Goal: Transaction & Acquisition: Book appointment/travel/reservation

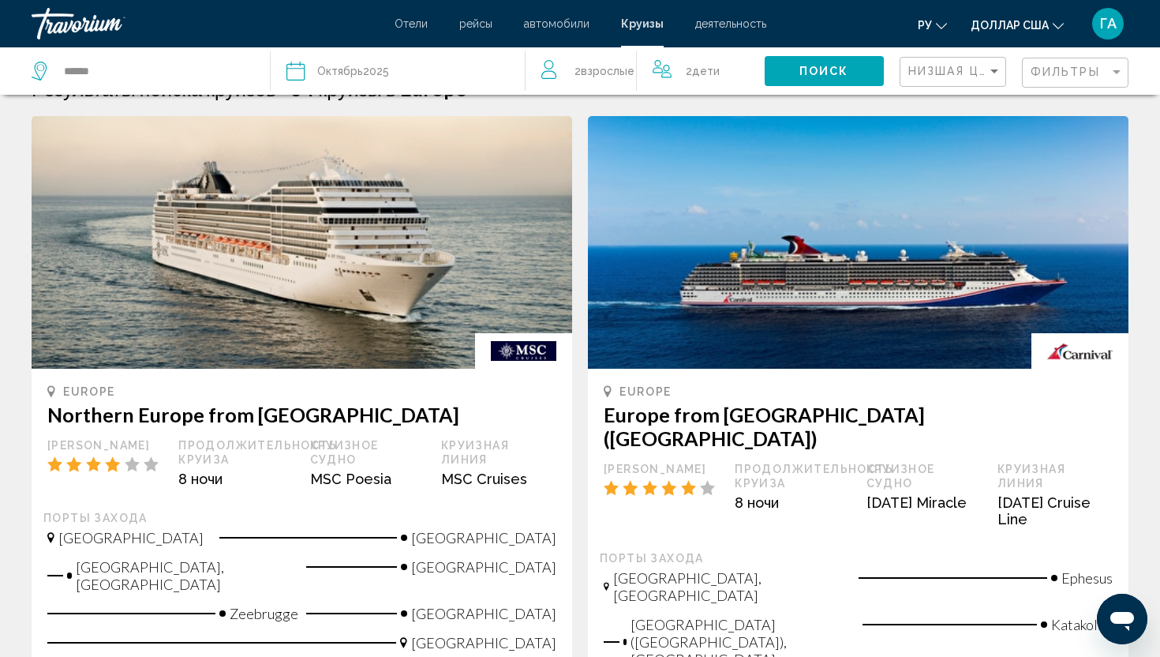
scroll to position [38, 0]
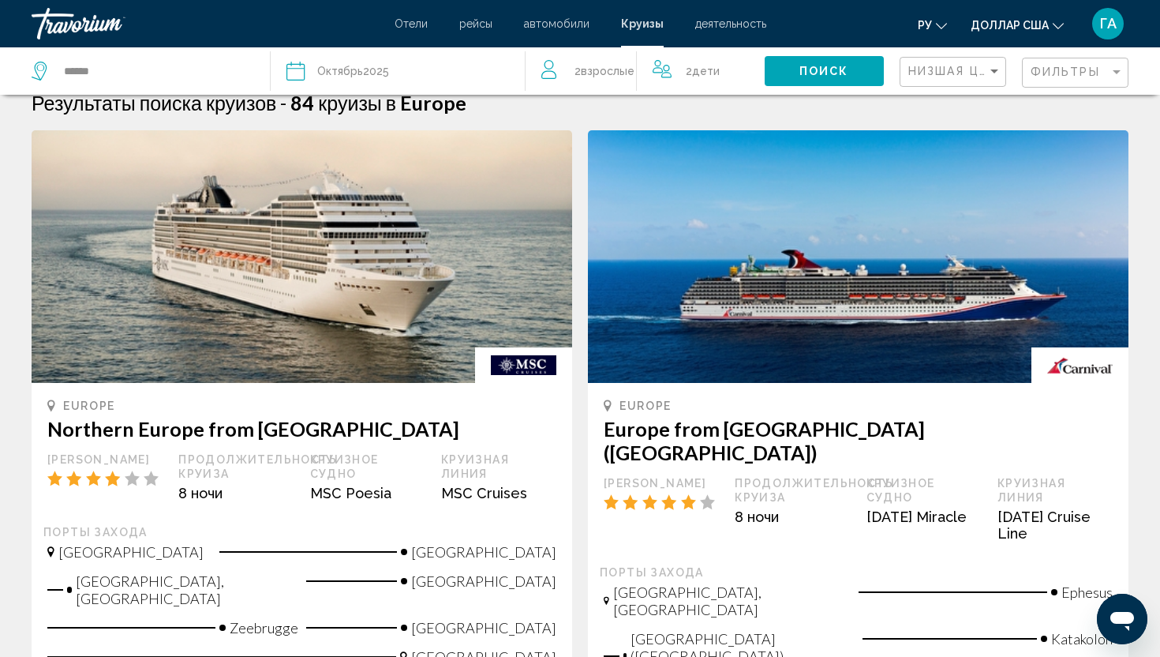
click at [640, 27] on font "Круизы" at bounding box center [642, 23] width 43 height 13
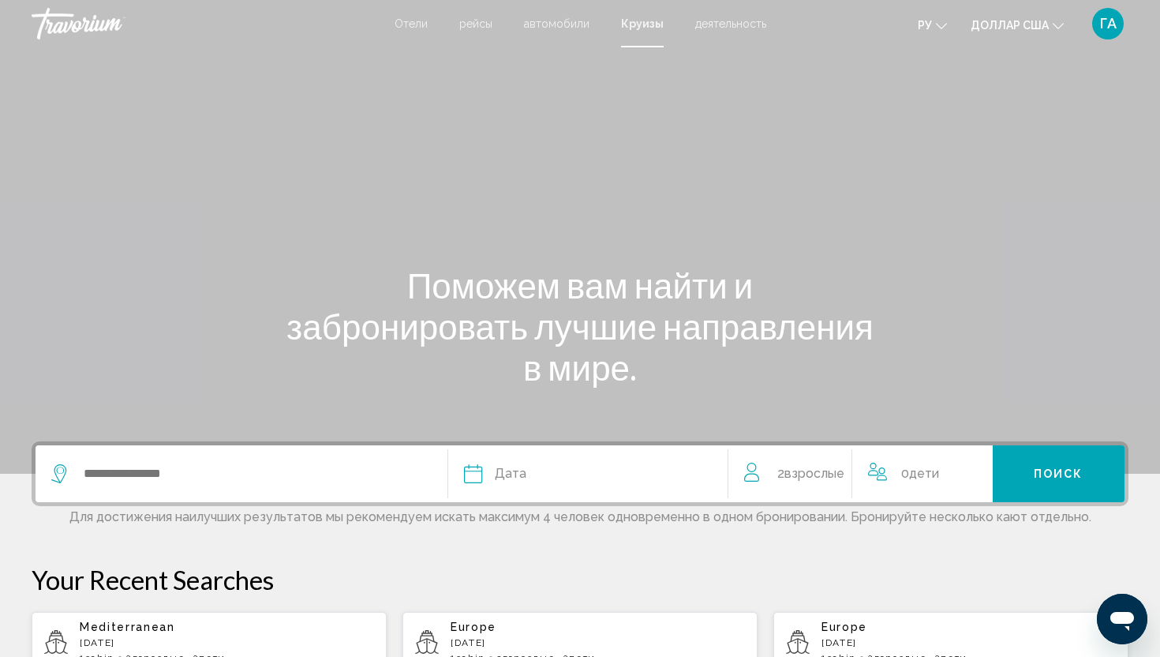
click at [829, 480] on span "Взрослые" at bounding box center [814, 473] width 60 height 15
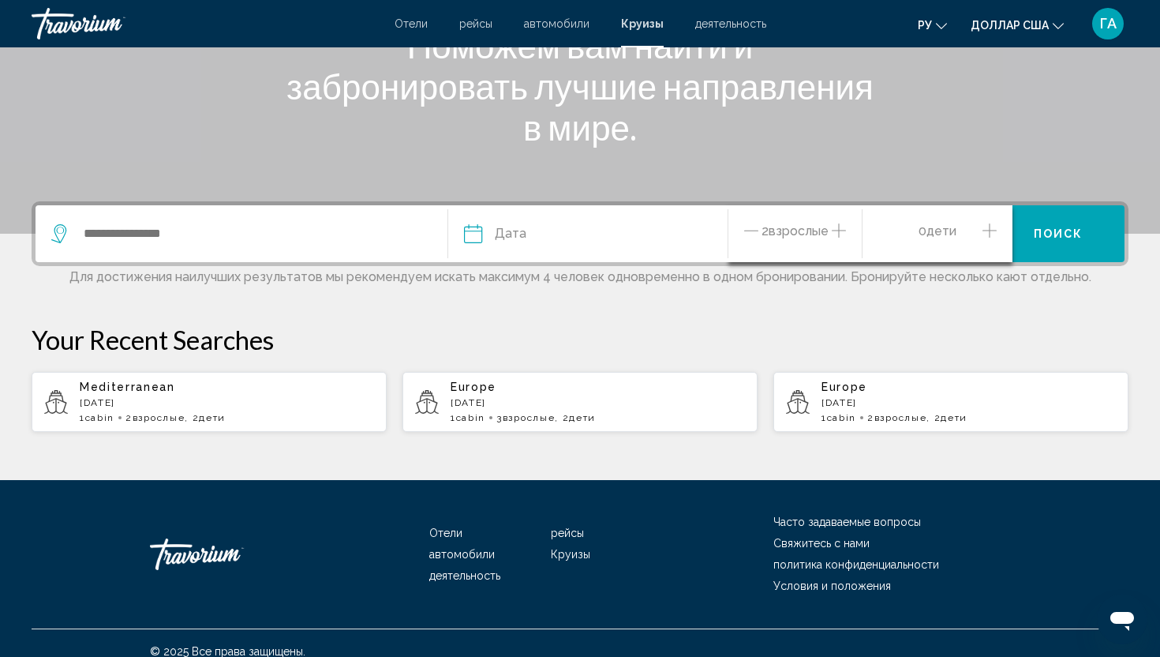
scroll to position [256, 0]
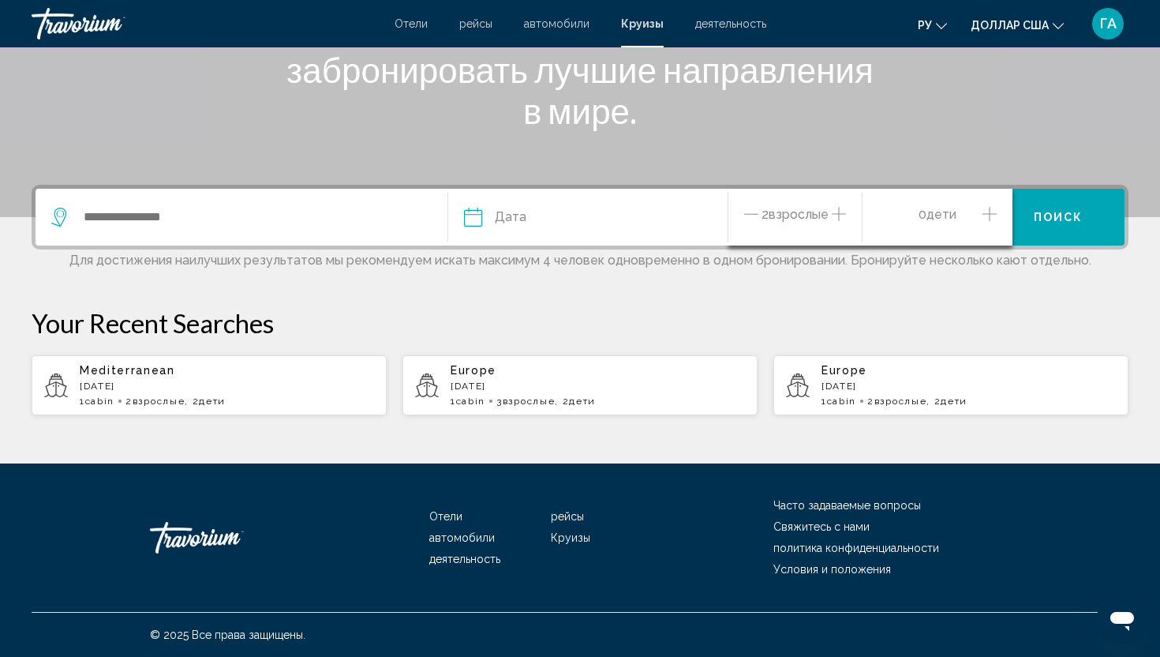
click at [832, 214] on icon "Increment adults" at bounding box center [839, 214] width 14 height 14
click at [745, 212] on icon "Decrement adults" at bounding box center [751, 213] width 14 height 19
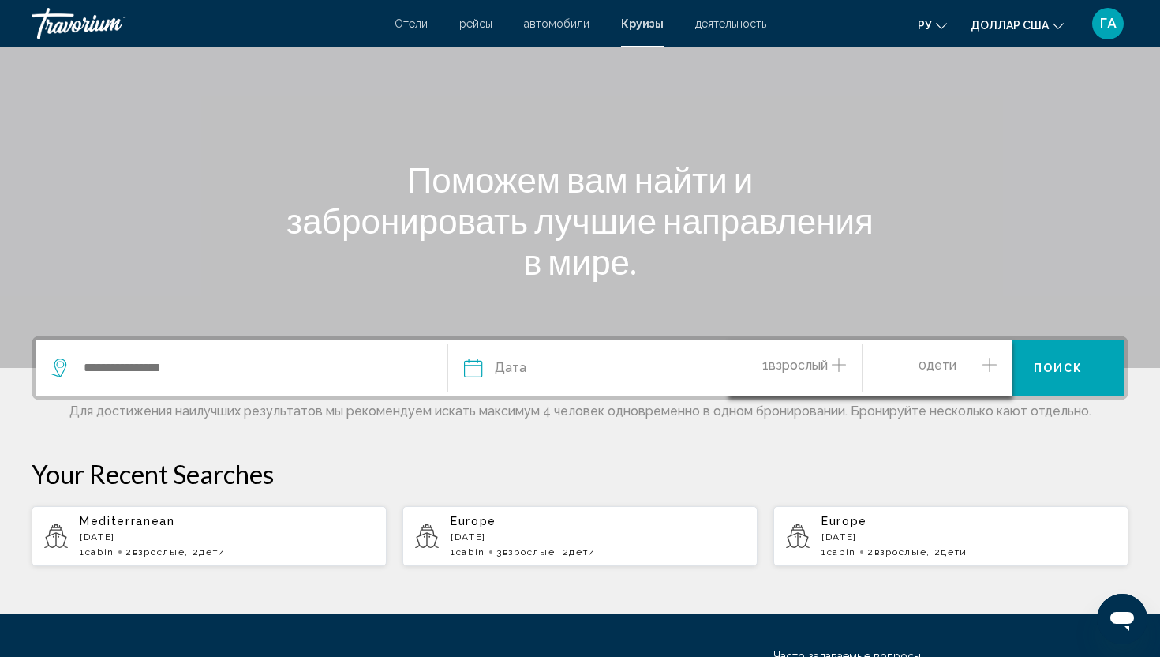
scroll to position [97, 0]
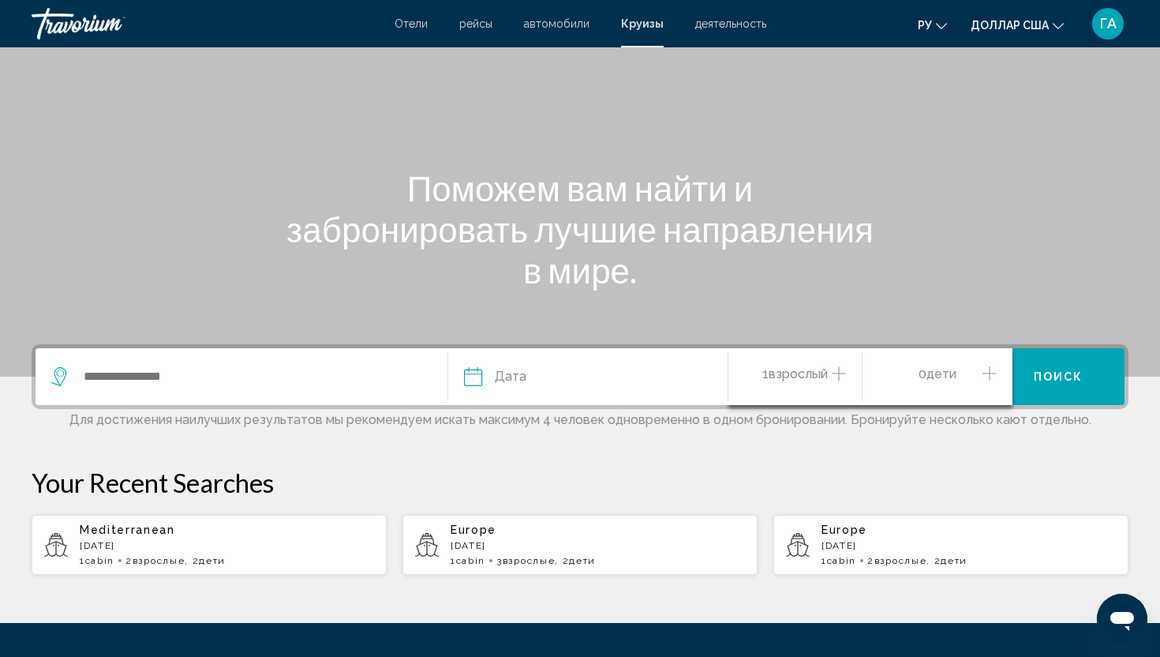
click at [578, 21] on font "автомобили" at bounding box center [557, 23] width 66 height 13
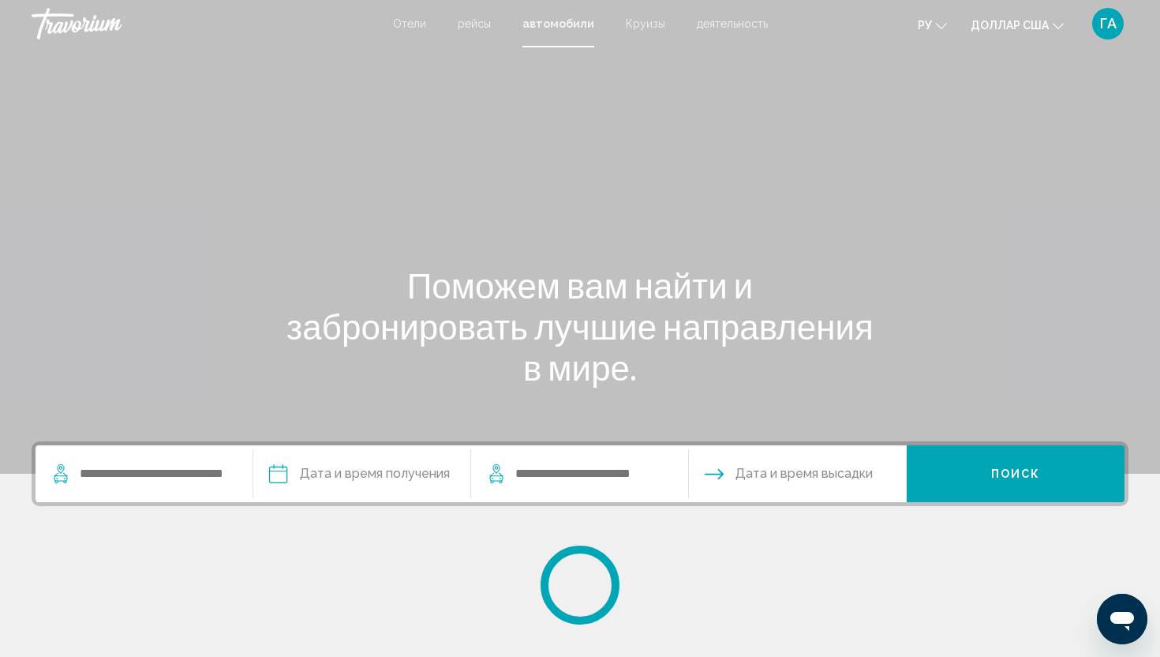
click at [648, 25] on font "Круизы" at bounding box center [645, 23] width 39 height 13
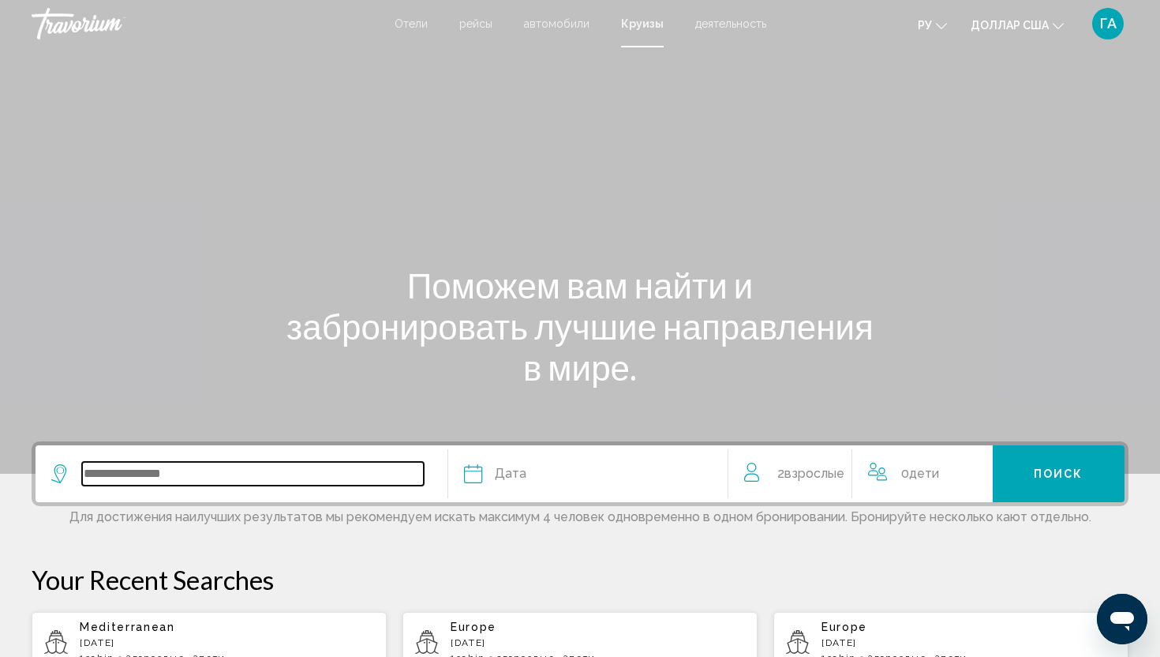
click at [114, 470] on input "Search widget" at bounding box center [253, 474] width 342 height 24
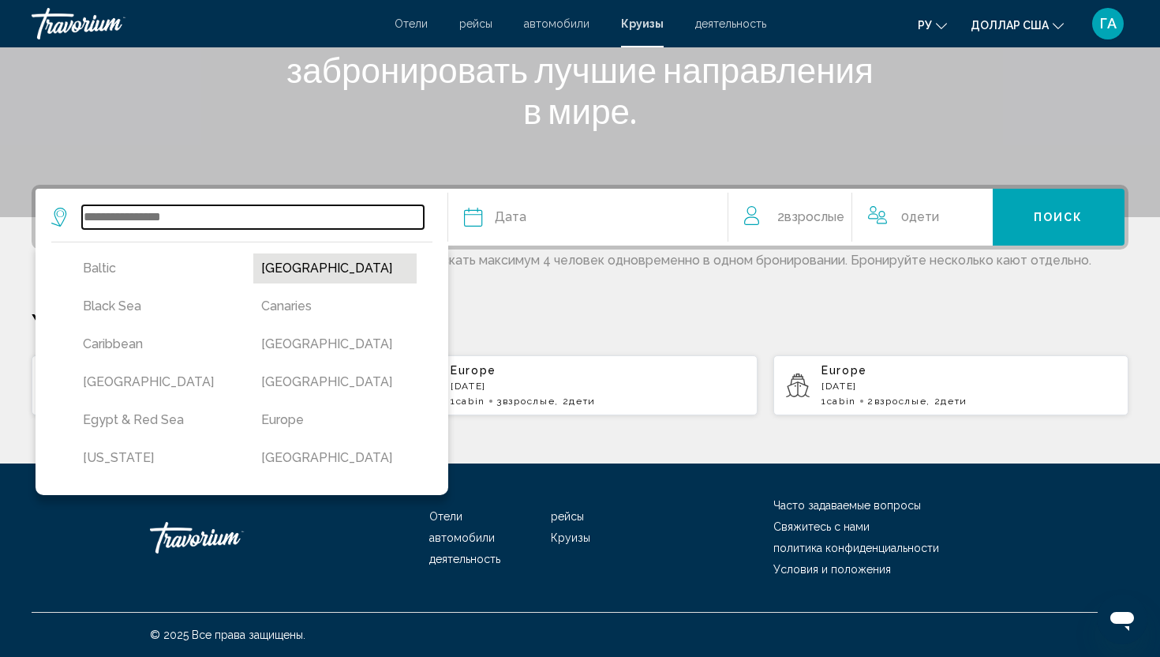
scroll to position [110, 0]
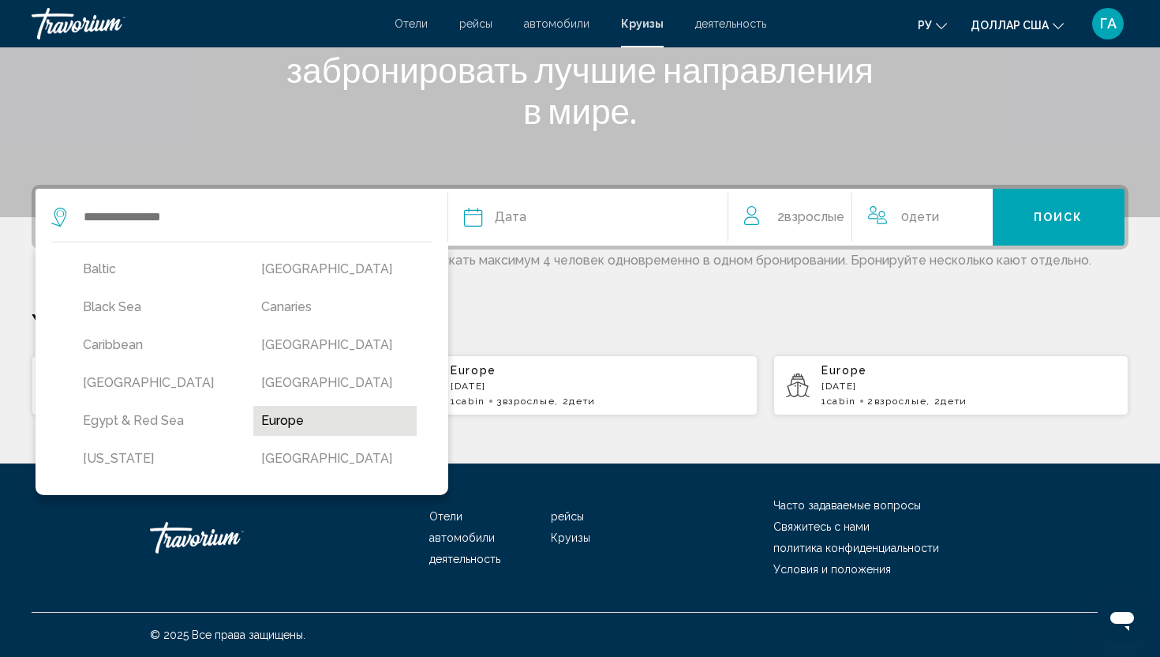
click at [301, 420] on button "Europe" at bounding box center [334, 421] width 163 height 30
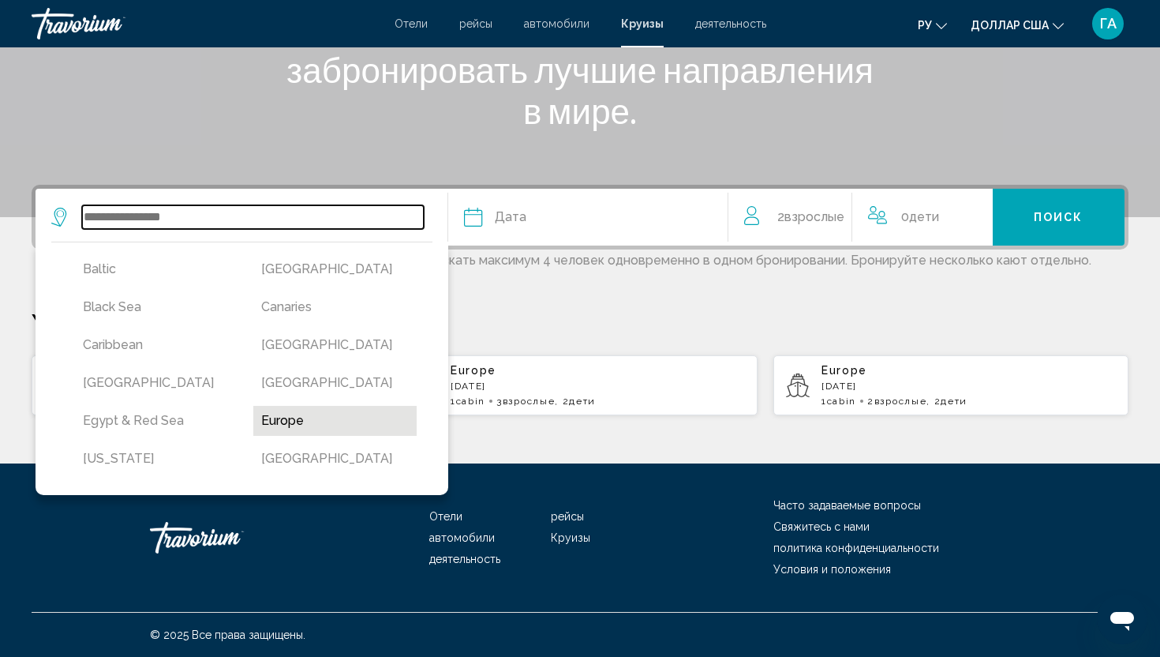
type input "******"
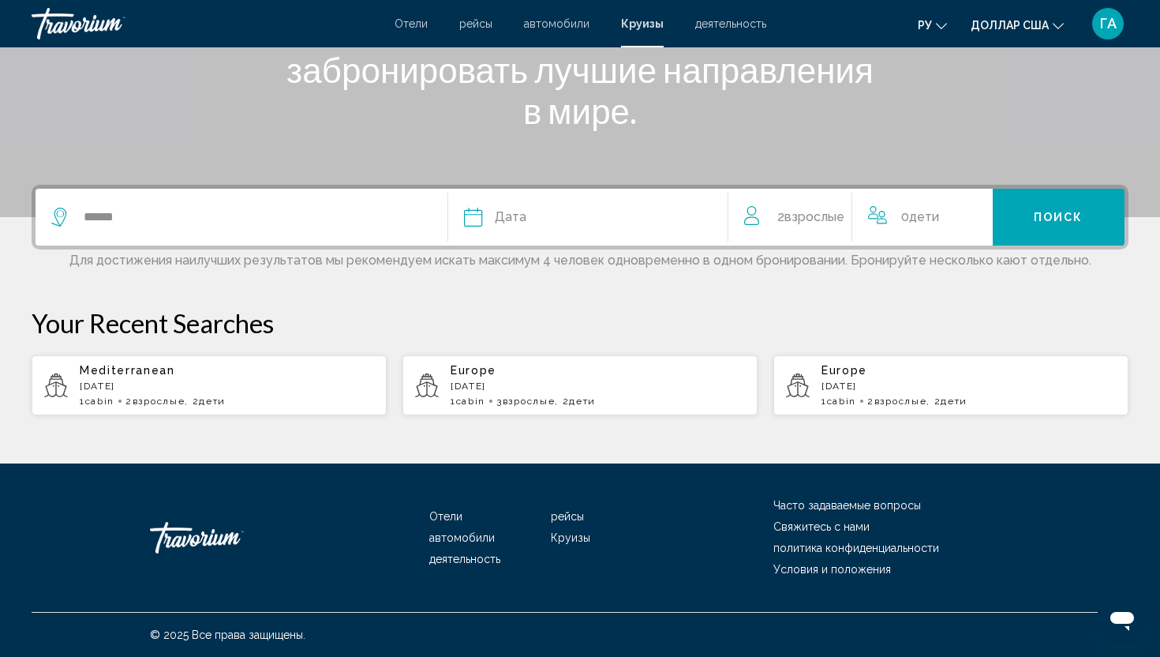
click at [485, 215] on div "Дата" at bounding box center [588, 217] width 248 height 22
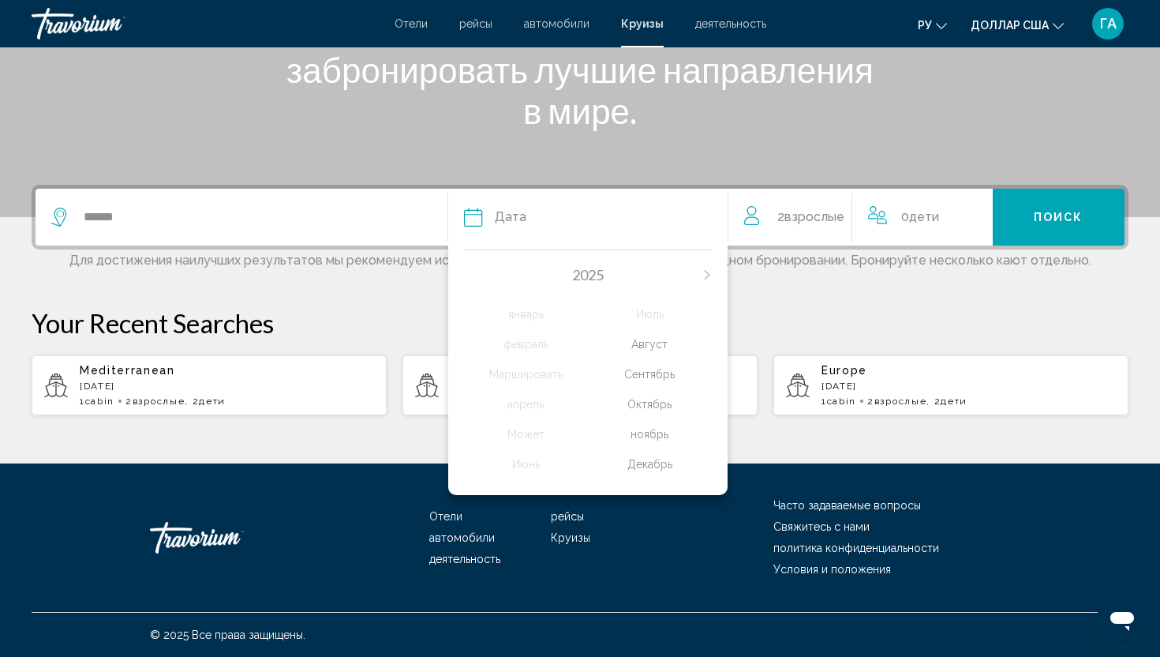
click at [641, 405] on div "Октябрь" at bounding box center [650, 404] width 124 height 28
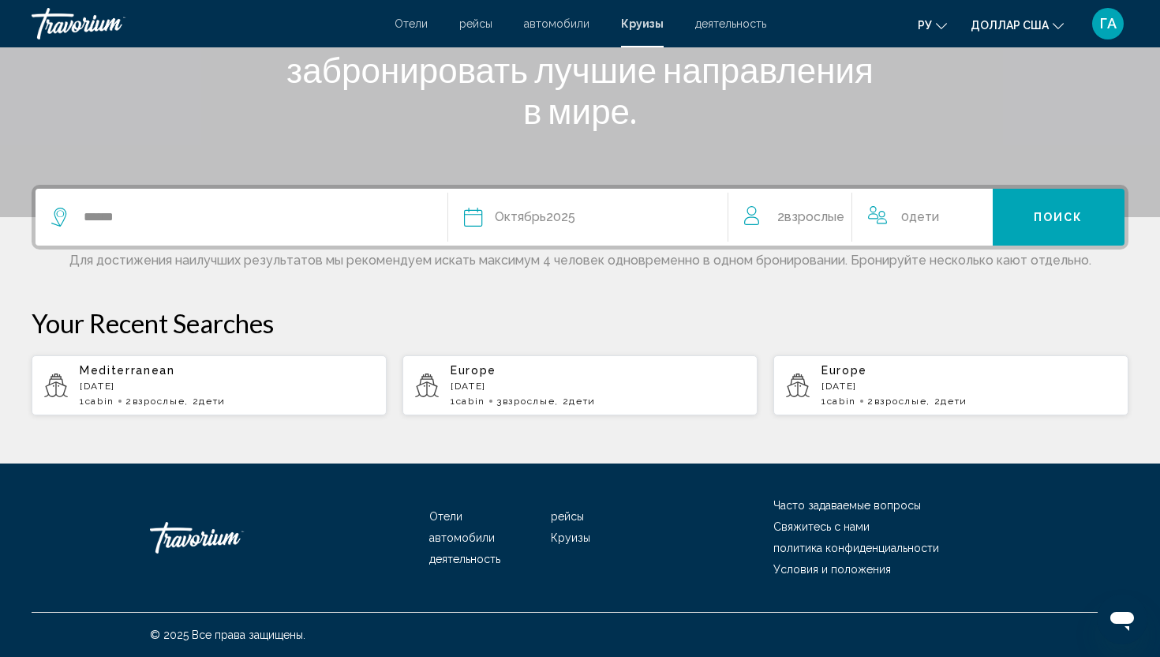
click at [931, 212] on span "Дети" at bounding box center [924, 216] width 30 height 15
click at [991, 215] on icon "Increment children" at bounding box center [990, 213] width 14 height 19
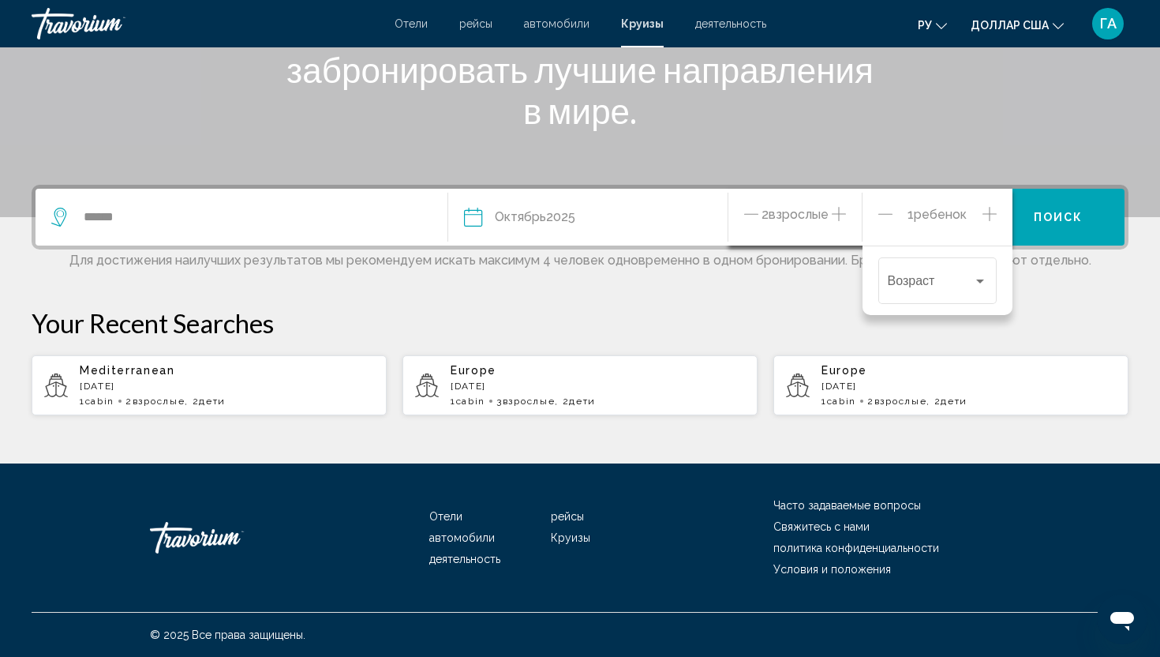
click at [991, 215] on icon "Increment children" at bounding box center [990, 213] width 14 height 19
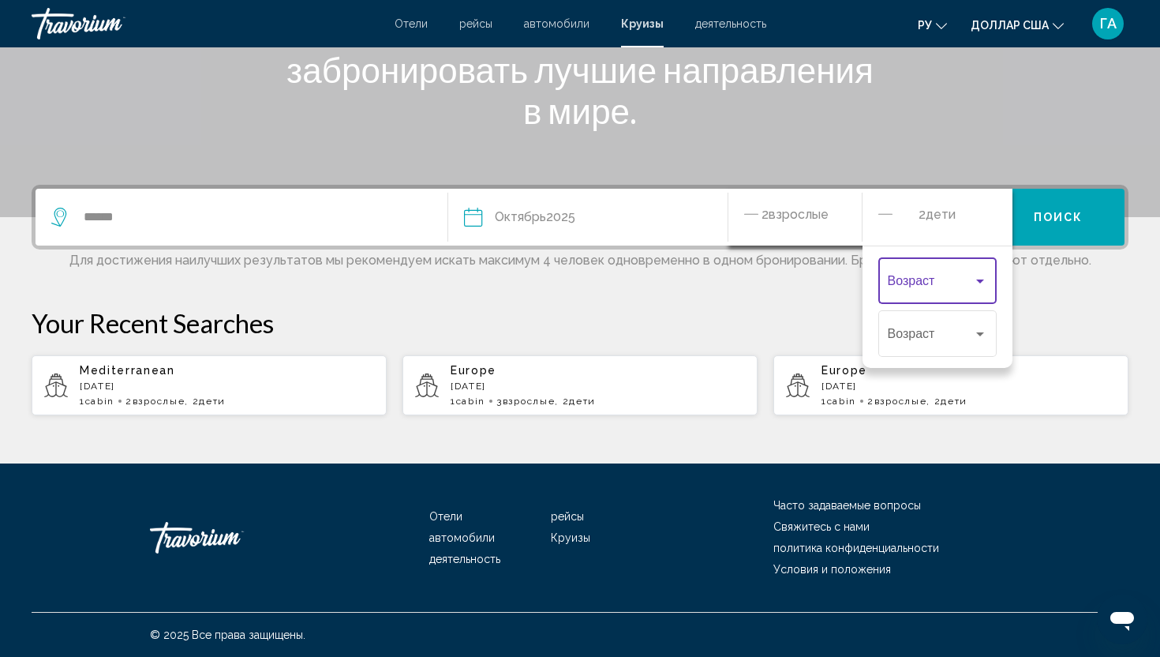
click at [984, 282] on div "Travelers: 2 adults, 2 children" at bounding box center [980, 281] width 14 height 13
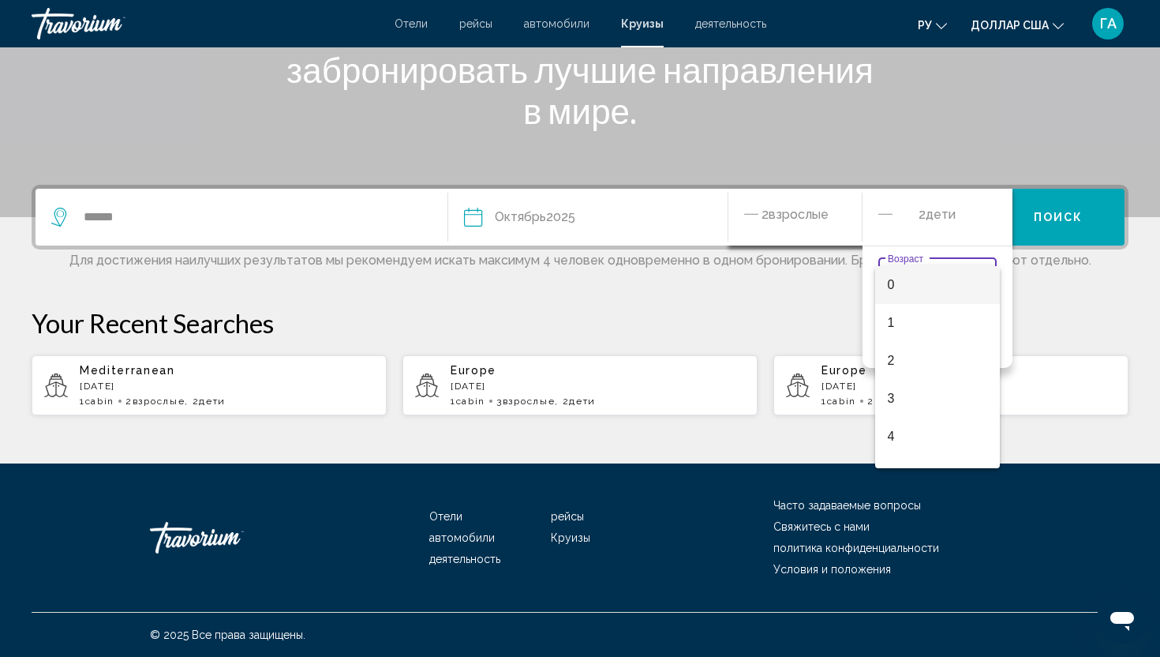
click at [1063, 225] on div at bounding box center [580, 328] width 1160 height 657
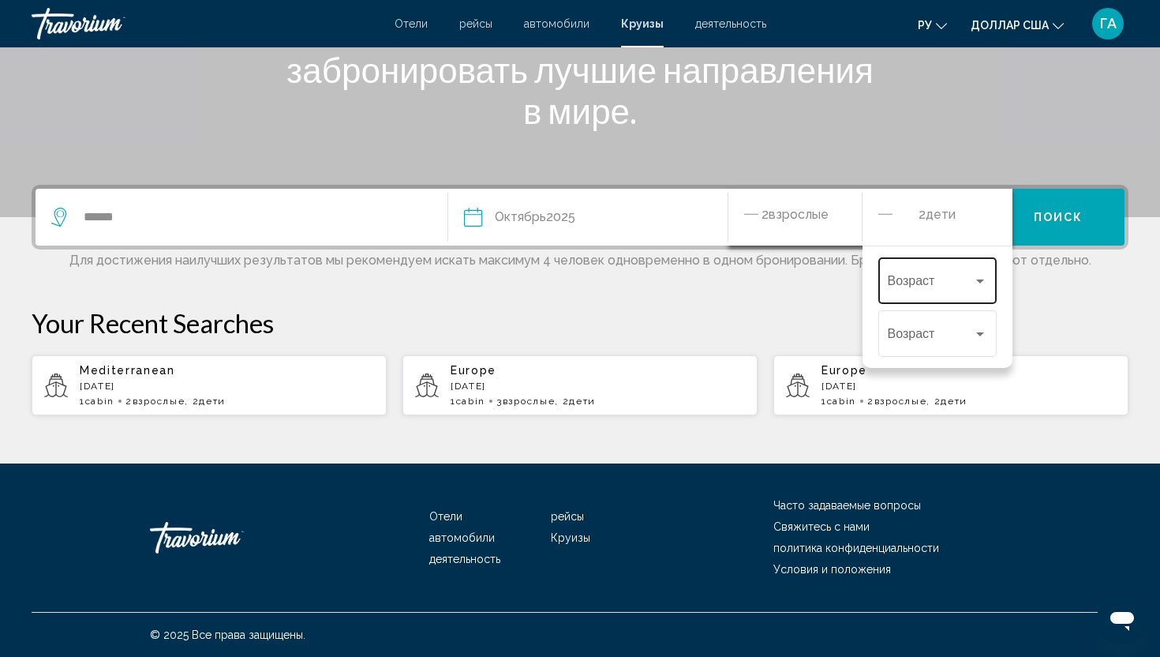
click at [981, 280] on div "Travelers: 2 adults, 2 children" at bounding box center [980, 281] width 8 height 4
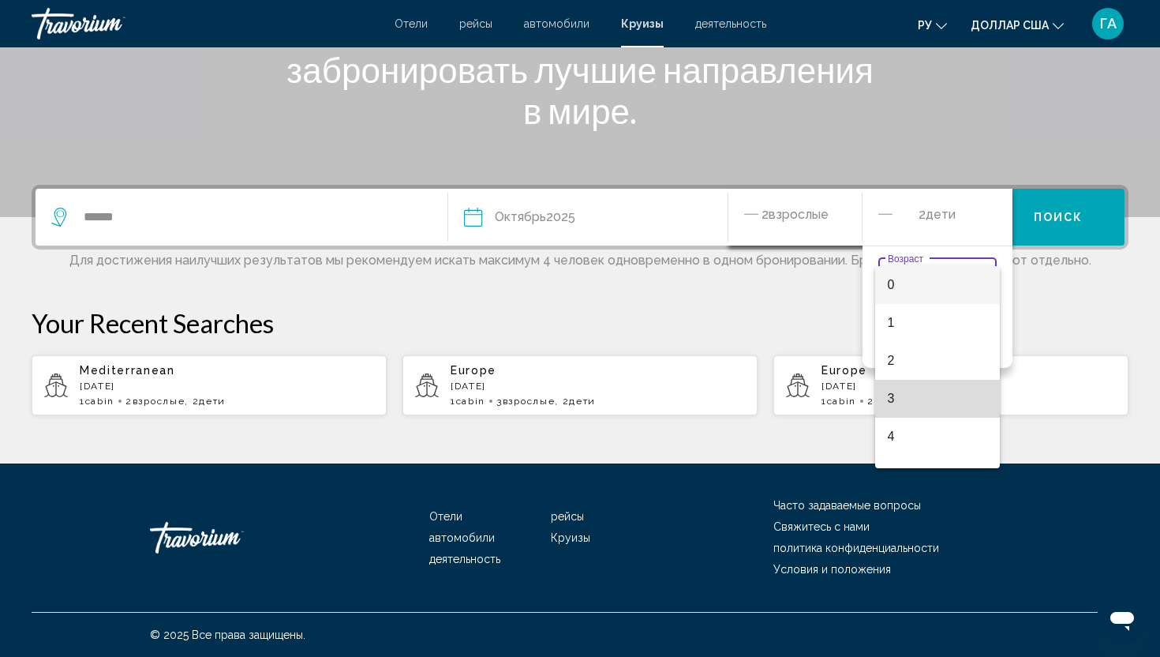
click at [898, 391] on span "3" at bounding box center [937, 399] width 99 height 38
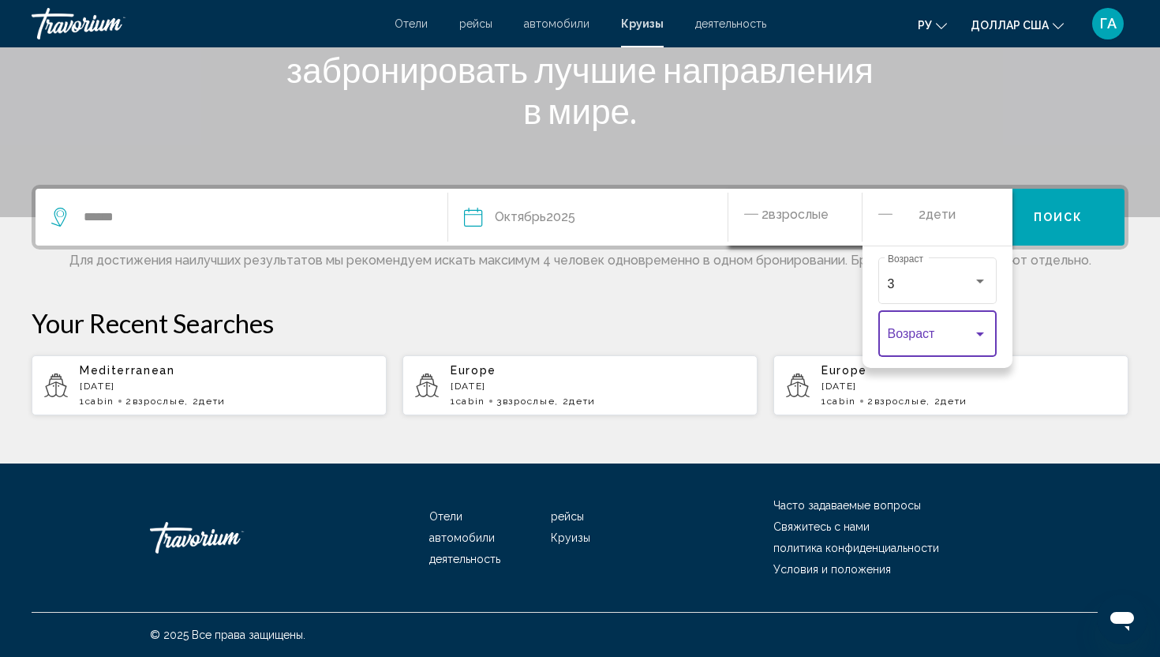
click at [975, 333] on div "Travelers: 2 adults, 2 children" at bounding box center [980, 334] width 14 height 13
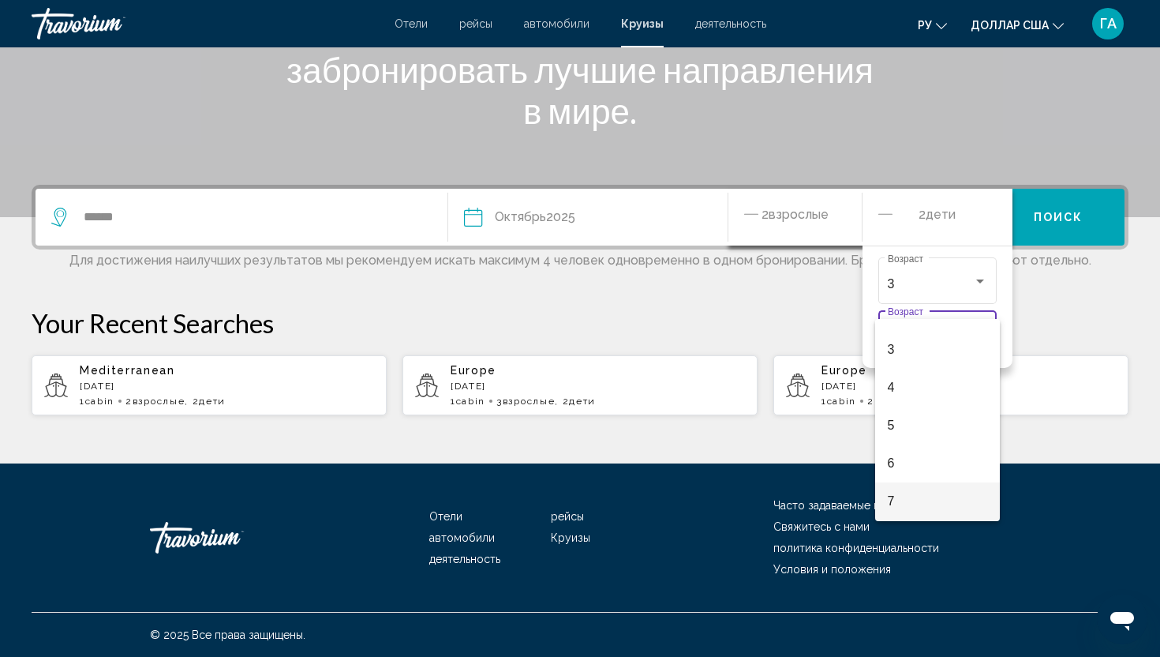
scroll to position [253, 0]
click at [911, 496] on span "11" at bounding box center [937, 502] width 99 height 38
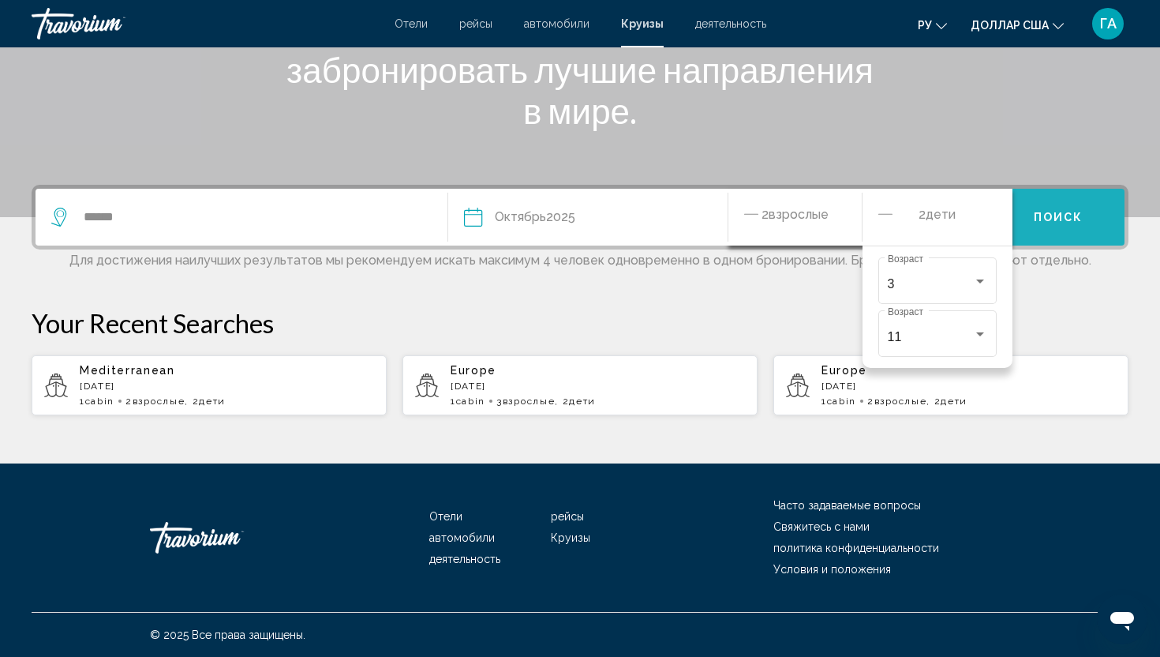
click at [1043, 219] on span "Поиск" at bounding box center [1059, 218] width 50 height 13
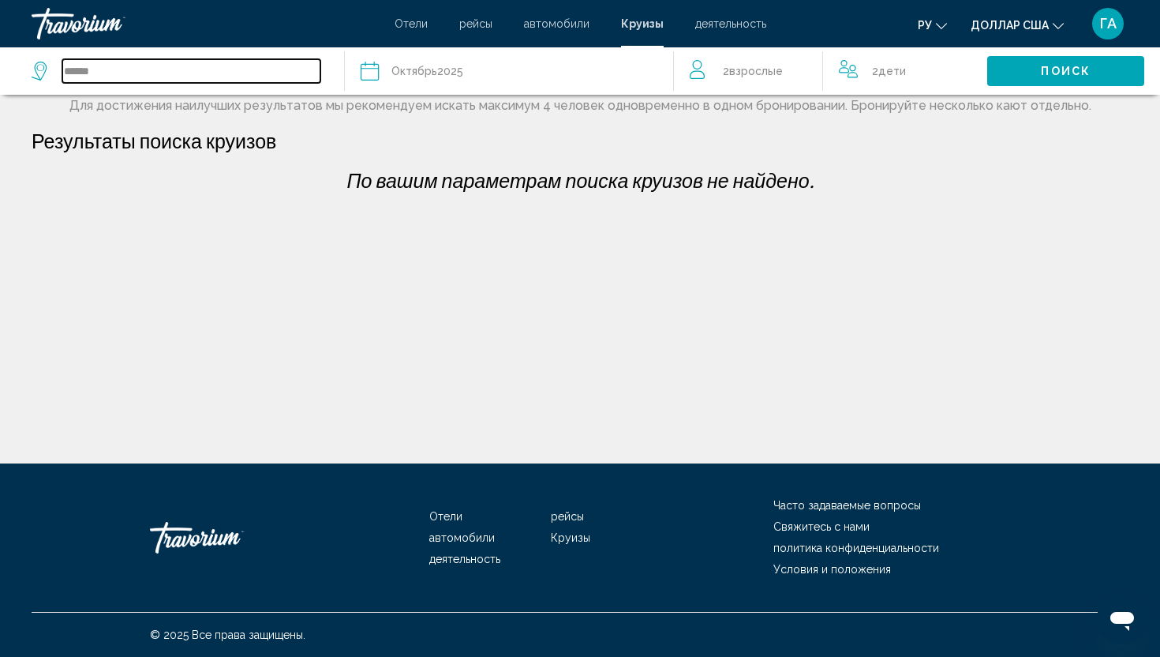
click at [228, 75] on input "******" at bounding box center [191, 71] width 258 height 24
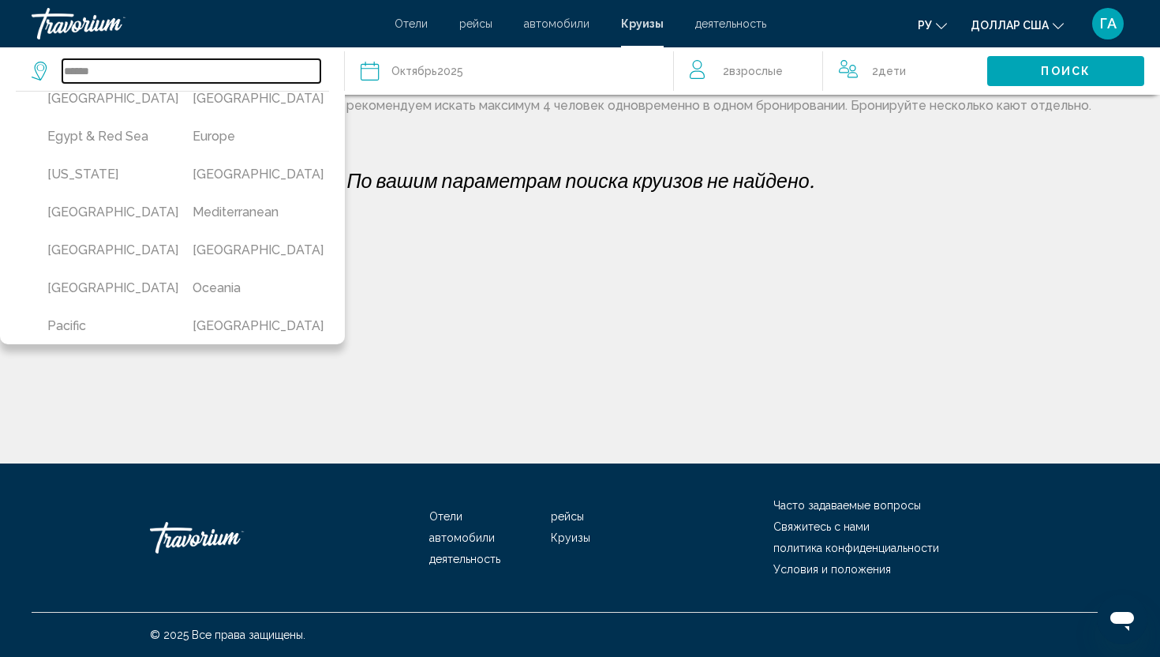
scroll to position [284, 0]
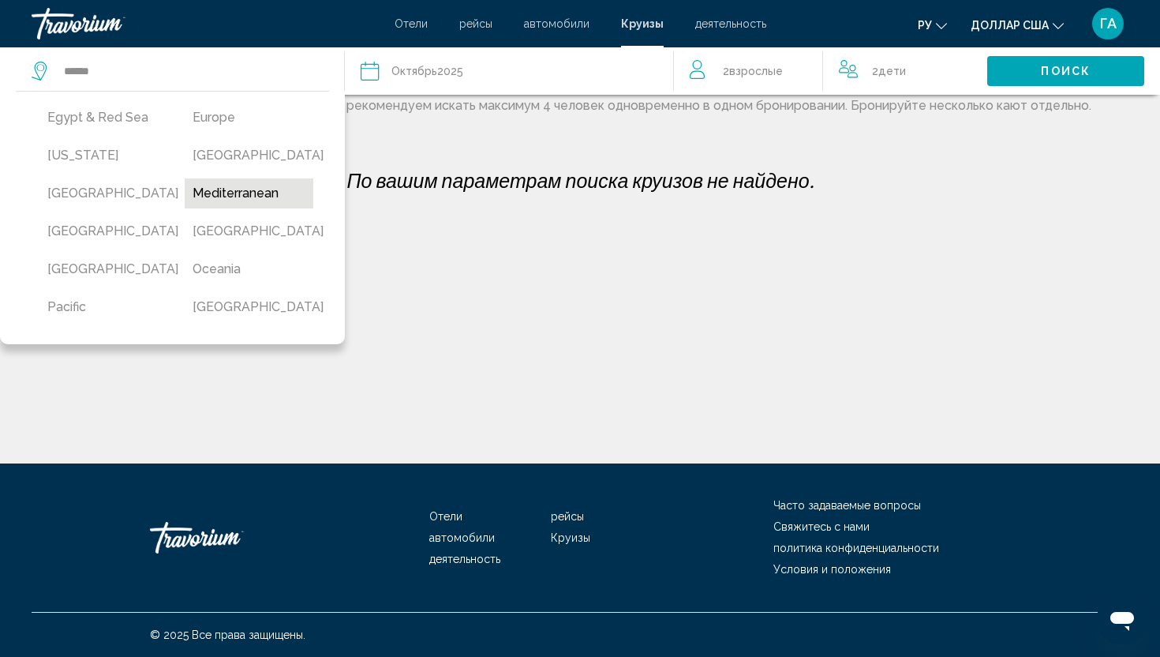
click at [236, 193] on button "Mediterranean" at bounding box center [249, 193] width 129 height 30
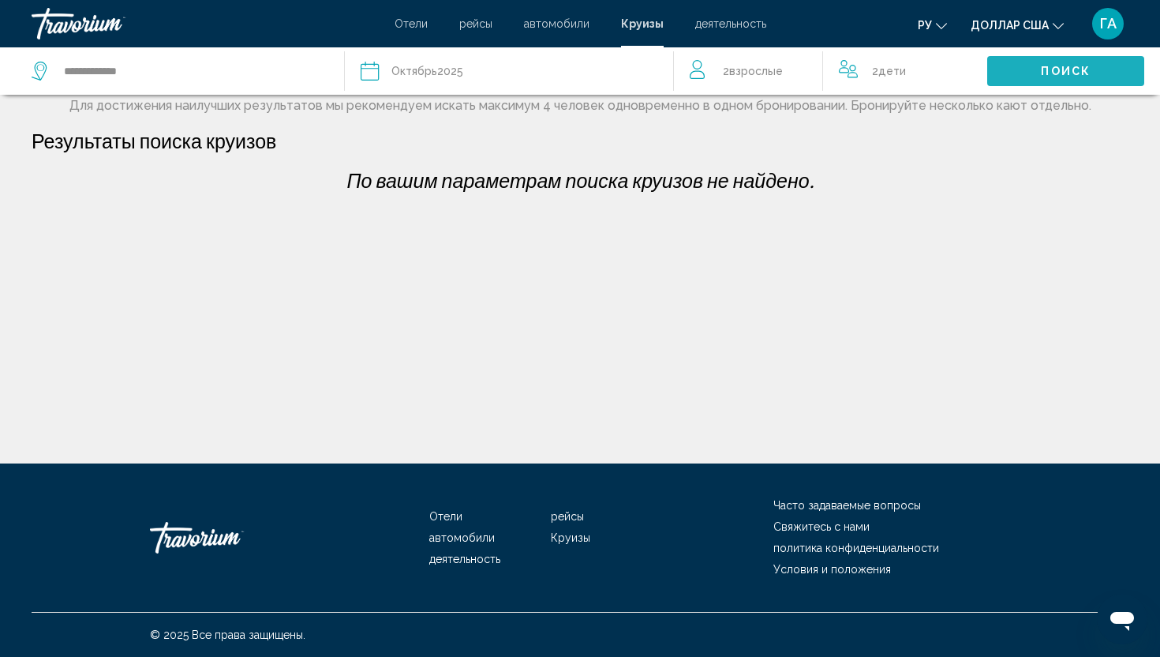
click at [1061, 69] on span "Поиск" at bounding box center [1066, 72] width 50 height 13
click at [389, 69] on div "Дата Октябрь 2025" at bounding box center [509, 71] width 297 height 22
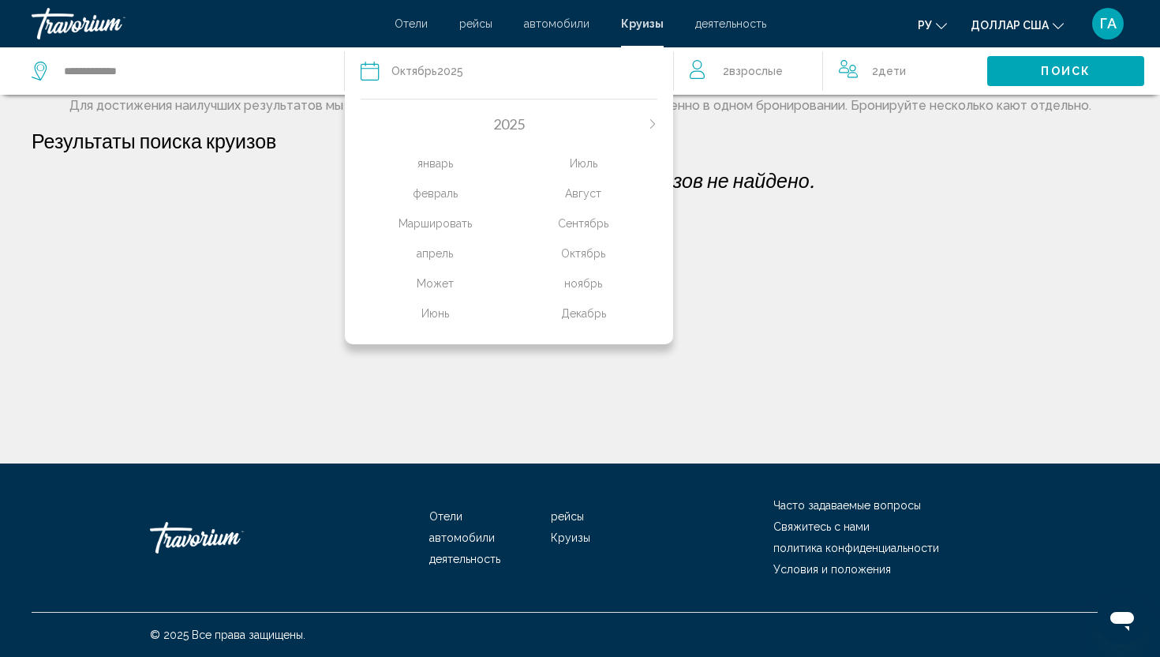
click at [587, 239] on div "Октябрь" at bounding box center [583, 253] width 148 height 28
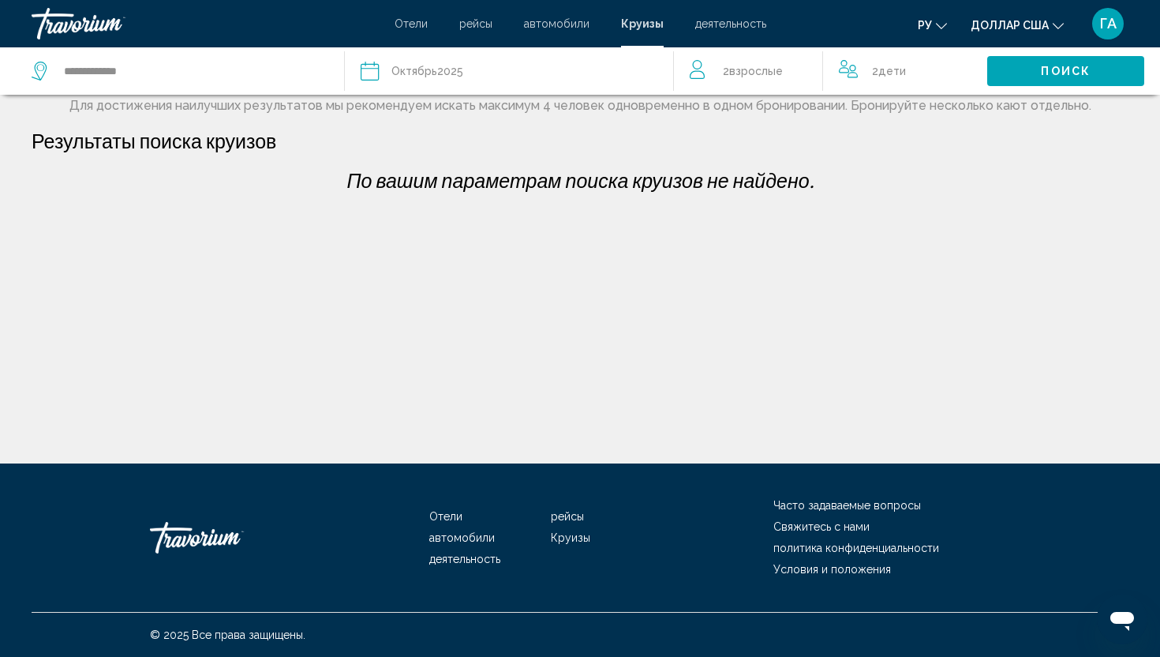
click at [478, 72] on div "Дата Октябрь 2025" at bounding box center [509, 71] width 297 height 22
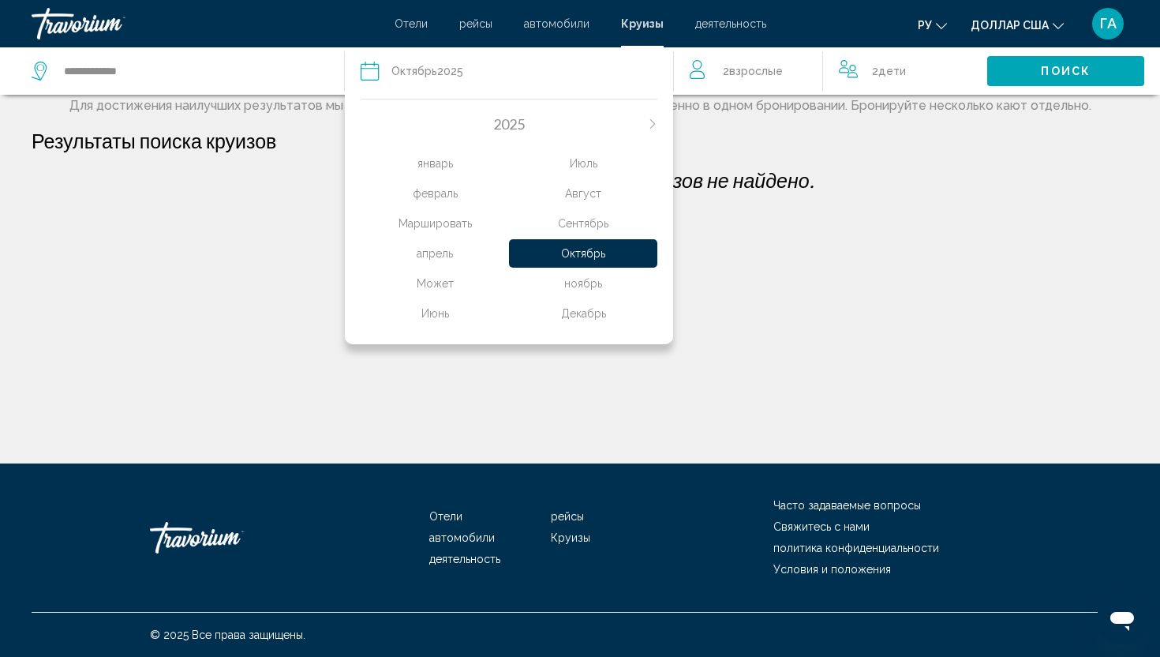
click at [796, 70] on div "2 Взрослый Взрослые" at bounding box center [756, 71] width 133 height 22
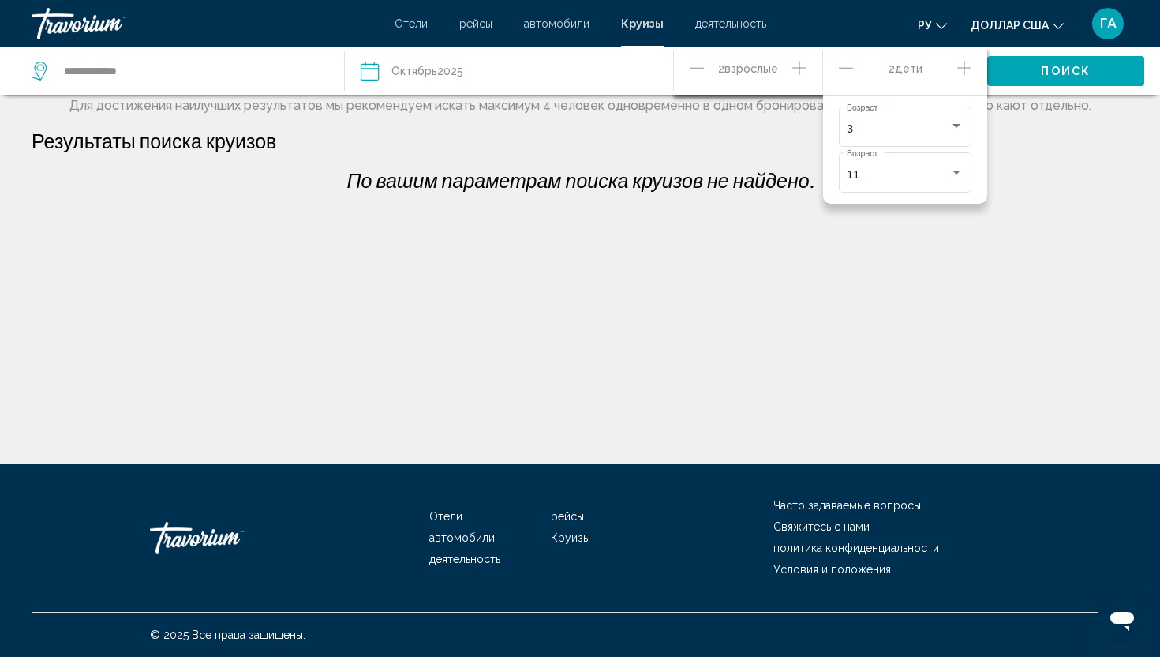
click at [1033, 68] on button "Поиск" at bounding box center [1065, 70] width 157 height 29
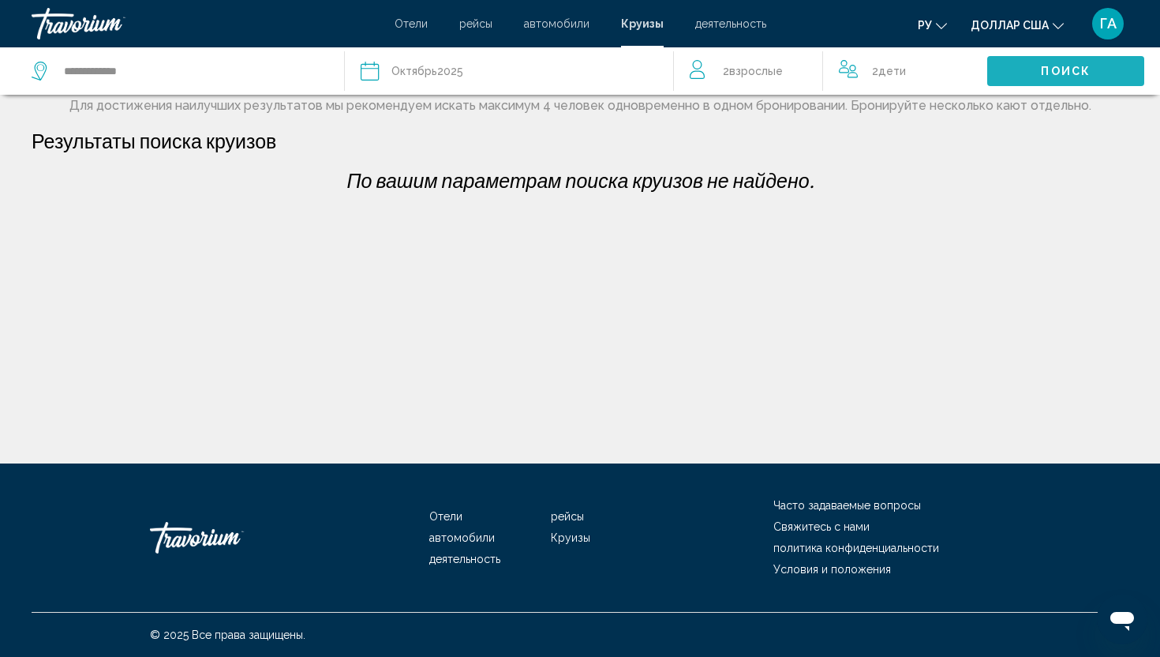
click at [1032, 73] on button "Поиск" at bounding box center [1065, 70] width 157 height 29
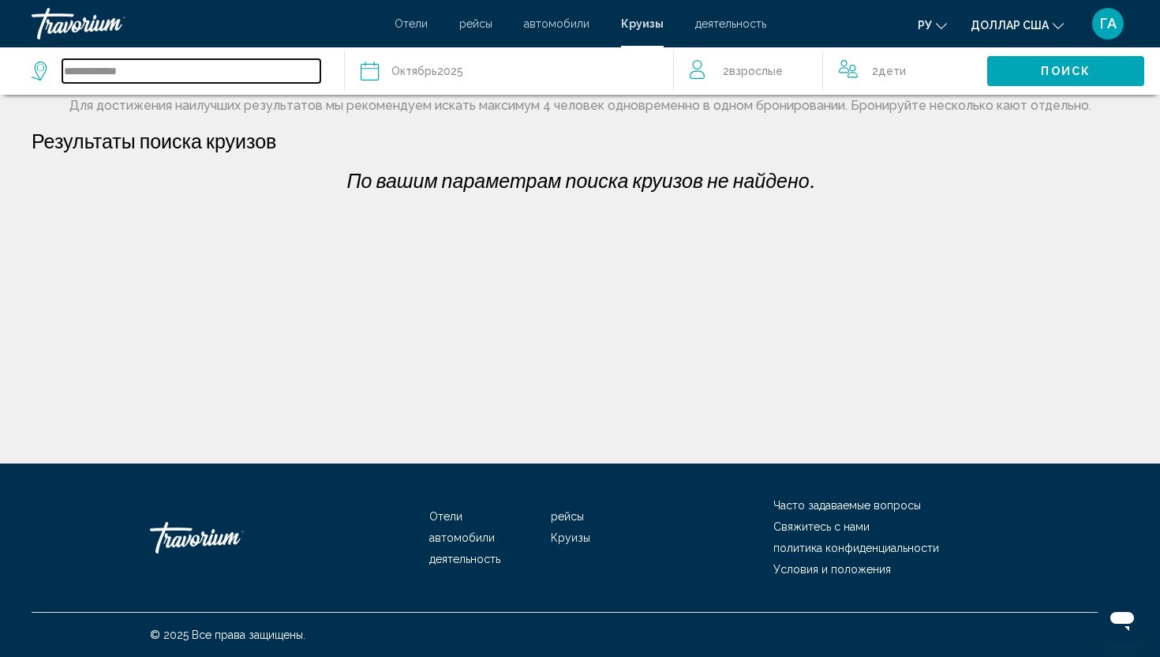
click at [180, 71] on input "**********" at bounding box center [191, 71] width 258 height 24
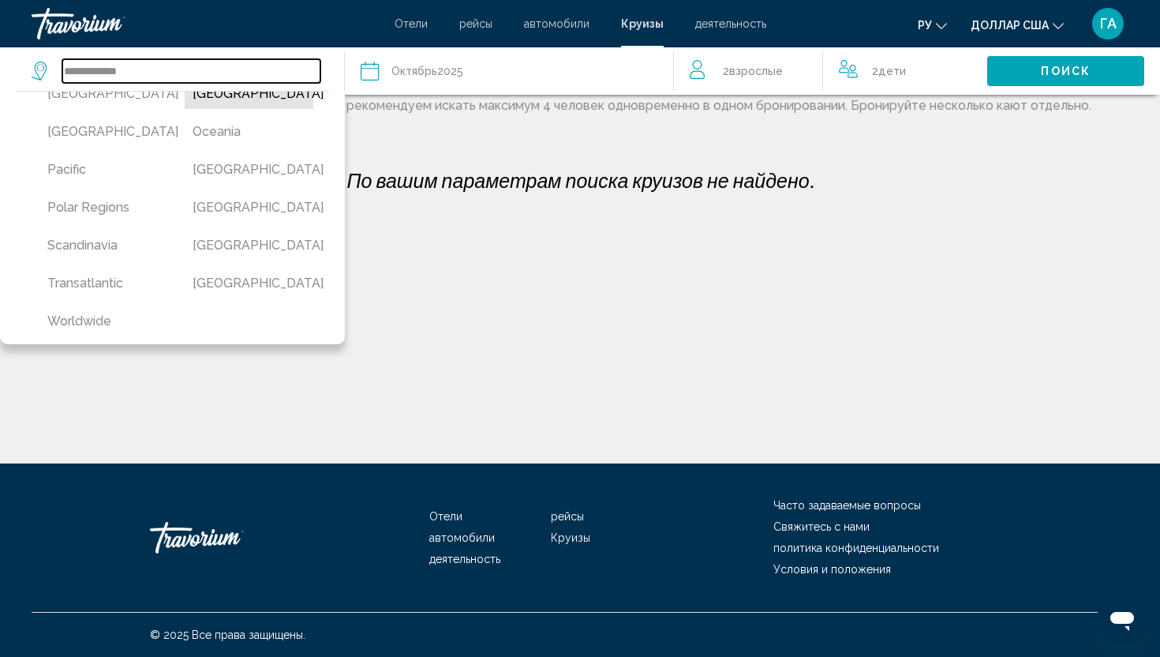
scroll to position [429, 0]
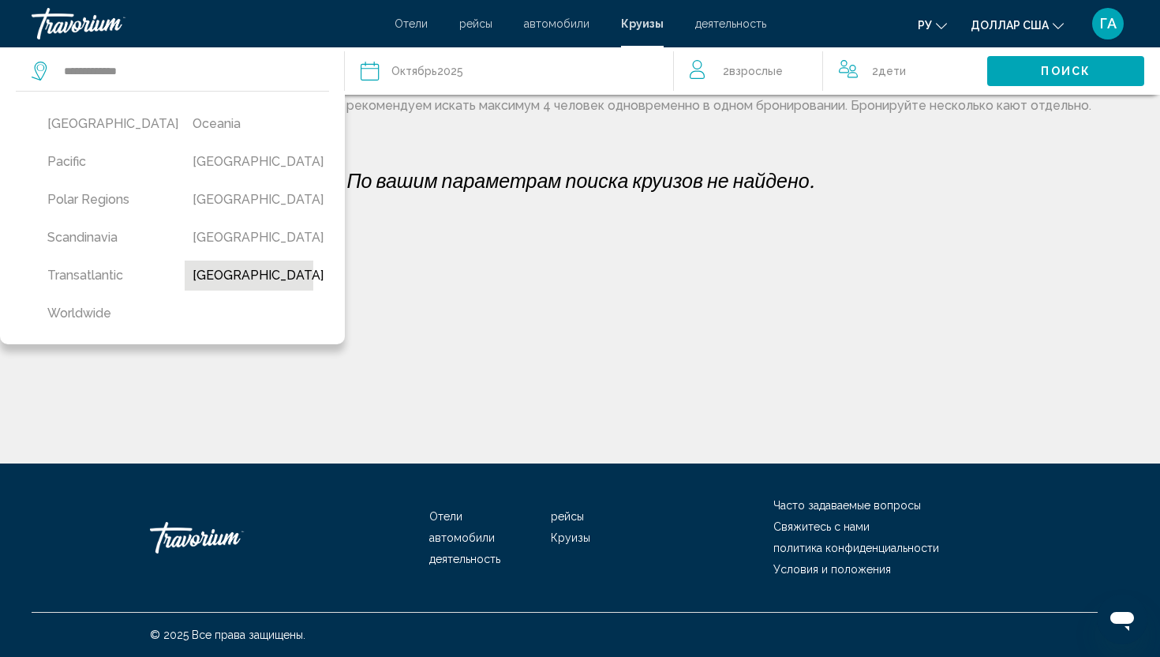
click at [246, 274] on button "[GEOGRAPHIC_DATA]" at bounding box center [249, 275] width 129 height 30
type input "**********"
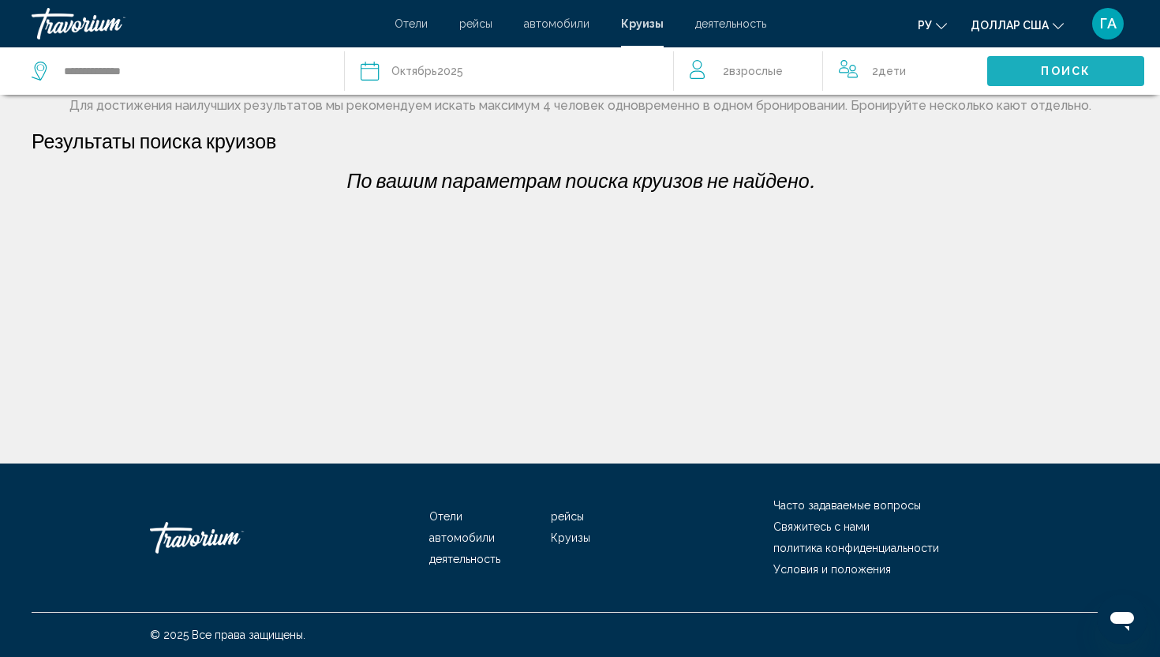
click at [1006, 75] on button "Поиск" at bounding box center [1065, 70] width 157 height 29
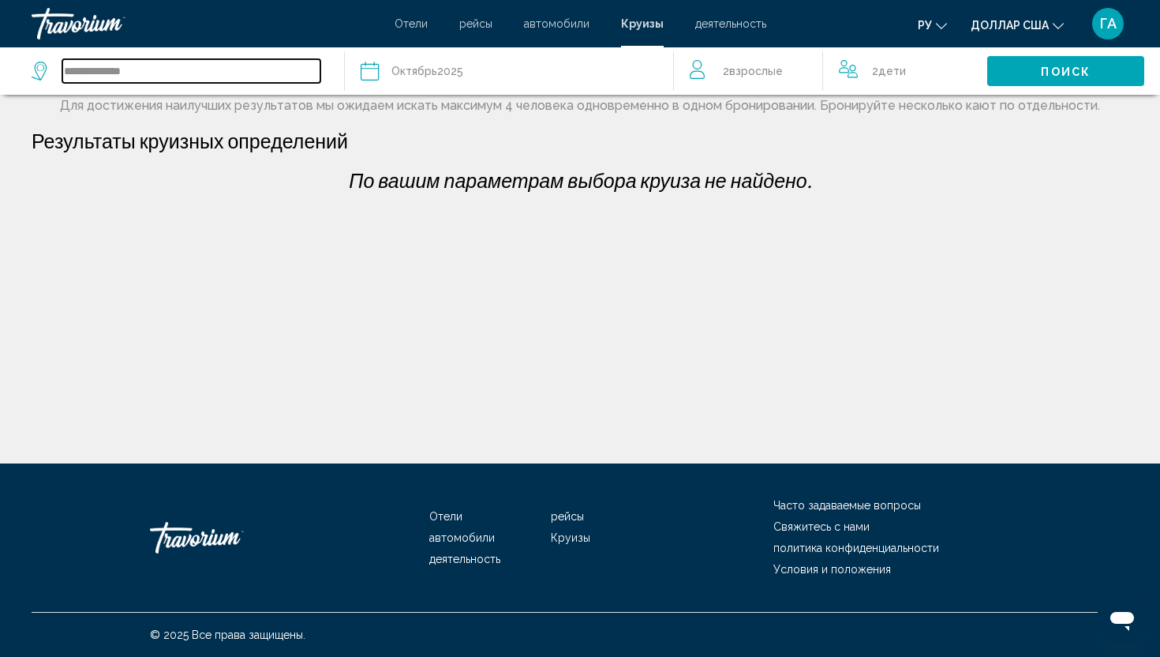
click at [98, 71] on input "**********" at bounding box center [191, 71] width 258 height 24
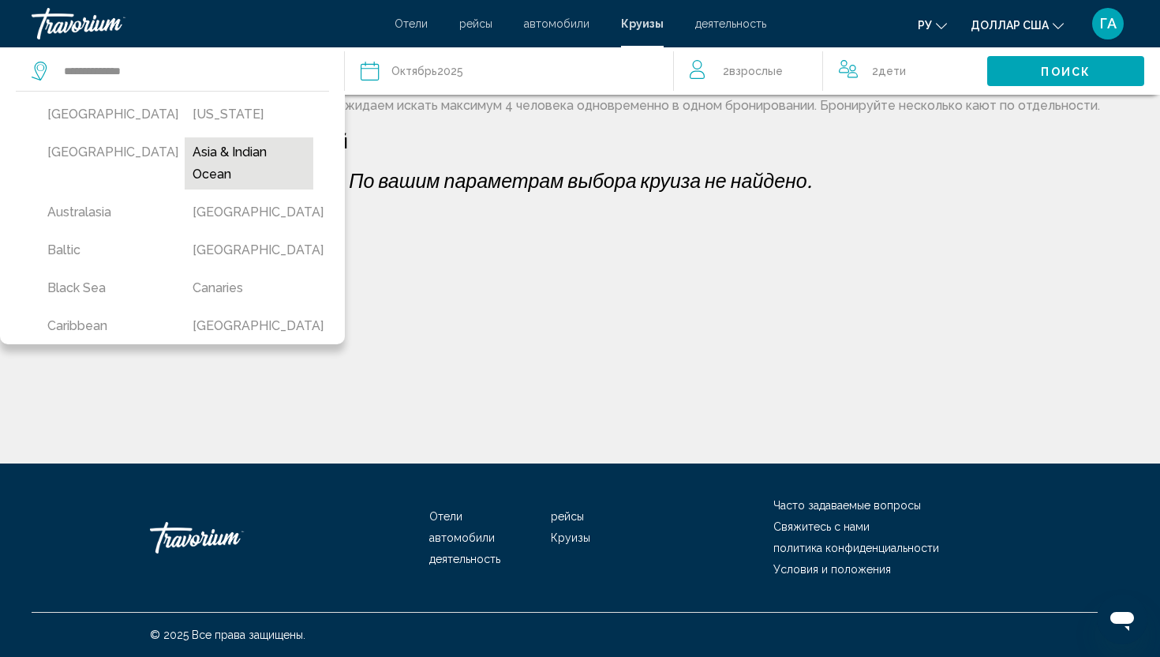
click at [234, 152] on button "Asia & Indian Ocean" at bounding box center [249, 163] width 129 height 52
type input "**********"
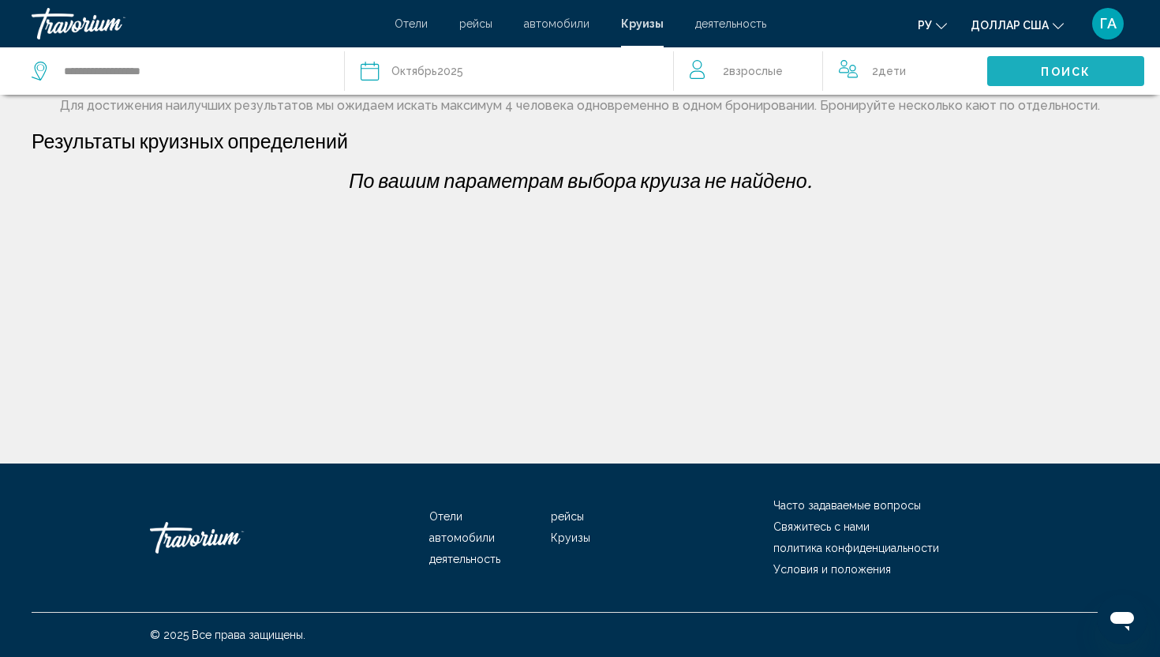
click at [1076, 66] on font "Поиск" at bounding box center [1066, 72] width 50 height 13
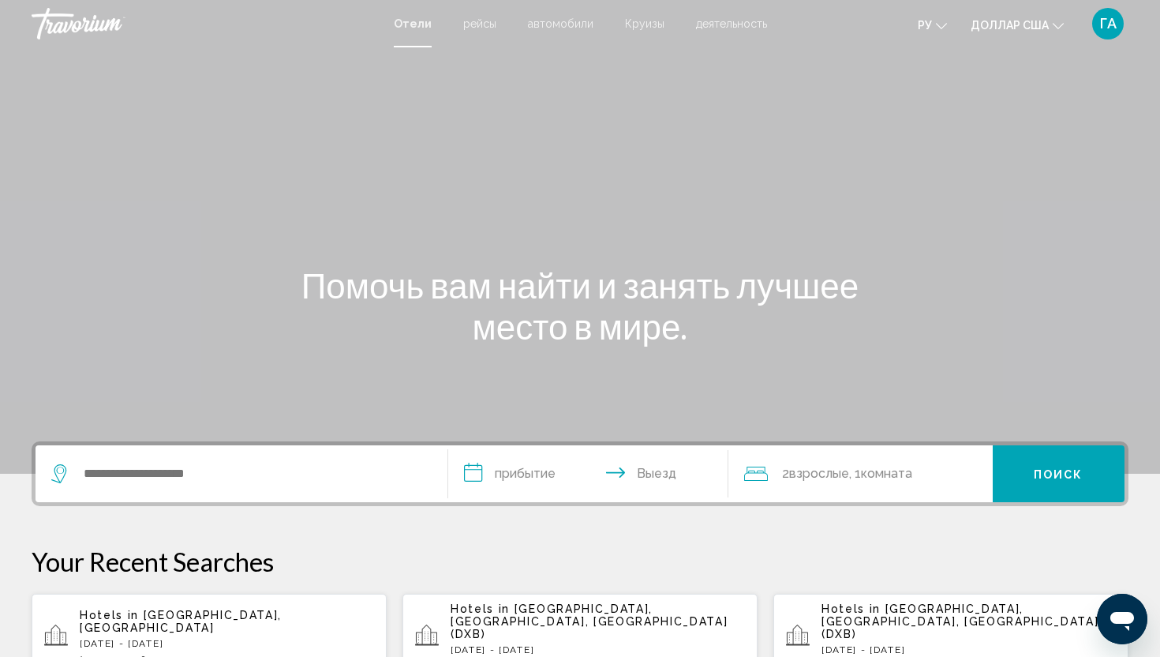
click at [667, 219] on div "Основное содержание" at bounding box center [580, 237] width 1160 height 474
click at [642, 21] on font "Круизы" at bounding box center [644, 23] width 39 height 13
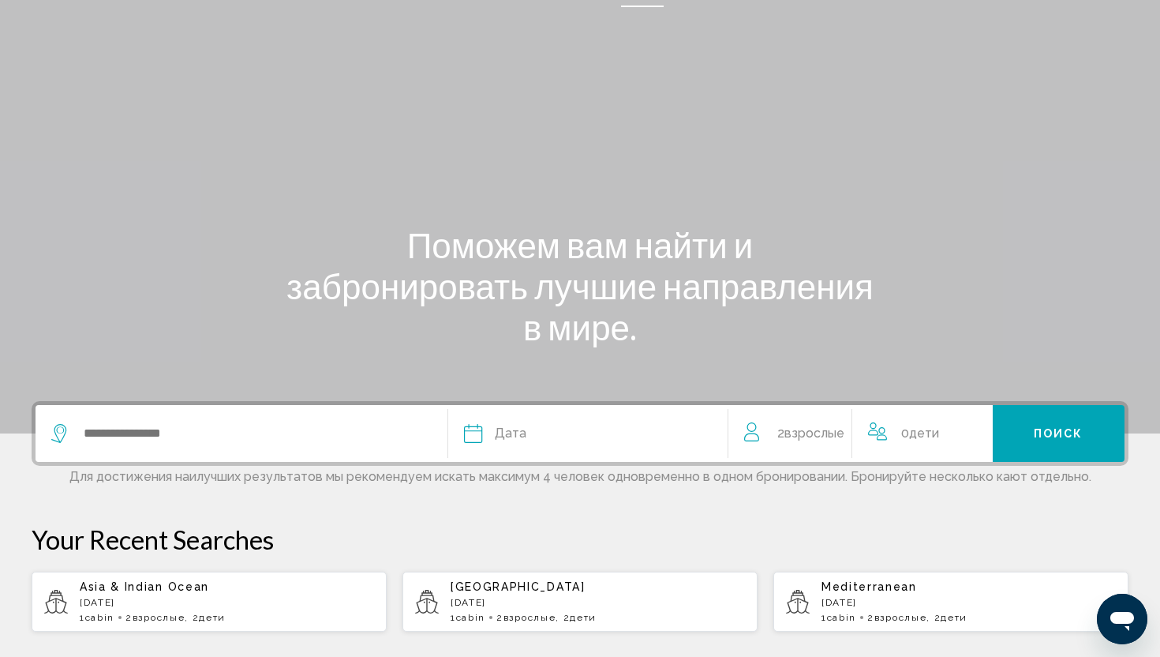
scroll to position [49, 0]
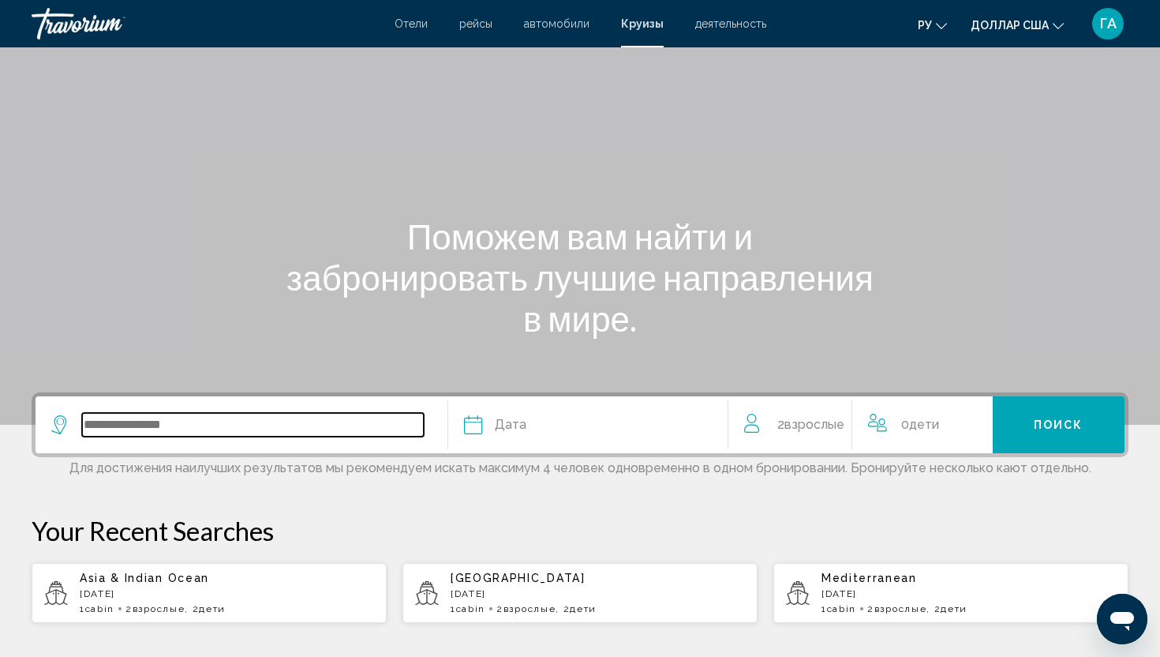
click at [221, 422] on input "Search widget" at bounding box center [253, 425] width 342 height 24
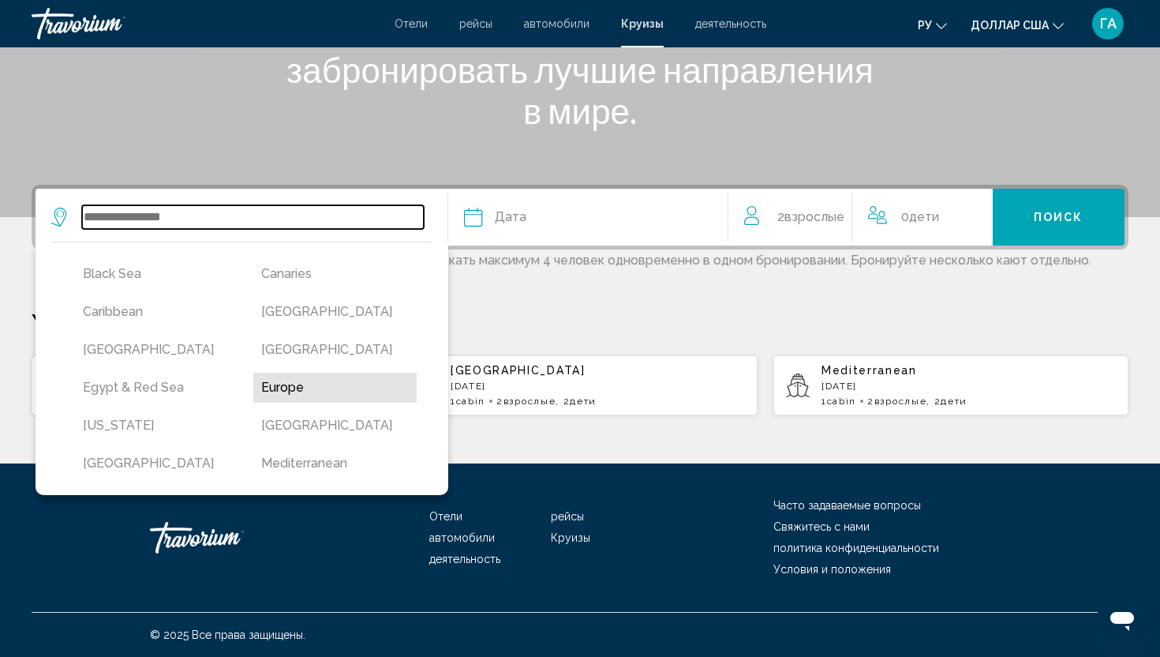
scroll to position [144, 0]
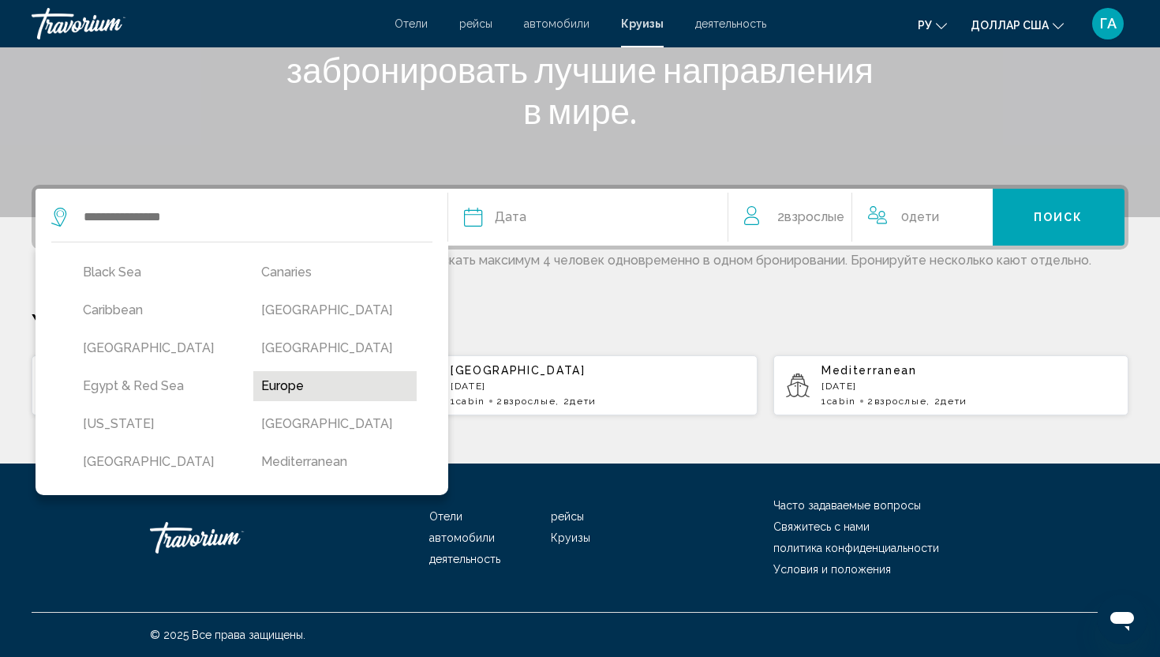
click at [290, 386] on button "Europe" at bounding box center [334, 386] width 163 height 30
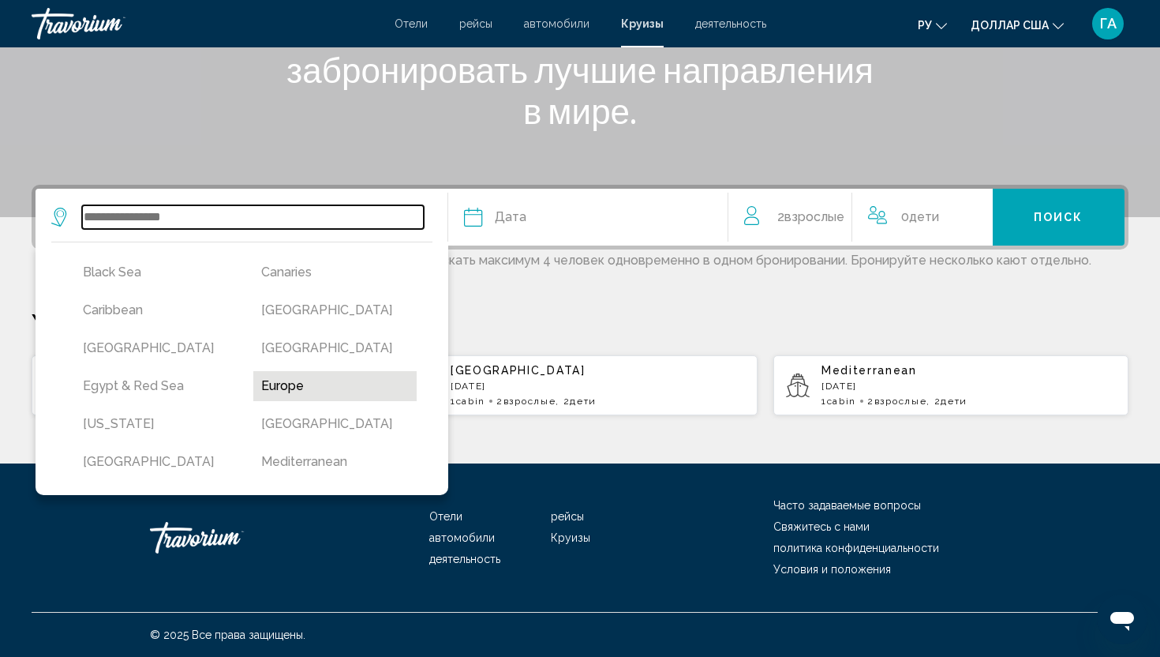
type input "******"
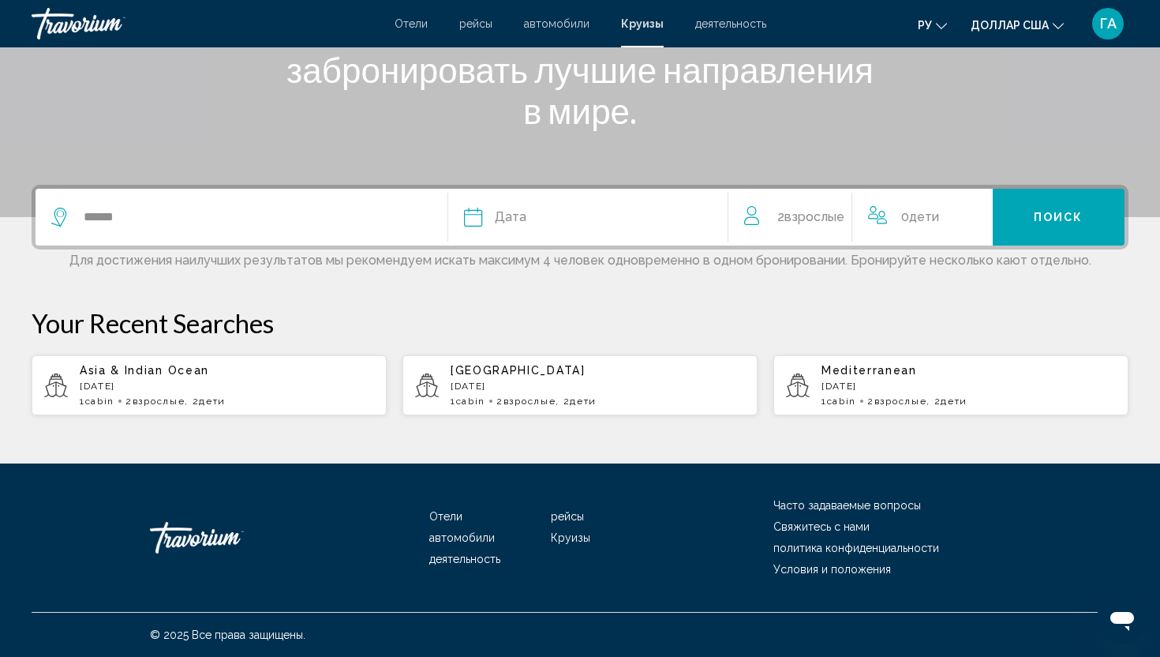
click at [562, 227] on div "Дата" at bounding box center [588, 217] width 248 height 22
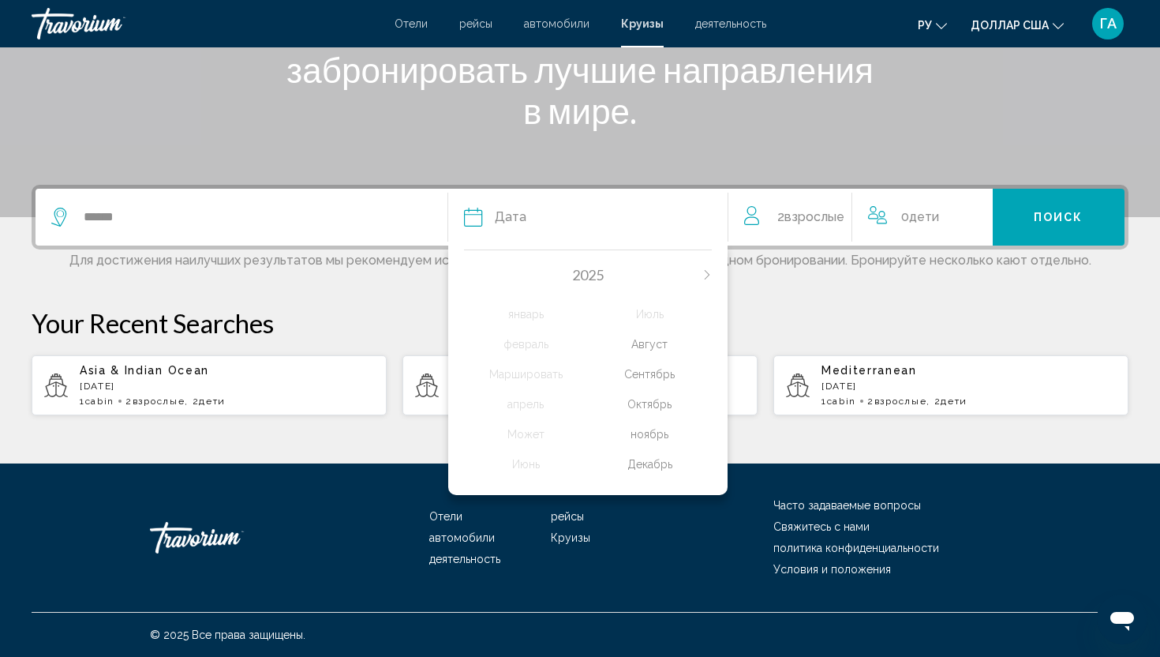
click at [639, 369] on div "Сентябрь" at bounding box center [650, 374] width 124 height 28
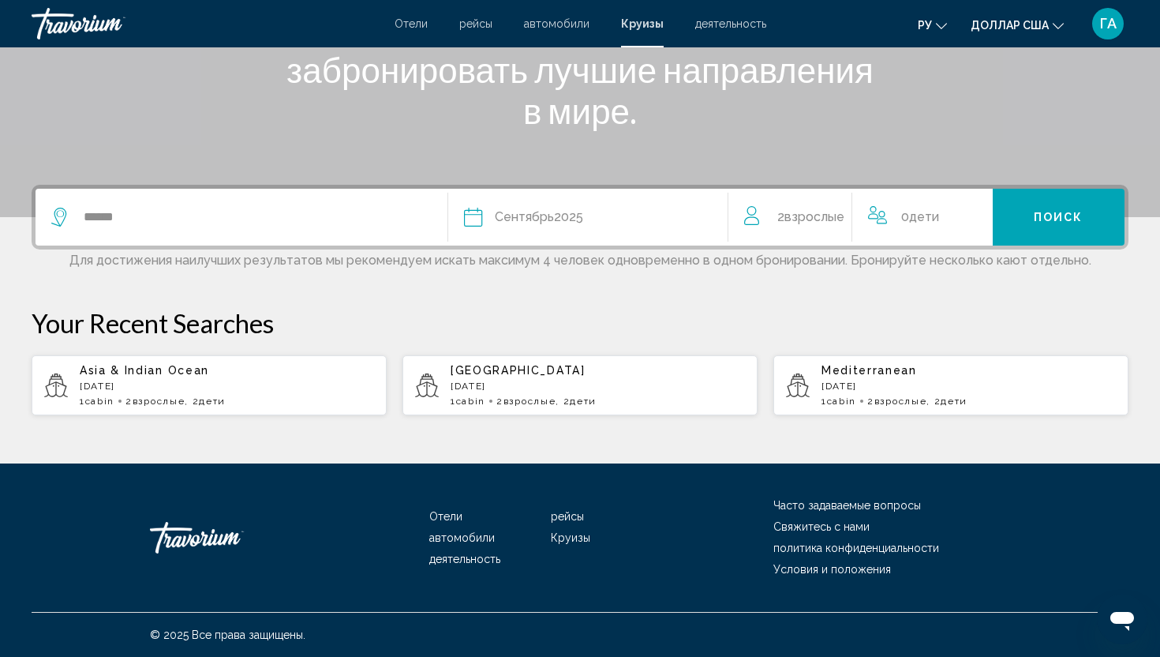
click at [582, 212] on div "Сентябрь 2025" at bounding box center [539, 217] width 88 height 22
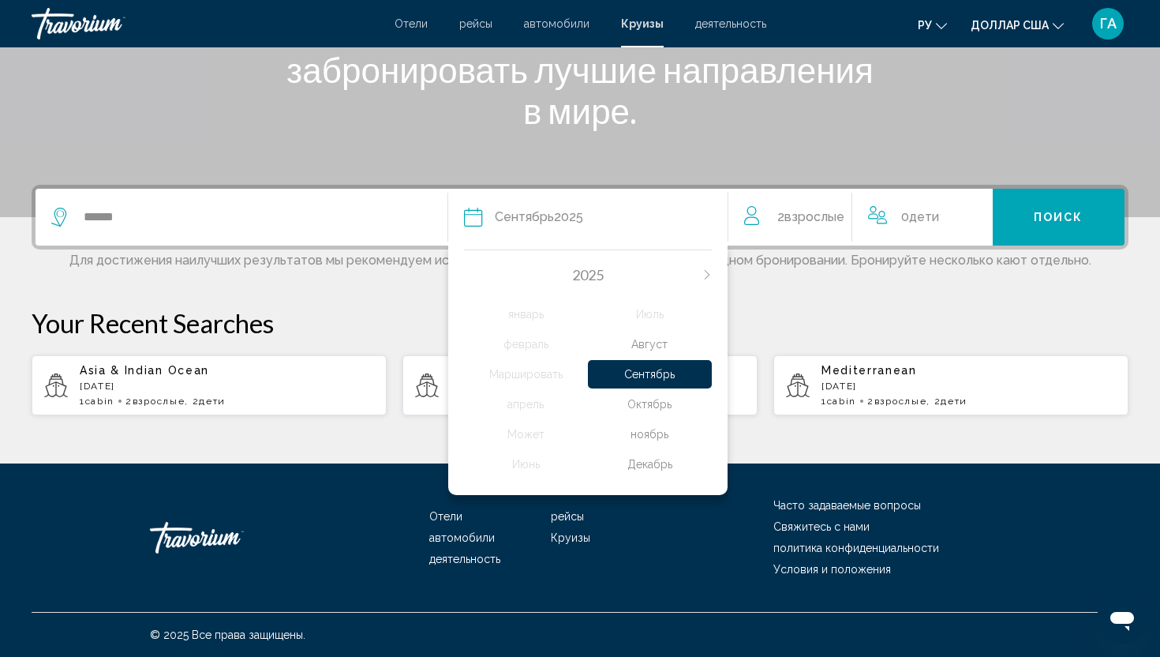
click at [646, 410] on div "Октябрь" at bounding box center [650, 404] width 124 height 28
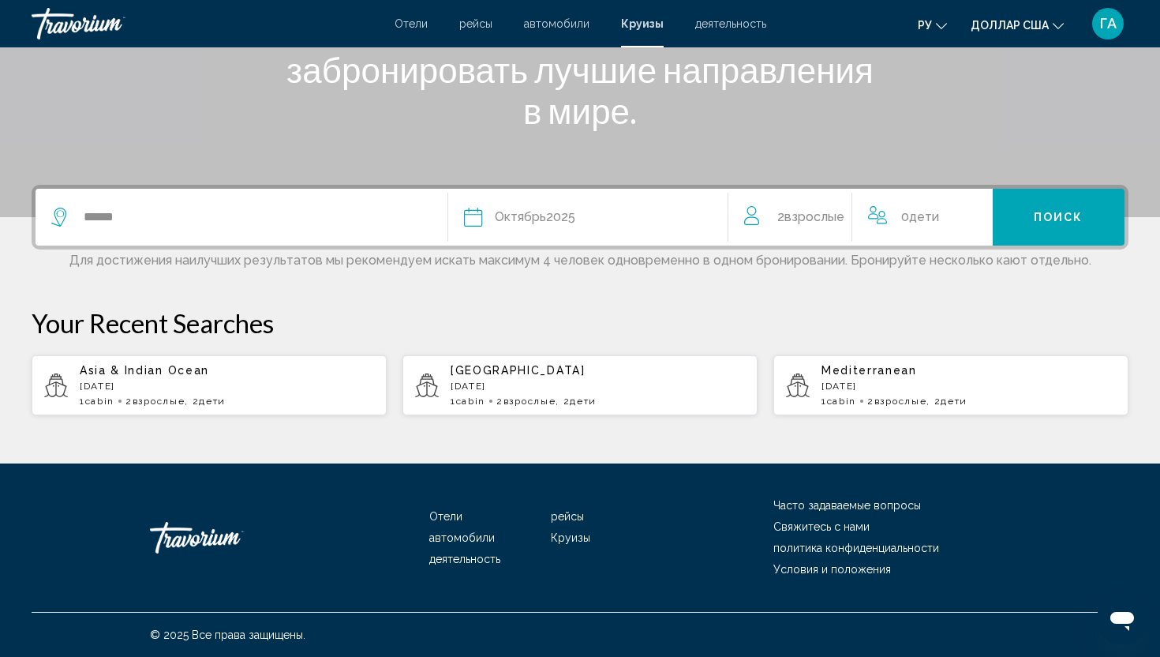
click at [826, 211] on span "Взрослые" at bounding box center [814, 216] width 60 height 15
click at [844, 213] on icon "Increment adults" at bounding box center [839, 214] width 14 height 14
click at [749, 212] on icon "Decrement adults" at bounding box center [751, 213] width 14 height 19
click at [997, 212] on div "0 Ребенок Дети" at bounding box center [938, 217] width 150 height 57
click at [996, 218] on div "0 Ребенок Дети" at bounding box center [938, 217] width 150 height 57
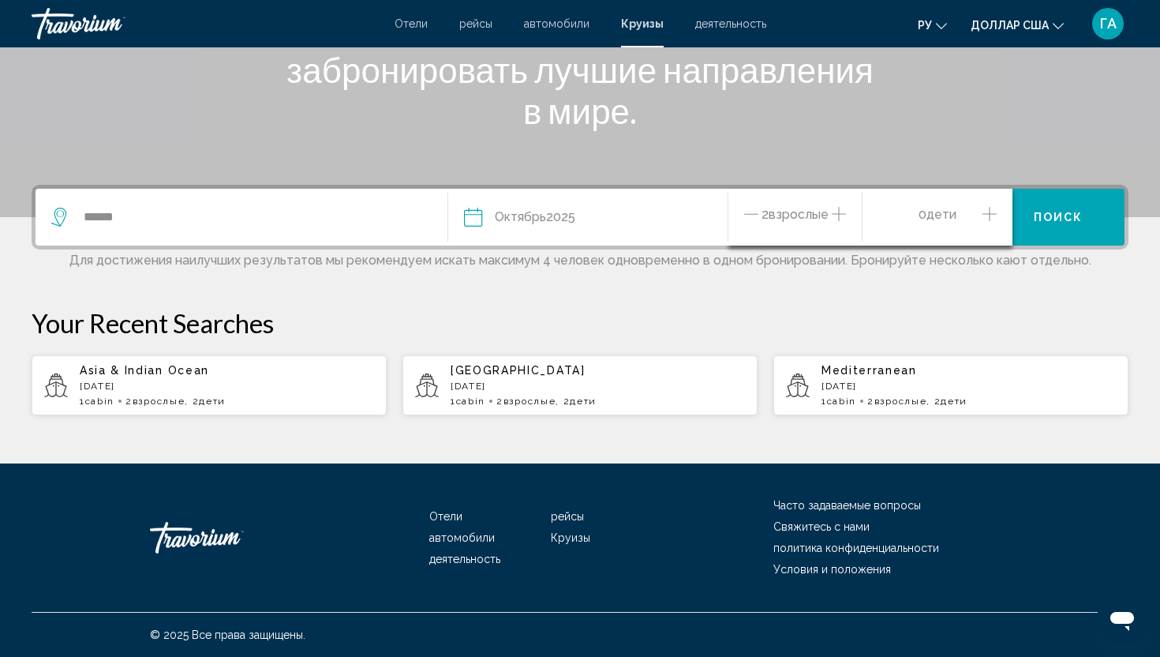
click at [989, 212] on icon "Increment children" at bounding box center [990, 214] width 14 height 14
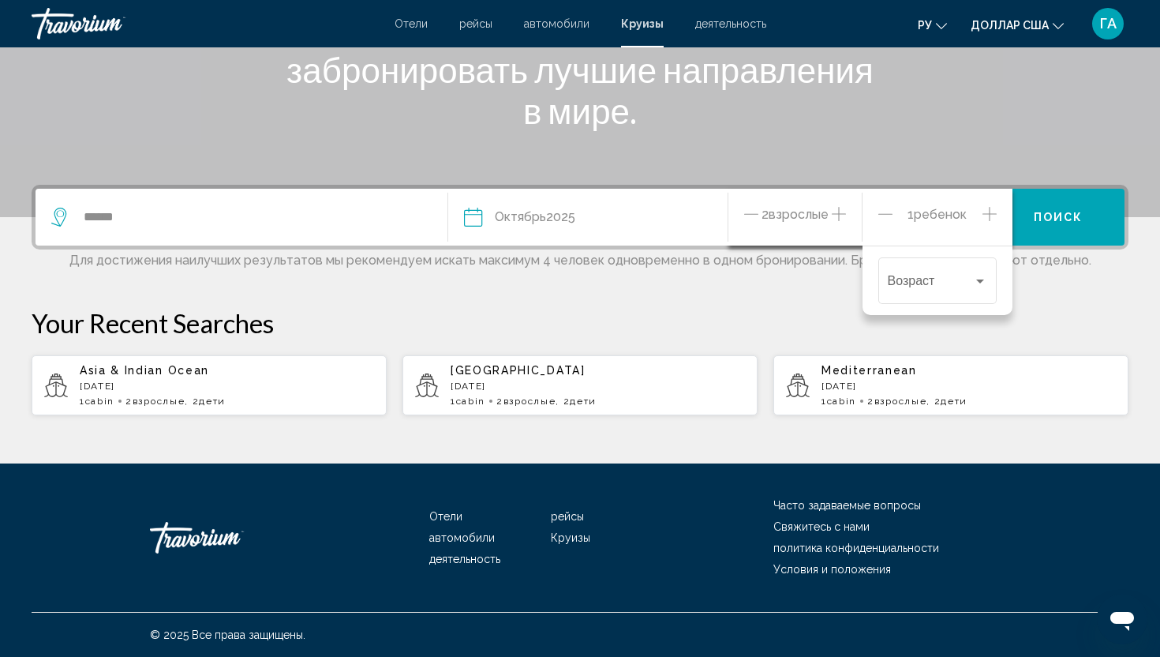
click at [986, 214] on icon "Increment children" at bounding box center [990, 213] width 14 height 19
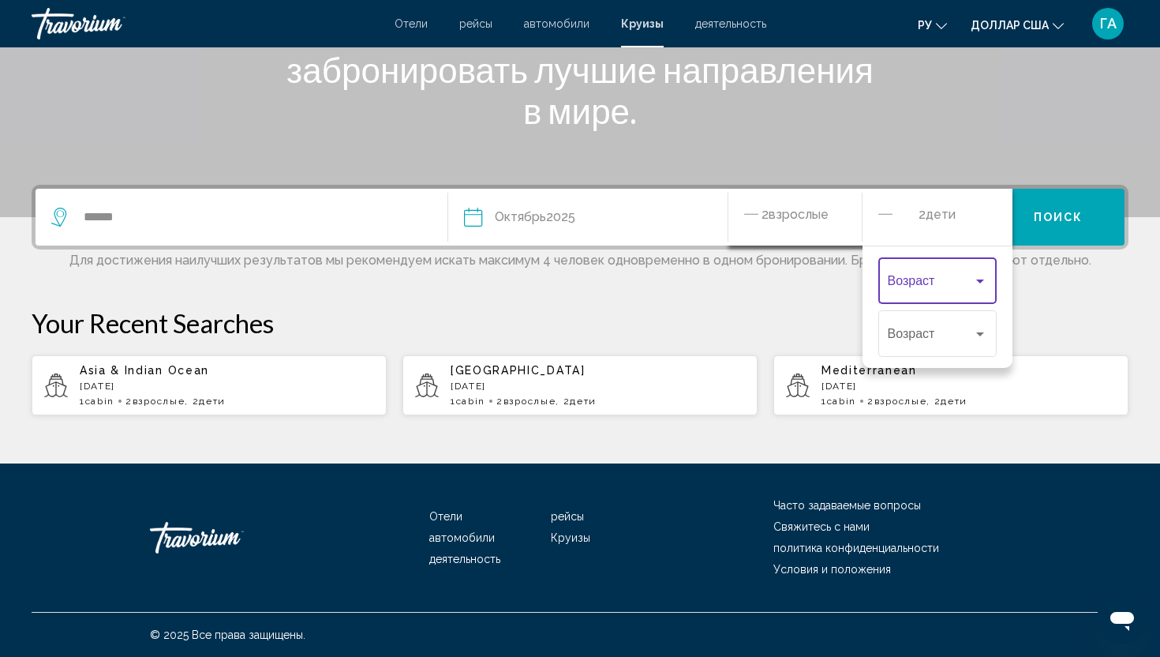
click at [978, 286] on div "Travelers: 2 adults, 2 children" at bounding box center [980, 281] width 14 height 13
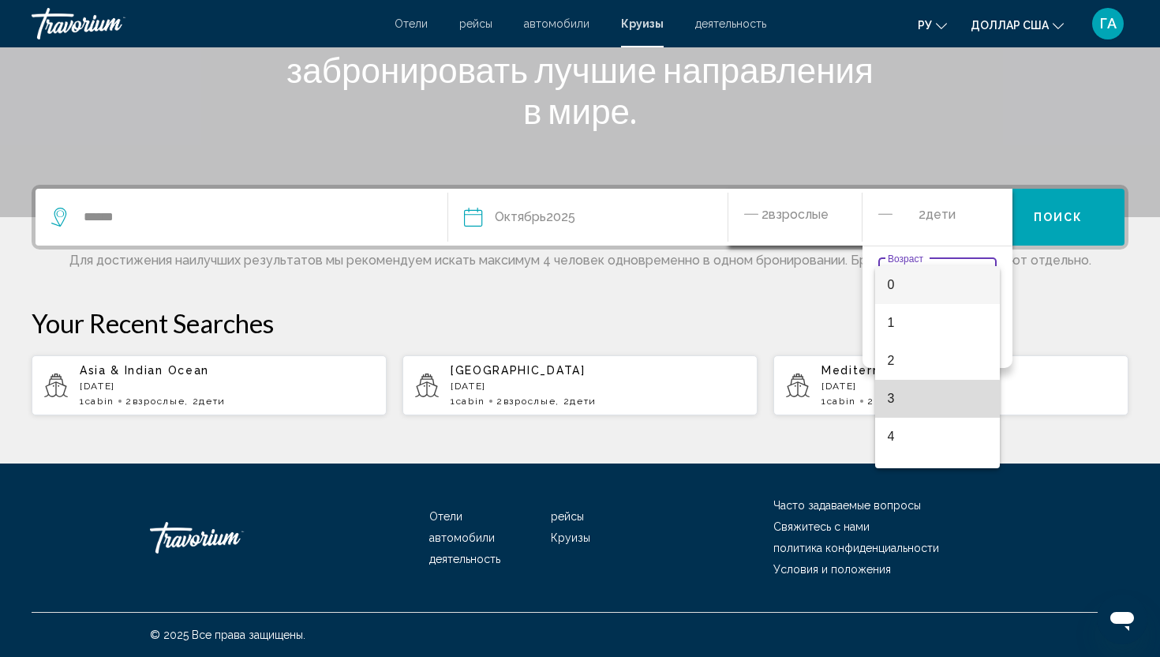
click at [911, 401] on span "3" at bounding box center [937, 399] width 99 height 38
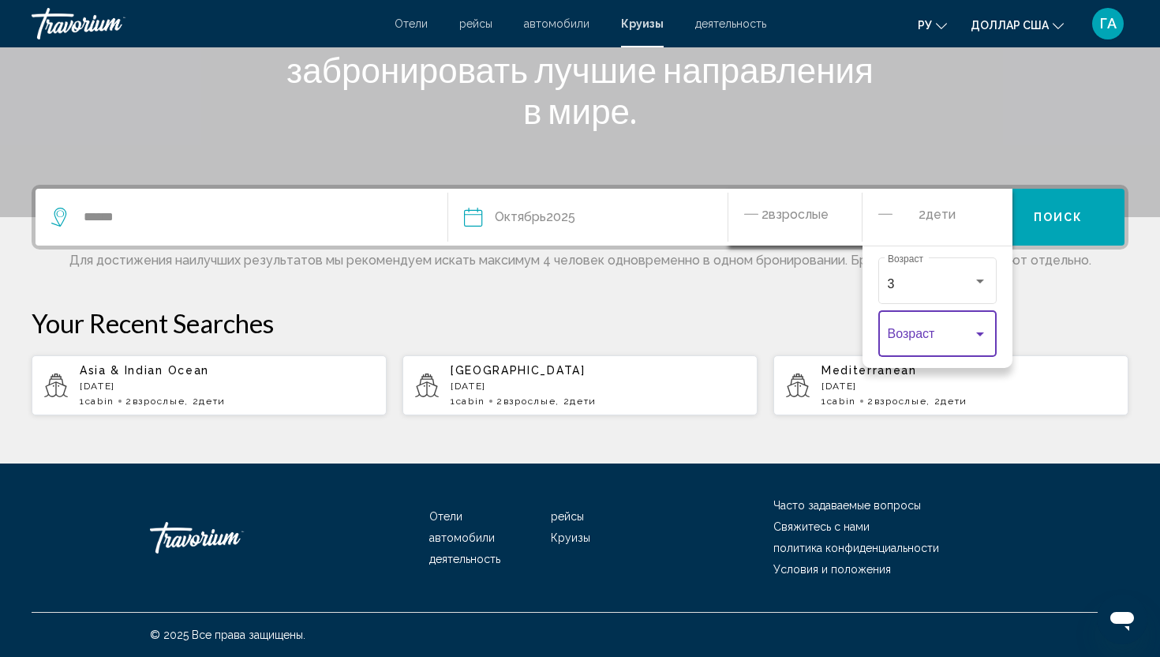
click at [981, 331] on div "Travelers: 2 adults, 2 children" at bounding box center [980, 334] width 14 height 13
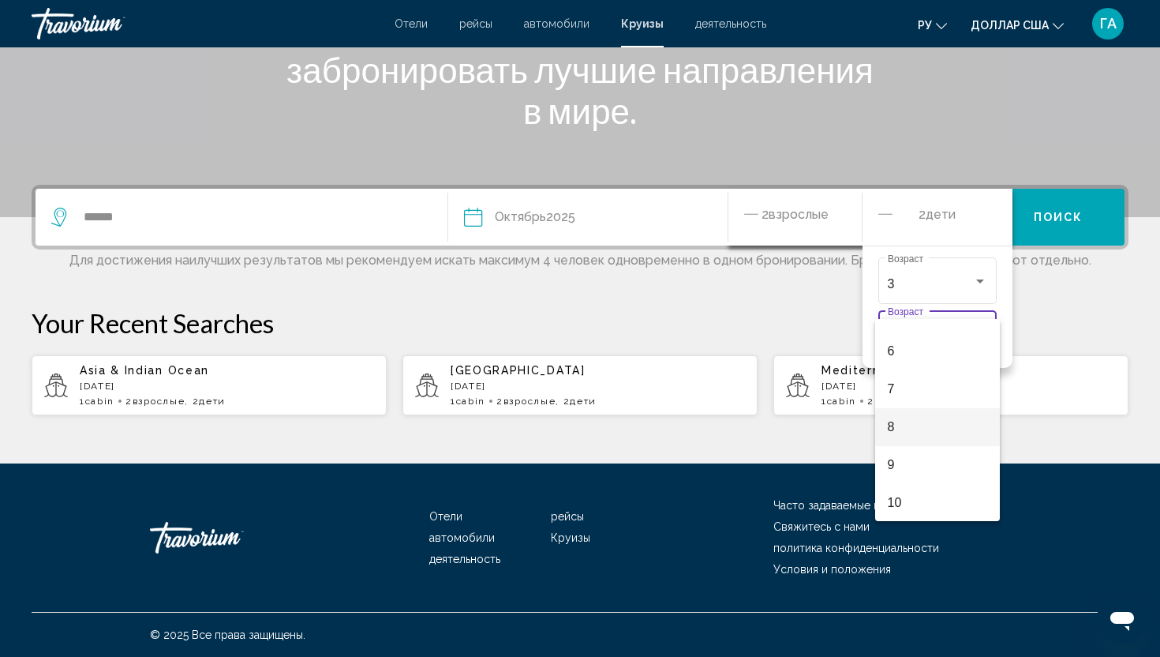
scroll to position [253, 0]
click at [908, 500] on span "11" at bounding box center [937, 502] width 99 height 38
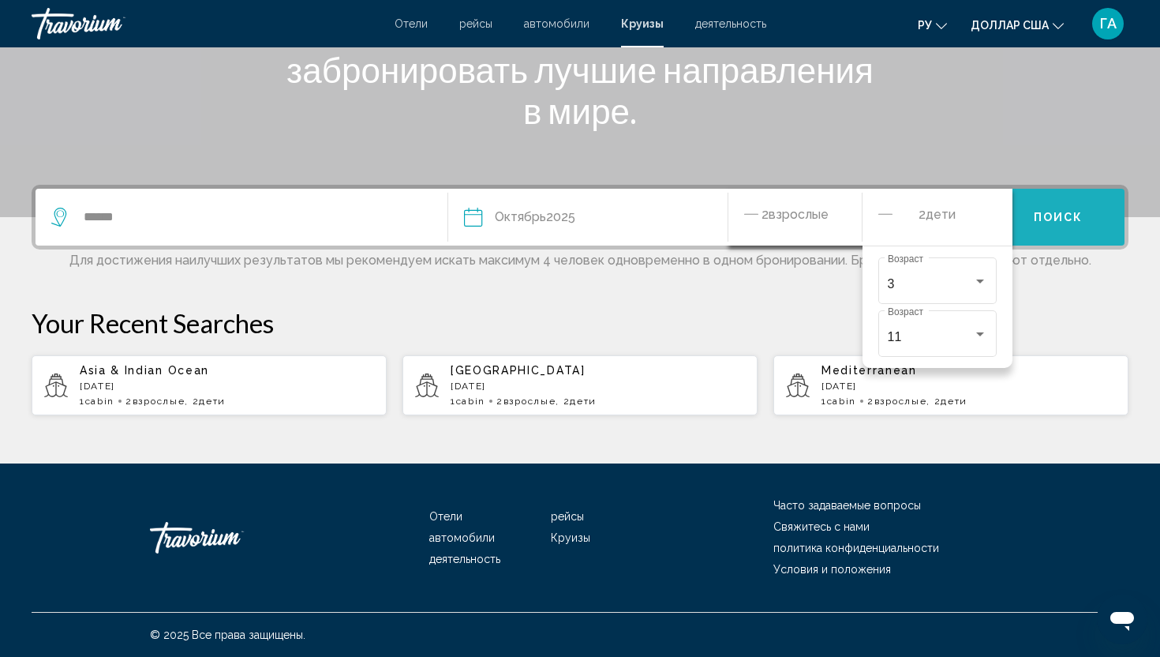
click at [1051, 223] on span "Поиск" at bounding box center [1059, 218] width 50 height 13
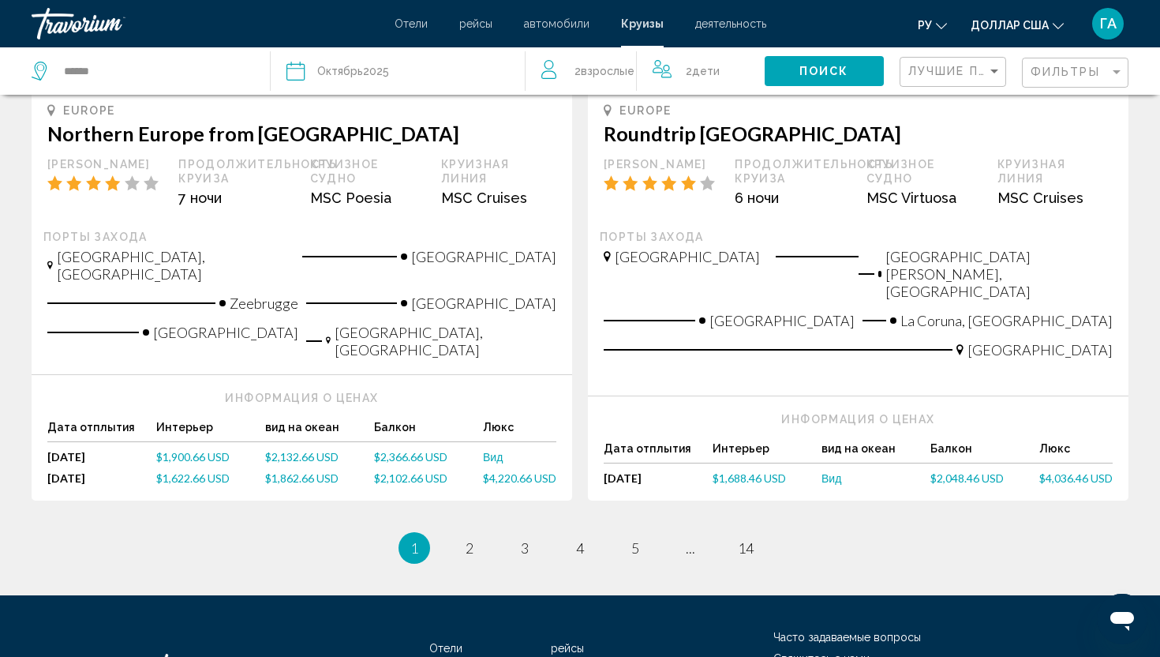
scroll to position [1712, 0]
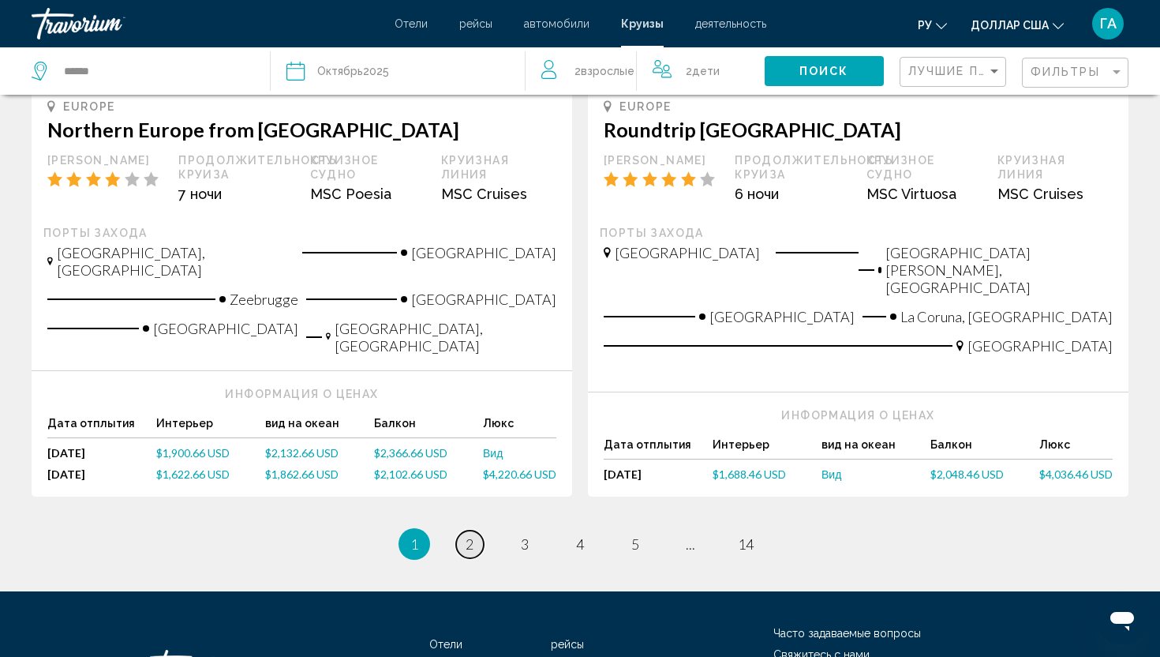
click at [466, 535] on span "2" at bounding box center [470, 543] width 8 height 17
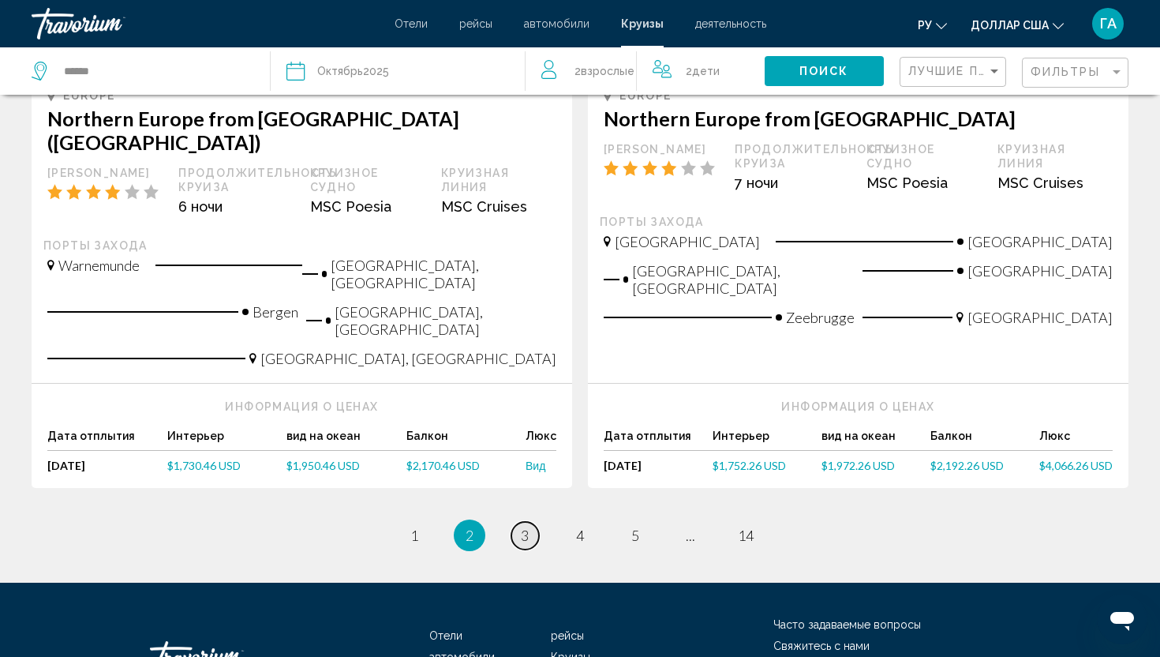
click at [526, 526] on span "3" at bounding box center [525, 534] width 8 height 17
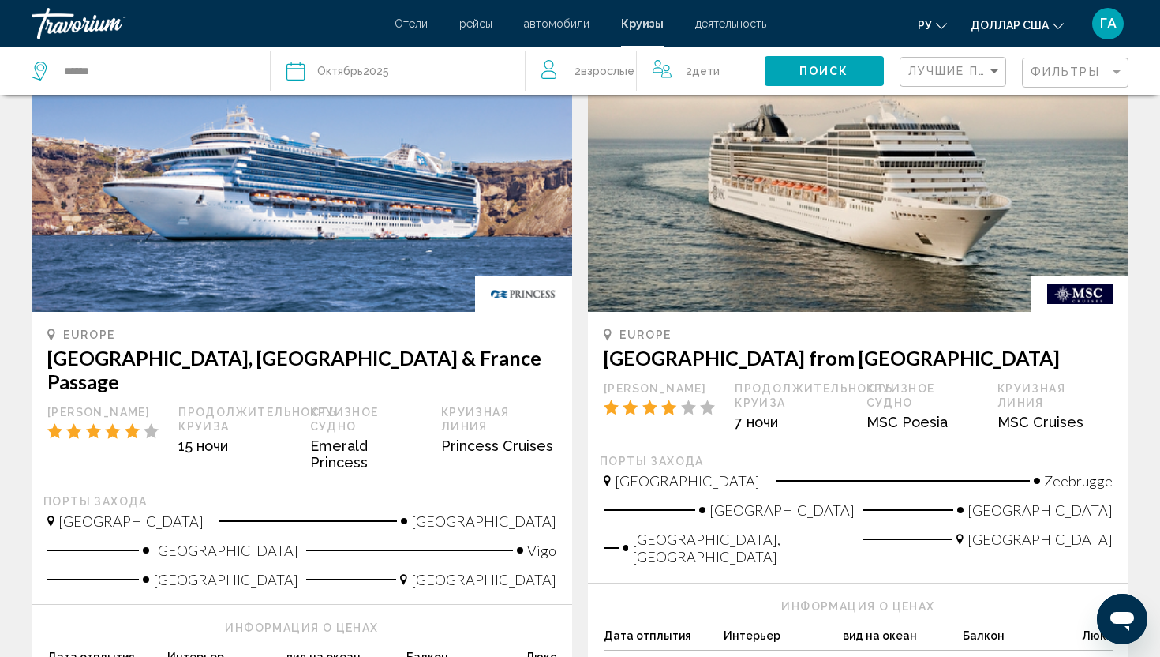
scroll to position [1694, 0]
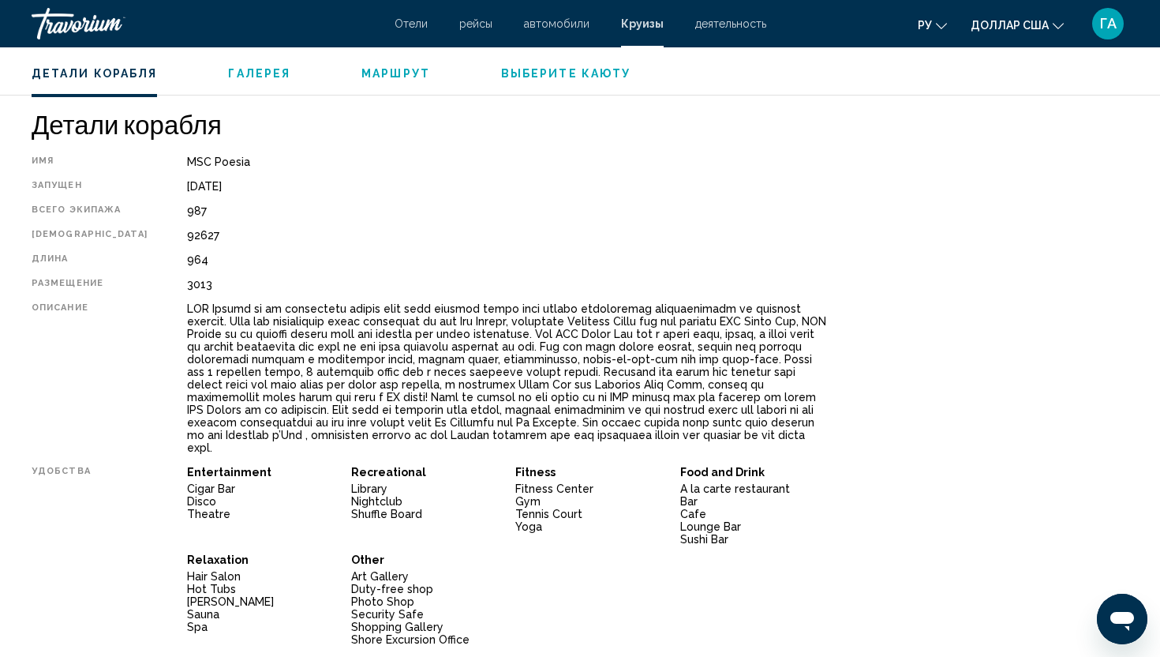
scroll to position [493, 0]
click at [856, 152] on div "Детали корабля Имя MSC Poesia Запущен April 5, 2008 Всего экипажа 987 Тоннаж 92…" at bounding box center [580, 638] width 1113 height 1063
click at [601, 74] on span "Выберите каюту" at bounding box center [565, 73] width 129 height 13
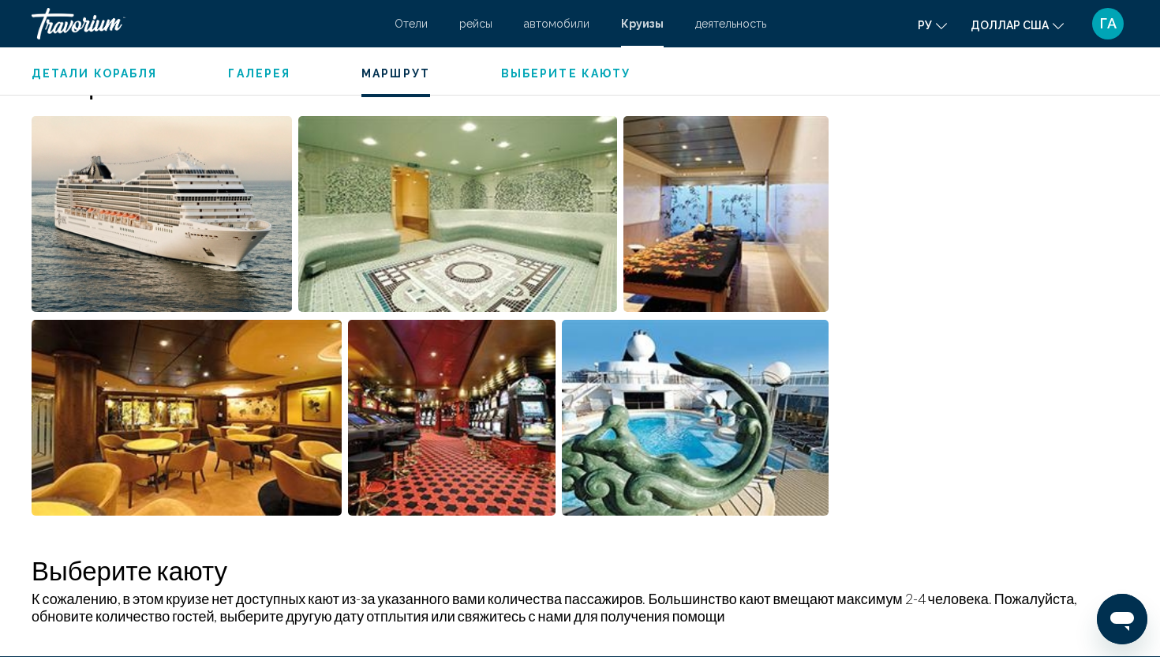
scroll to position [1106, 0]
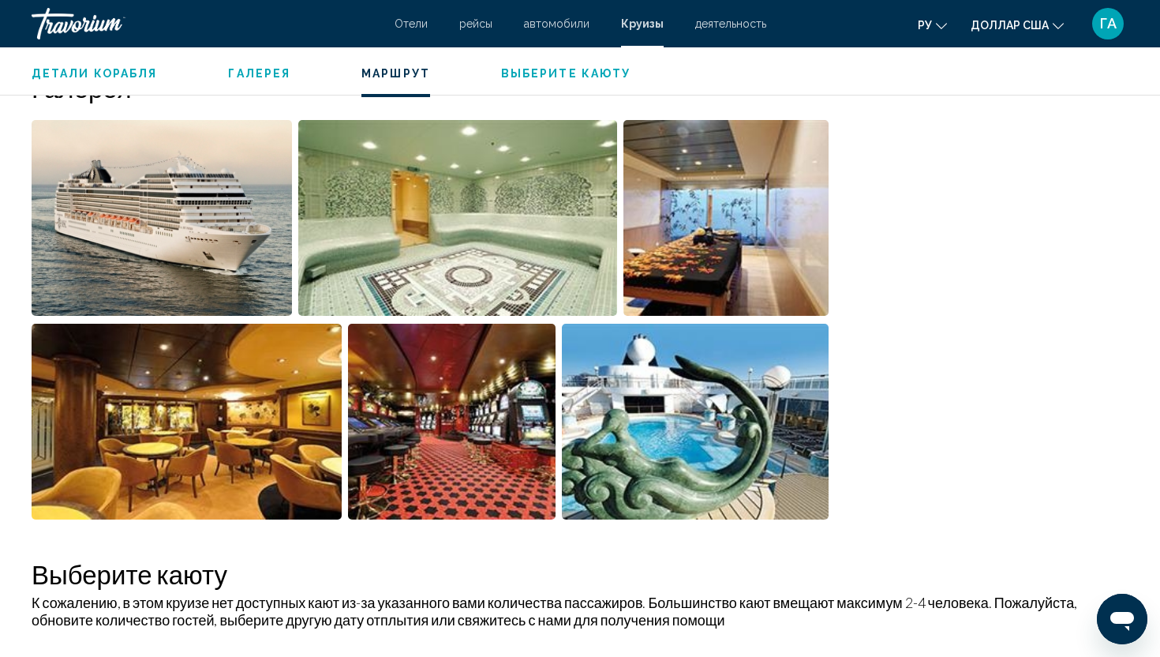
click at [245, 80] on span "Галерея" at bounding box center [259, 73] width 62 height 13
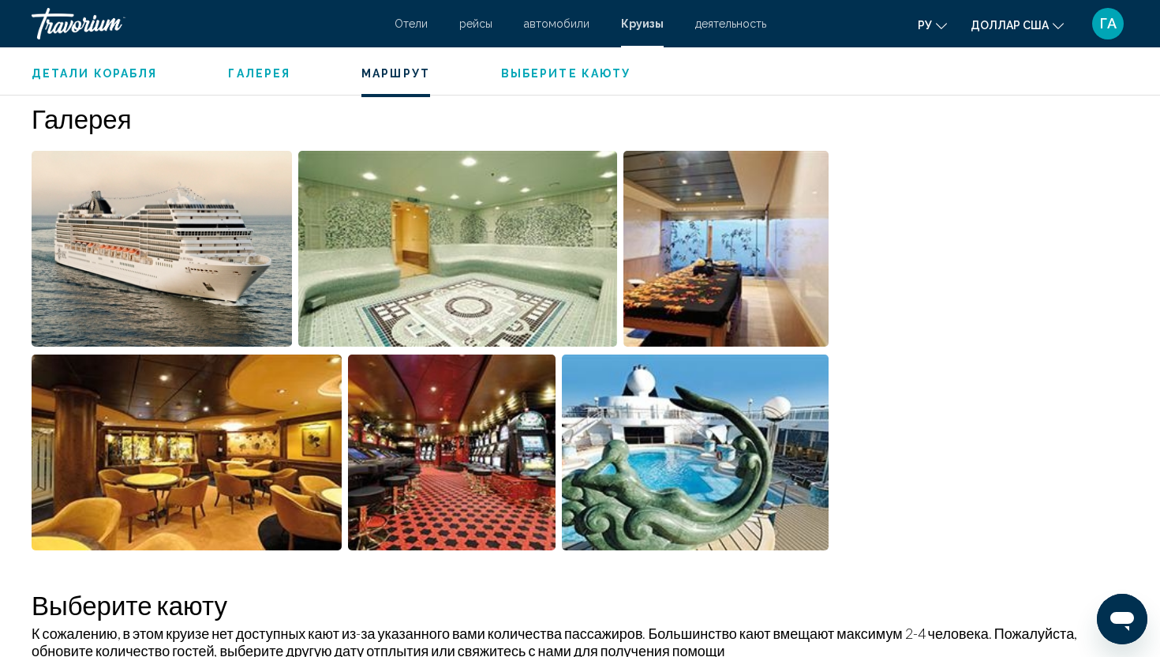
scroll to position [1070, 0]
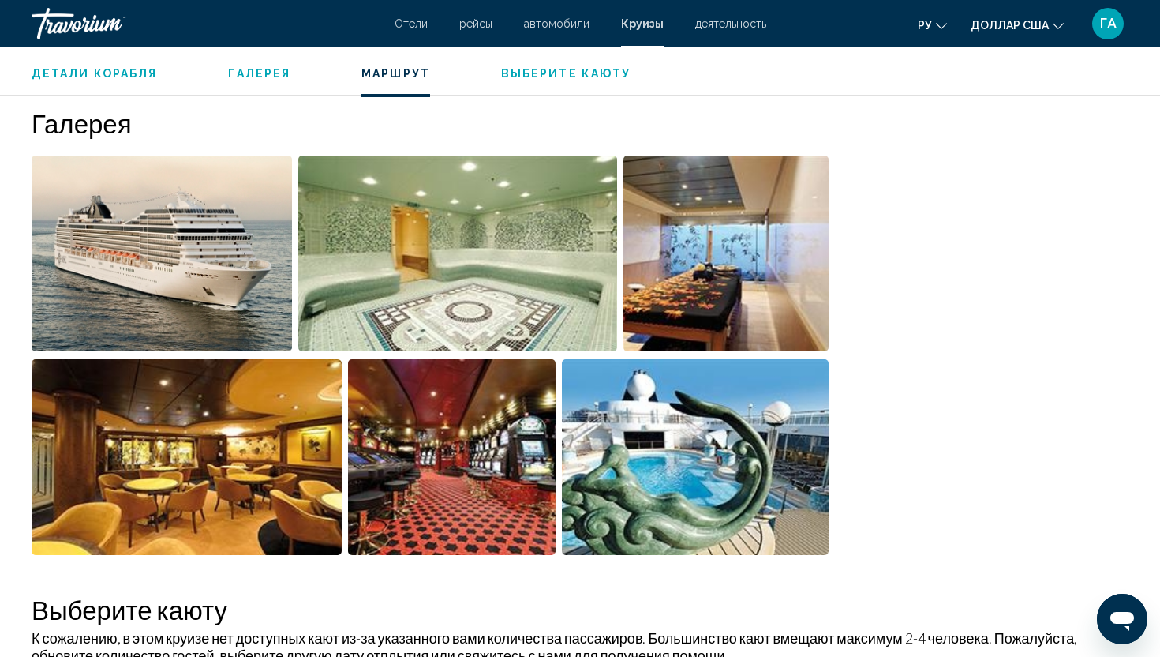
click at [250, 69] on span "Галерея" at bounding box center [259, 73] width 62 height 13
click at [255, 67] on span "Галерея" at bounding box center [259, 73] width 62 height 13
click at [256, 65] on ul "Детали корабля Галерея Маршрут Выберите каюту" at bounding box center [580, 71] width 1097 height 17
click at [260, 73] on span "Галерея" at bounding box center [259, 73] width 62 height 13
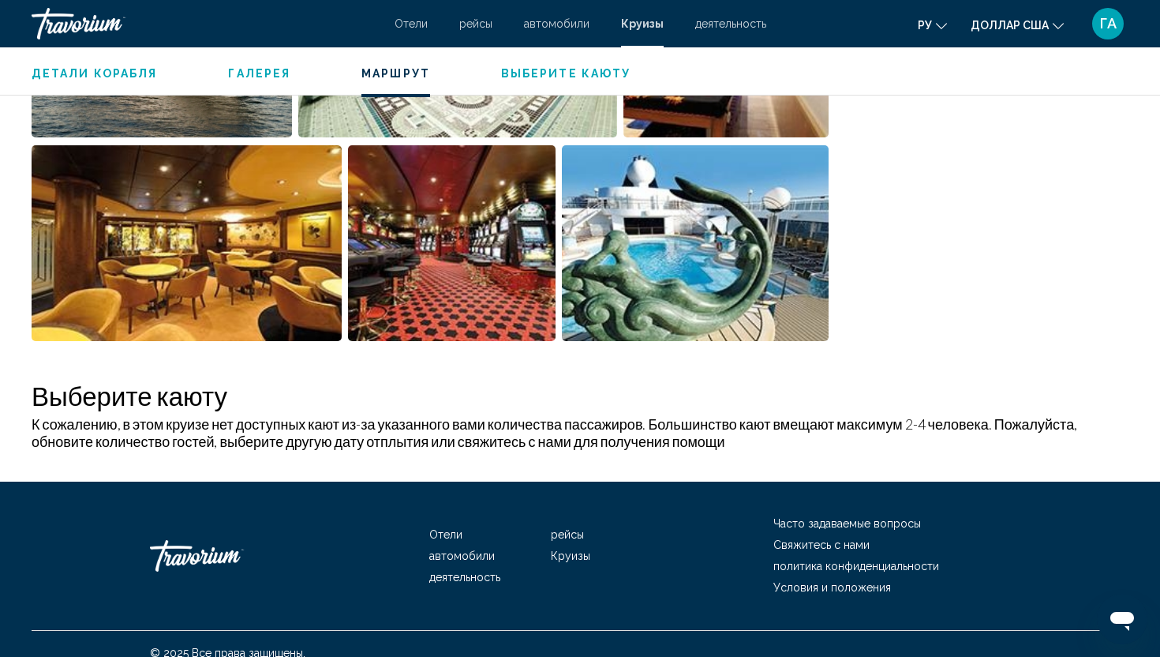
scroll to position [1280, 0]
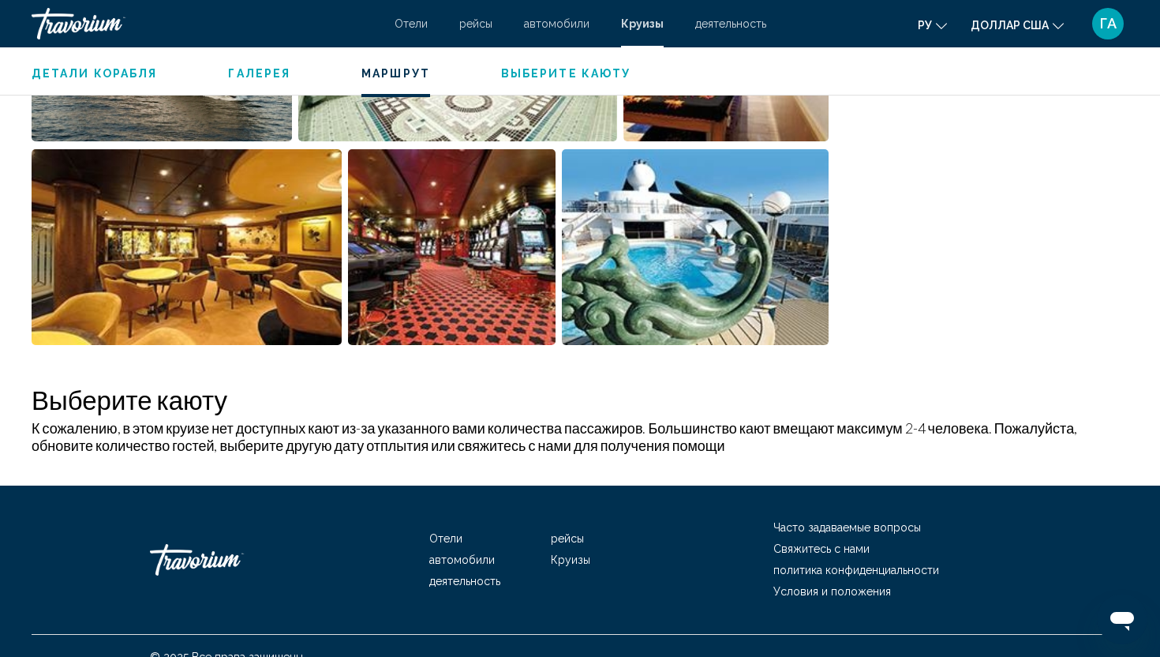
click at [564, 553] on font "Круизы" at bounding box center [570, 559] width 39 height 13
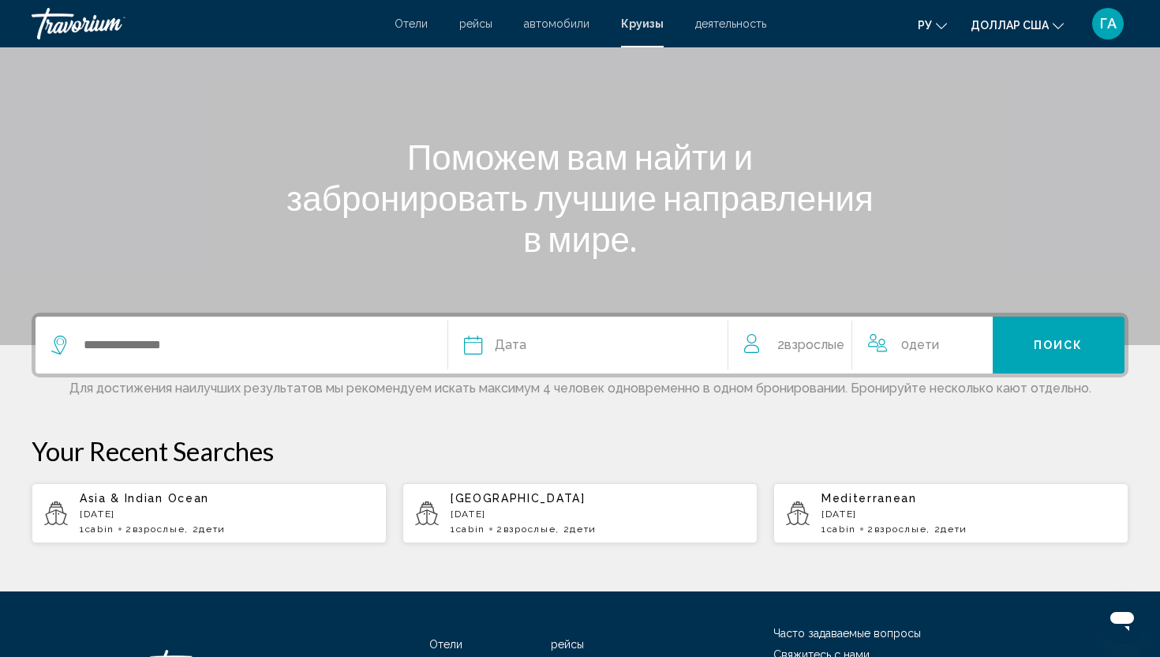
scroll to position [131, 0]
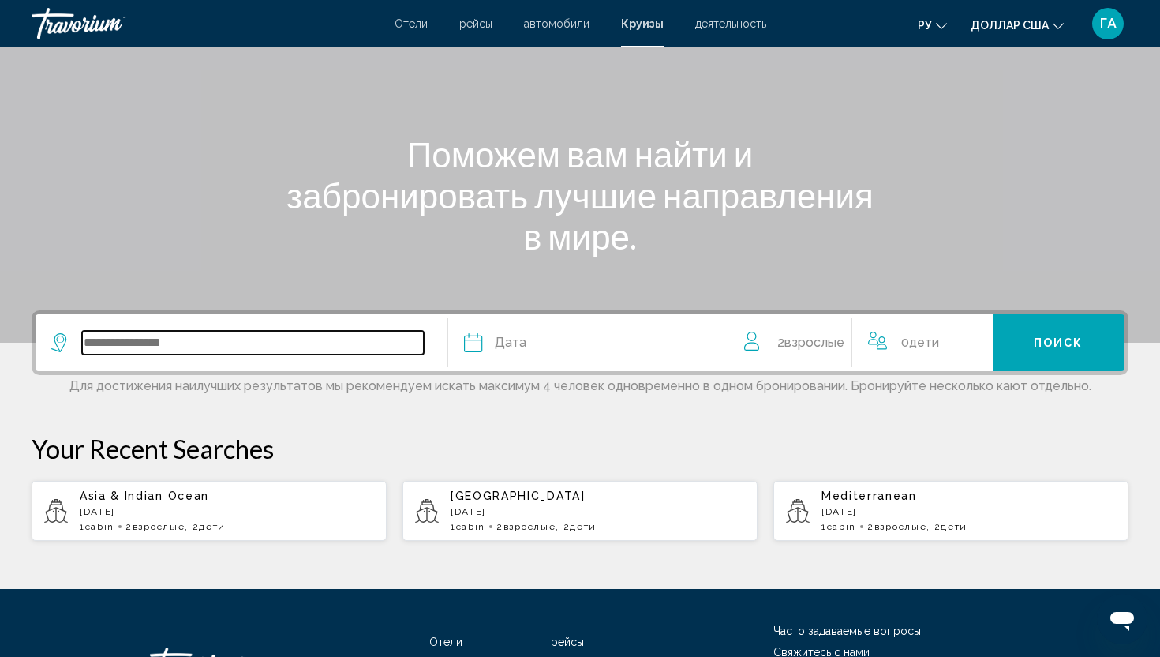
click at [202, 339] on input "Search widget" at bounding box center [253, 343] width 342 height 24
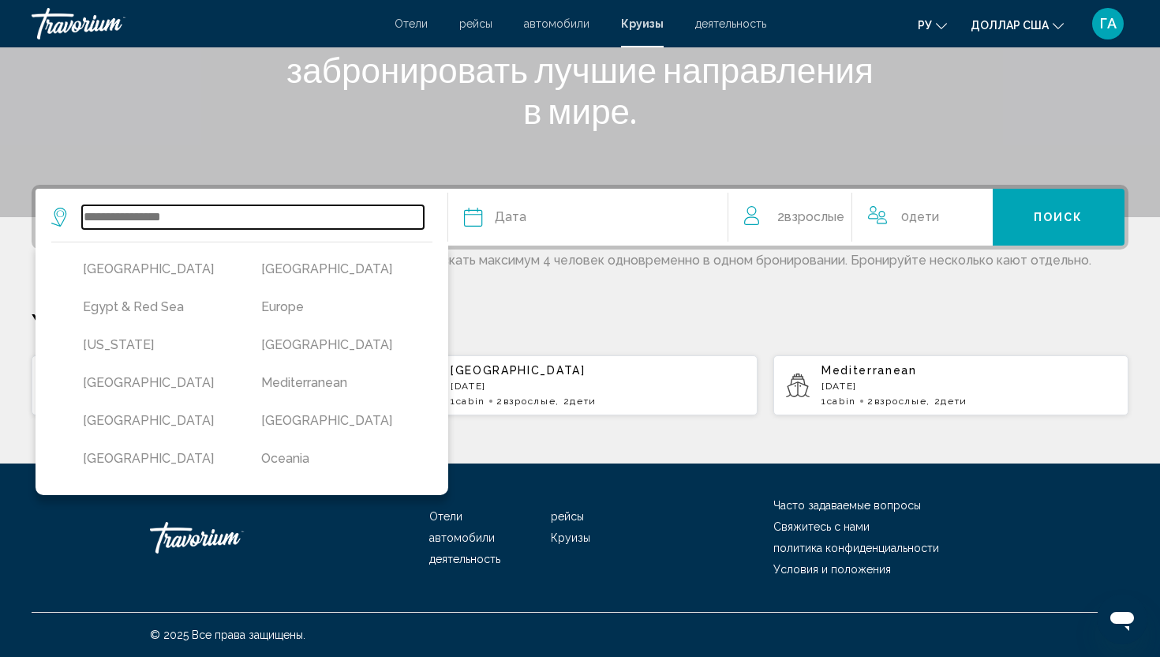
scroll to position [219, 0]
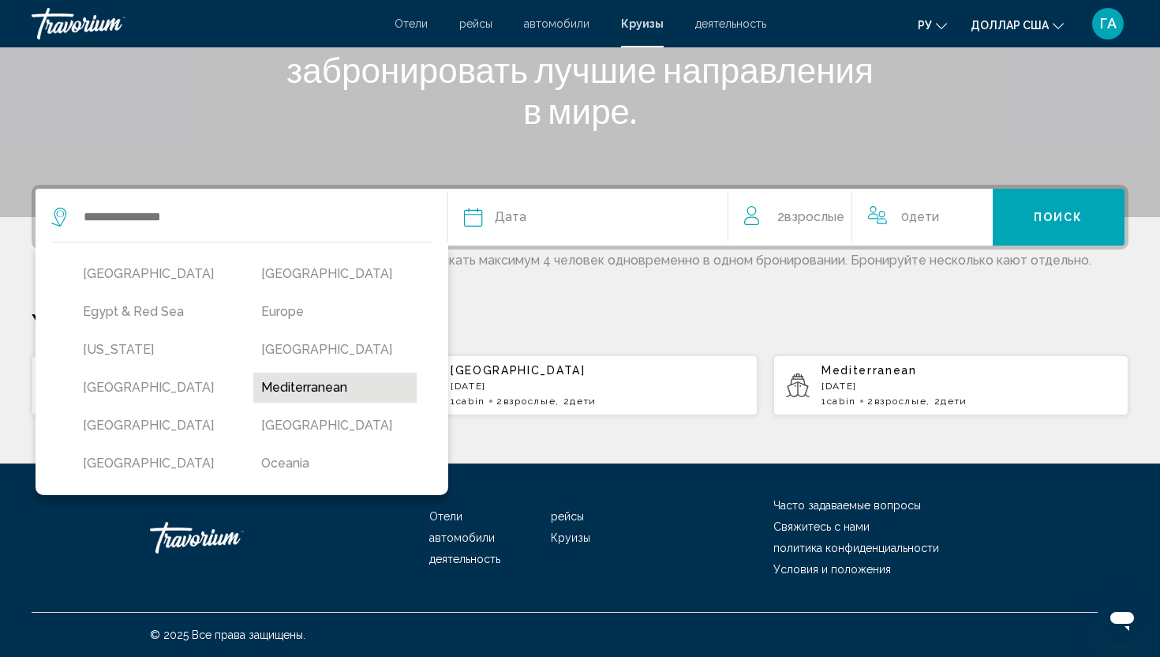
click at [298, 385] on button "Mediterranean" at bounding box center [334, 388] width 163 height 30
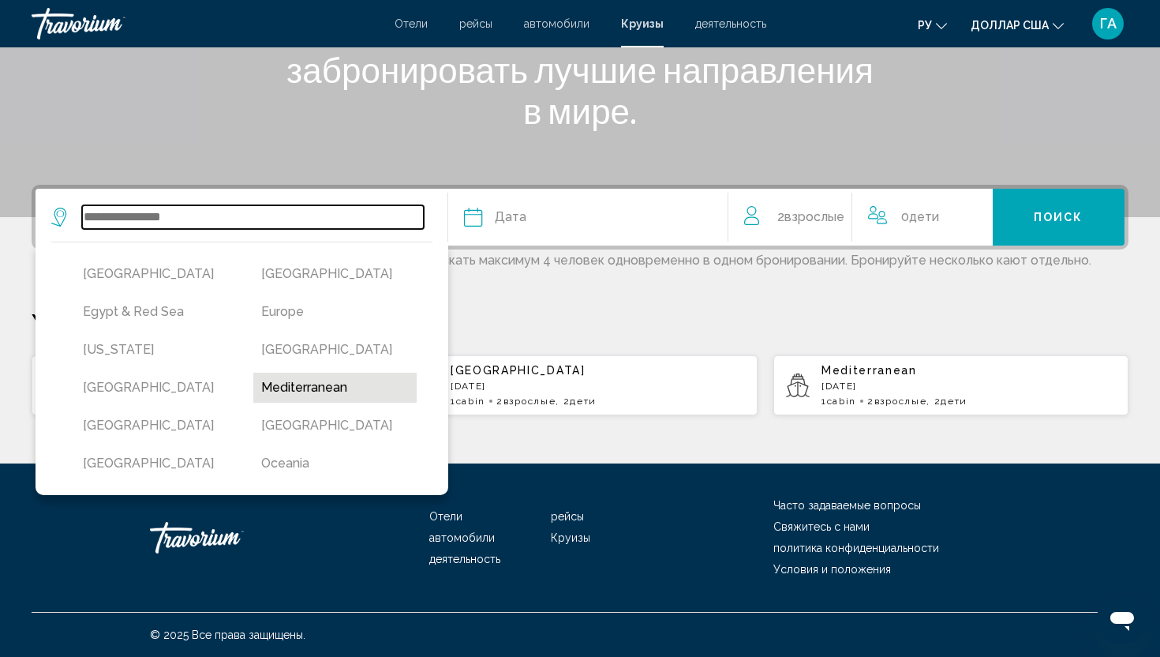
type input "**********"
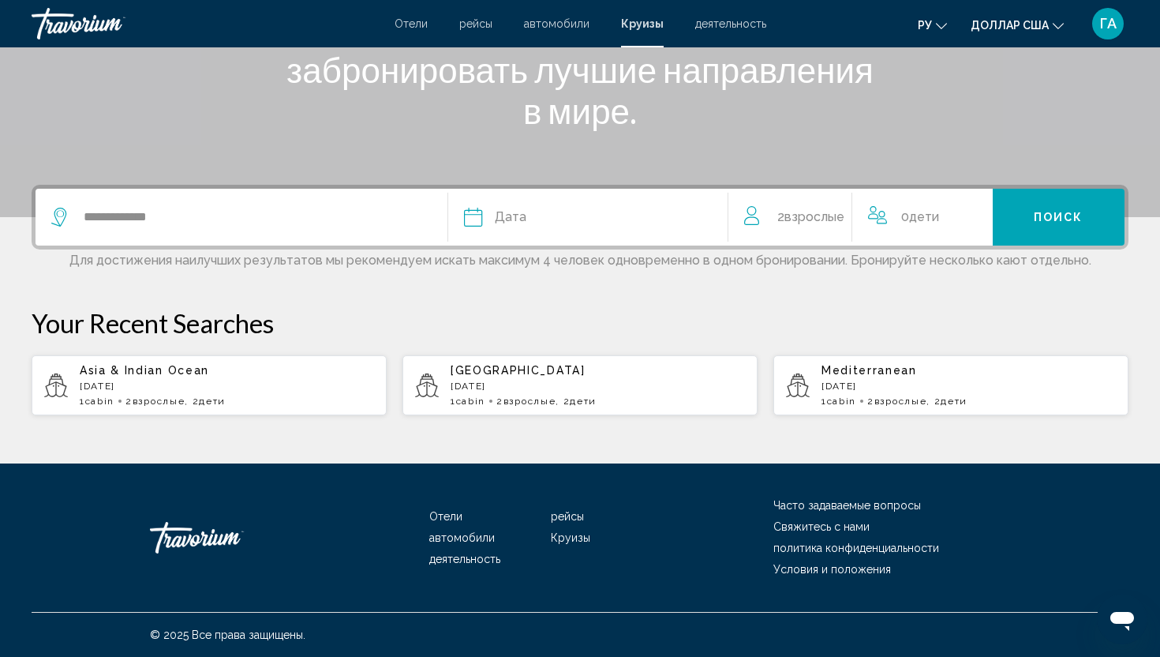
click at [504, 215] on span "Дата" at bounding box center [511, 217] width 32 height 22
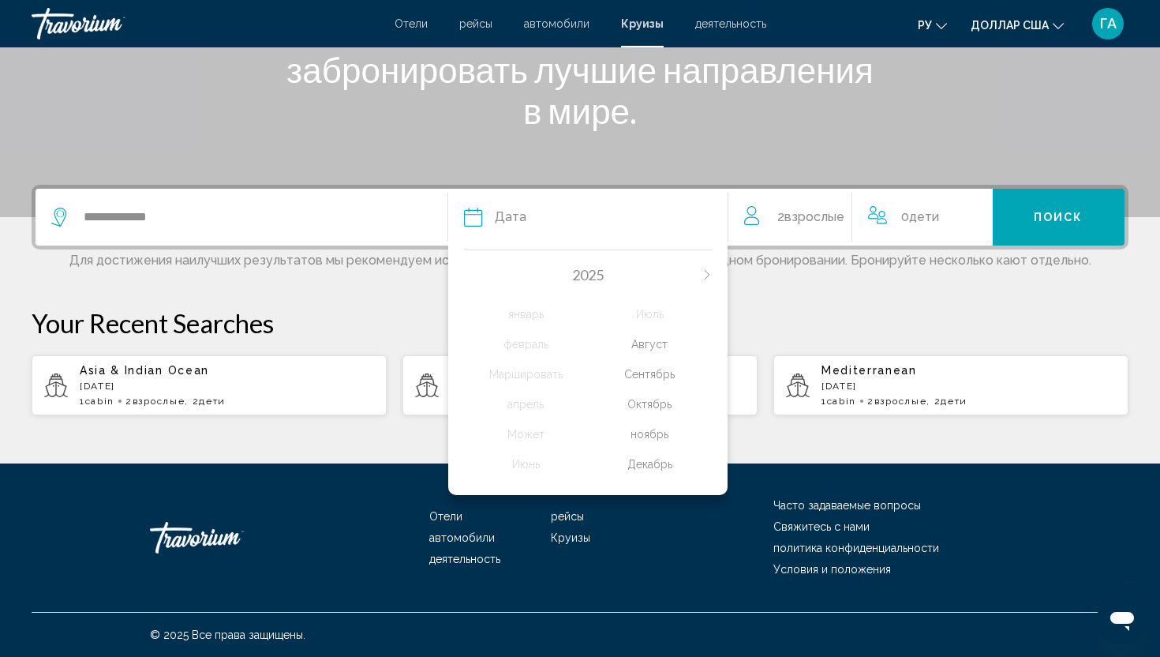
click at [635, 397] on div "Октябрь" at bounding box center [650, 404] width 124 height 28
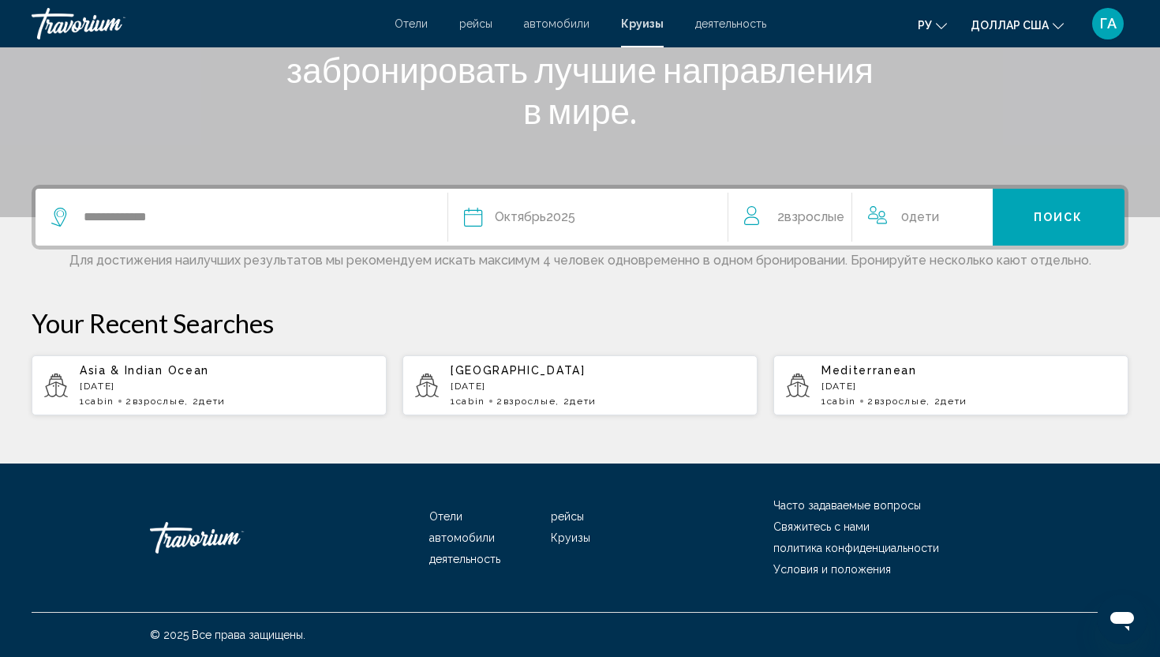
click at [1031, 212] on button "Поиск" at bounding box center [1059, 217] width 133 height 57
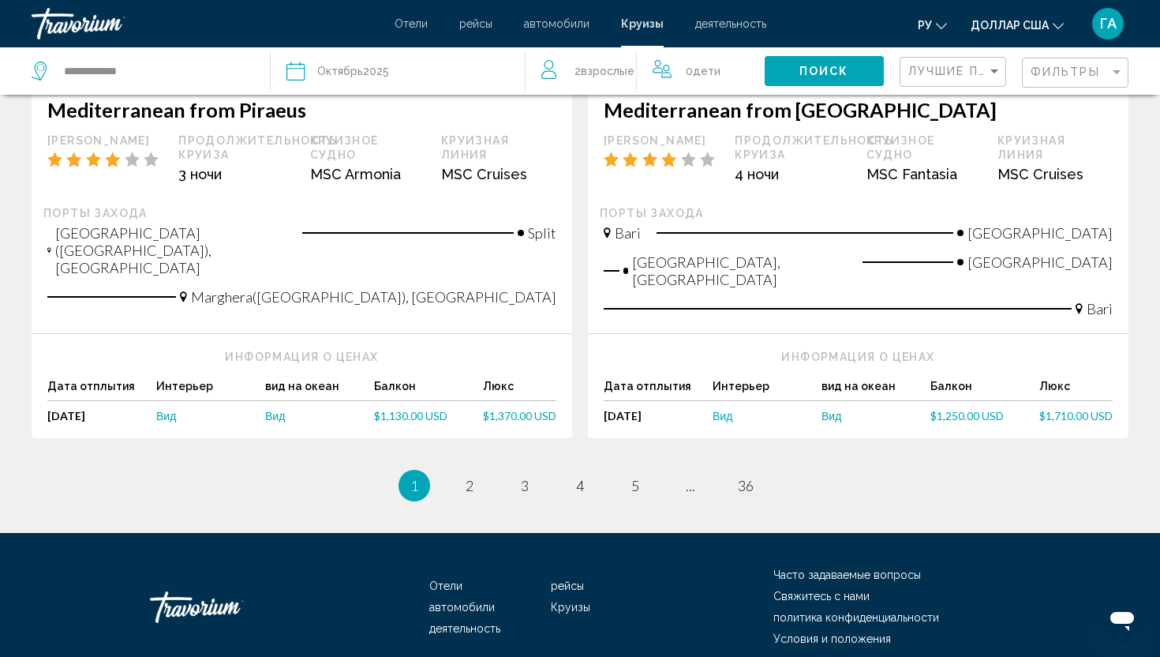
scroll to position [1620, 0]
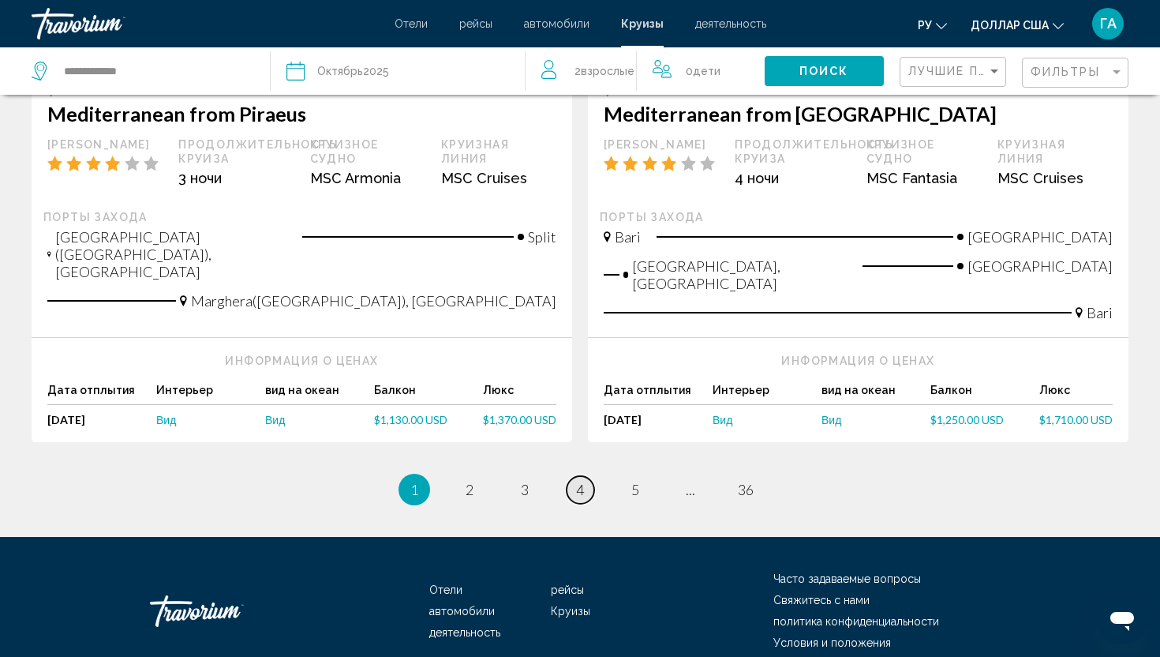
click at [575, 476] on link "page 4" at bounding box center [581, 490] width 28 height 28
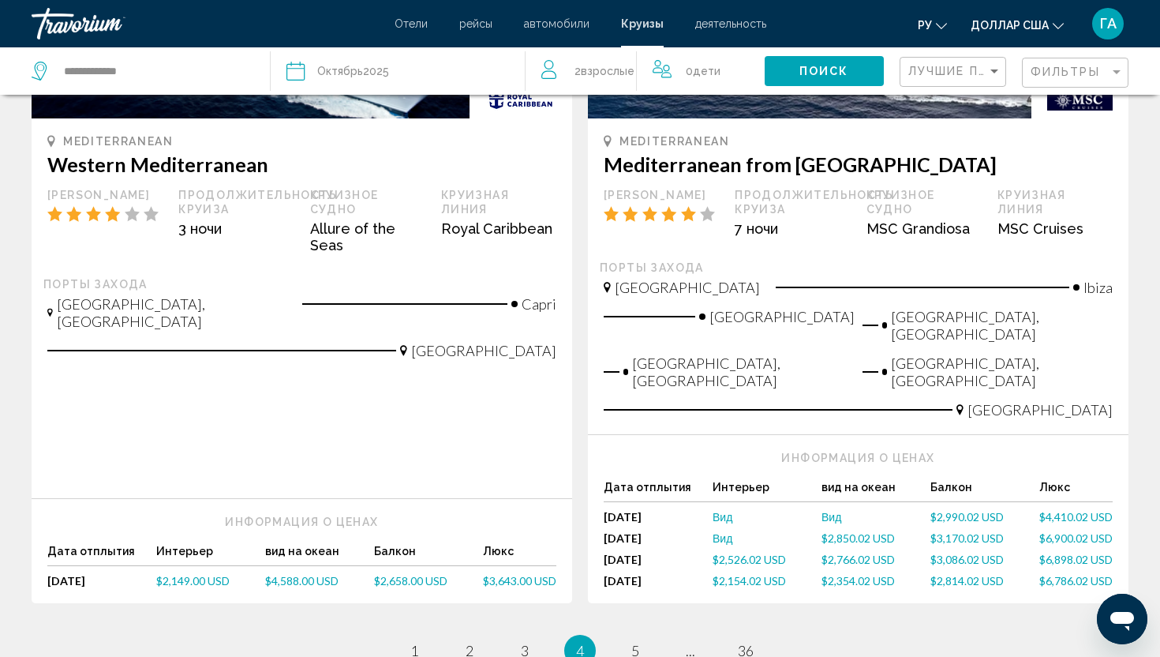
scroll to position [1896, 0]
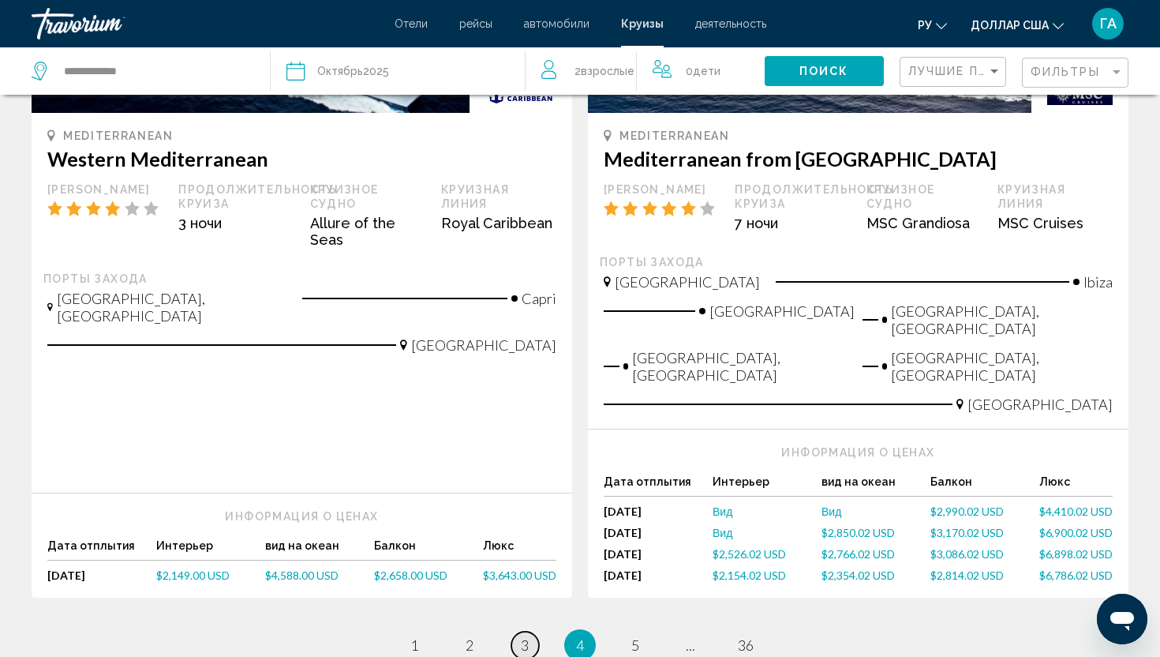
click at [526, 636] on span "3" at bounding box center [525, 644] width 8 height 17
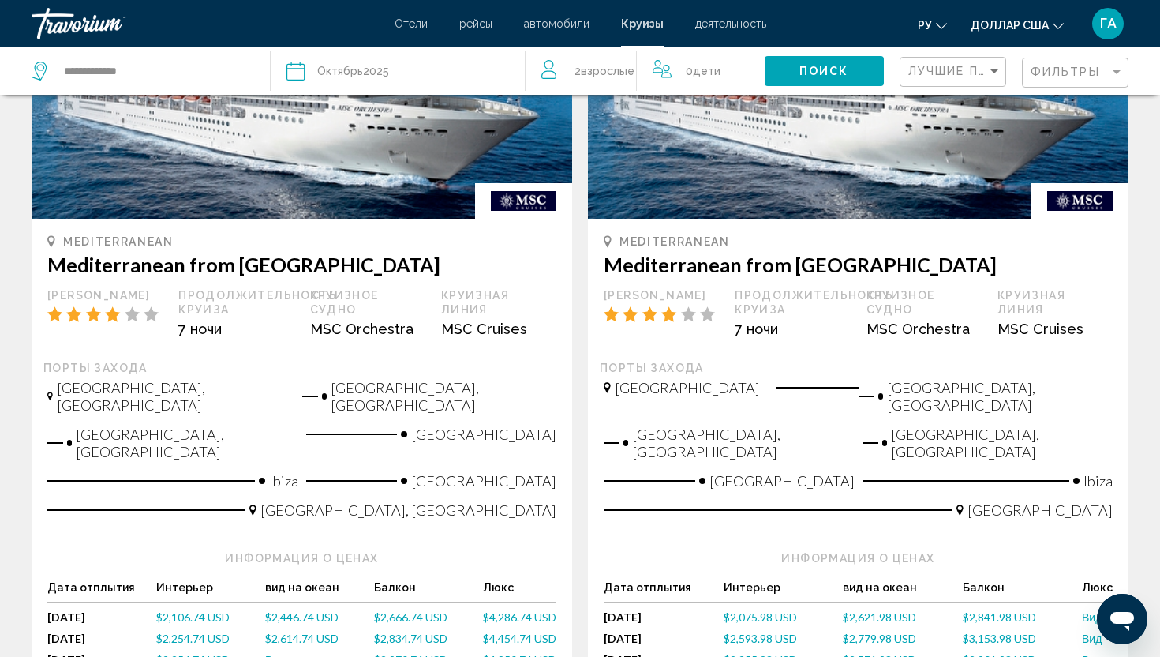
scroll to position [1016, 0]
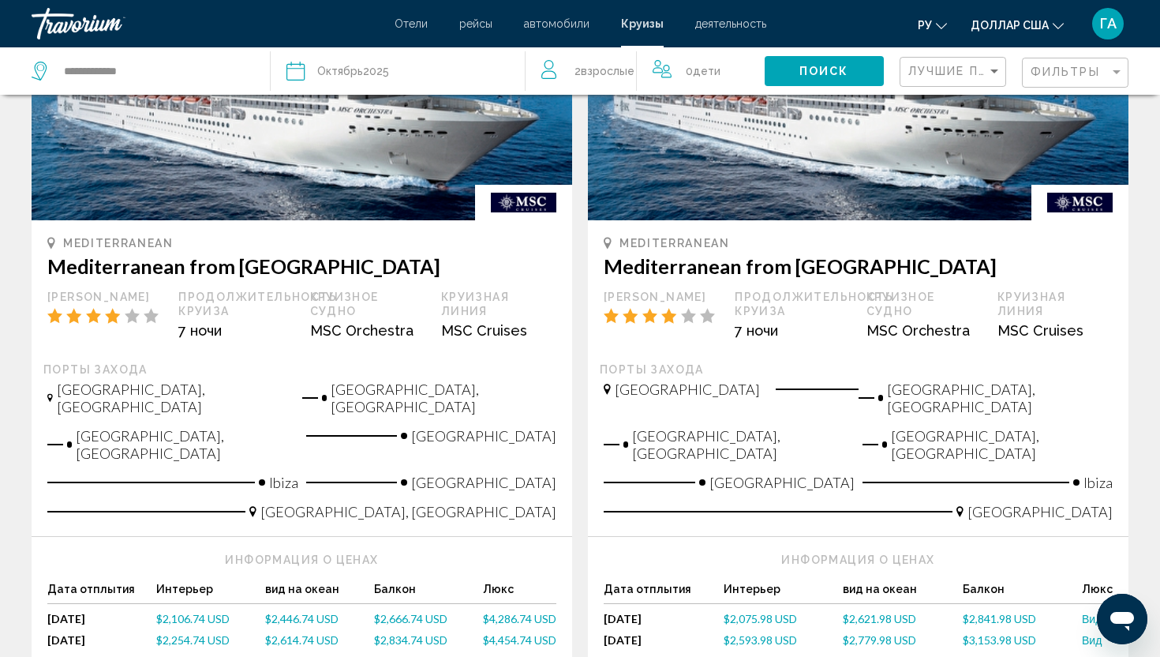
click at [178, 633] on span "$2,254.74 USD" at bounding box center [192, 639] width 73 height 13
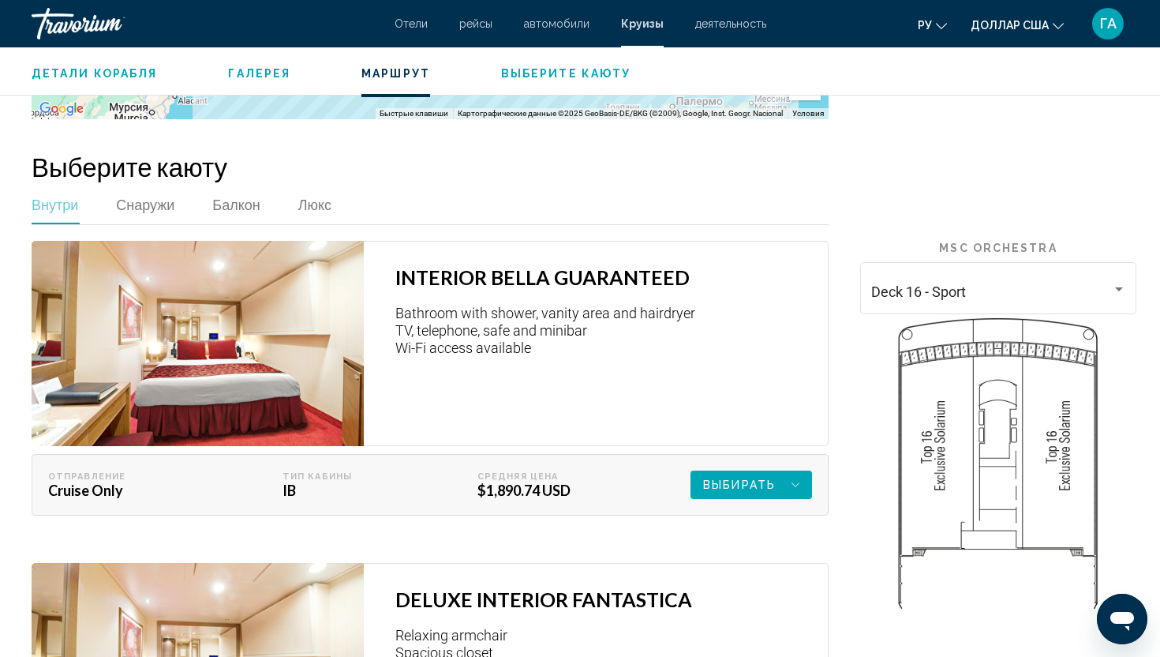
scroll to position [2339, 0]
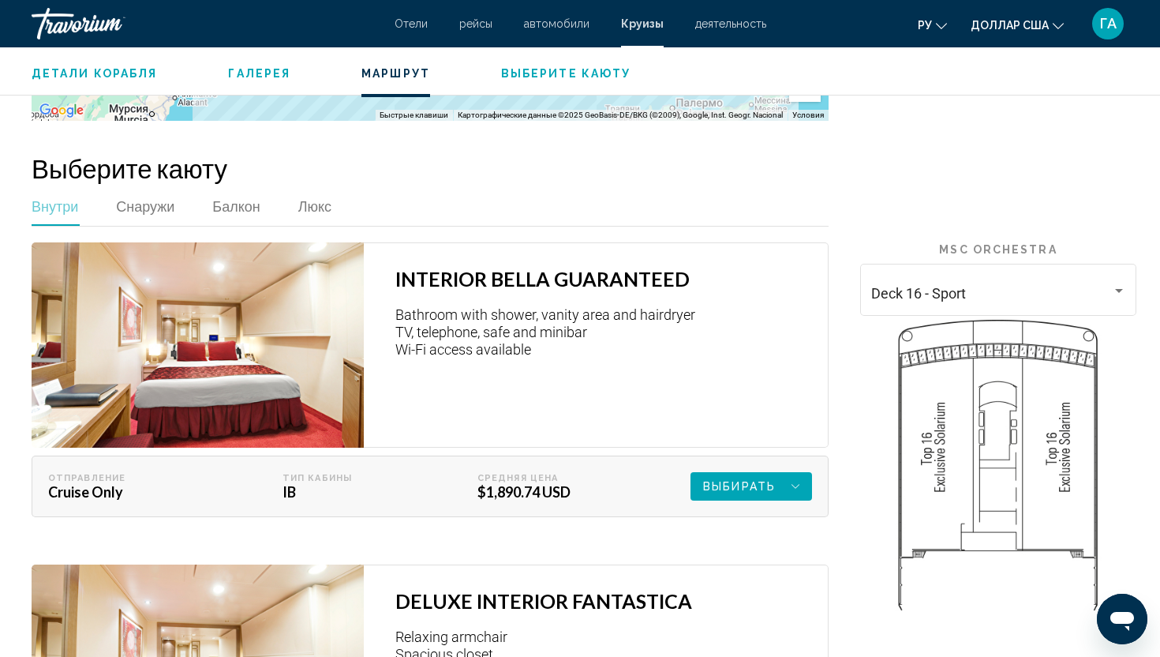
click at [797, 477] on icon "Основное содержание" at bounding box center [796, 486] width 8 height 19
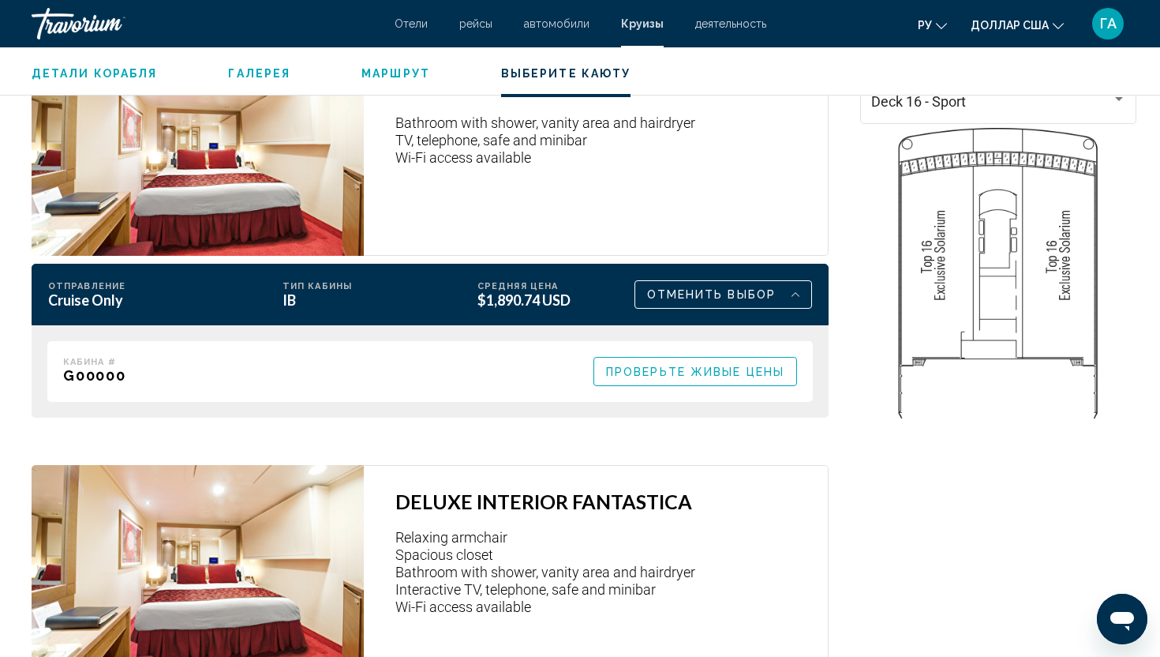
scroll to position [2535, 0]
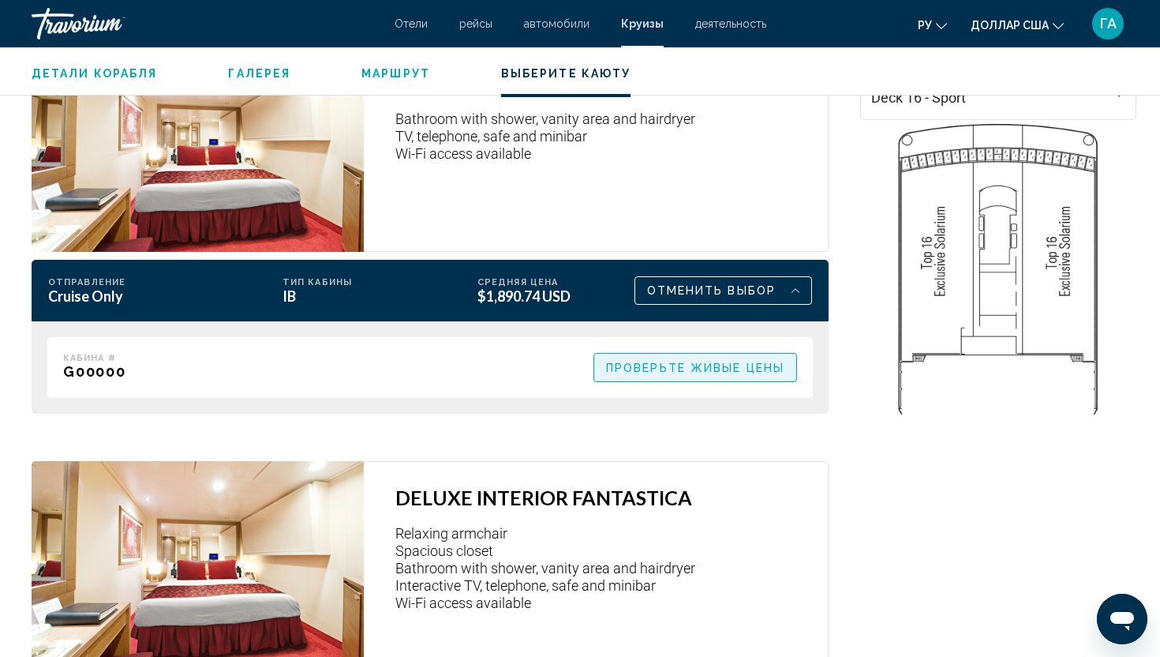
click at [693, 361] on span "Проверьте живые цены" at bounding box center [695, 367] width 178 height 13
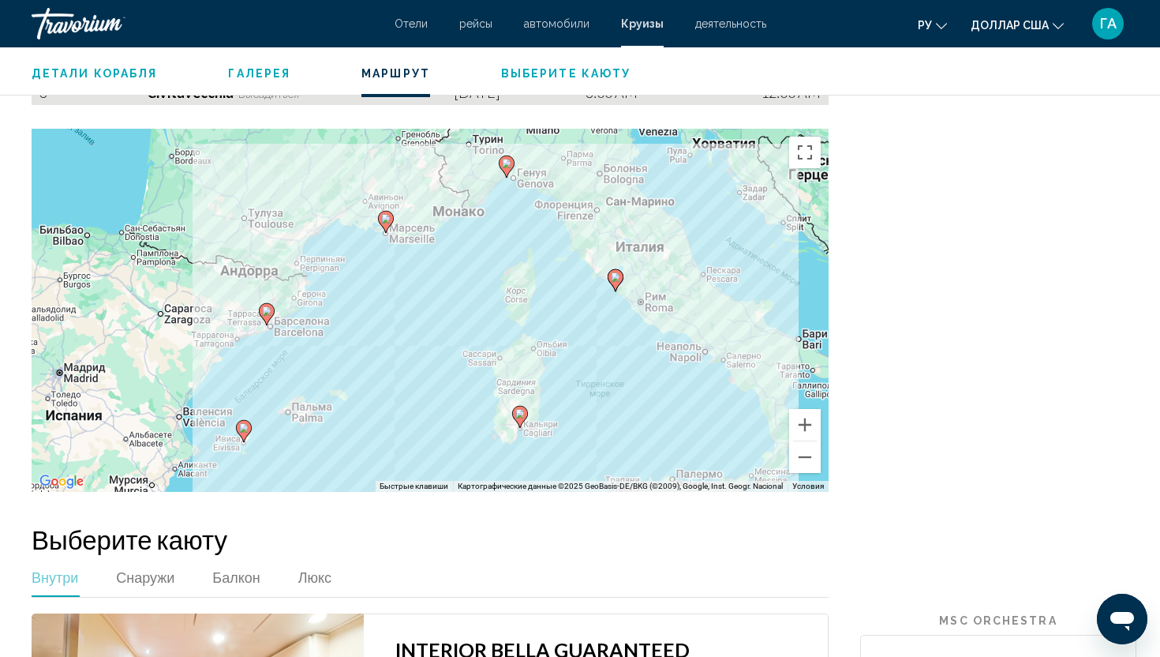
scroll to position [1930, 0]
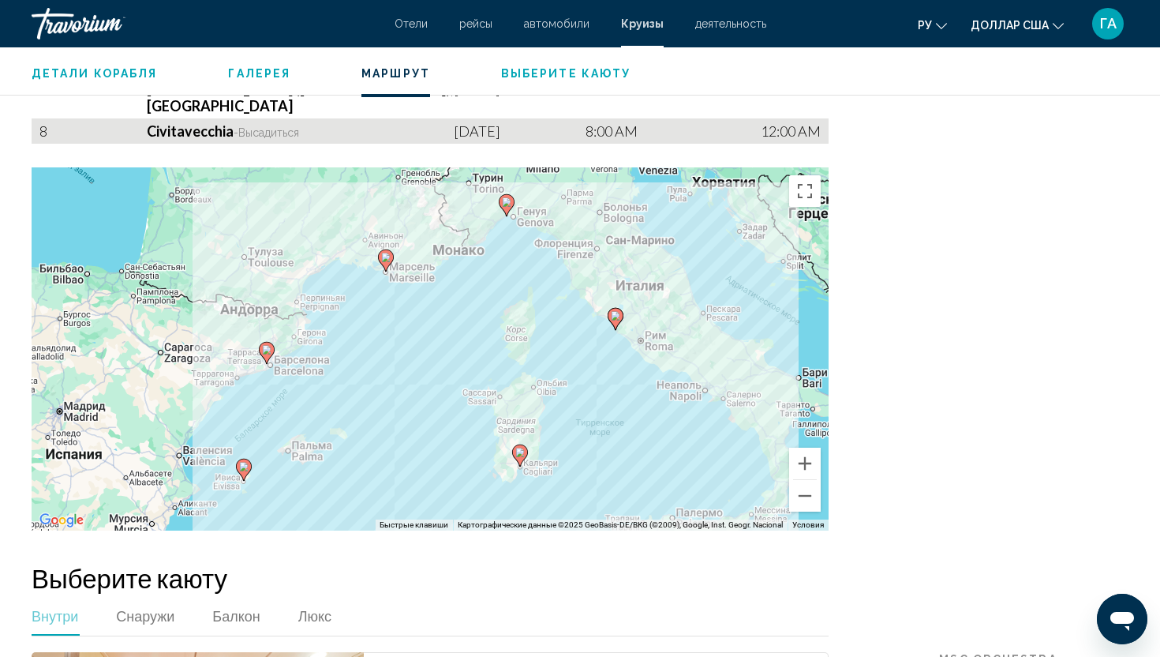
click at [253, 68] on span "Галерея" at bounding box center [259, 73] width 62 height 13
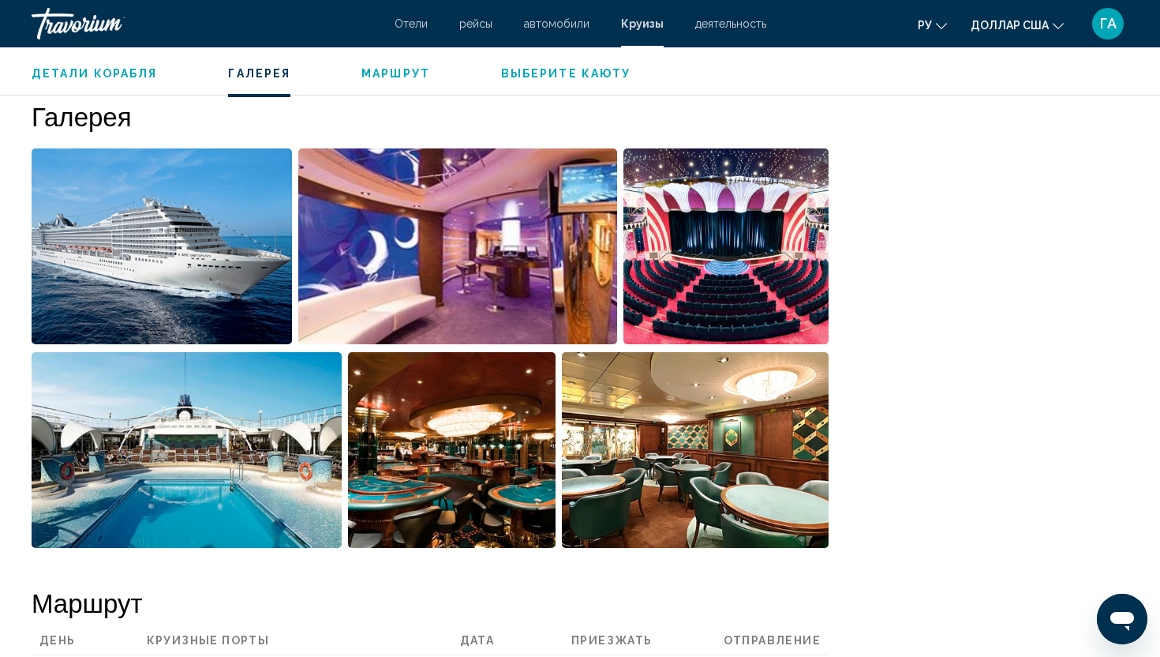
scroll to position [1184, 0]
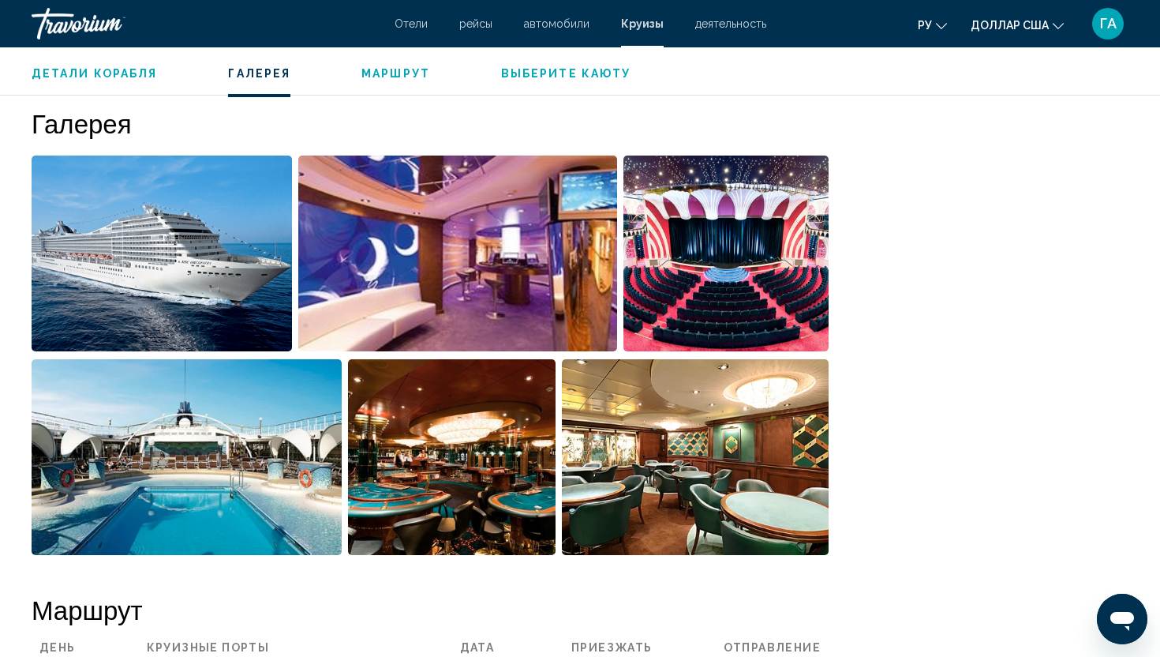
click at [136, 74] on span "Детали корабля" at bounding box center [94, 73] width 125 height 13
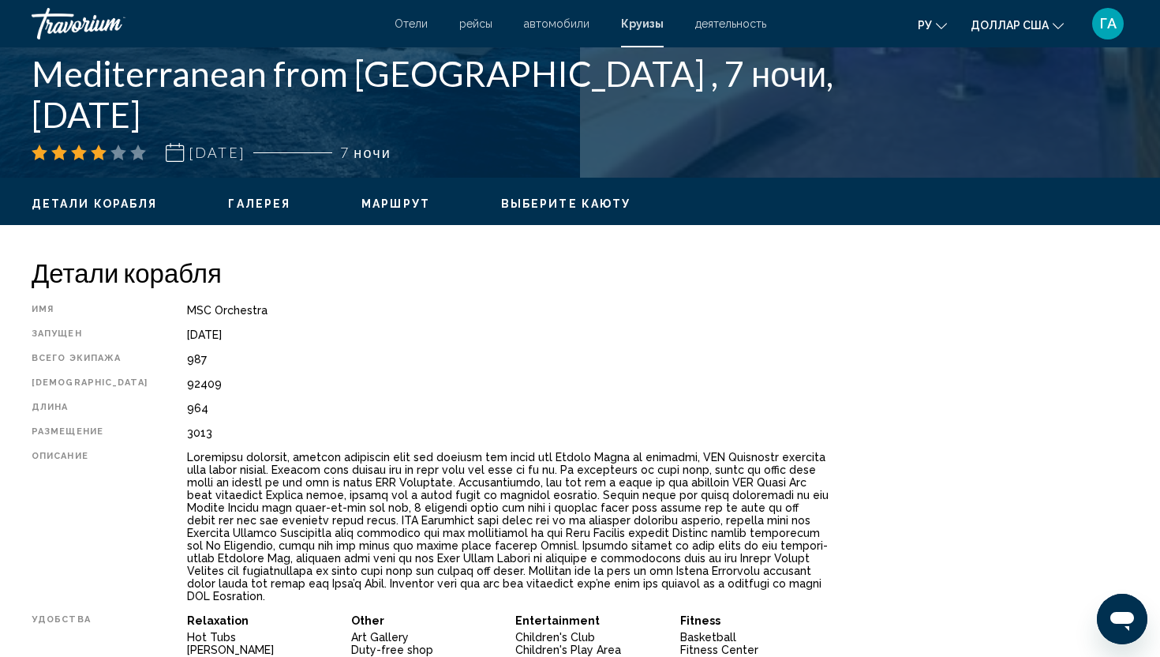
scroll to position [332, 0]
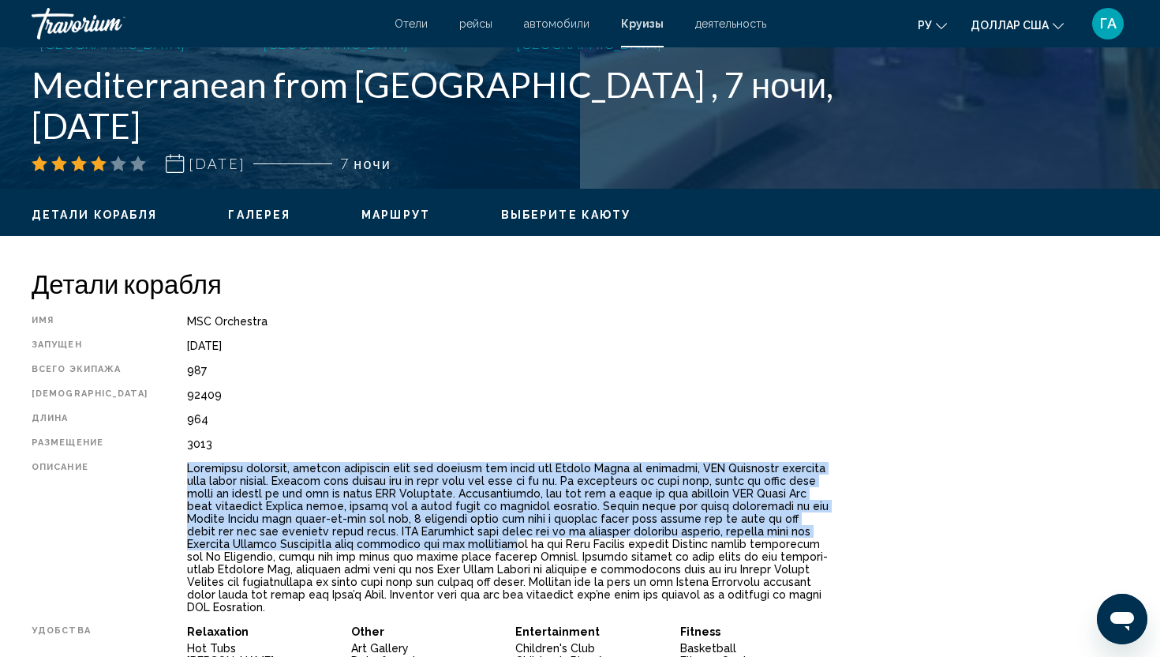
drag, startPoint x: 161, startPoint y: 465, endPoint x: 251, endPoint y: 546, distance: 121.3
click at [251, 546] on div "Основное содержание" at bounding box center [508, 538] width 642 height 152
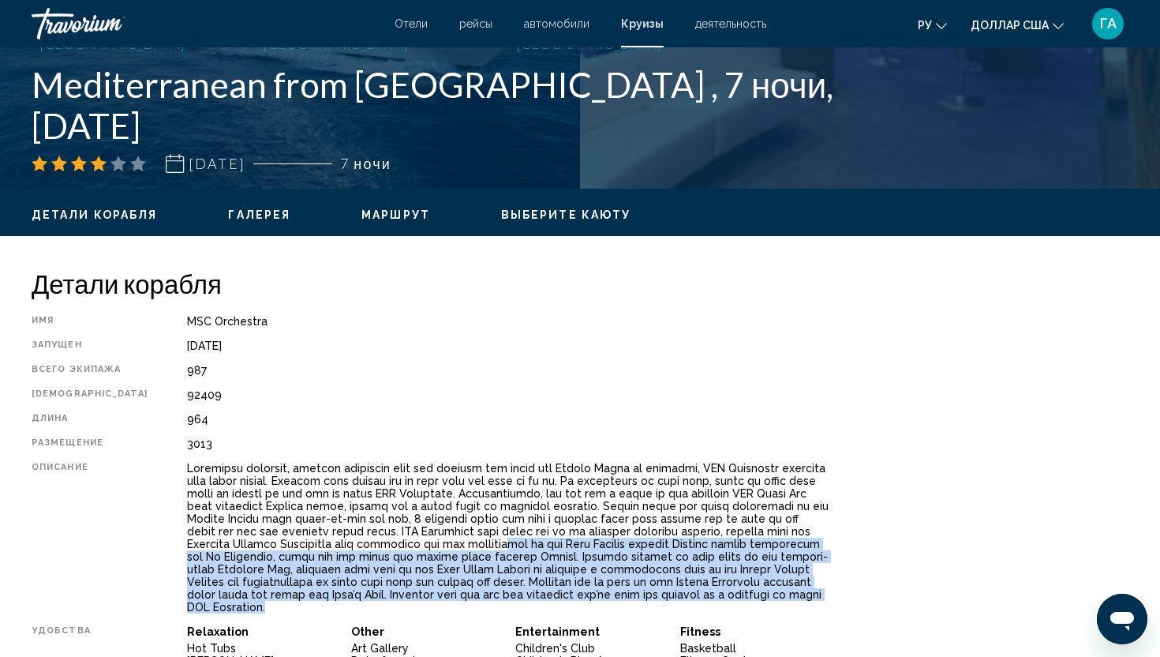
drag, startPoint x: 245, startPoint y: 542, endPoint x: 456, endPoint y: 590, distance: 216.7
click at [456, 590] on div "Основное содержание" at bounding box center [508, 538] width 642 height 152
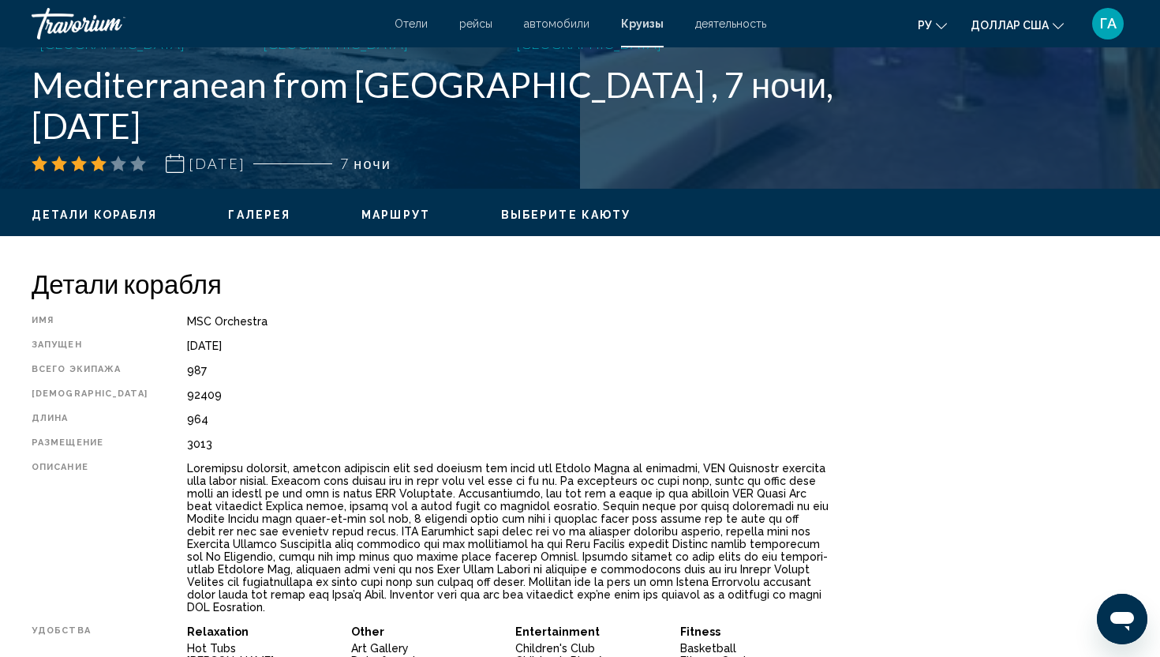
click at [271, 438] on div "3013" at bounding box center [508, 443] width 642 height 13
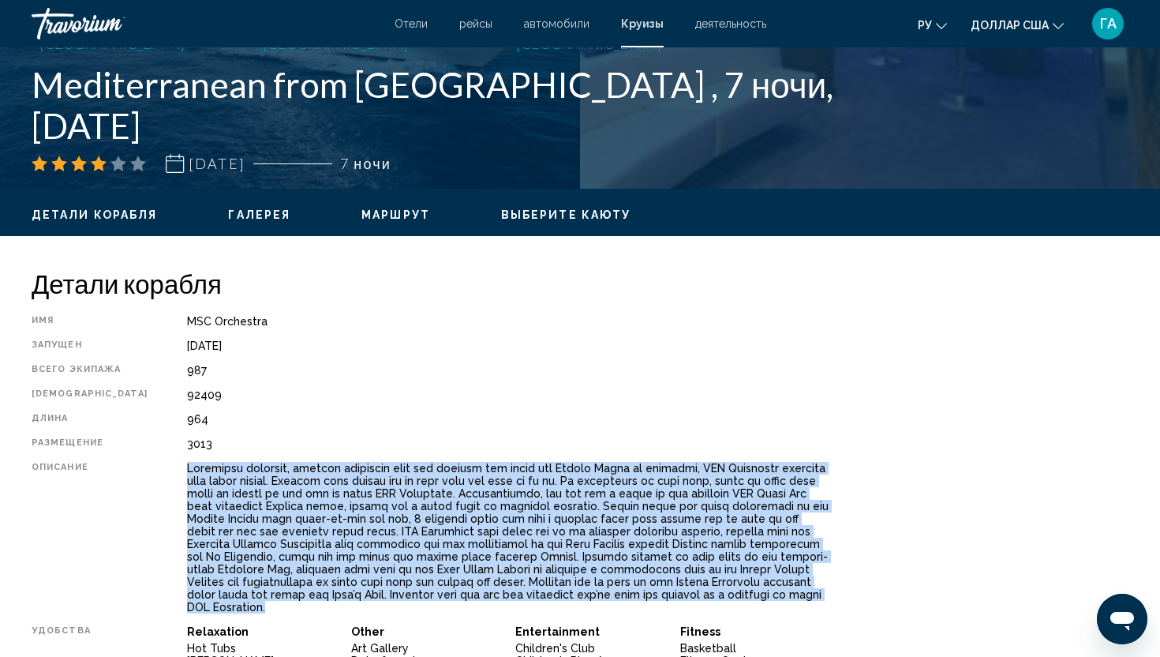
drag, startPoint x: 160, startPoint y: 470, endPoint x: 437, endPoint y: 597, distance: 304.8
click at [436, 598] on div "Основное содержание" at bounding box center [508, 538] width 642 height 152
copy div "Combining spacious, elegant interiors with the variety for which our Musica Cla…"
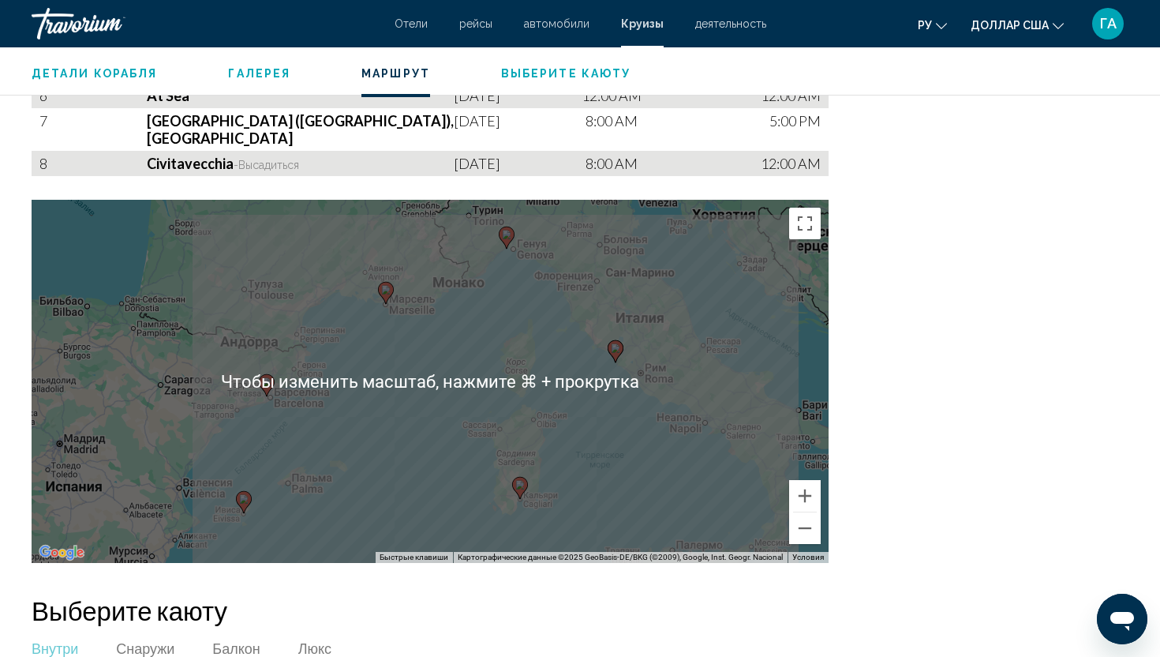
scroll to position [1902, 0]
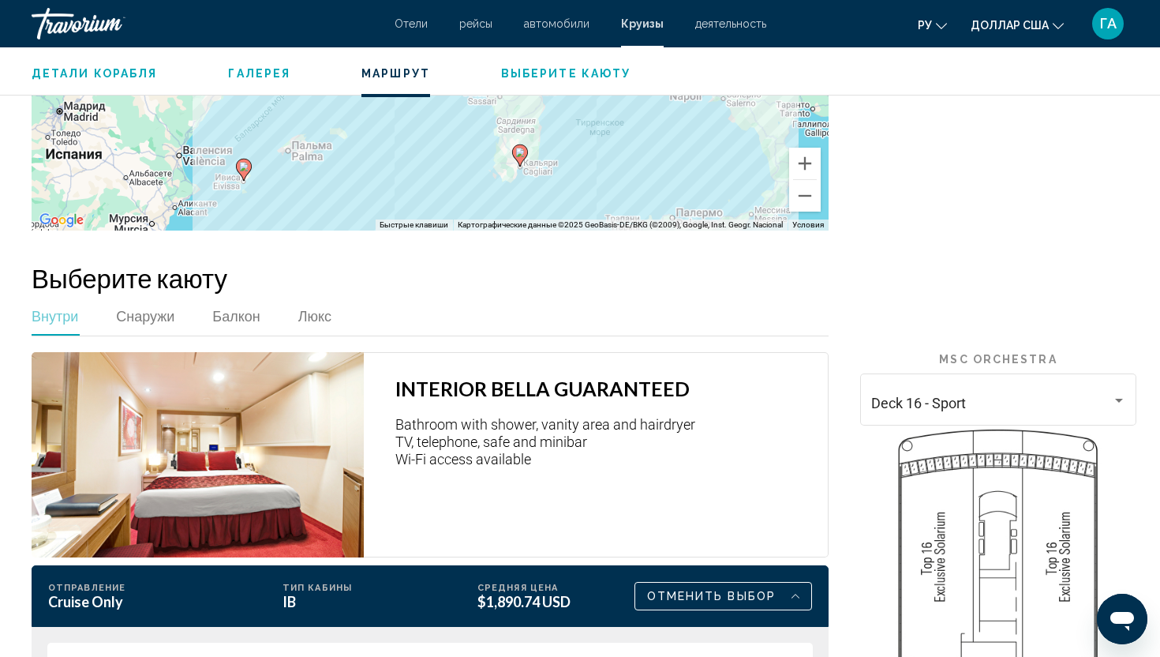
scroll to position [2230, 0]
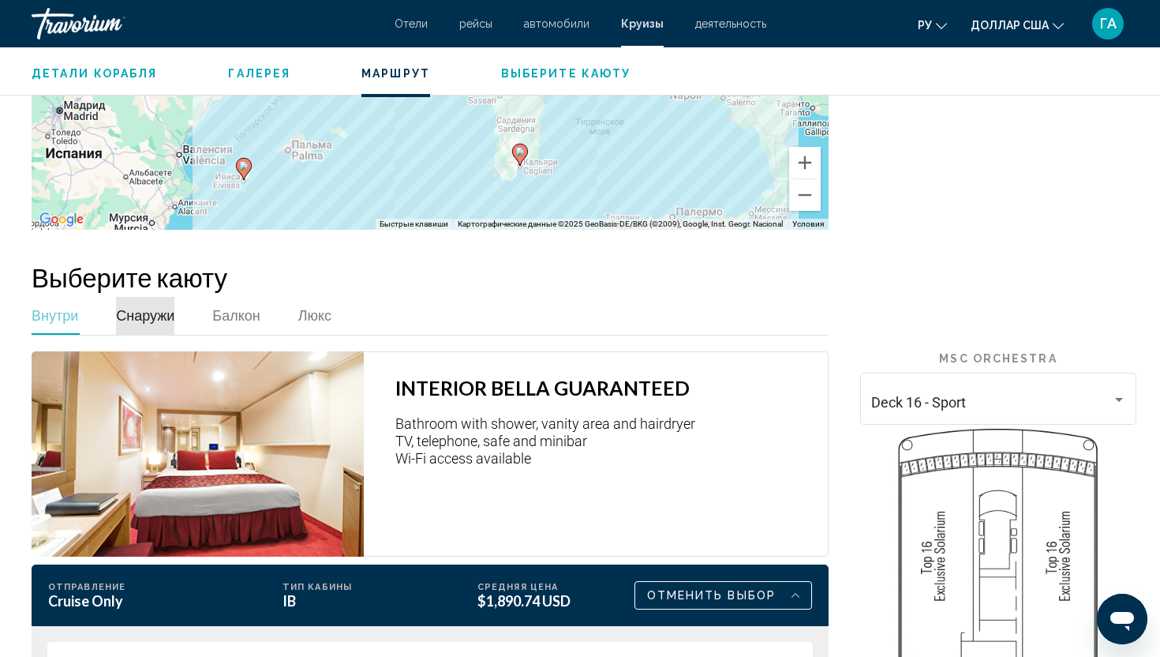
click at [142, 306] on span "Снаружи" at bounding box center [145, 314] width 58 height 17
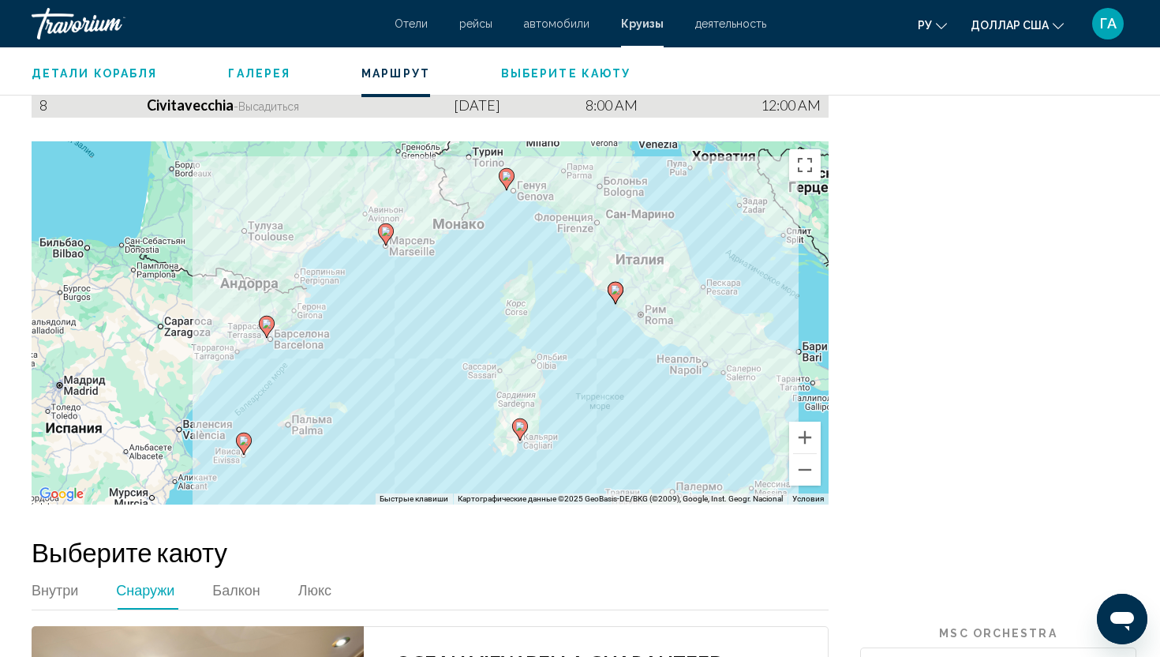
scroll to position [1463, 0]
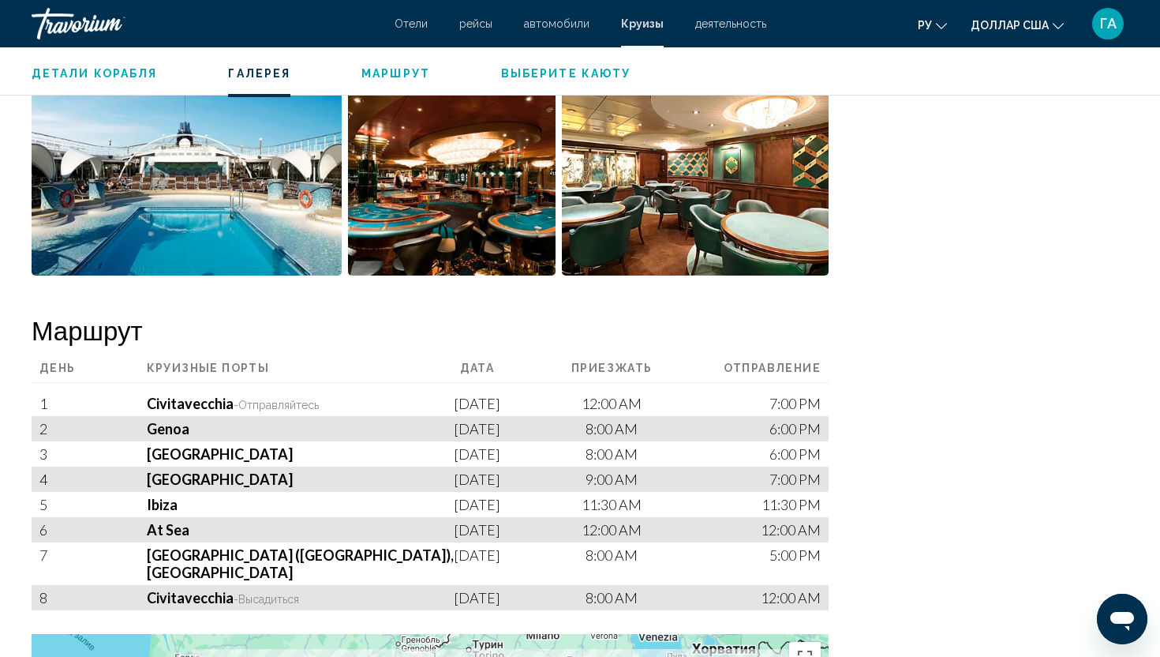
click at [398, 62] on div "Детали корабля Галерея Маршрут Выберите каюту" at bounding box center [580, 71] width 1160 height 49
click at [409, 69] on span "Маршрут" at bounding box center [395, 73] width 69 height 13
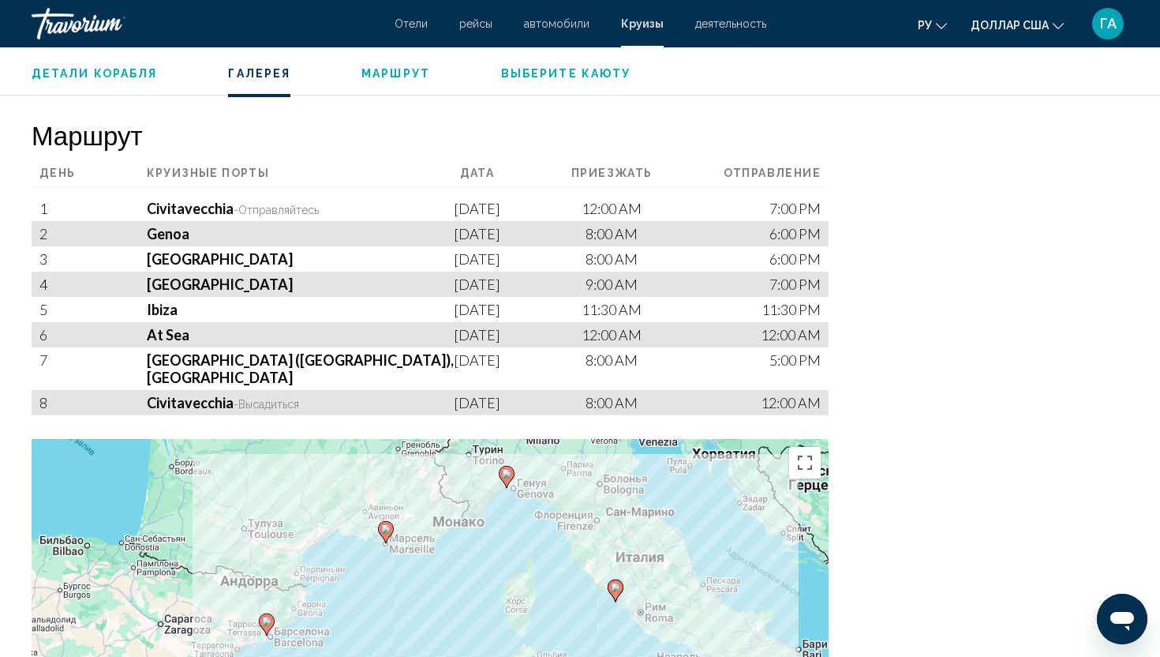
scroll to position [1670, 0]
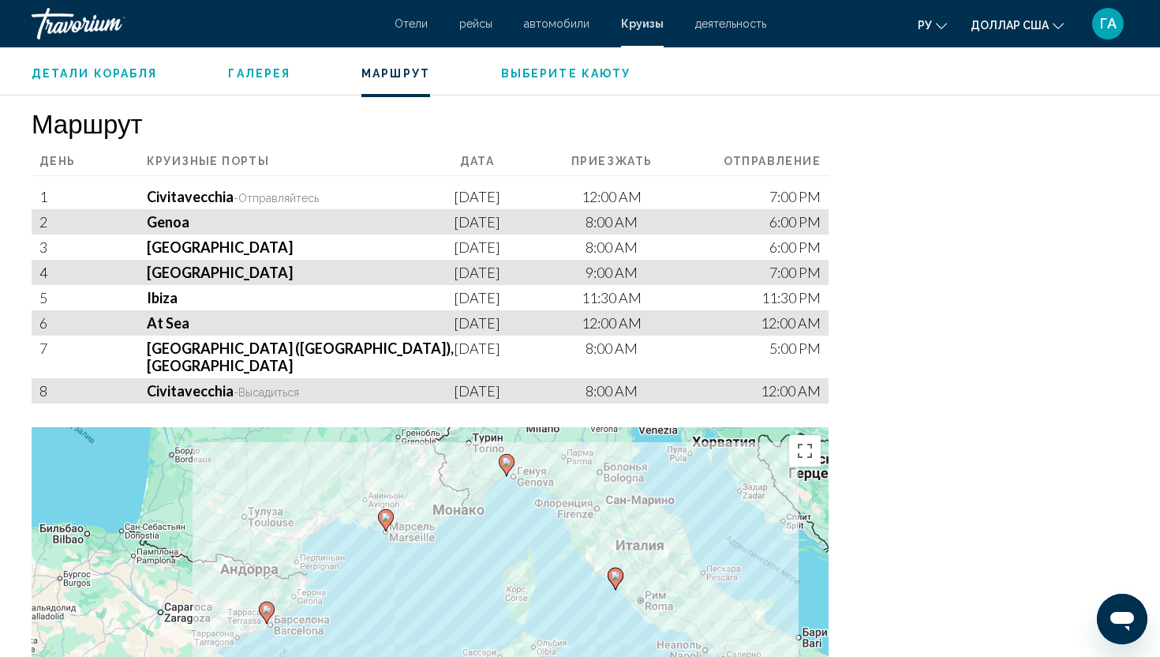
click at [533, 71] on span "Выберите каюту" at bounding box center [565, 73] width 129 height 13
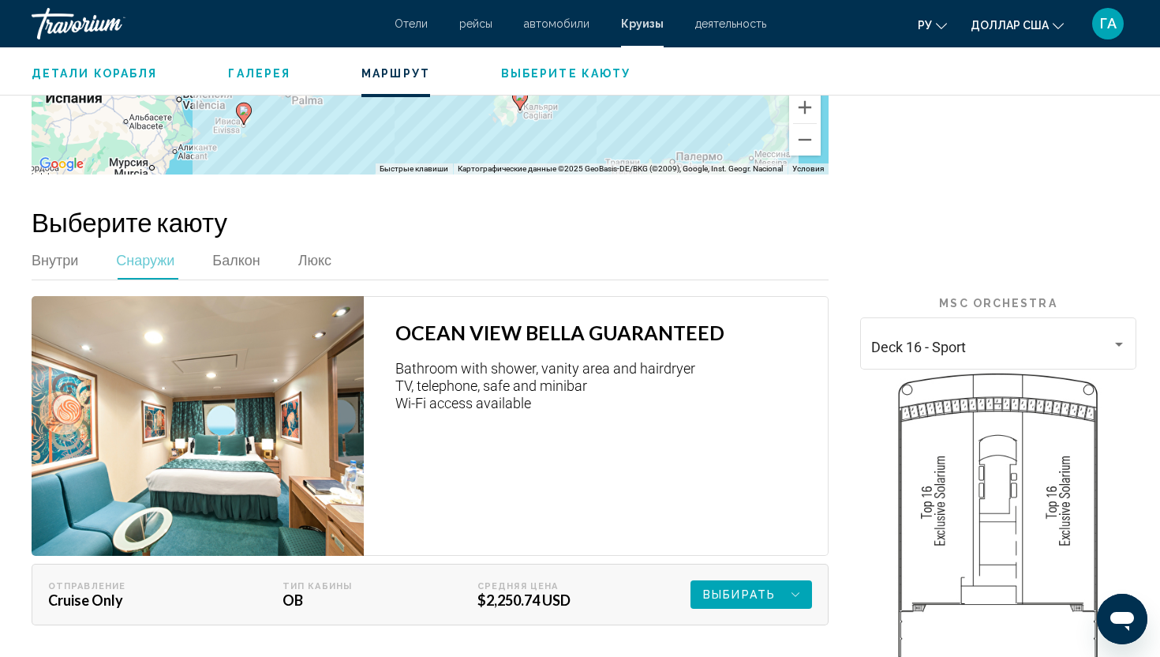
scroll to position [2367, 0]
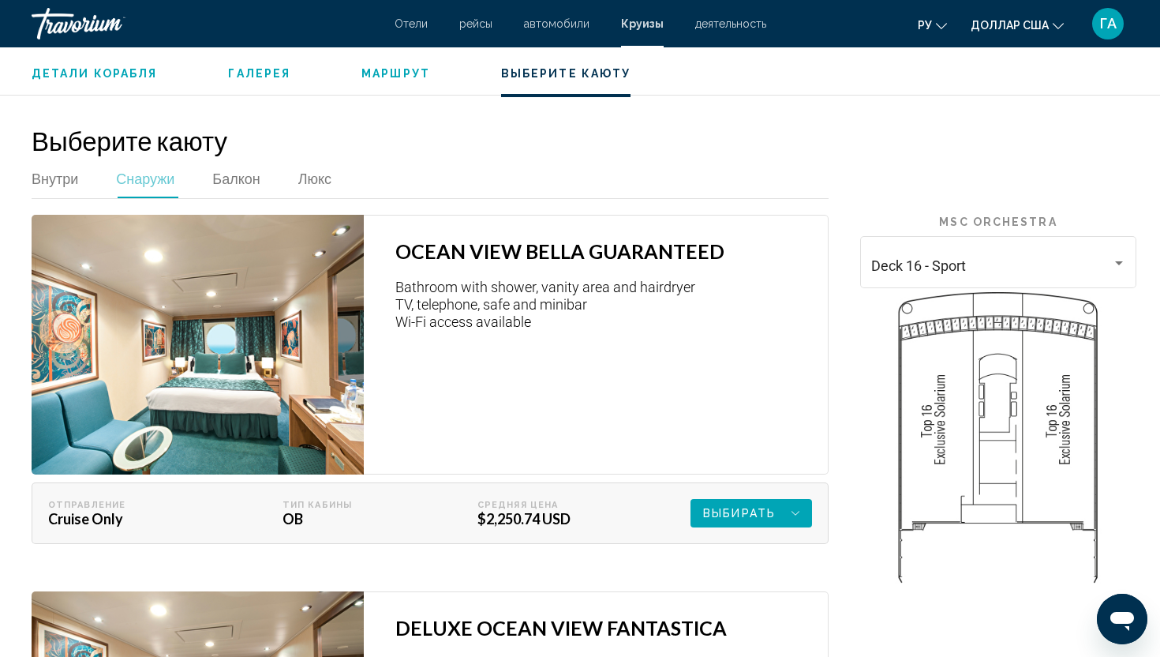
click at [724, 28] on font "деятельность" at bounding box center [730, 23] width 71 height 13
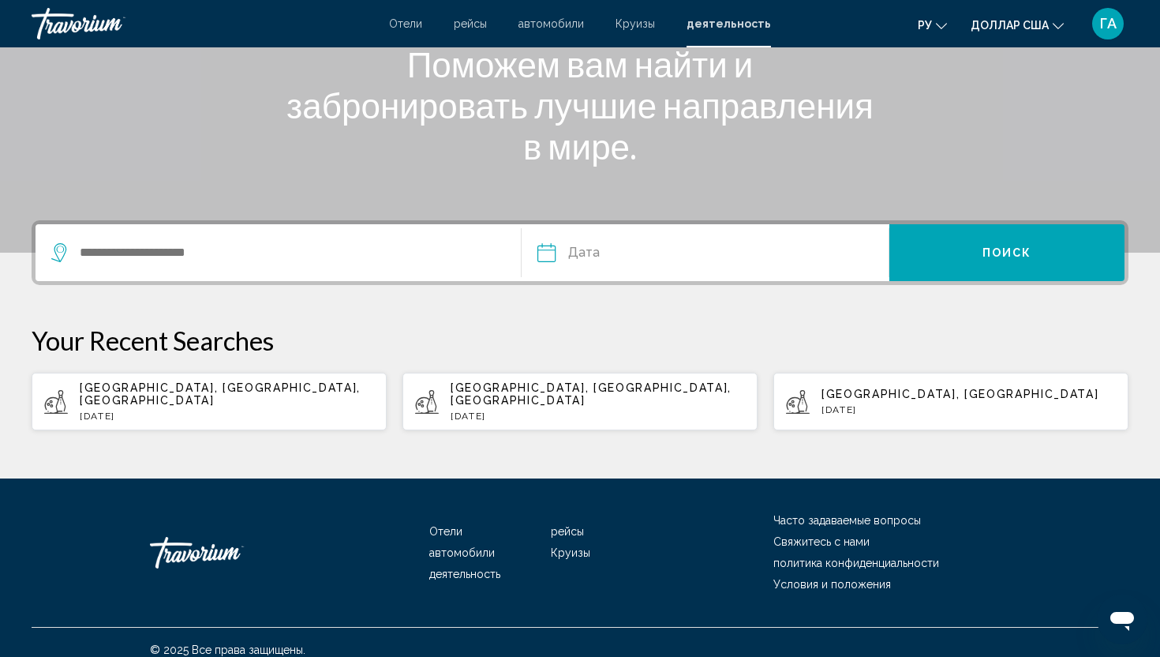
scroll to position [220, 0]
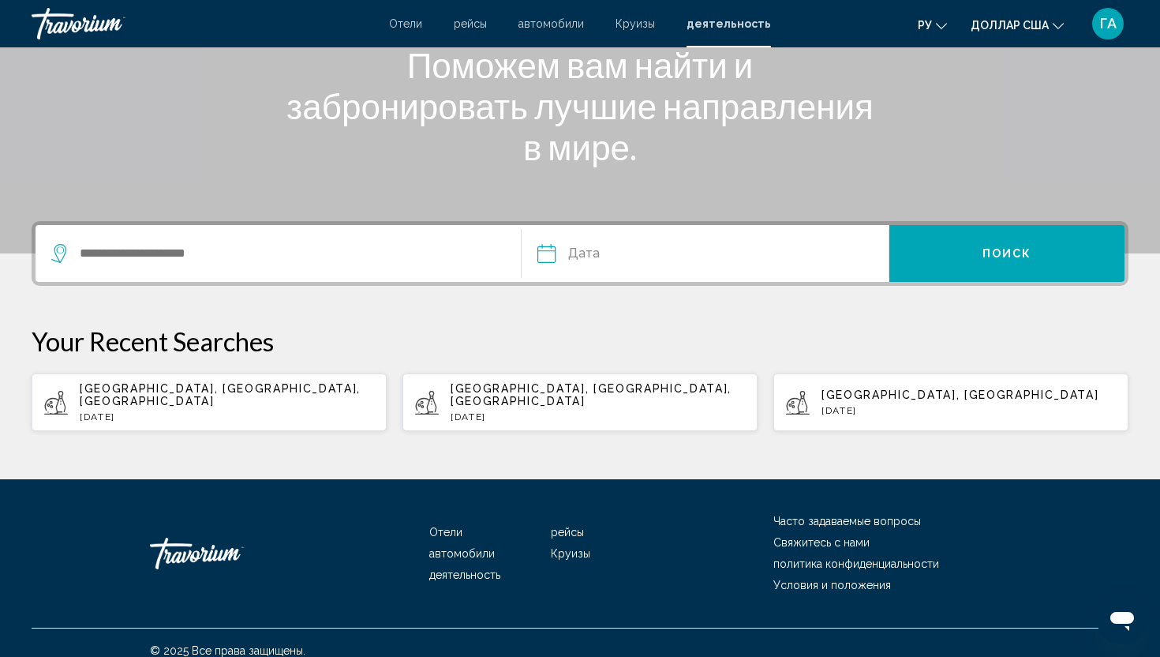
click at [566, 547] on font "Круизы" at bounding box center [570, 553] width 39 height 13
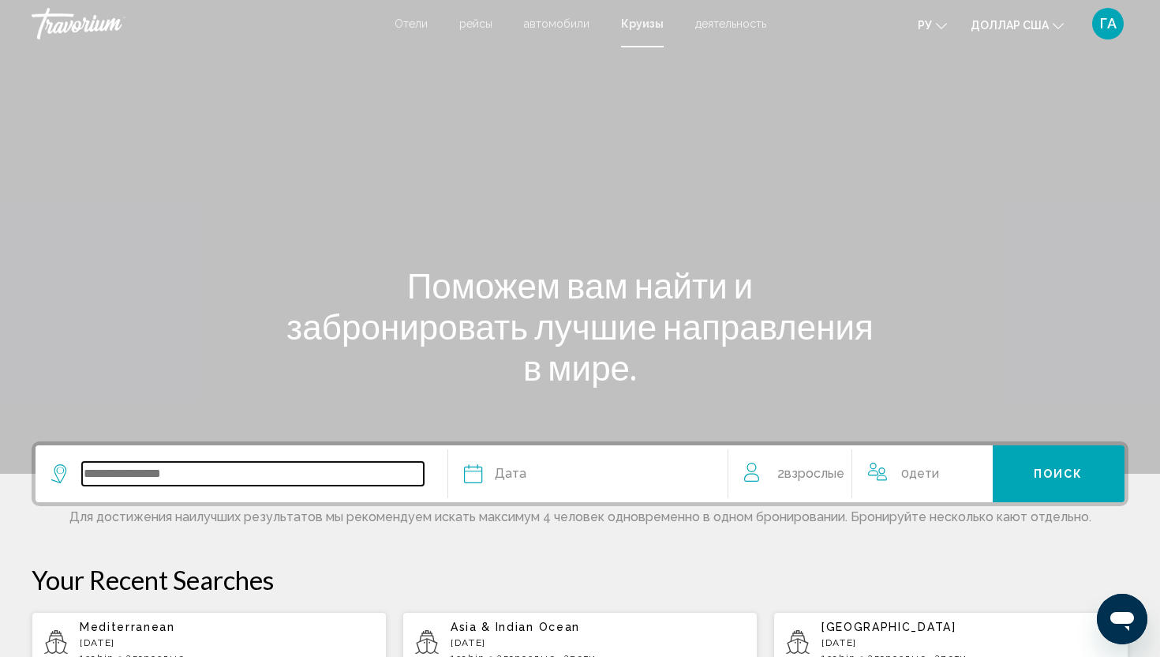
click at [297, 473] on input "Search widget" at bounding box center [253, 474] width 342 height 24
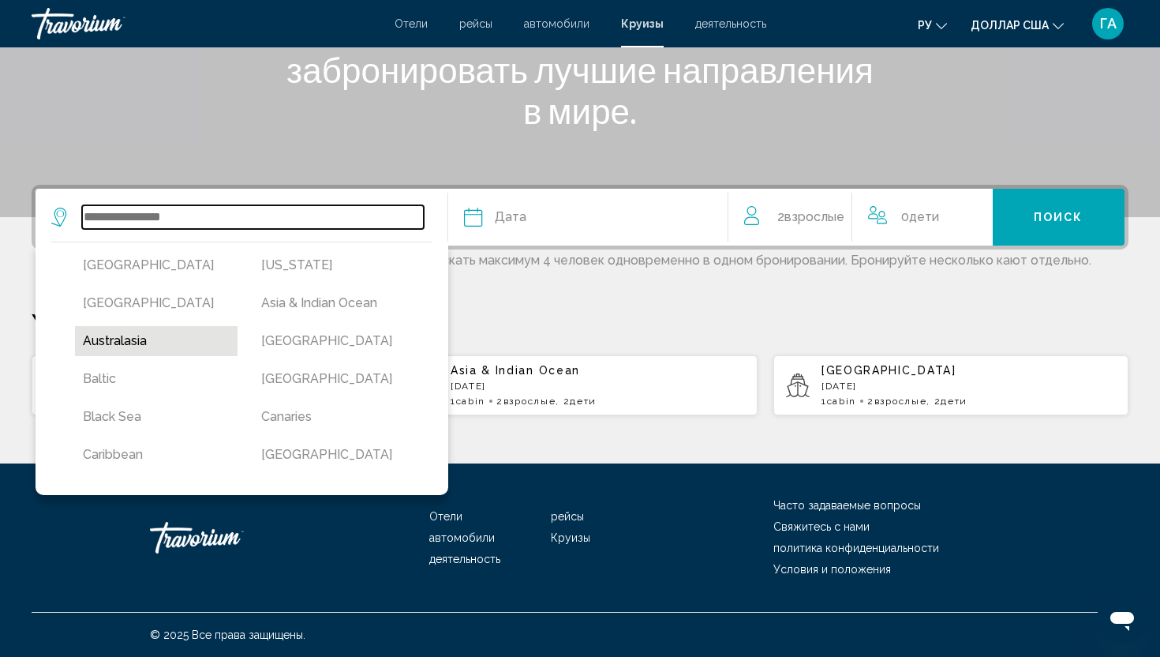
scroll to position [254, 0]
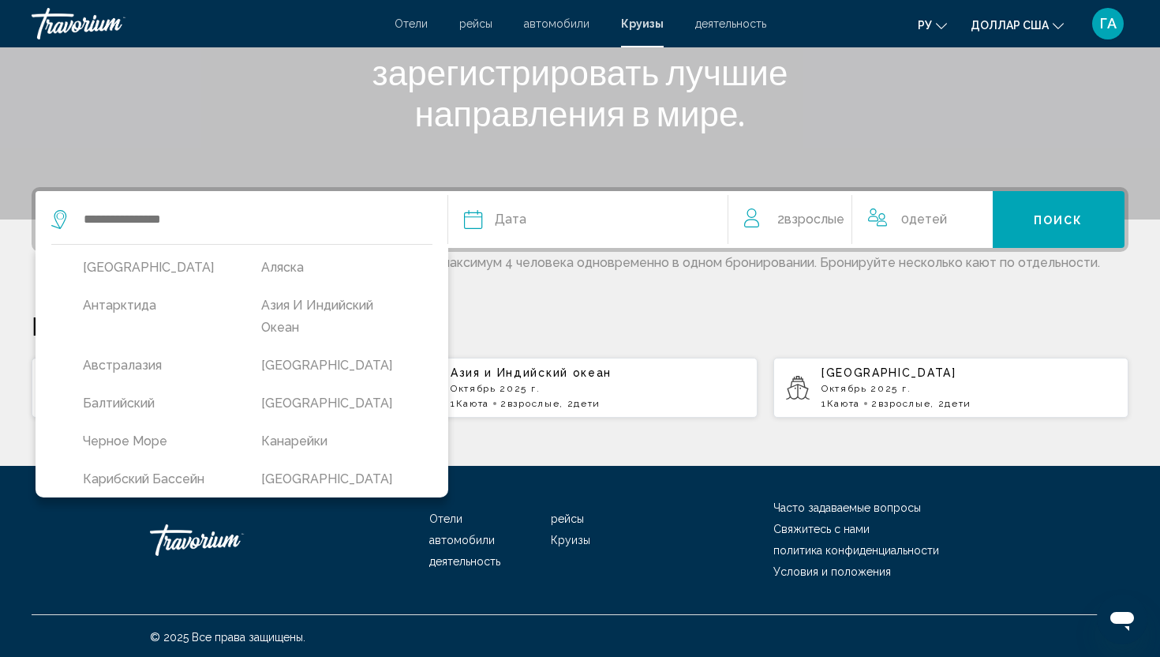
click at [839, 89] on h1 "Поможем вам найти и зарегистрировать лучшие направления в мире." at bounding box center [580, 71] width 592 height 123
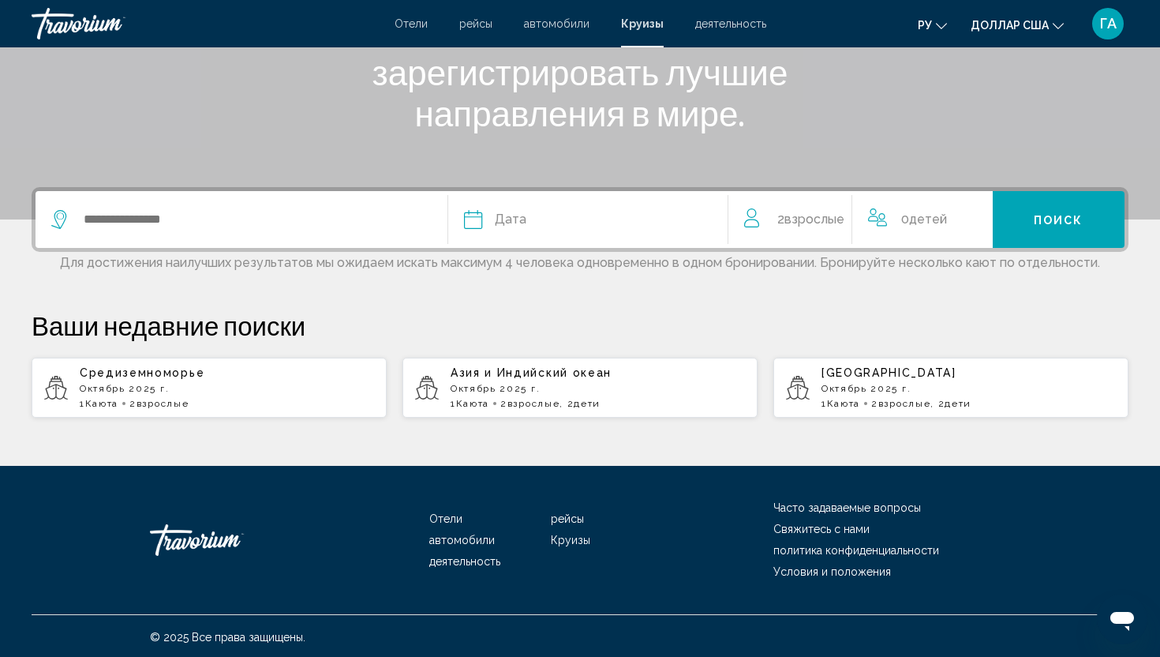
click at [612, 255] on font "Для достижения наилучших результатов мы ожидаем искать максимум 4 человека одно…" at bounding box center [580, 262] width 1040 height 15
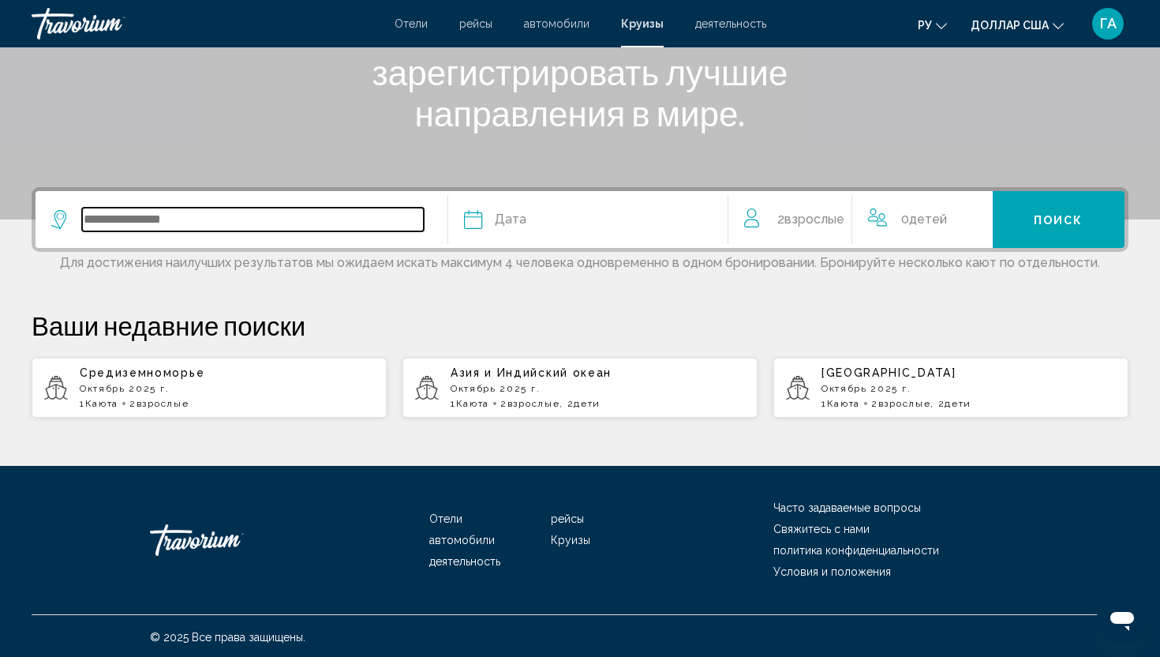
click at [219, 225] on input "Виджет поиска" at bounding box center [253, 220] width 342 height 24
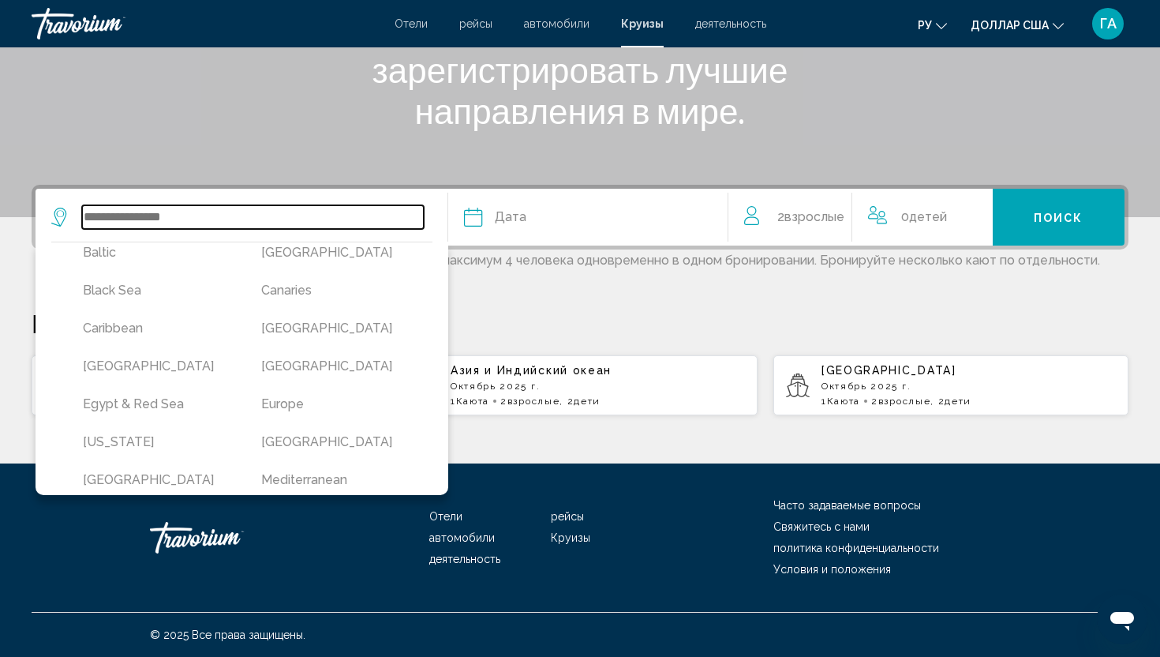
scroll to position [124, 0]
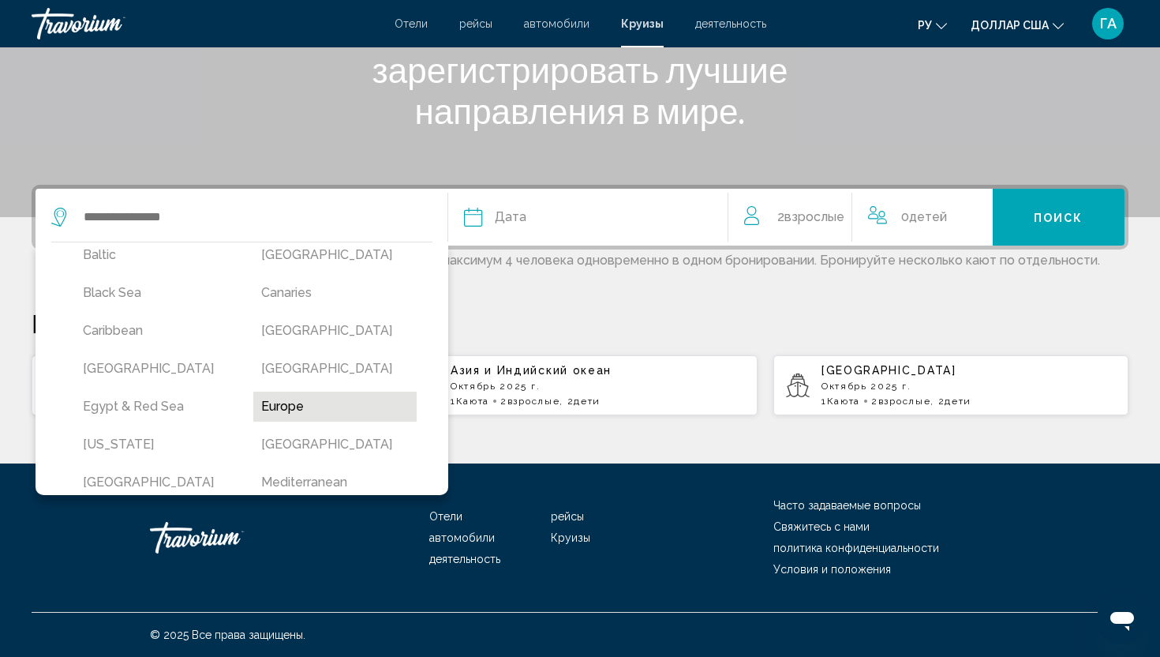
click at [288, 407] on button "Europe" at bounding box center [334, 406] width 163 height 30
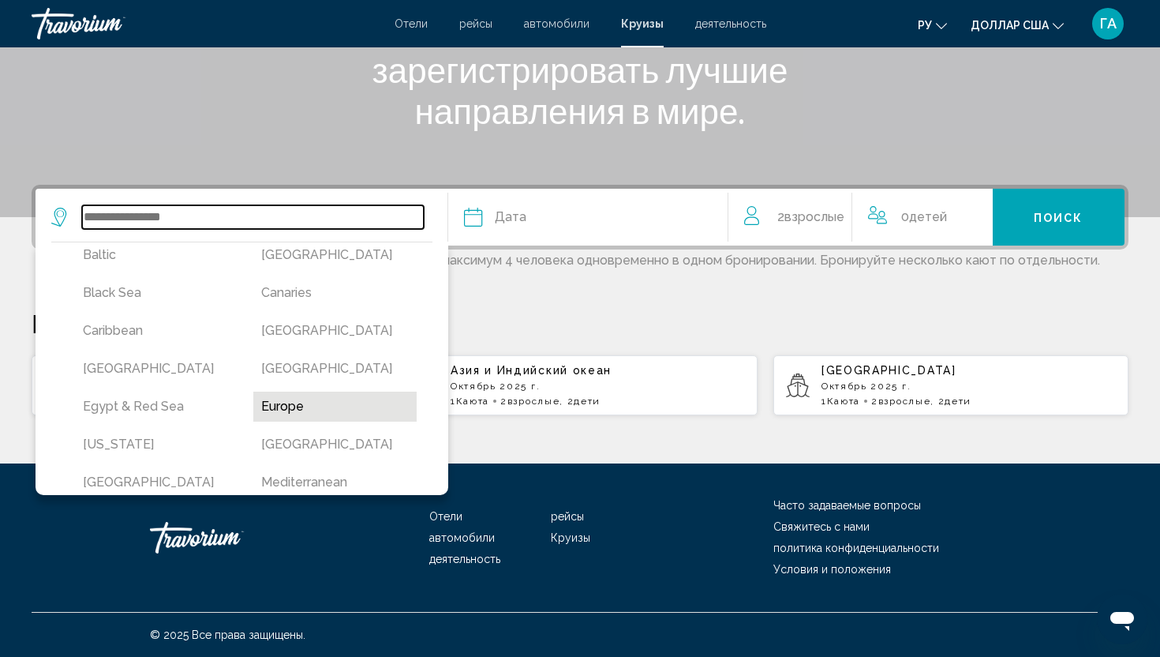
type input "******"
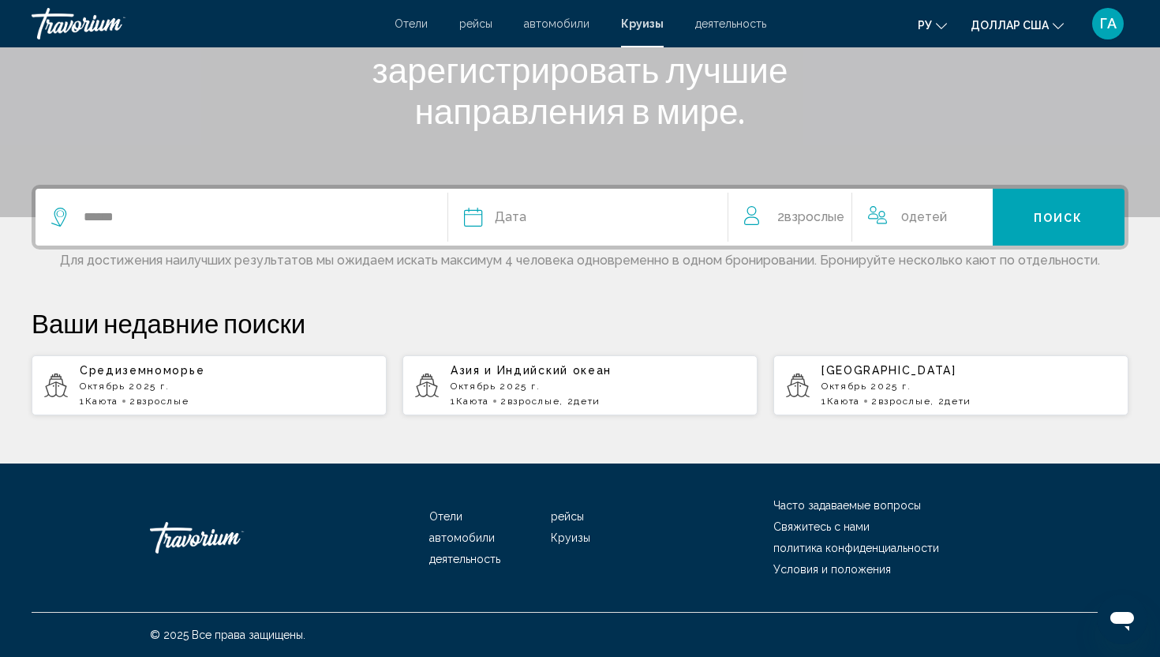
click at [537, 215] on div "Дата" at bounding box center [588, 217] width 248 height 22
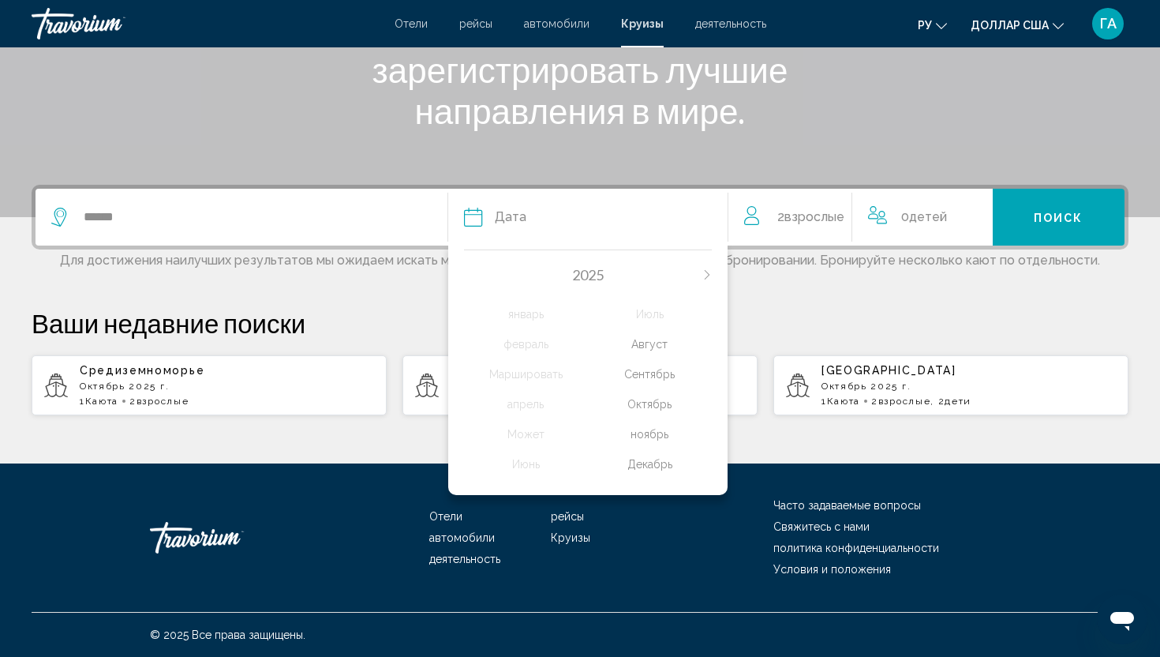
click at [642, 402] on font "Октябрь" at bounding box center [649, 404] width 44 height 13
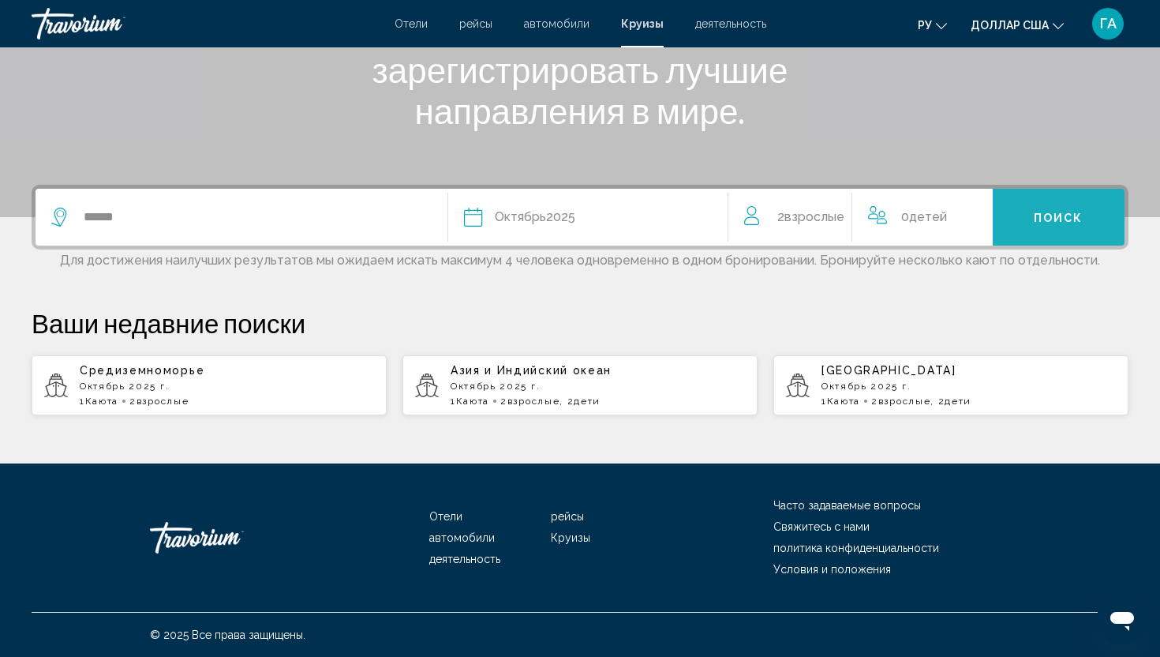
click at [1051, 214] on font "Поиск" at bounding box center [1059, 218] width 50 height 13
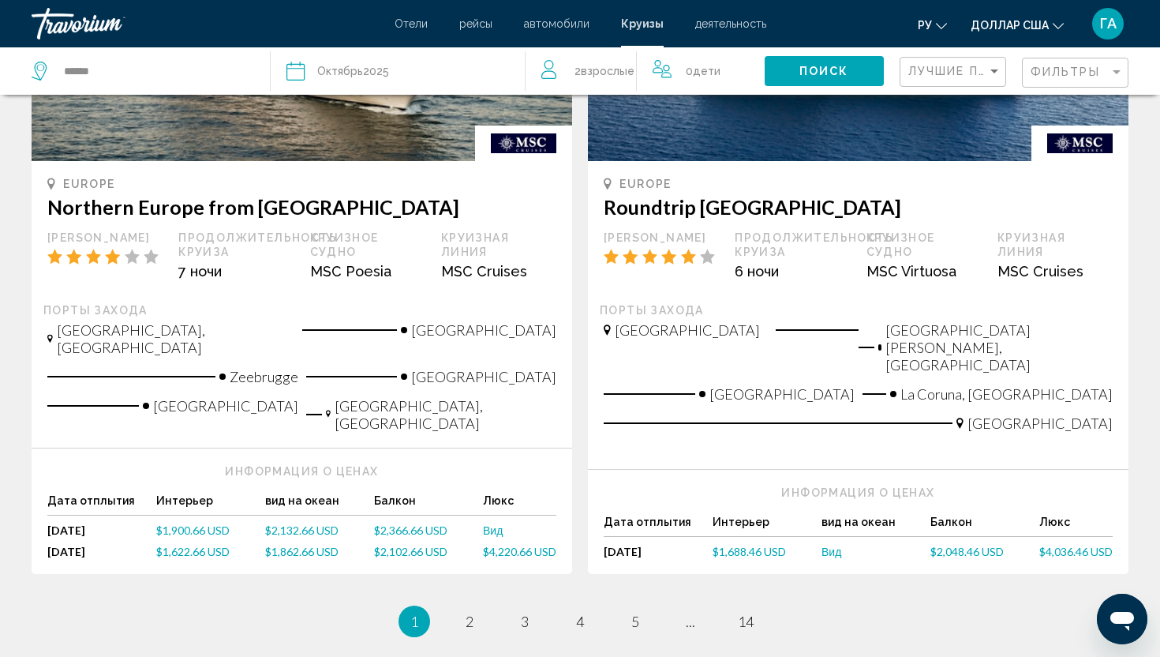
scroll to position [1636, 0]
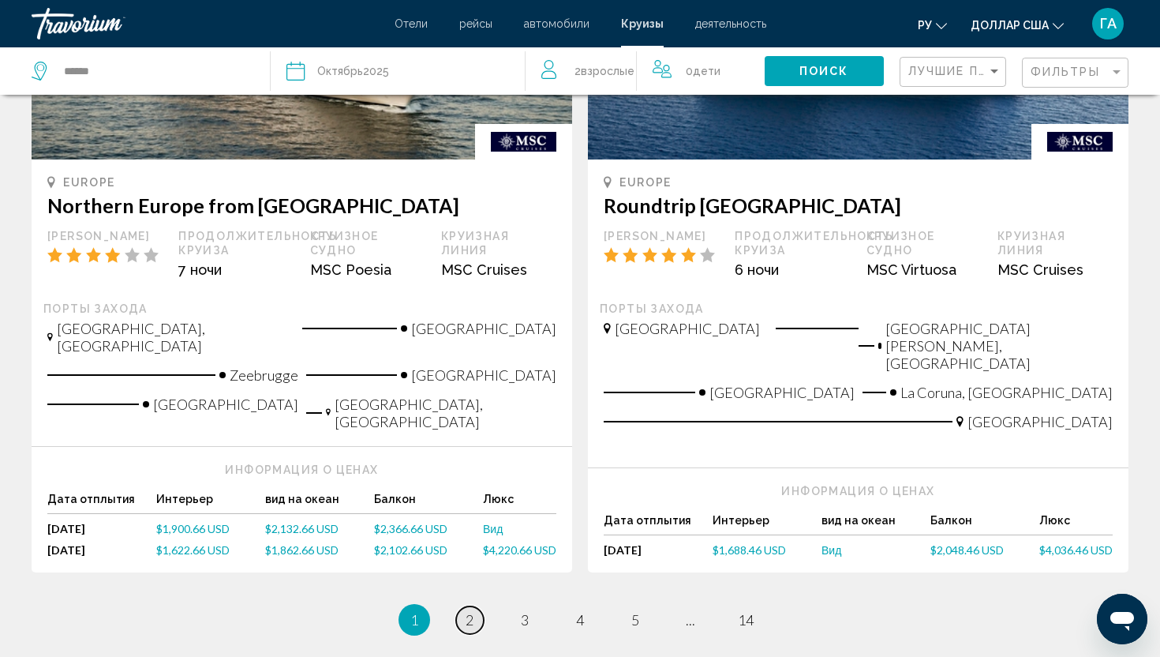
click at [466, 611] on span "2" at bounding box center [470, 619] width 8 height 17
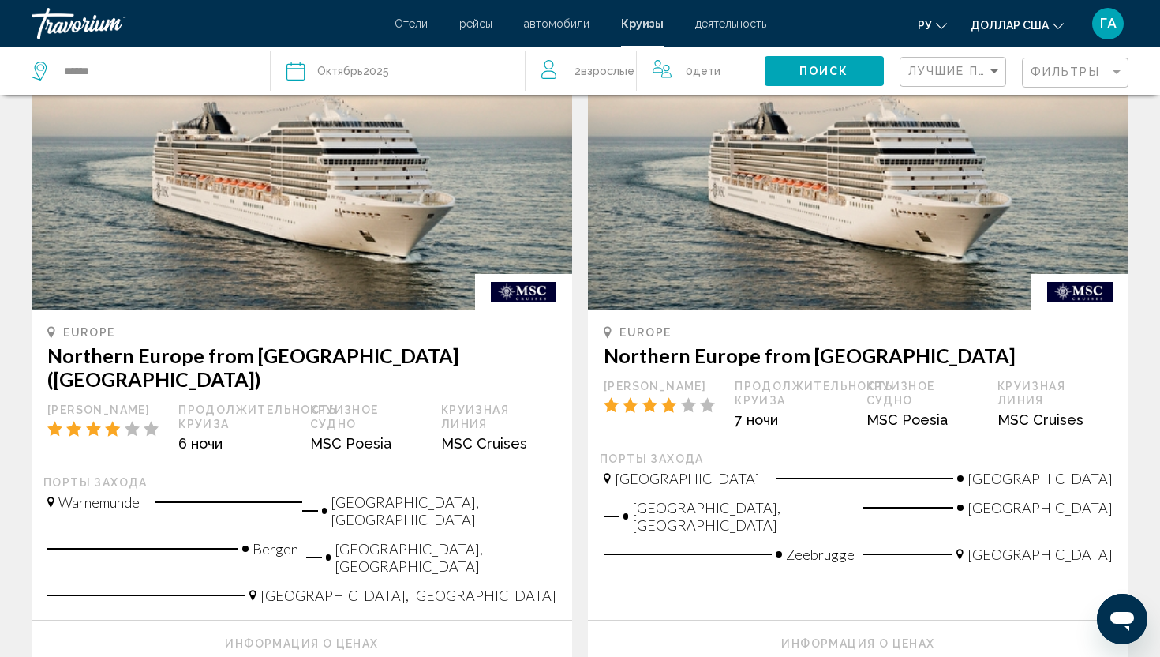
scroll to position [1712, 0]
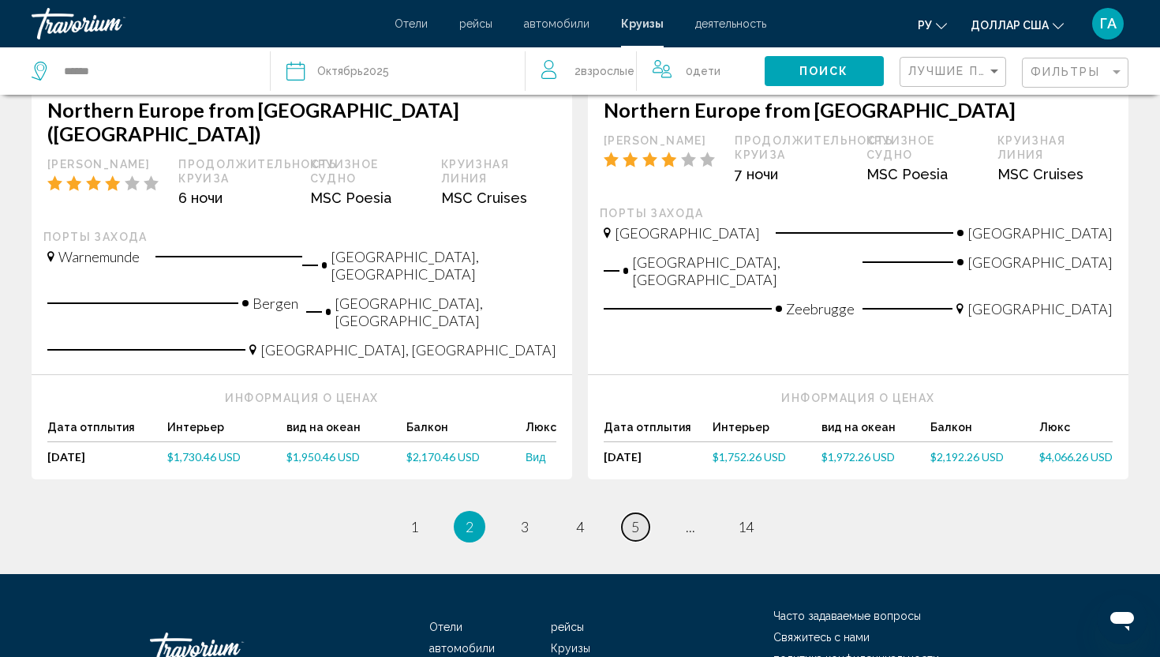
click at [641, 513] on link "page 5" at bounding box center [636, 527] width 28 height 28
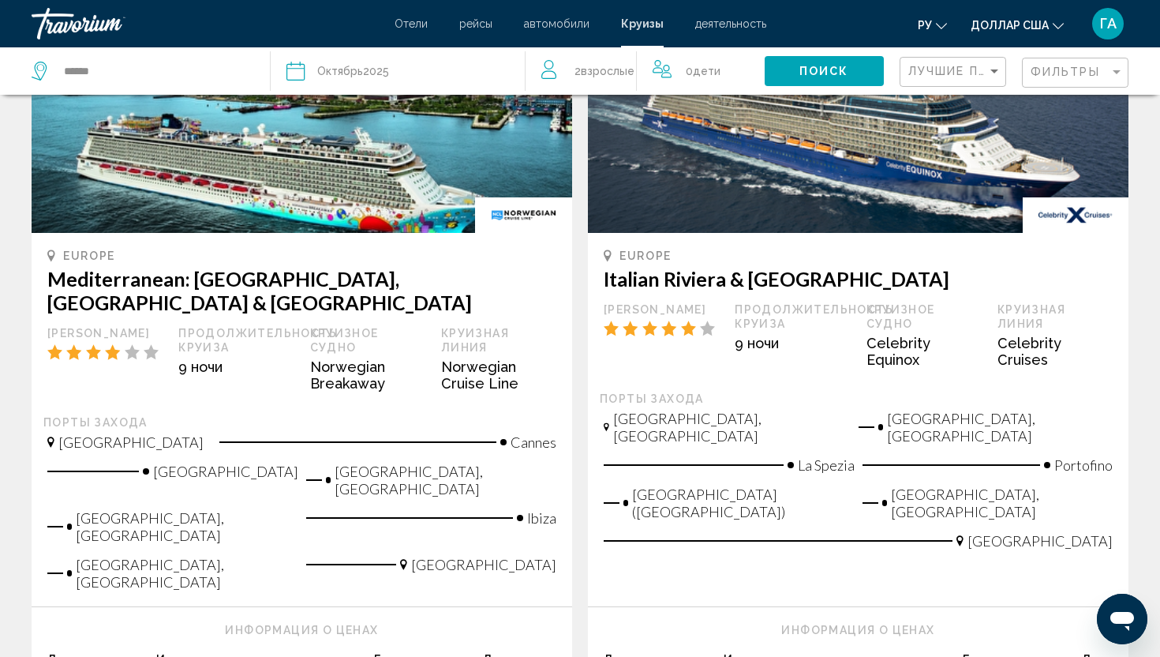
scroll to position [189, 0]
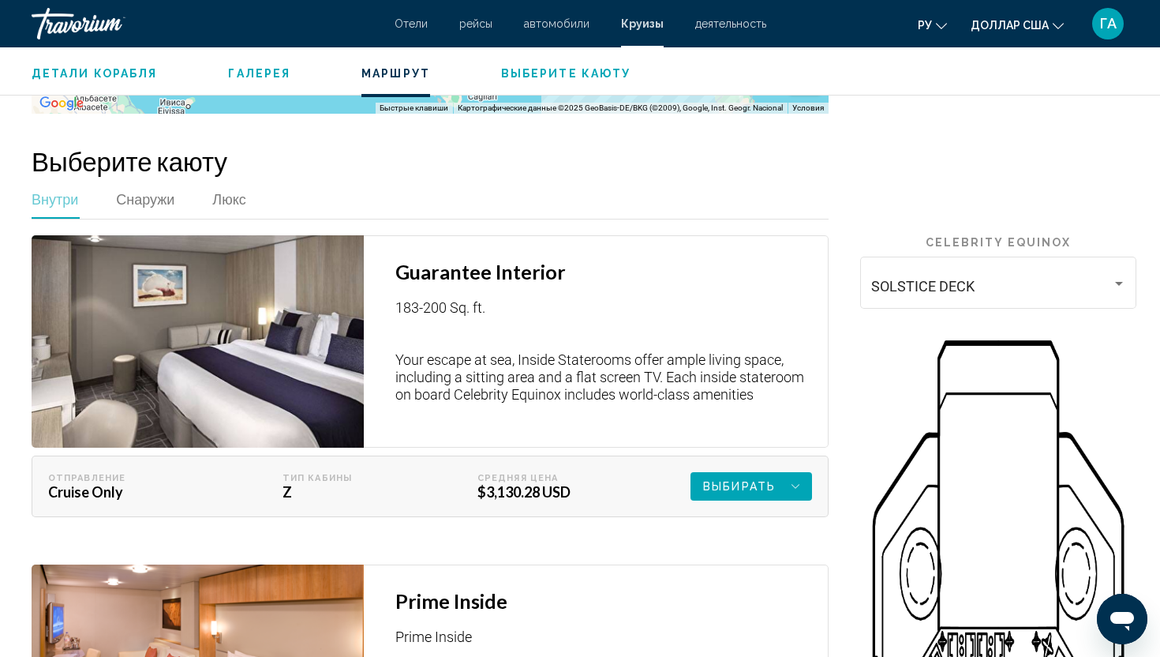
scroll to position [2492, 0]
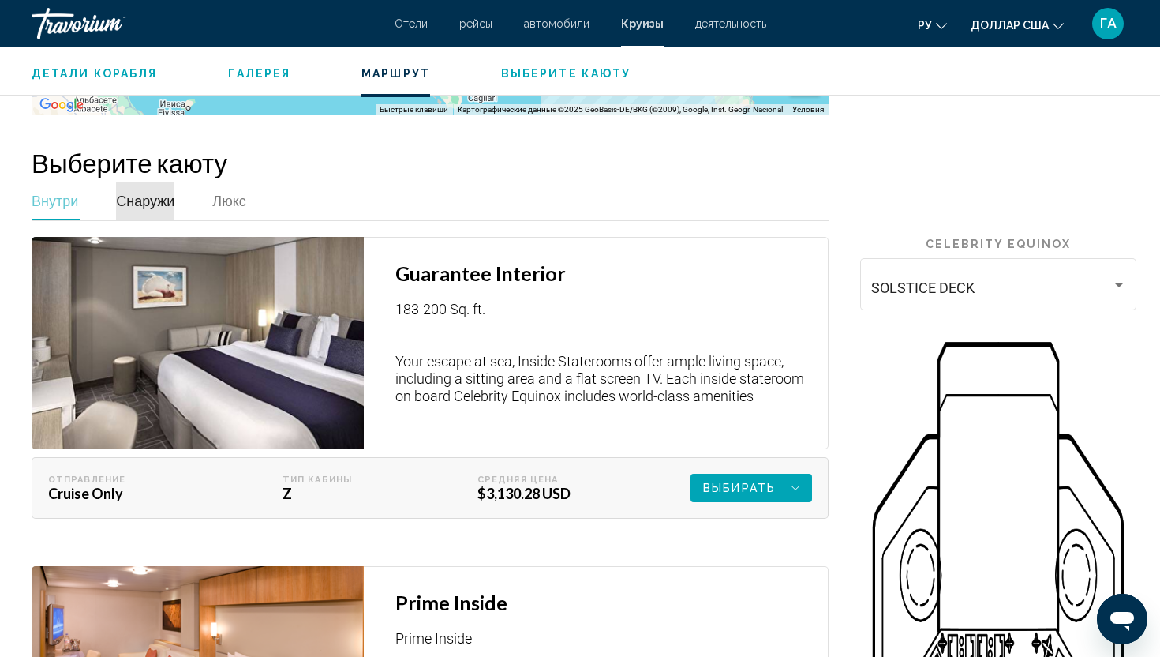
click at [151, 193] on span "Снаружи" at bounding box center [145, 200] width 58 height 17
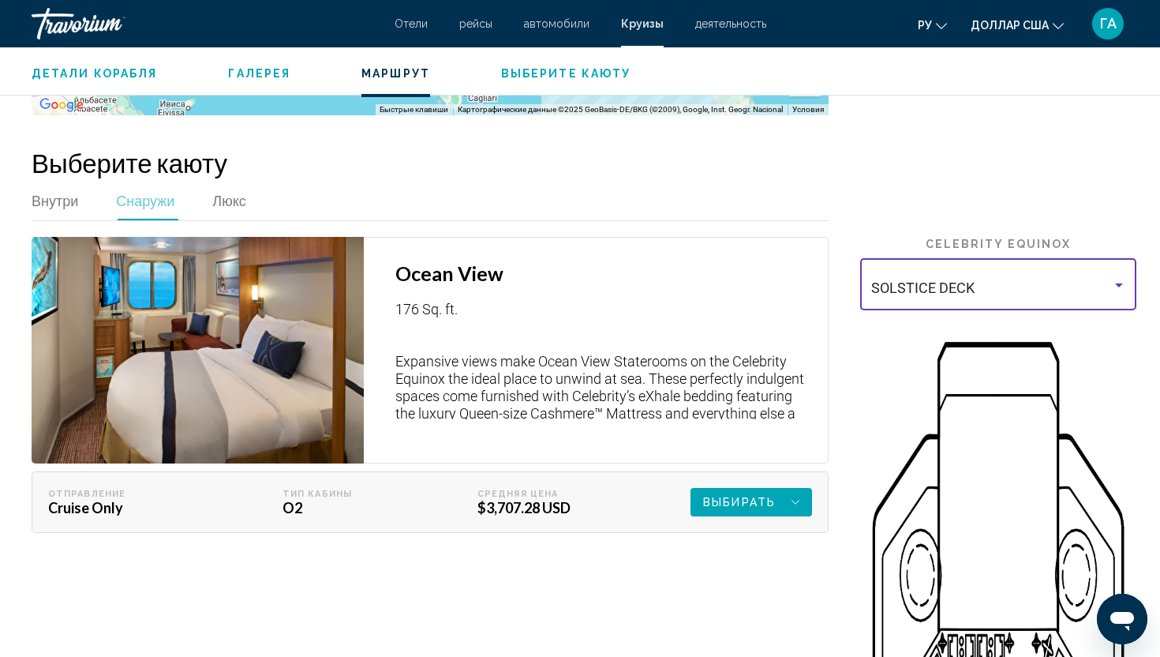
click at [1120, 279] on div "Основное содержание" at bounding box center [1119, 285] width 14 height 13
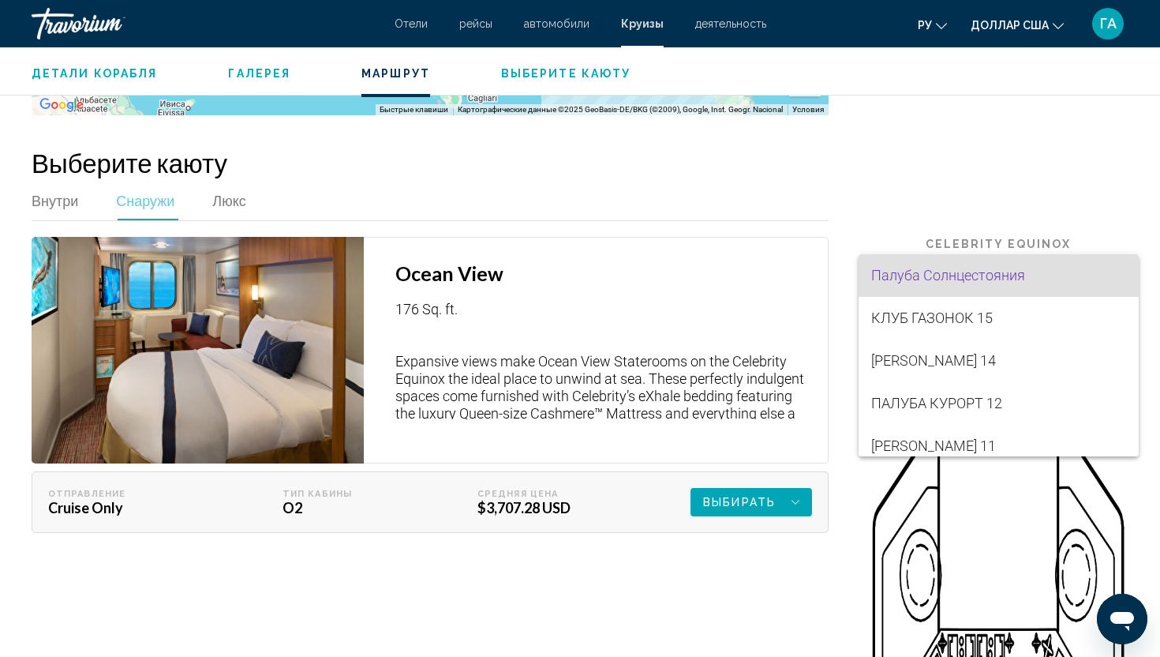
click at [987, 200] on div at bounding box center [580, 328] width 1160 height 657
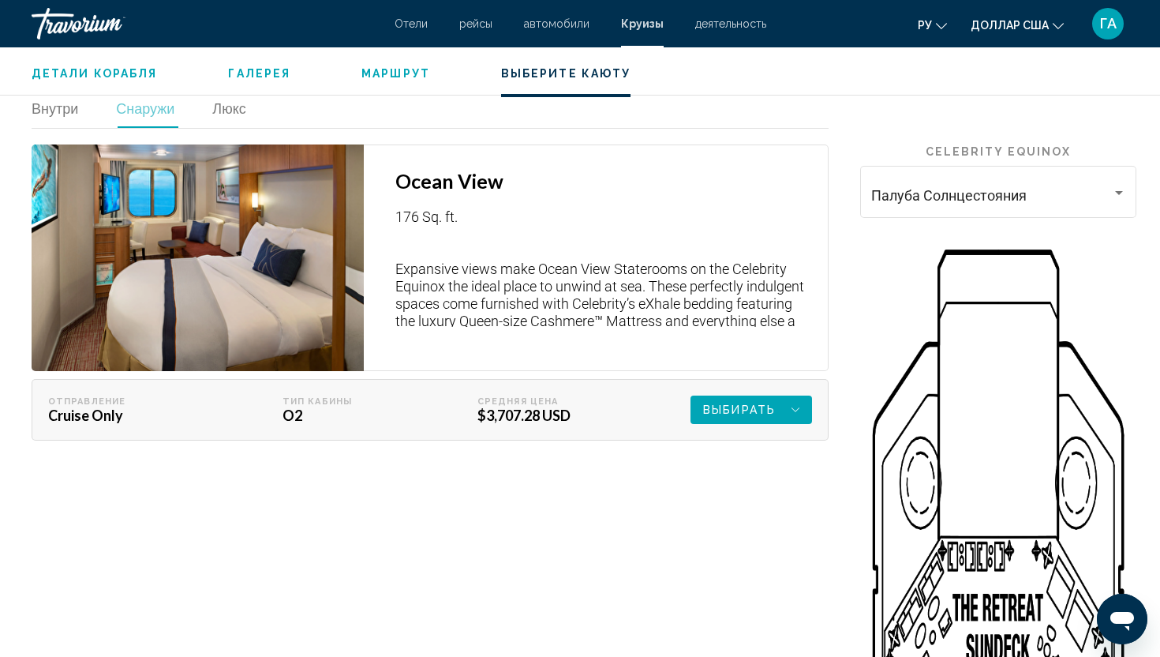
scroll to position [2583, 0]
click at [492, 238] on p "176 Sq. ft. Expansive views make Ocean View Staterooms on the Celebrity Equinox…" at bounding box center [603, 268] width 417 height 118
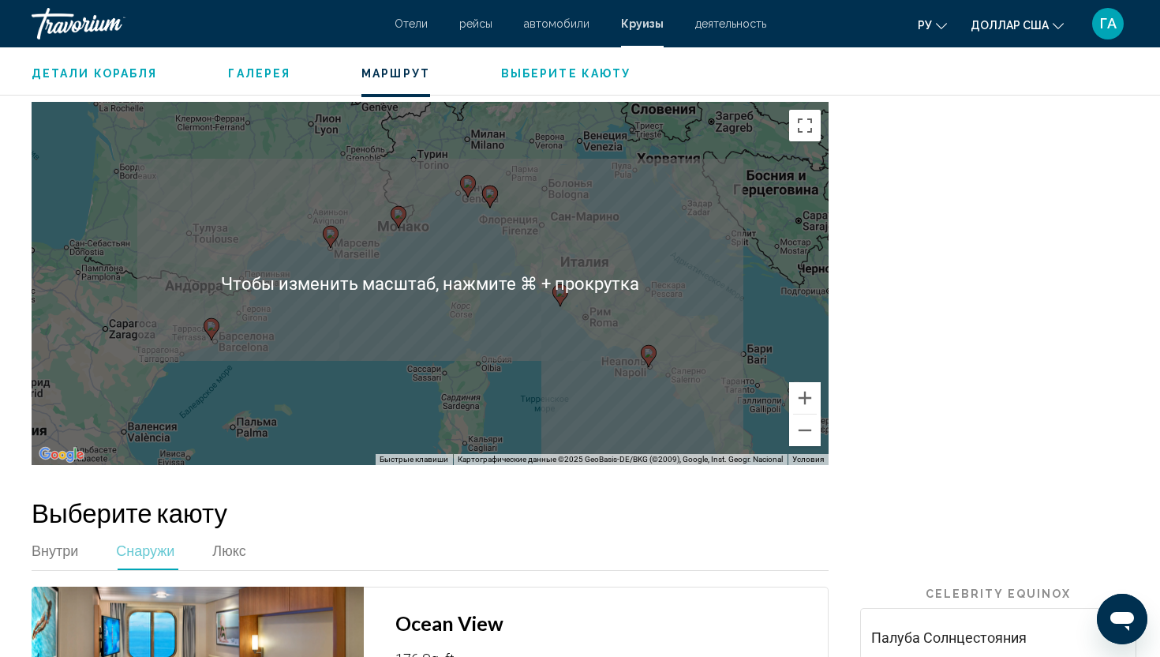
scroll to position [2146, 0]
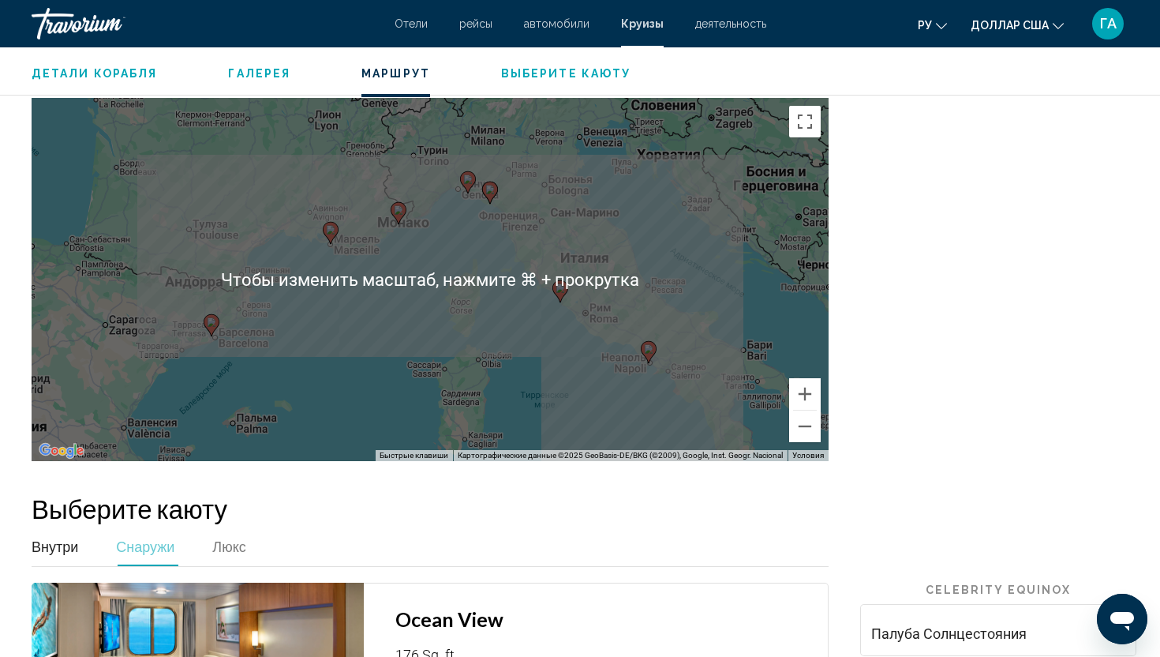
click at [65, 537] on span "Внутри" at bounding box center [55, 545] width 47 height 17
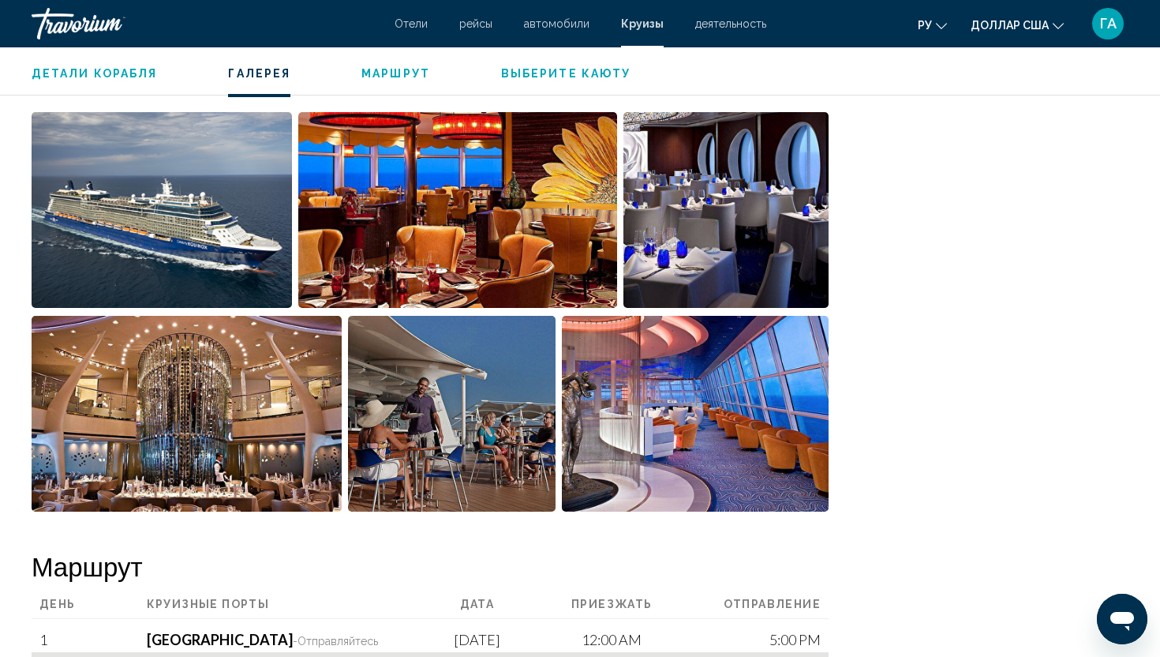
scroll to position [1315, 0]
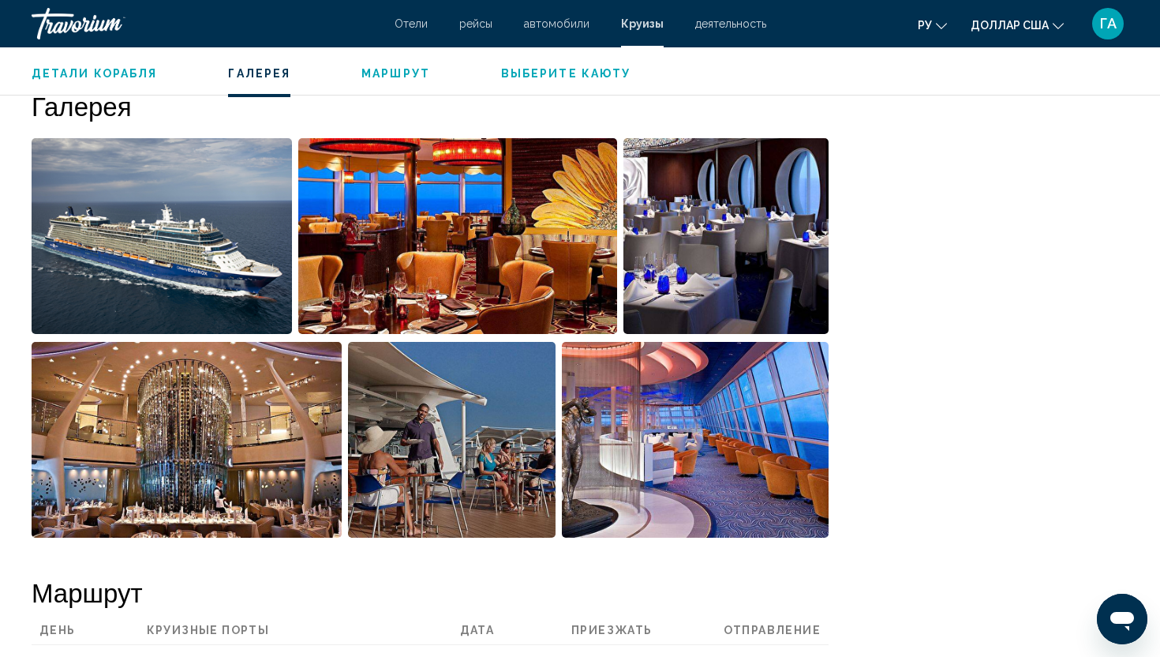
click at [136, 74] on span "Детали корабля" at bounding box center [94, 73] width 125 height 13
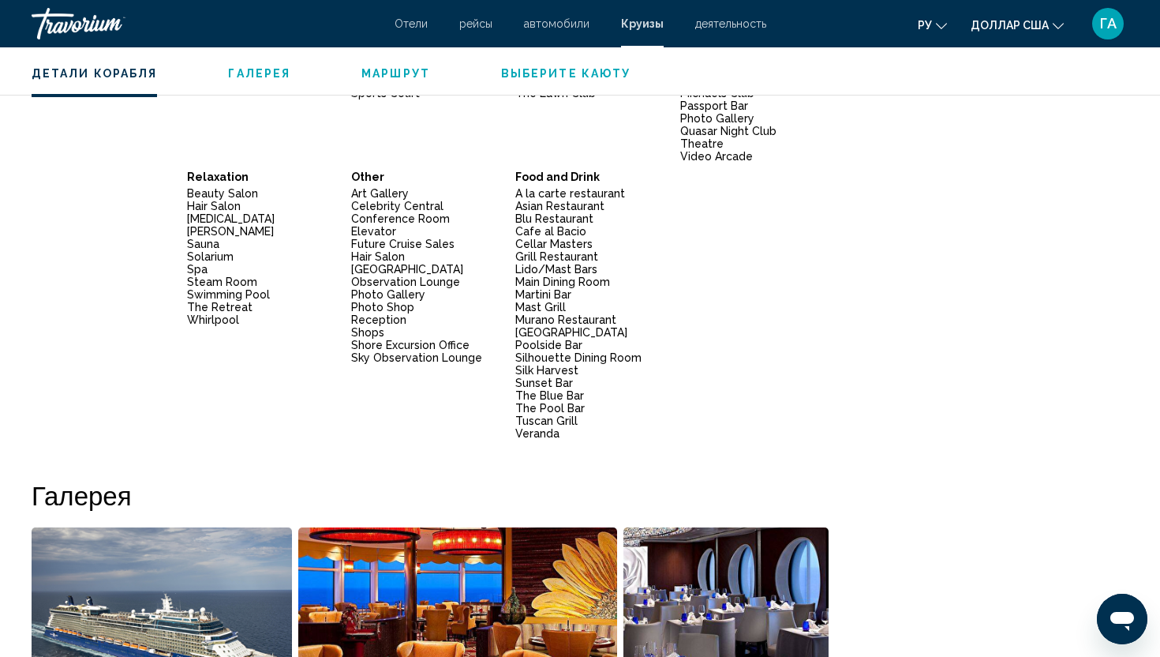
scroll to position [626, 0]
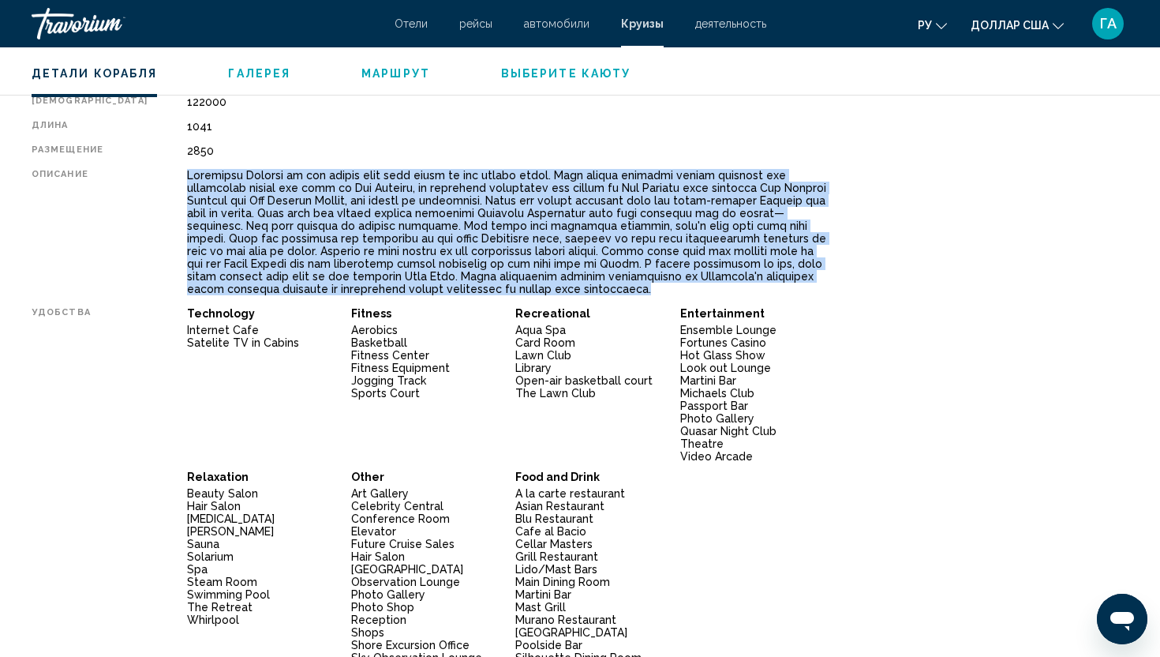
drag, startPoint x: 160, startPoint y: 174, endPoint x: 677, endPoint y: 286, distance: 528.9
click at [677, 286] on div "Имя Celebrity Equinox Запущен August 8, 2009 Всего экипажа 1200 Тоннаж 122000 Д…" at bounding box center [430, 384] width 797 height 725
copy div "Celebrity Equinox is now making even more waves in the cruise world. From addin…"
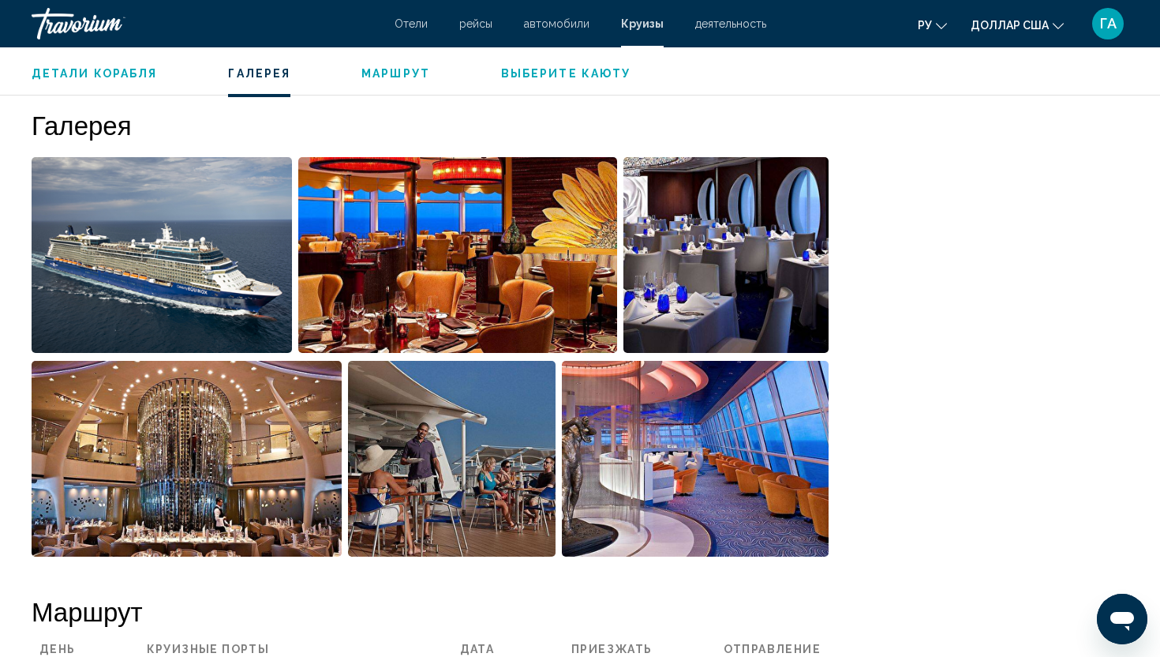
scroll to position [1300, 0]
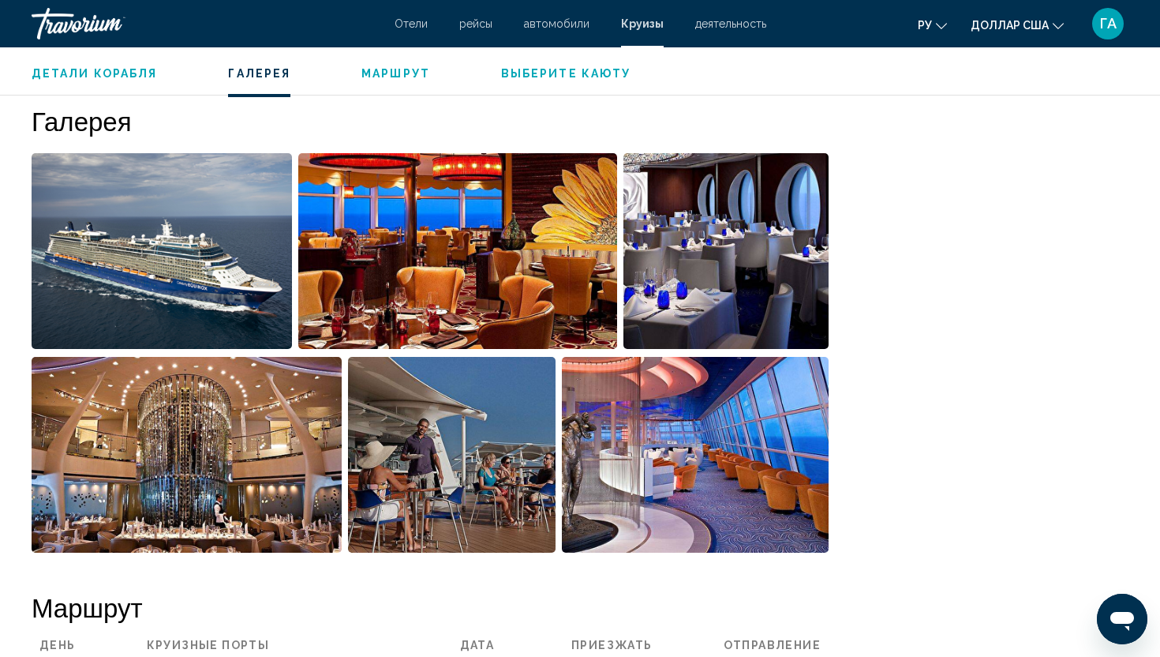
click at [497, 271] on img "Open full-screen image slider" at bounding box center [458, 251] width 320 height 196
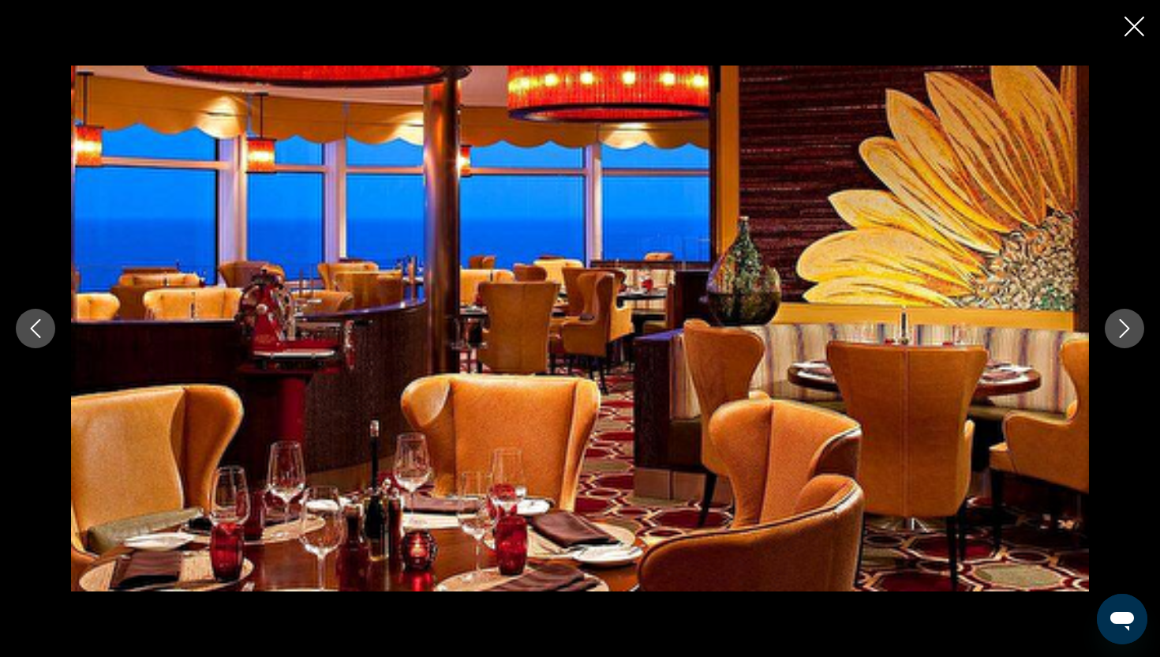
click at [1120, 319] on icon "Next image" at bounding box center [1125, 328] width 10 height 19
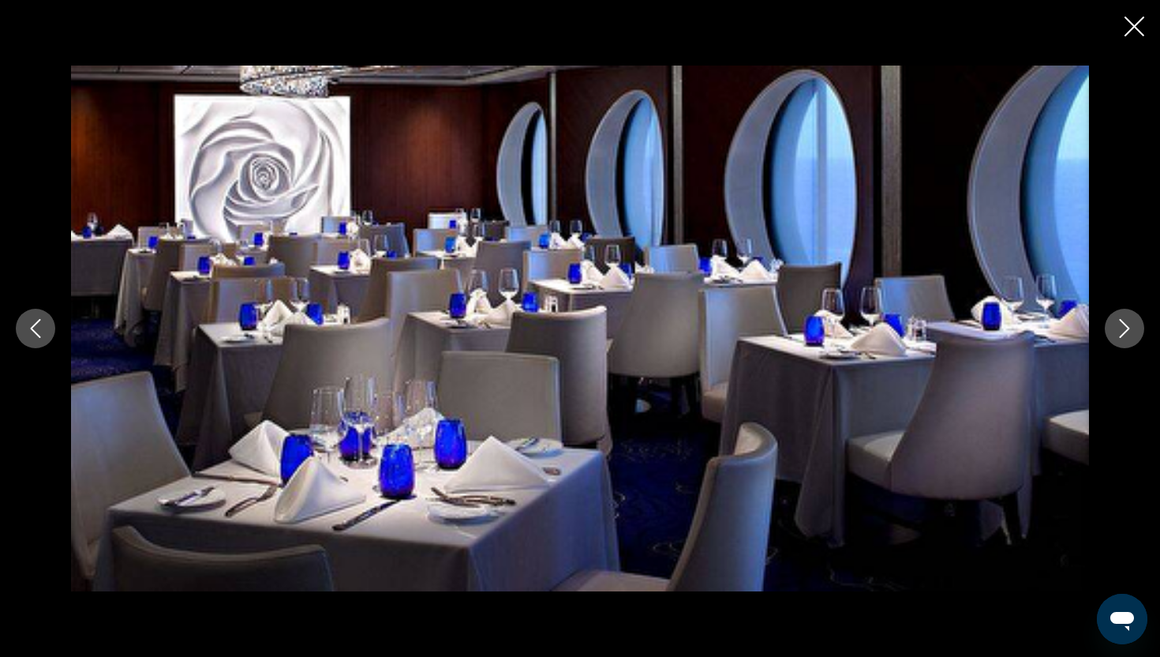
click at [1118, 320] on icon "Next image" at bounding box center [1124, 328] width 19 height 19
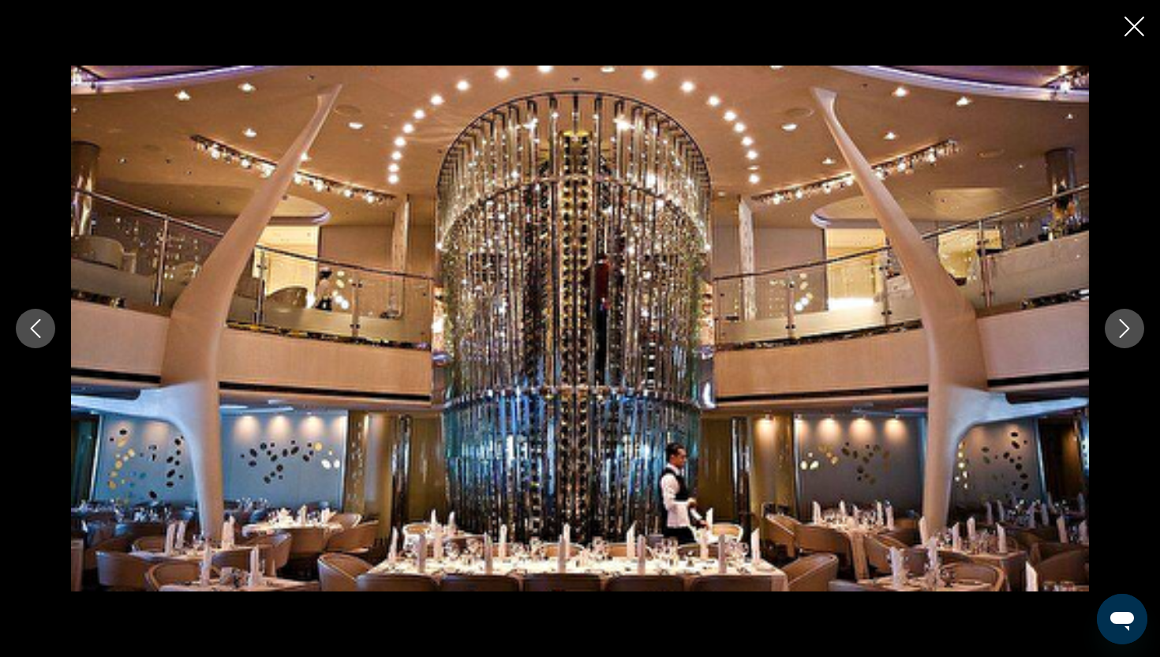
click at [1116, 322] on icon "Next image" at bounding box center [1124, 328] width 19 height 19
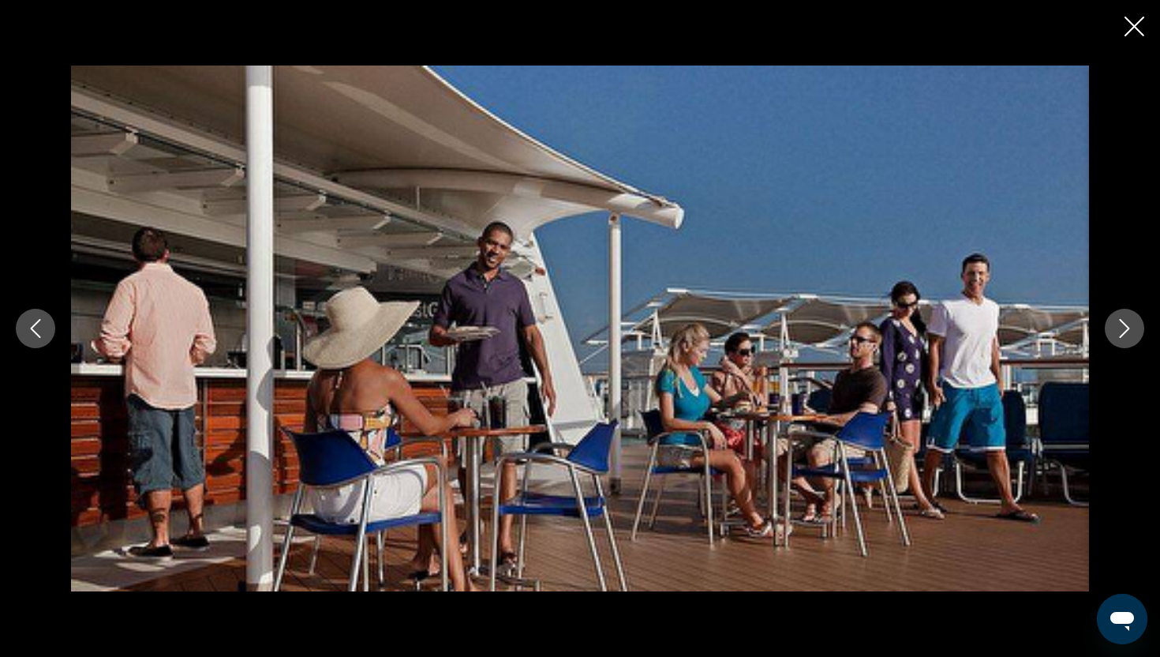
click at [1116, 324] on icon "Next image" at bounding box center [1124, 328] width 19 height 19
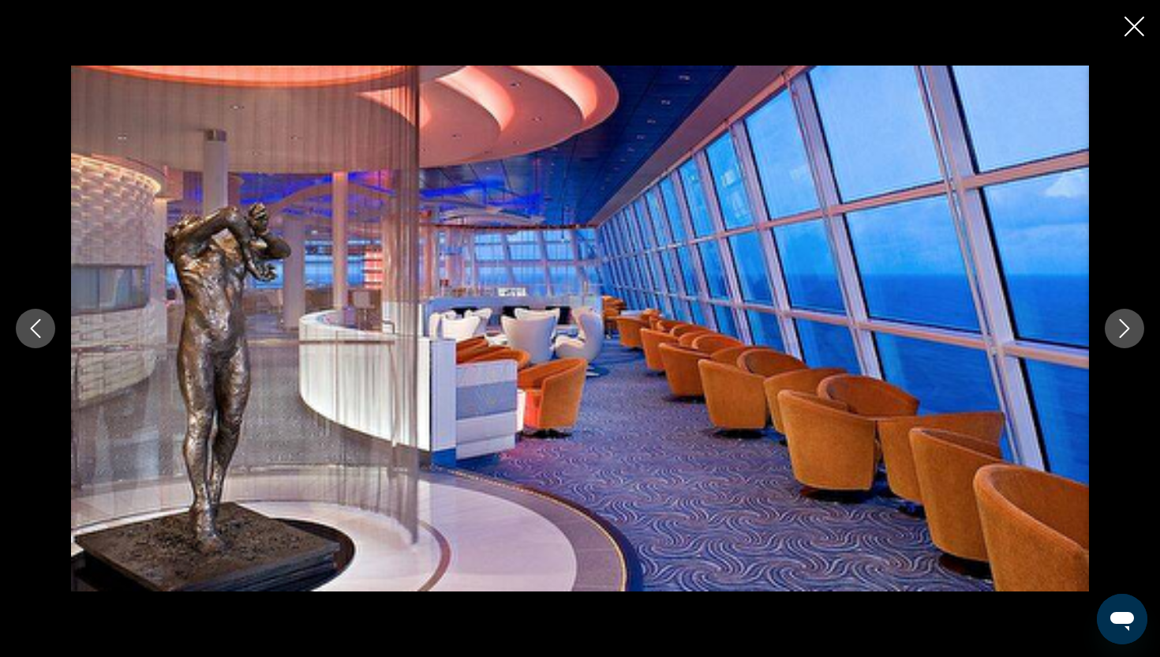
click at [1116, 324] on icon "Next image" at bounding box center [1124, 328] width 19 height 19
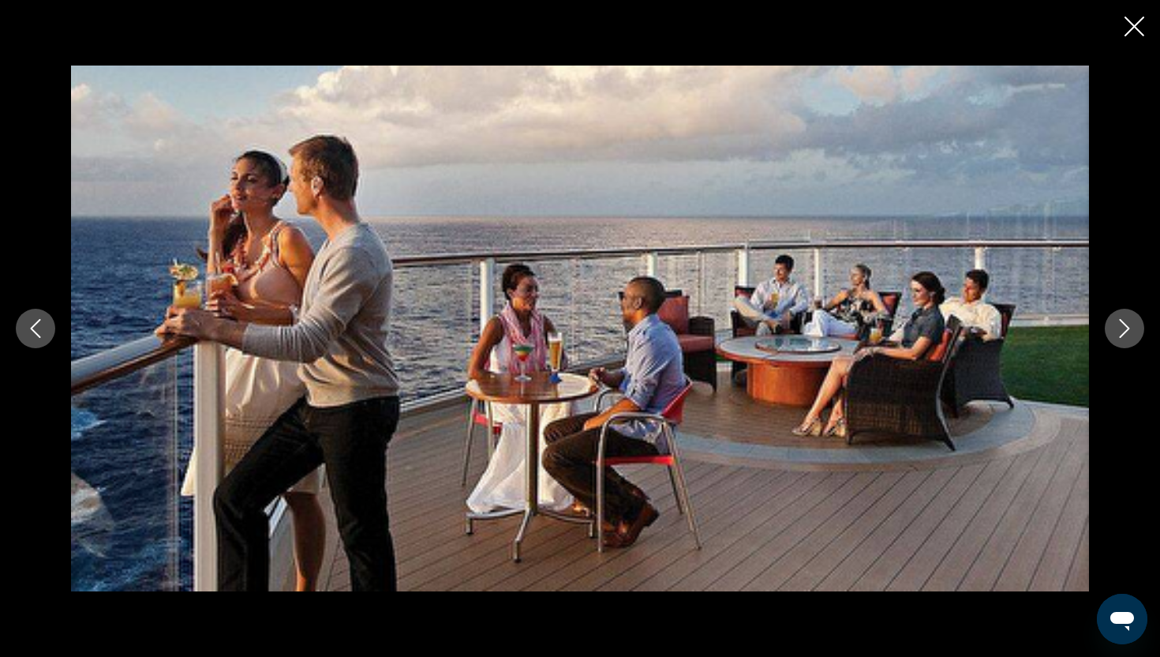
click at [1116, 324] on icon "Next image" at bounding box center [1124, 328] width 19 height 19
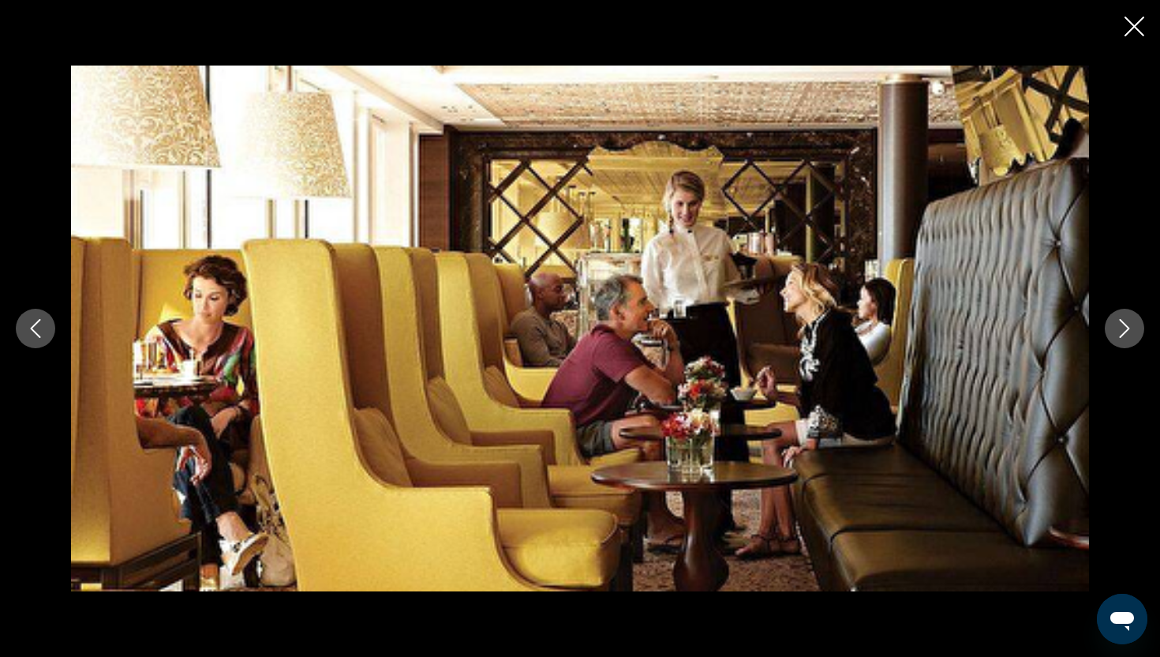
click at [1117, 326] on icon "Next image" at bounding box center [1124, 328] width 19 height 19
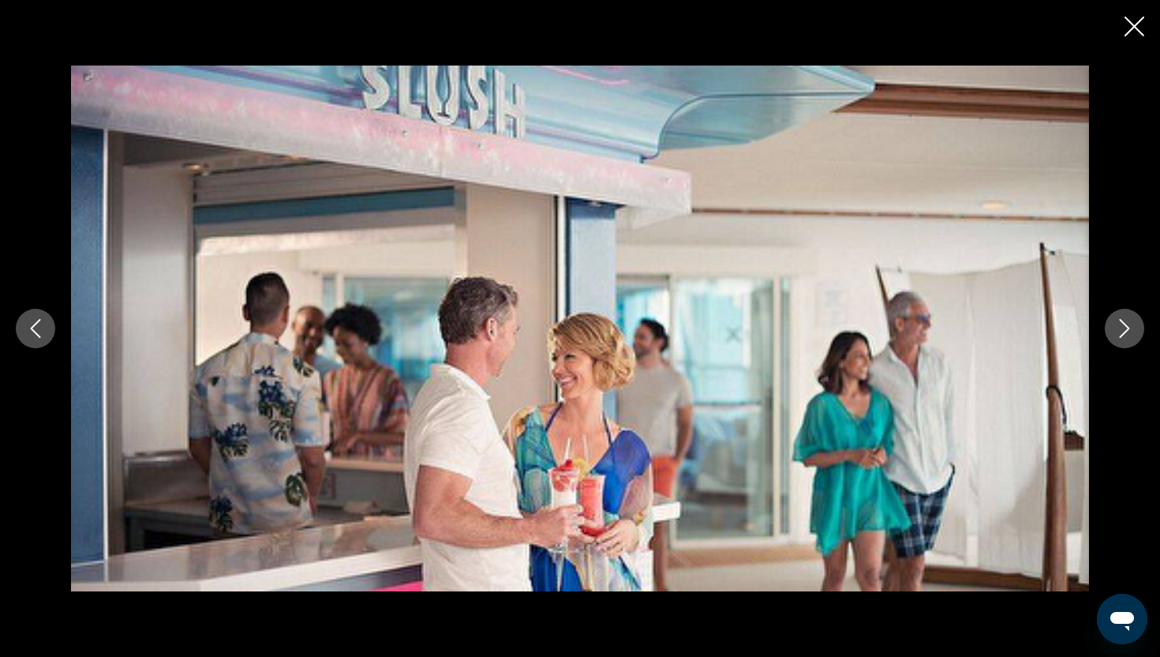
click at [1121, 321] on icon "Next image" at bounding box center [1125, 328] width 10 height 19
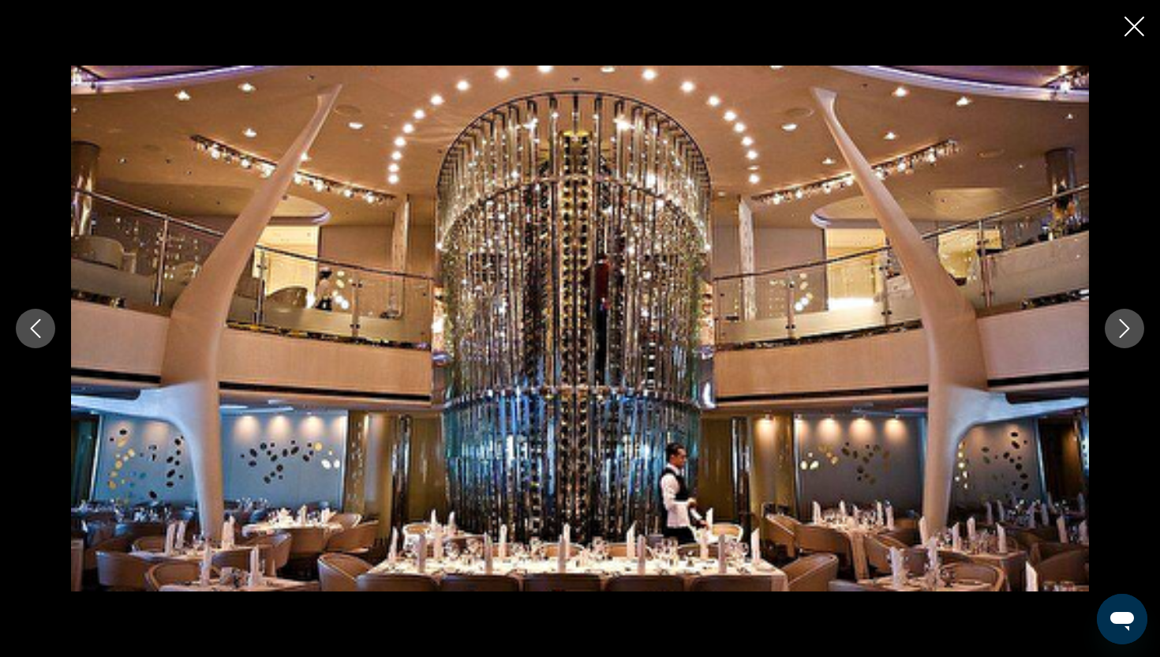
click at [1121, 321] on icon "Next image" at bounding box center [1125, 328] width 10 height 19
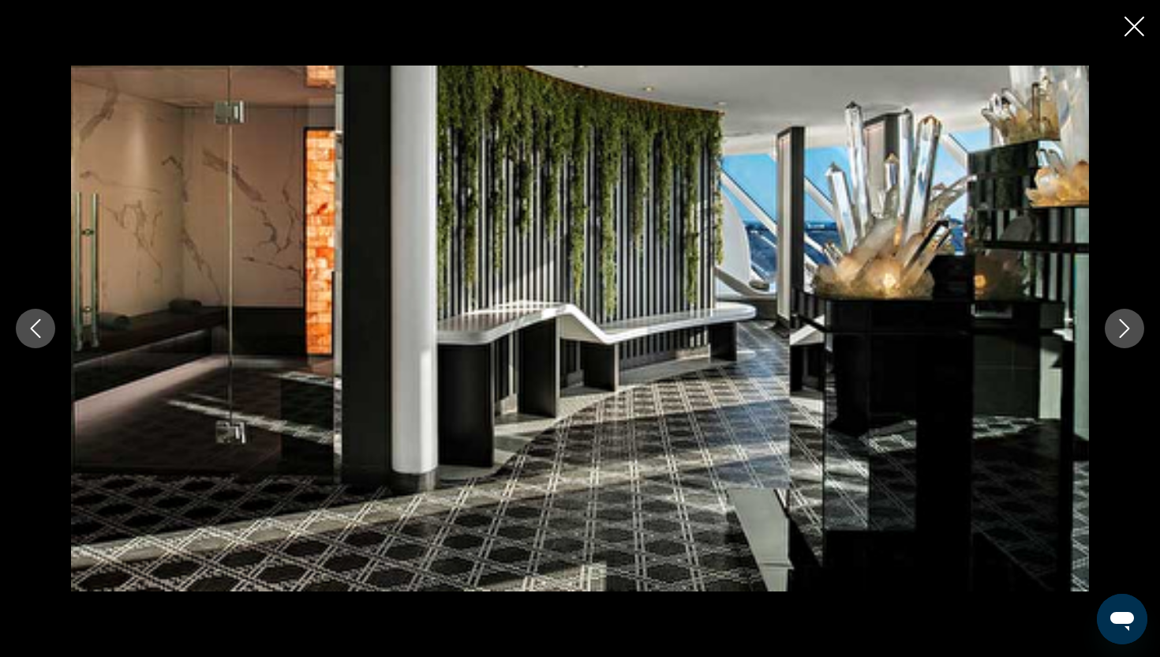
click at [1121, 321] on icon "Next image" at bounding box center [1125, 328] width 10 height 19
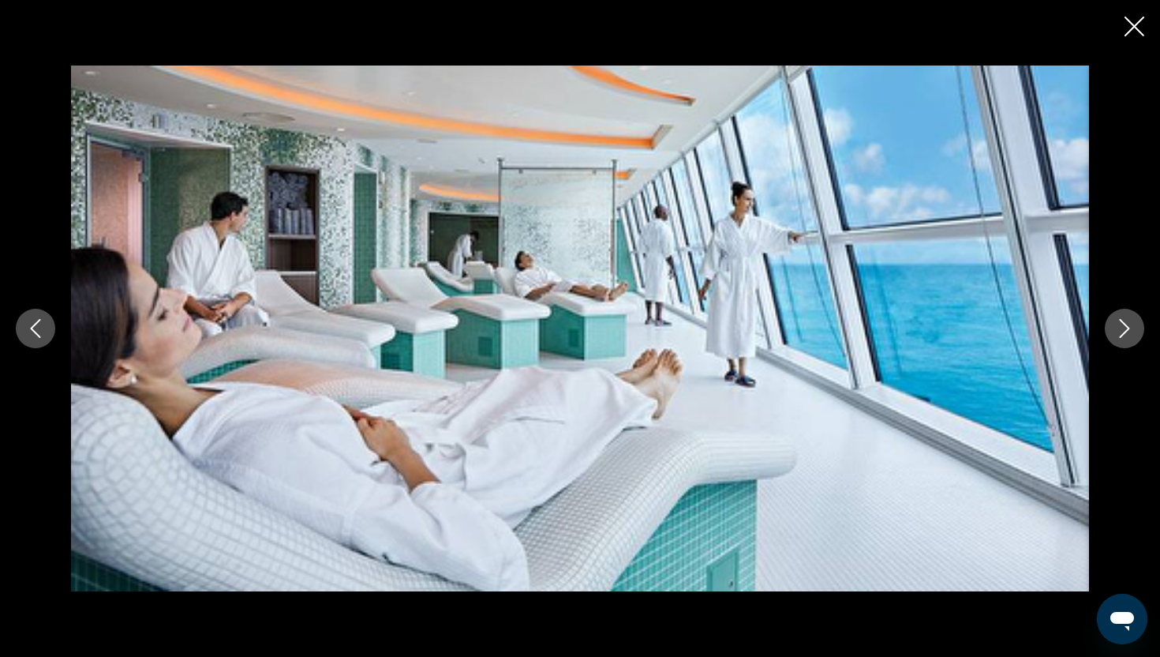
click at [1121, 321] on icon "Next image" at bounding box center [1125, 328] width 10 height 19
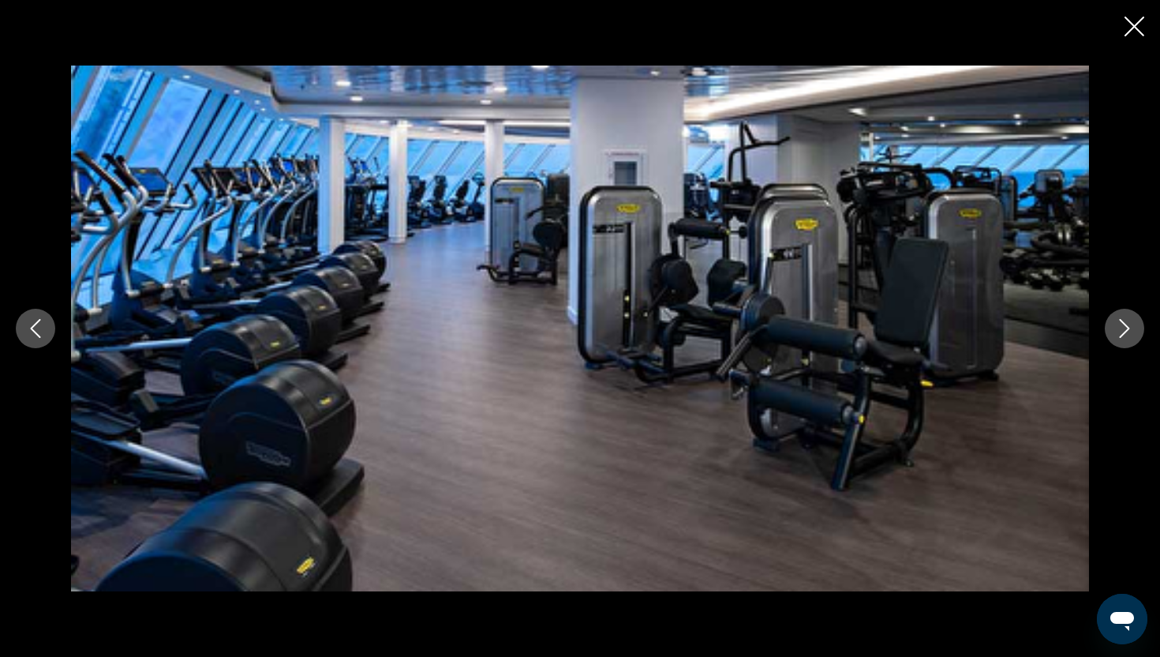
click at [1121, 321] on icon "Next image" at bounding box center [1125, 328] width 10 height 19
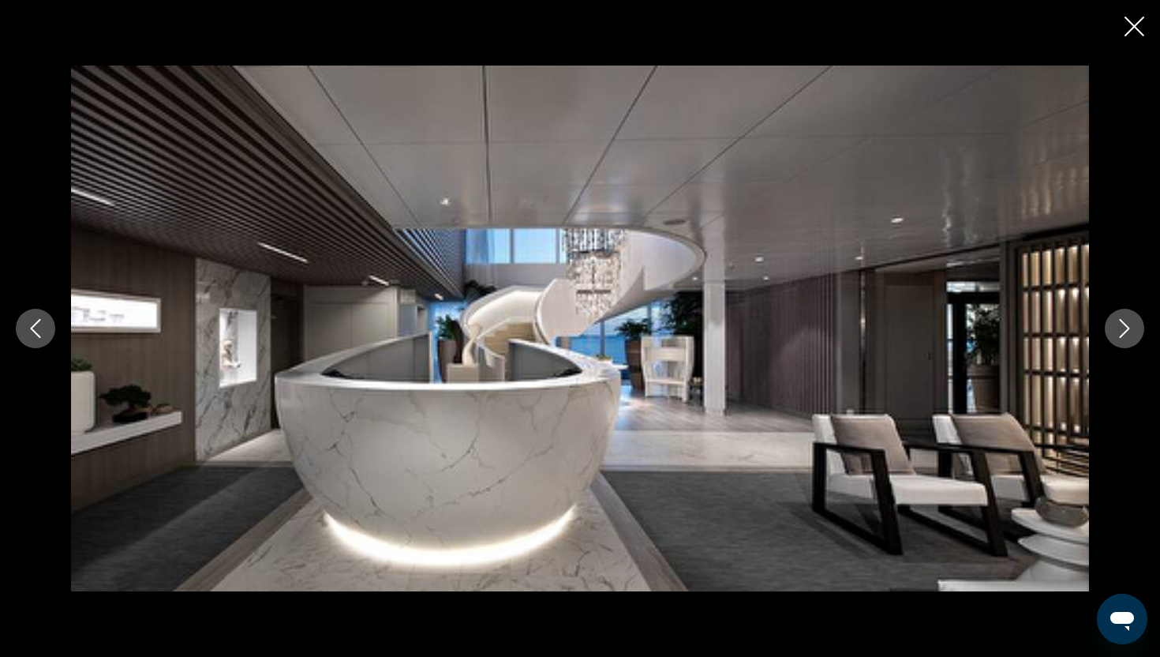
click at [1121, 321] on icon "Next image" at bounding box center [1125, 328] width 10 height 19
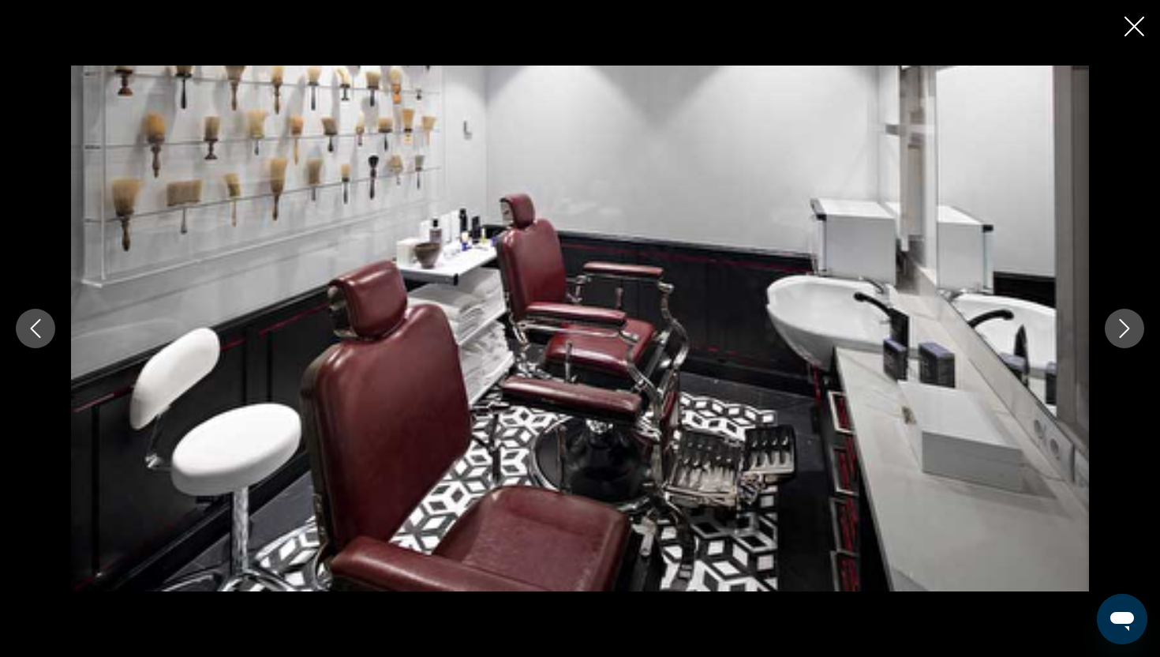
click at [1131, 323] on icon "Next image" at bounding box center [1124, 328] width 19 height 19
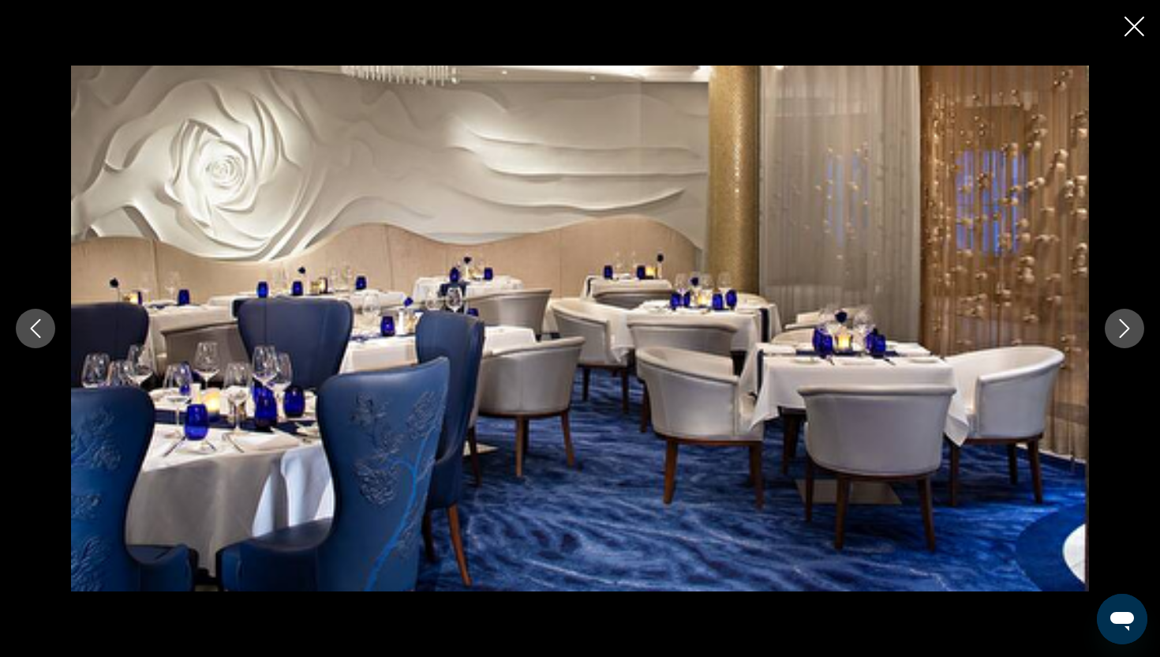
click at [1129, 324] on icon "Next image" at bounding box center [1124, 328] width 19 height 19
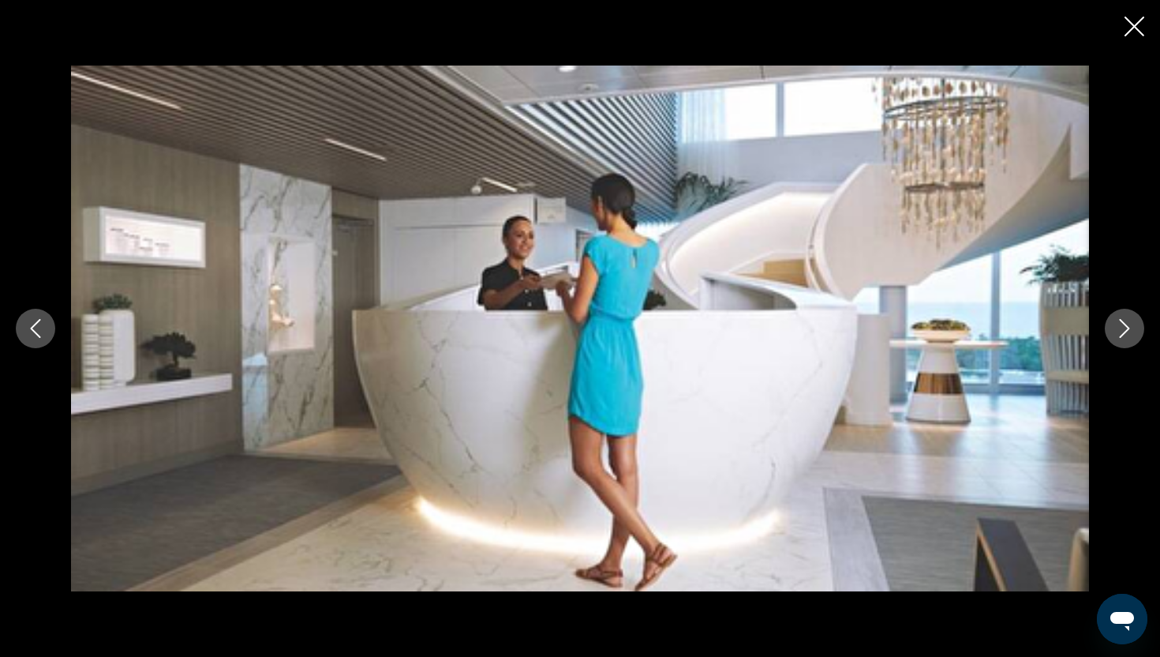
click at [1129, 324] on icon "Next image" at bounding box center [1124, 328] width 19 height 19
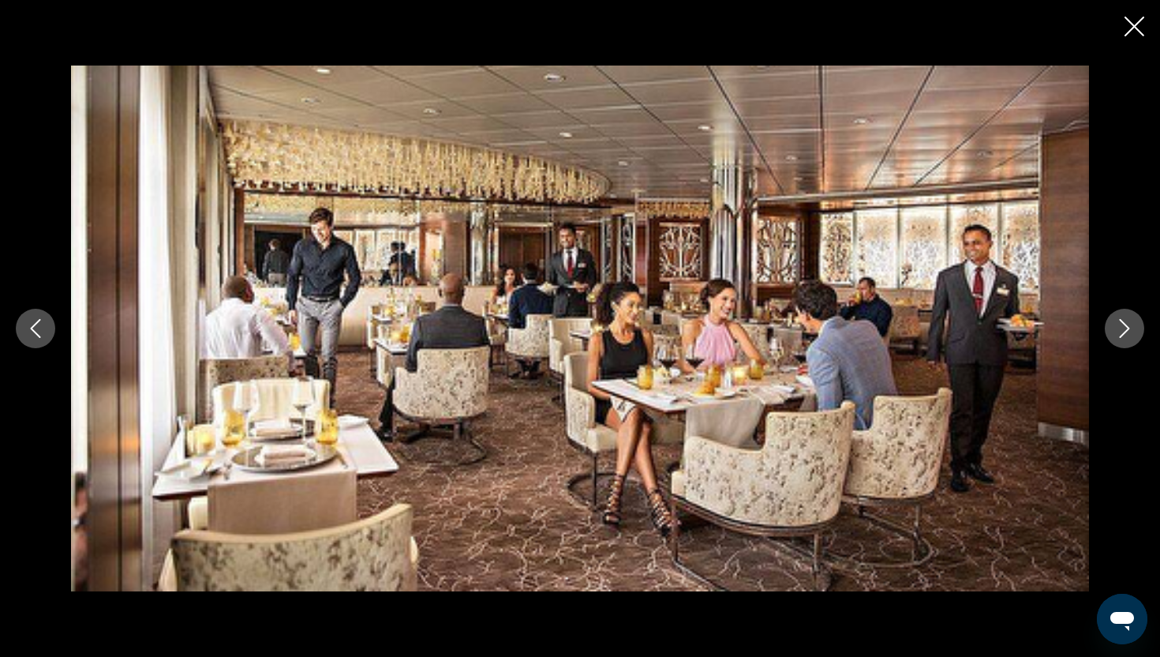
click at [1124, 318] on button "Next image" at bounding box center [1124, 328] width 39 height 39
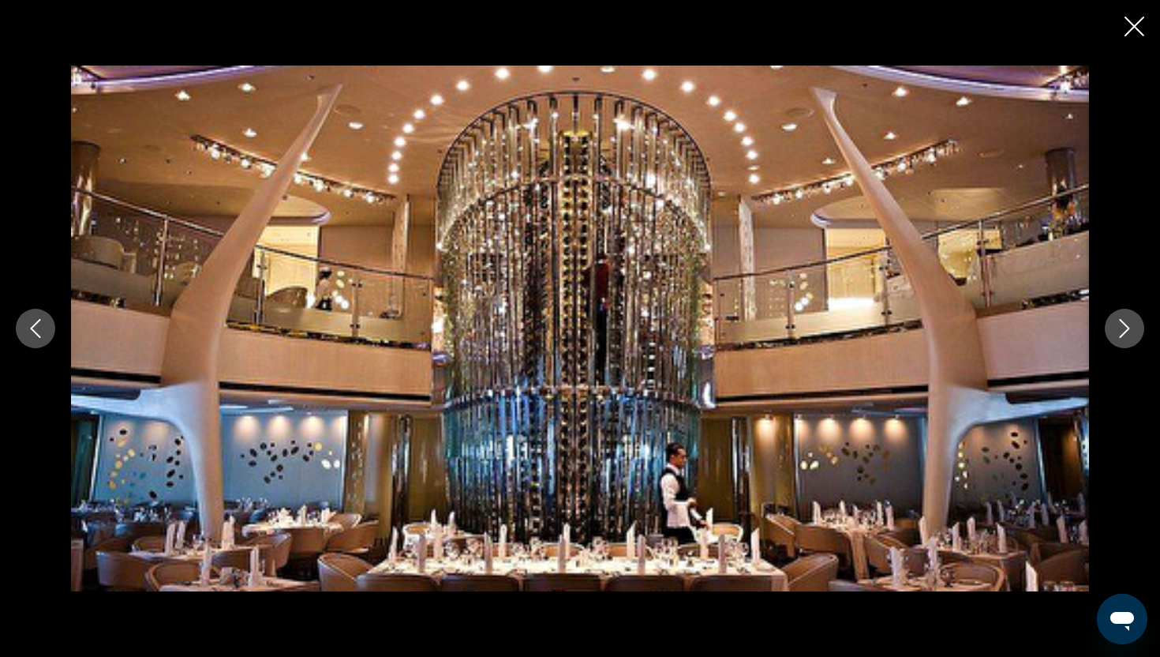
click at [1124, 319] on icon "Next image" at bounding box center [1124, 328] width 19 height 19
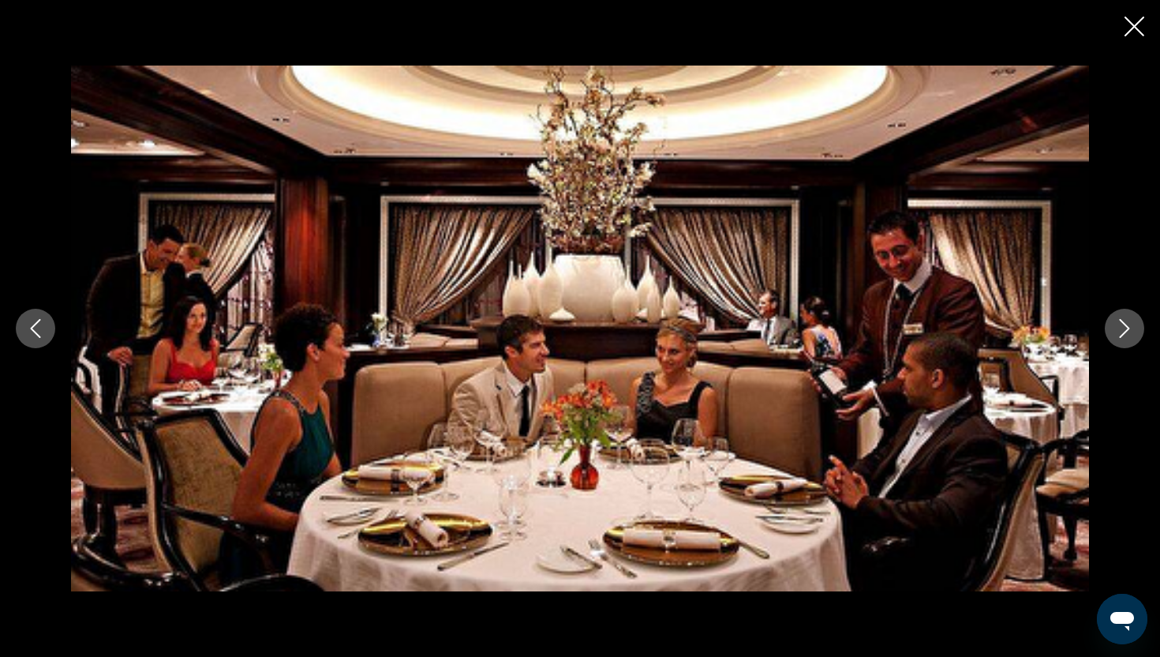
click at [1125, 320] on icon "Next image" at bounding box center [1124, 328] width 19 height 19
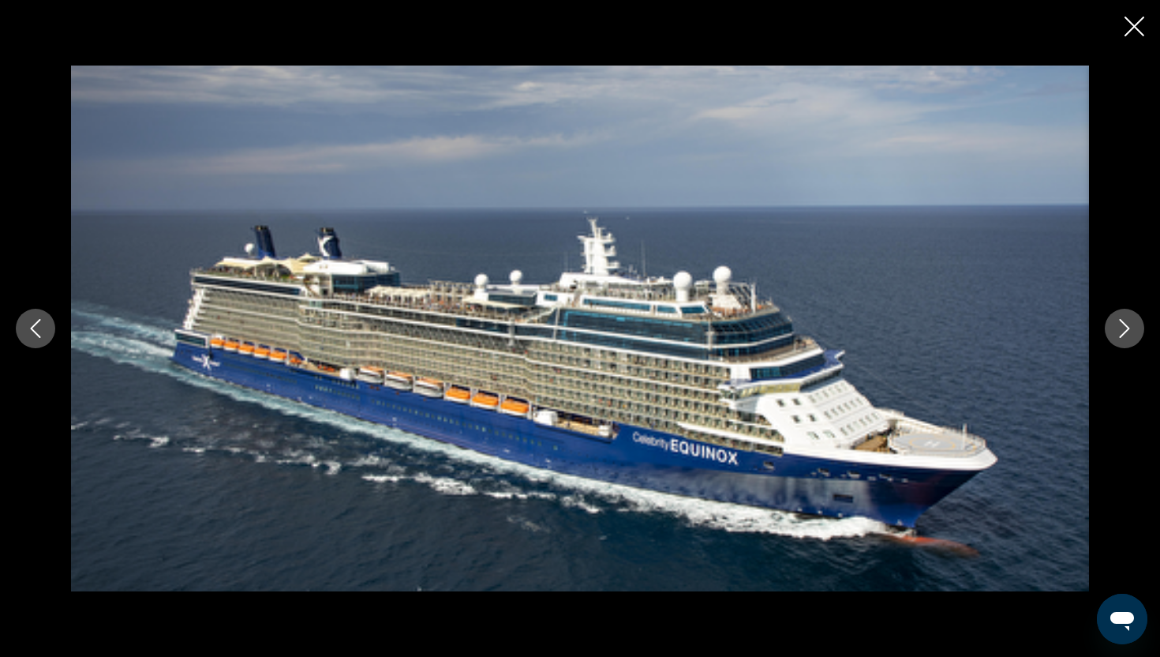
click at [1125, 320] on icon "Next image" at bounding box center [1124, 328] width 19 height 19
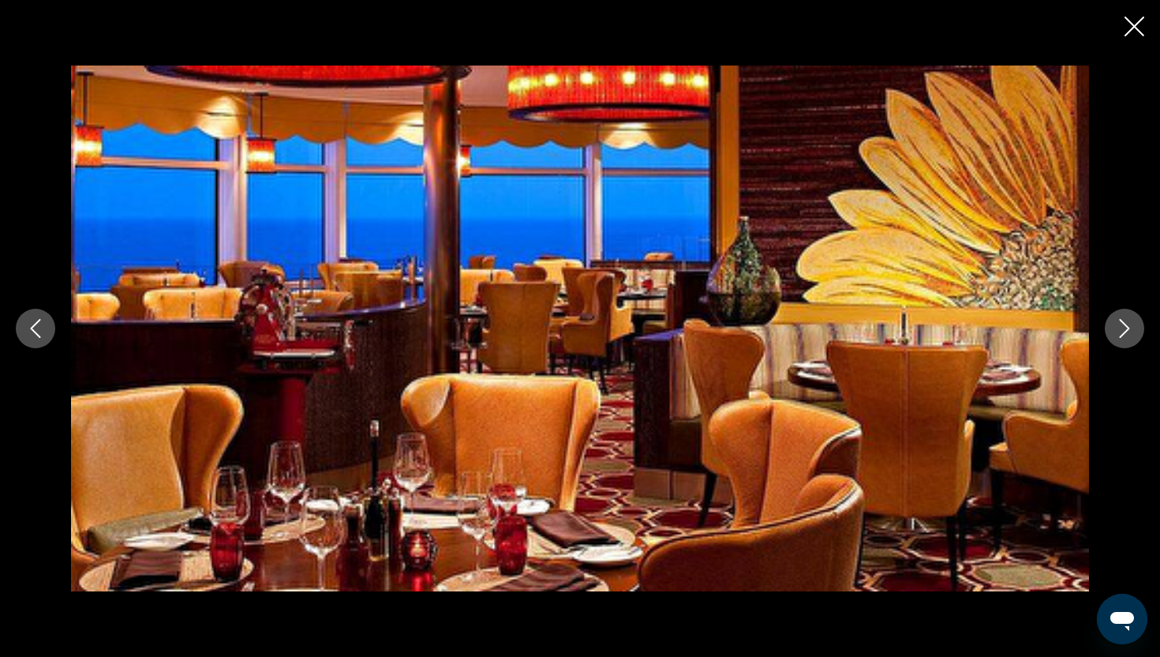
click at [1130, 26] on icon "Close slideshow" at bounding box center [1135, 27] width 20 height 20
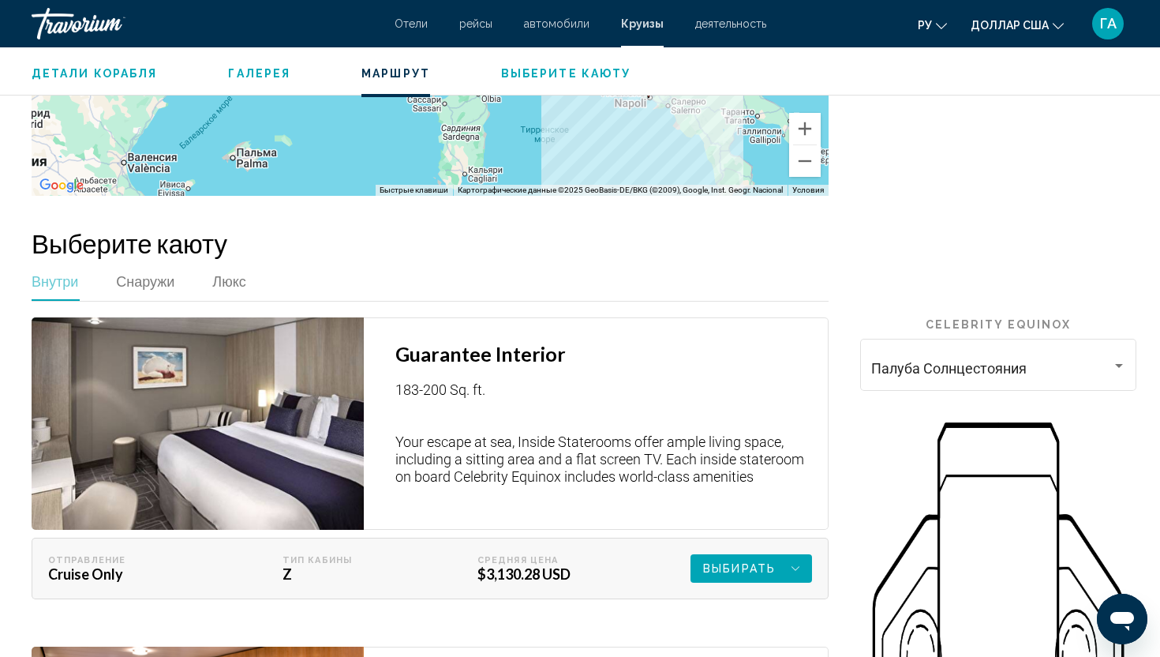
scroll to position [2408, 0]
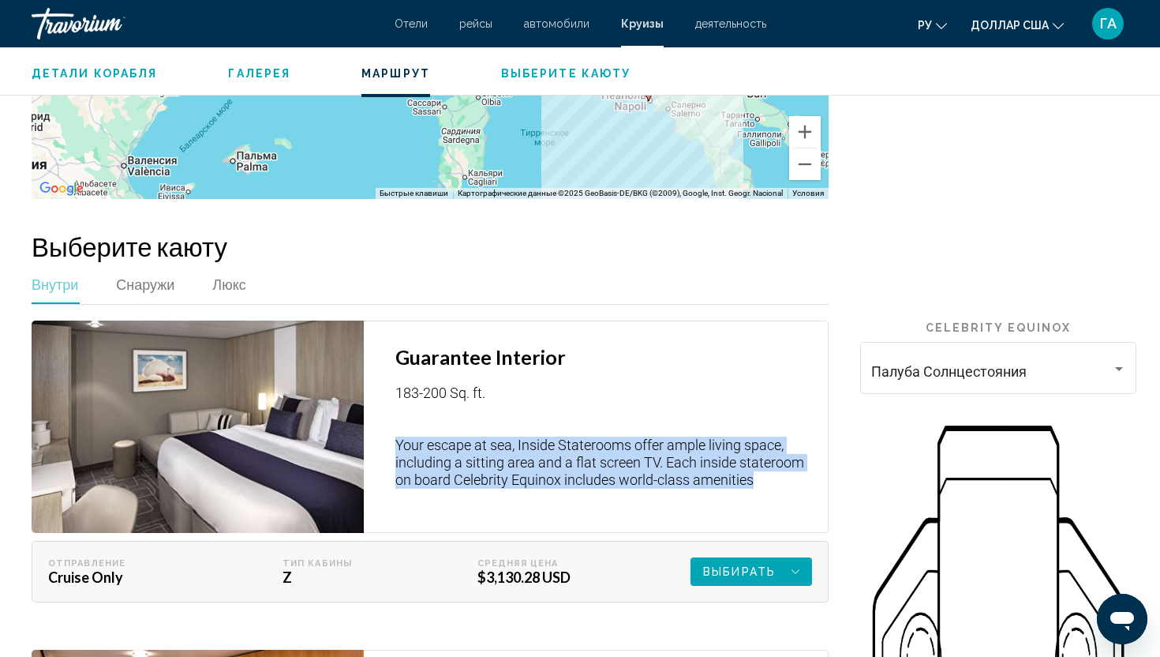
drag, startPoint x: 395, startPoint y: 432, endPoint x: 689, endPoint y: 498, distance: 301.0
click at [689, 498] on div "Guarantee Interior 183-200 Sq. ft. Your escape at sea, Inside Staterooms offer …" at bounding box center [596, 426] width 465 height 212
copy p "Your escape at sea, Inside Staterooms offer ample living space, including a sit…"
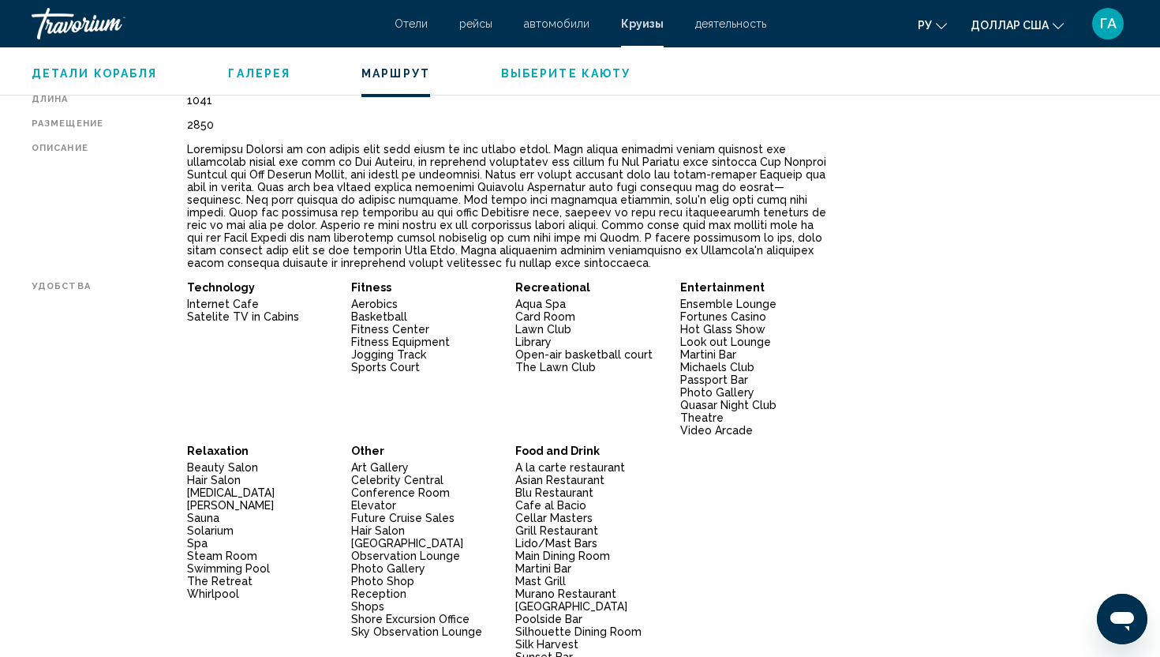
scroll to position [0, 0]
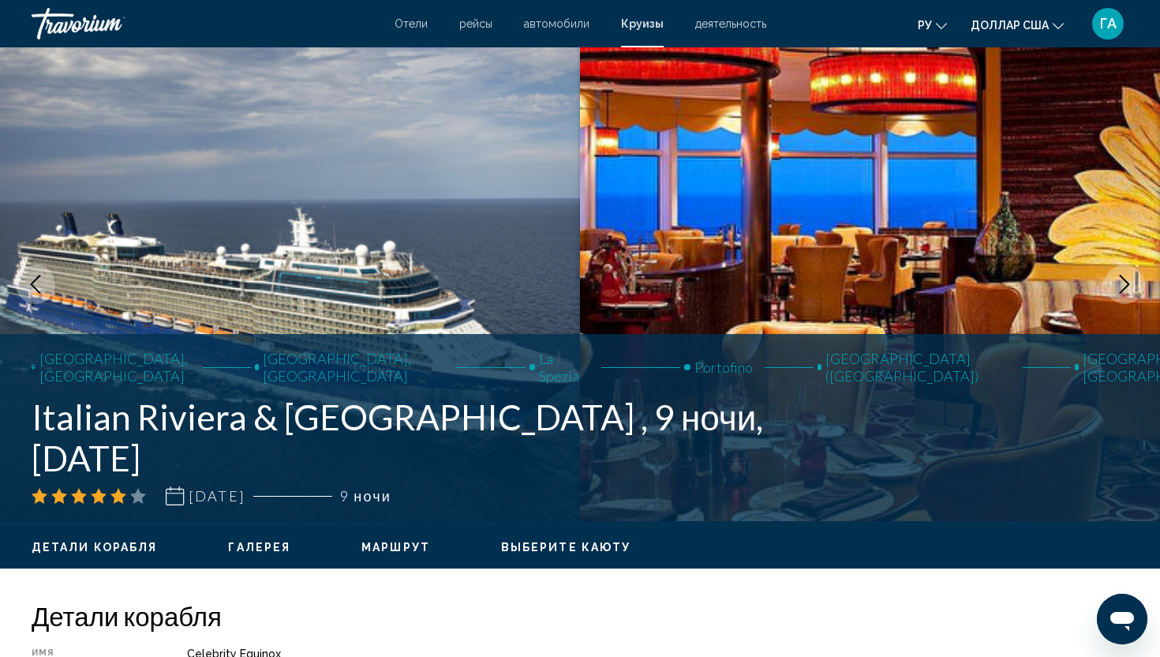
click at [539, 384] on span "La Spezia" at bounding box center [564, 367] width 51 height 35
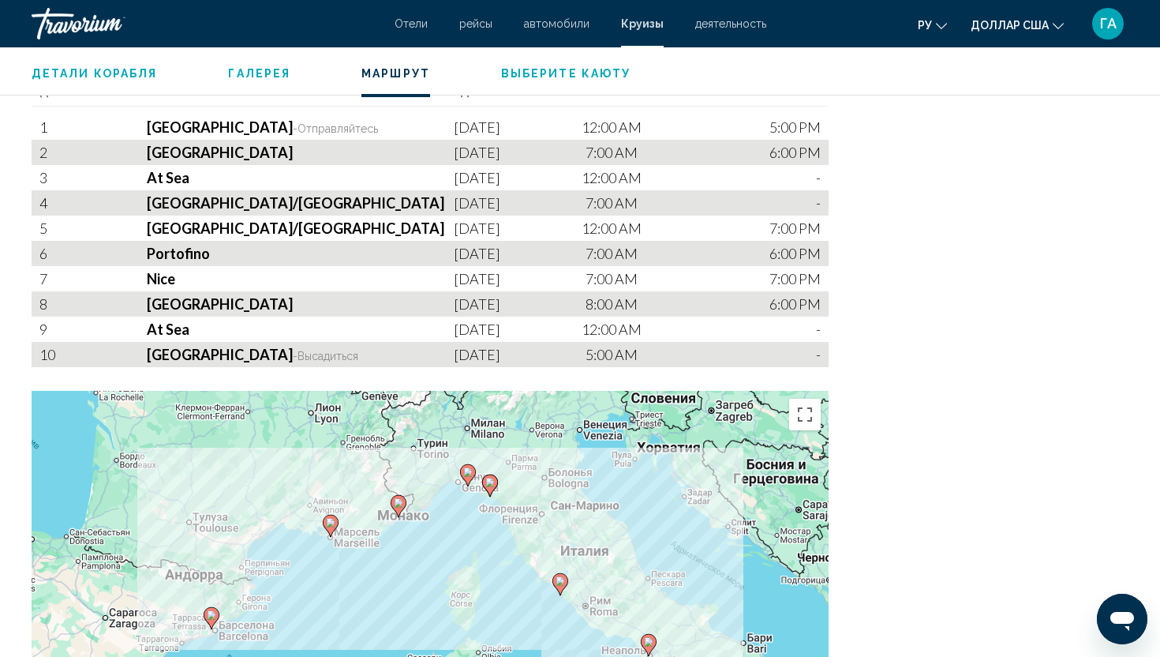
scroll to position [1838, 0]
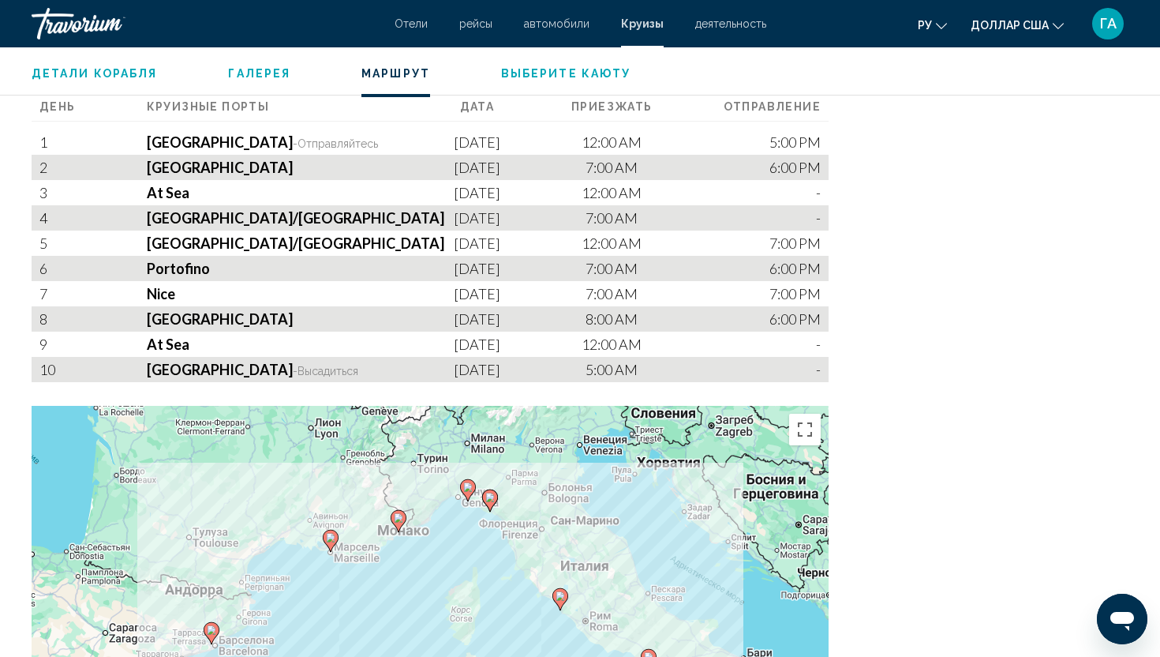
click at [257, 79] on span "Галерея" at bounding box center [259, 73] width 62 height 13
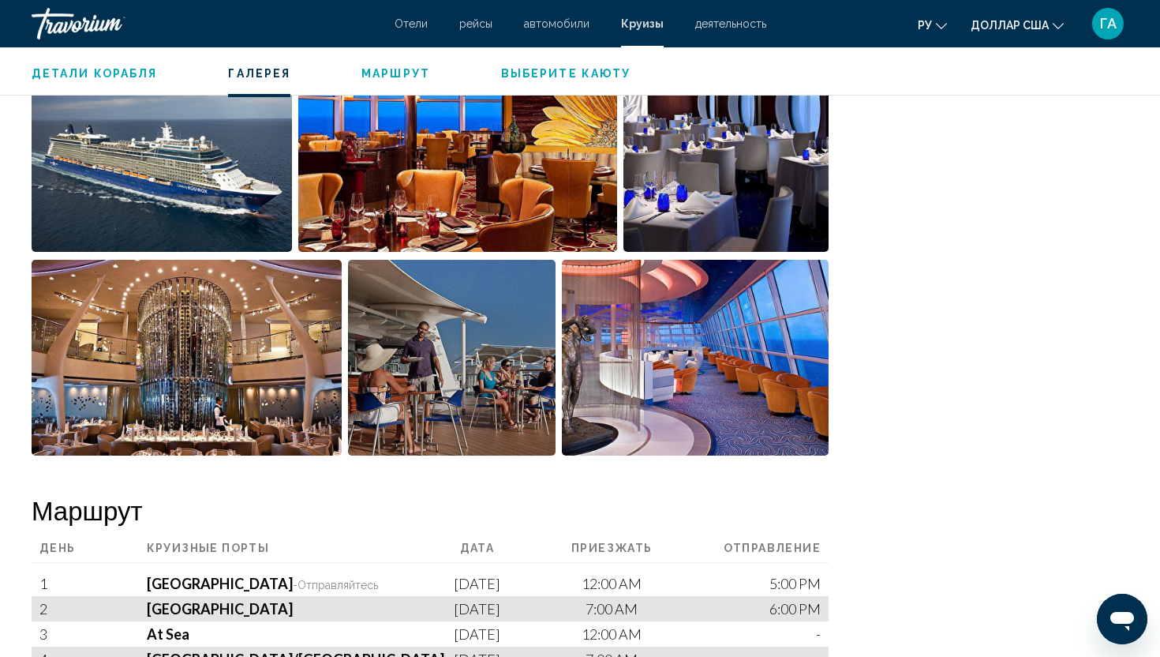
scroll to position [1297, 0]
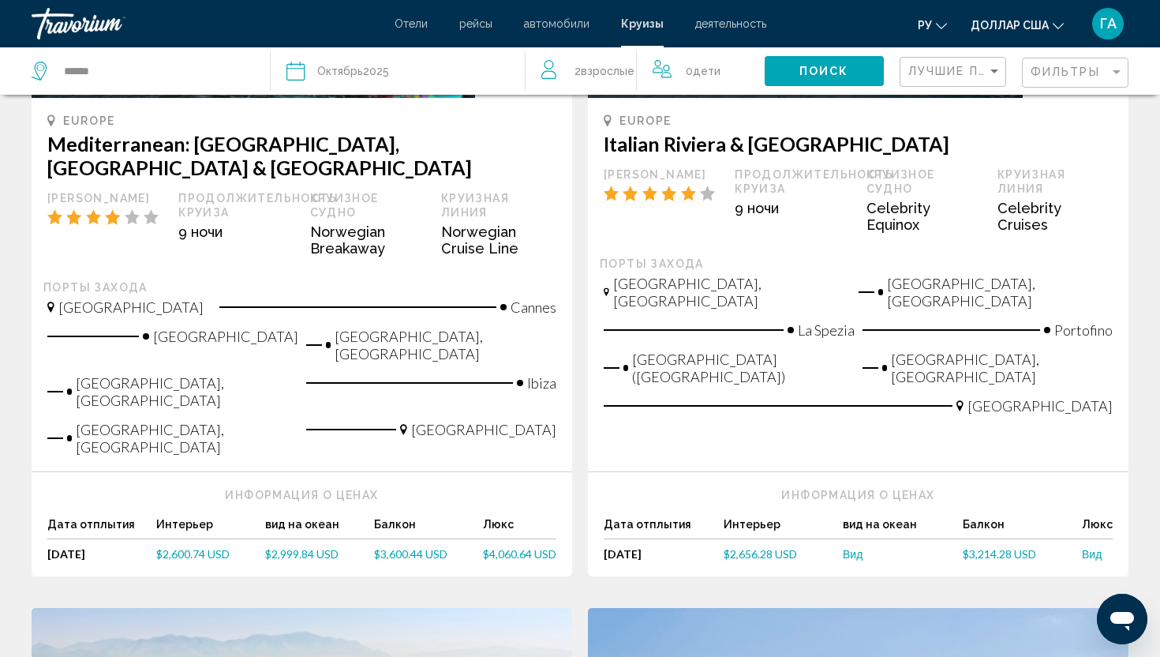
scroll to position [328, 0]
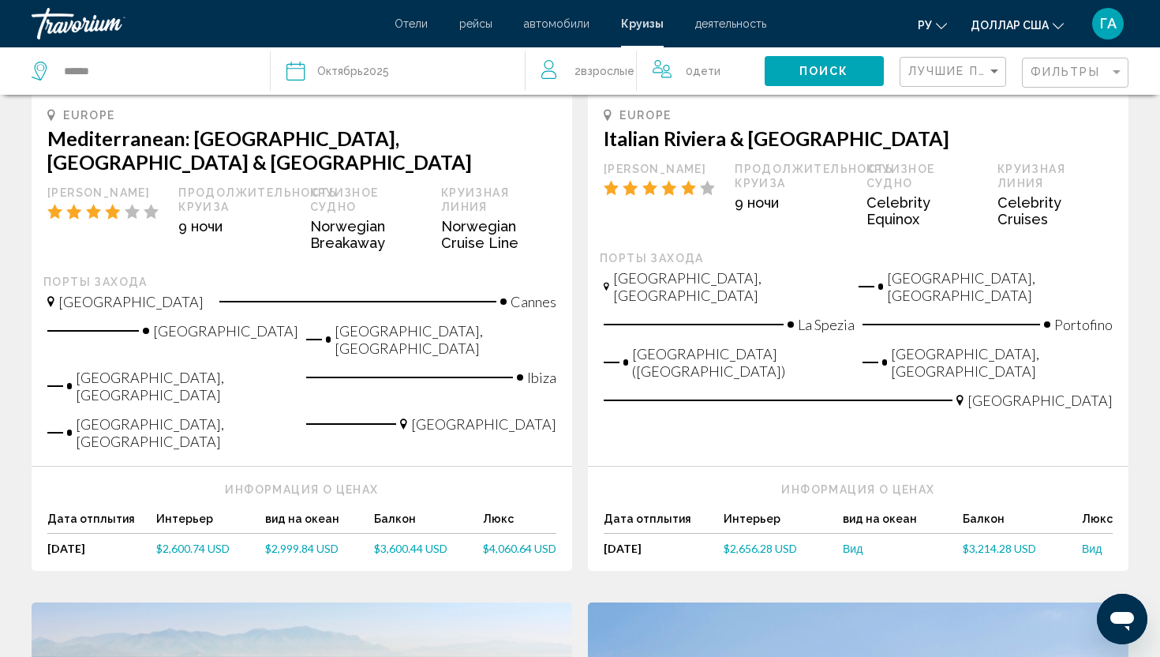
click at [182, 541] on span "$2,600.74 USD" at bounding box center [192, 547] width 73 height 13
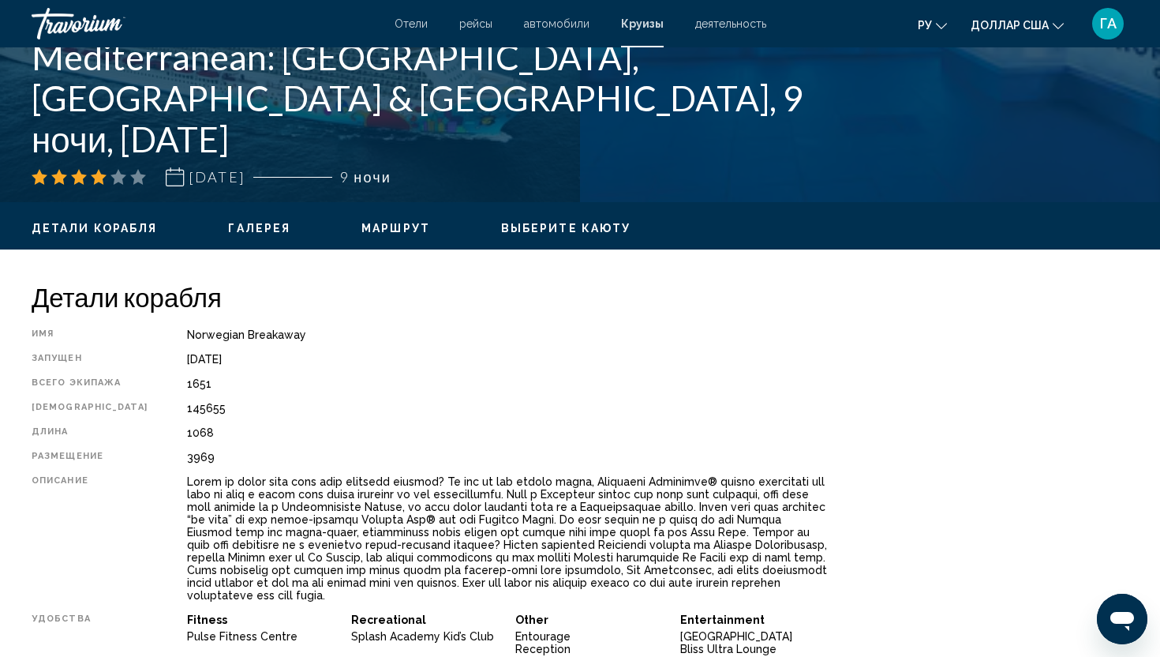
scroll to position [336, 0]
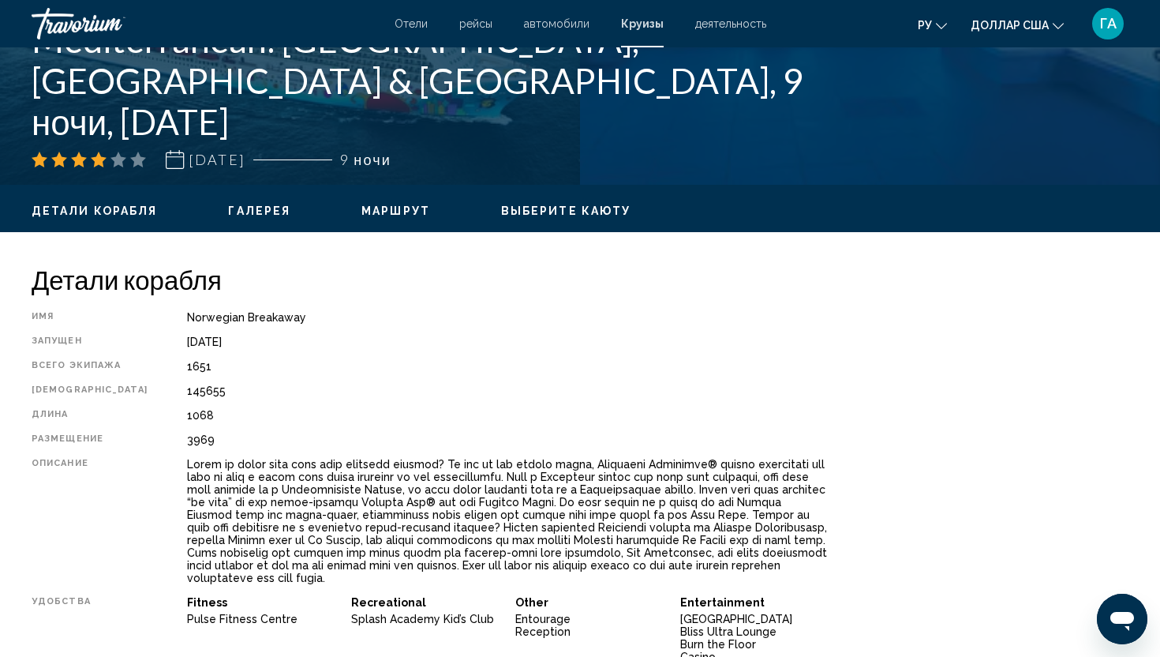
click at [187, 464] on div "Основное содержание" at bounding box center [508, 521] width 642 height 126
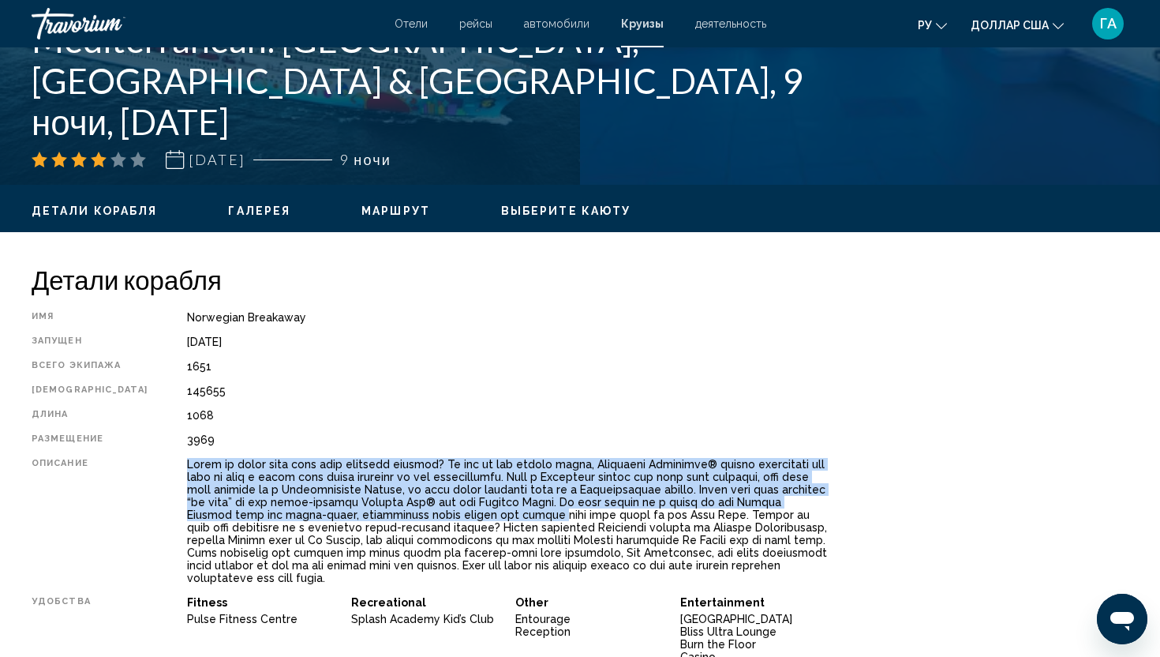
drag, startPoint x: 159, startPoint y: 463, endPoint x: 286, endPoint y: 514, distance: 137.5
click at [286, 514] on div "Основное содержание" at bounding box center [508, 521] width 642 height 126
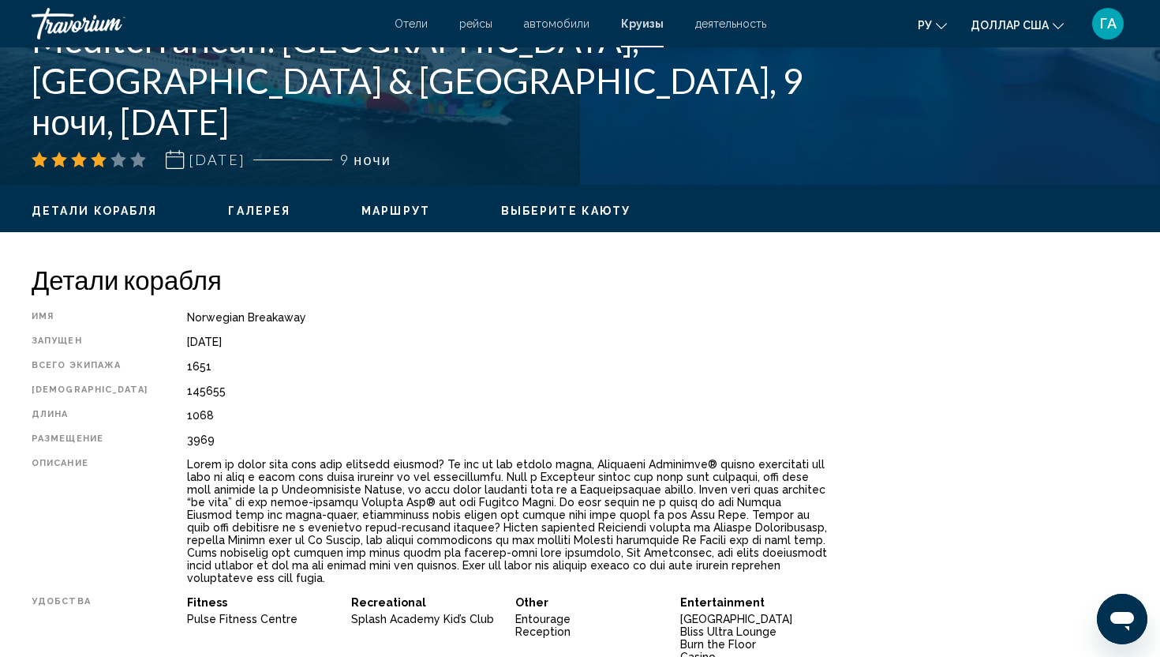
click at [343, 537] on div "Основное содержание" at bounding box center [508, 521] width 642 height 126
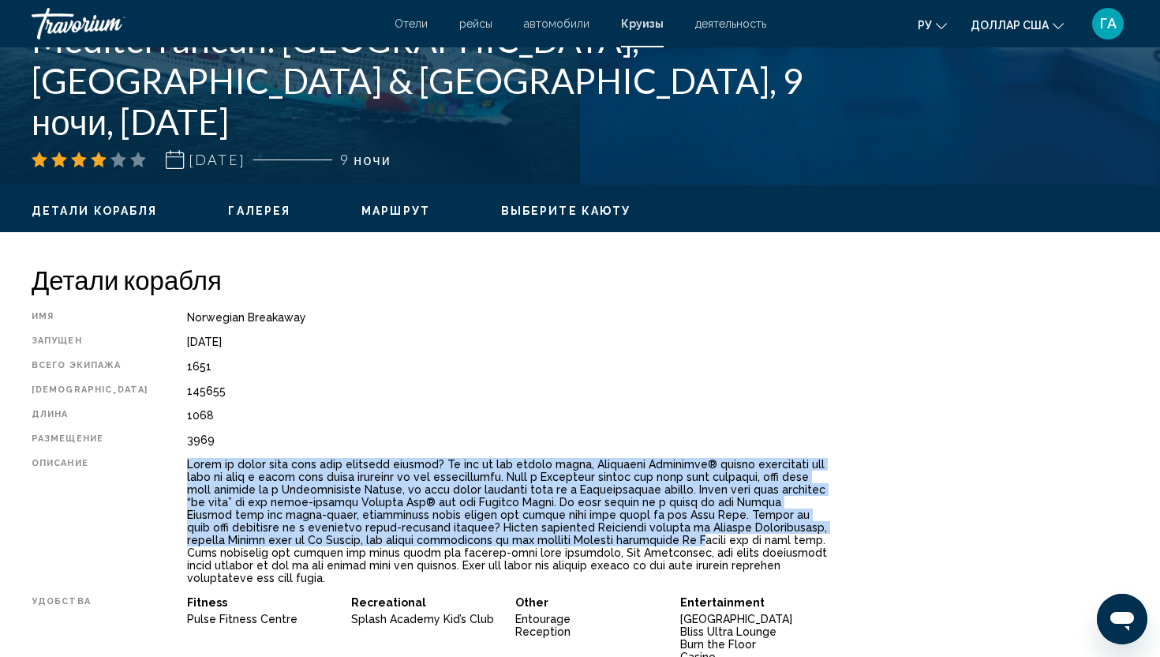
drag, startPoint x: 158, startPoint y: 464, endPoint x: 280, endPoint y: 544, distance: 146.0
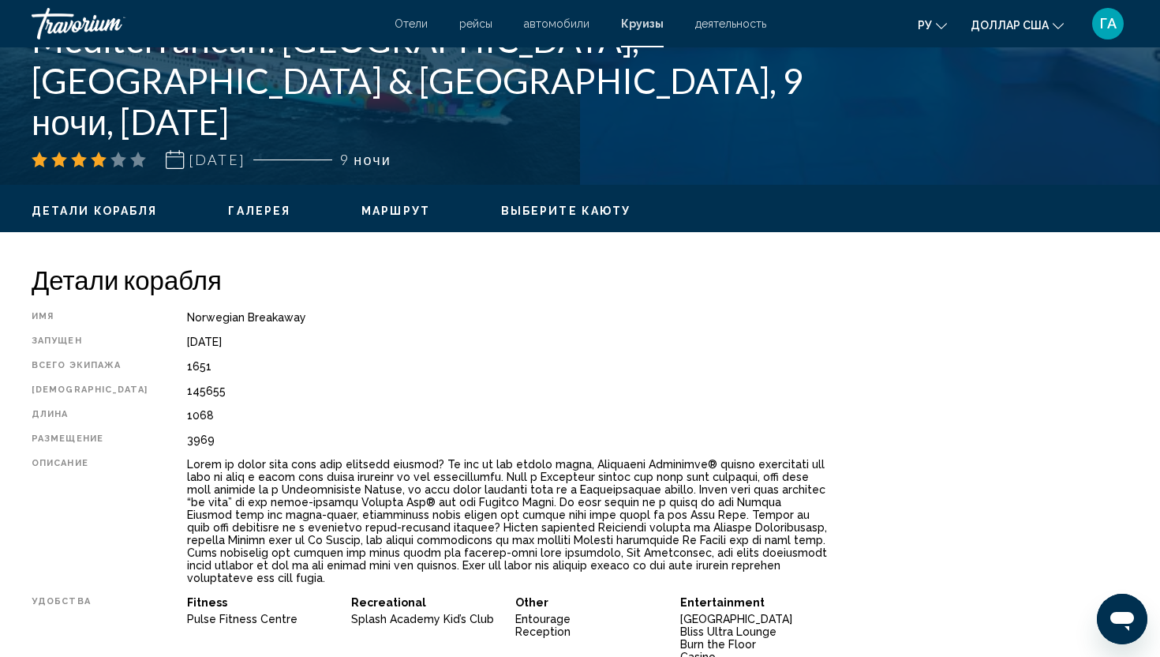
click at [358, 565] on div "Основное содержание" at bounding box center [508, 521] width 642 height 126
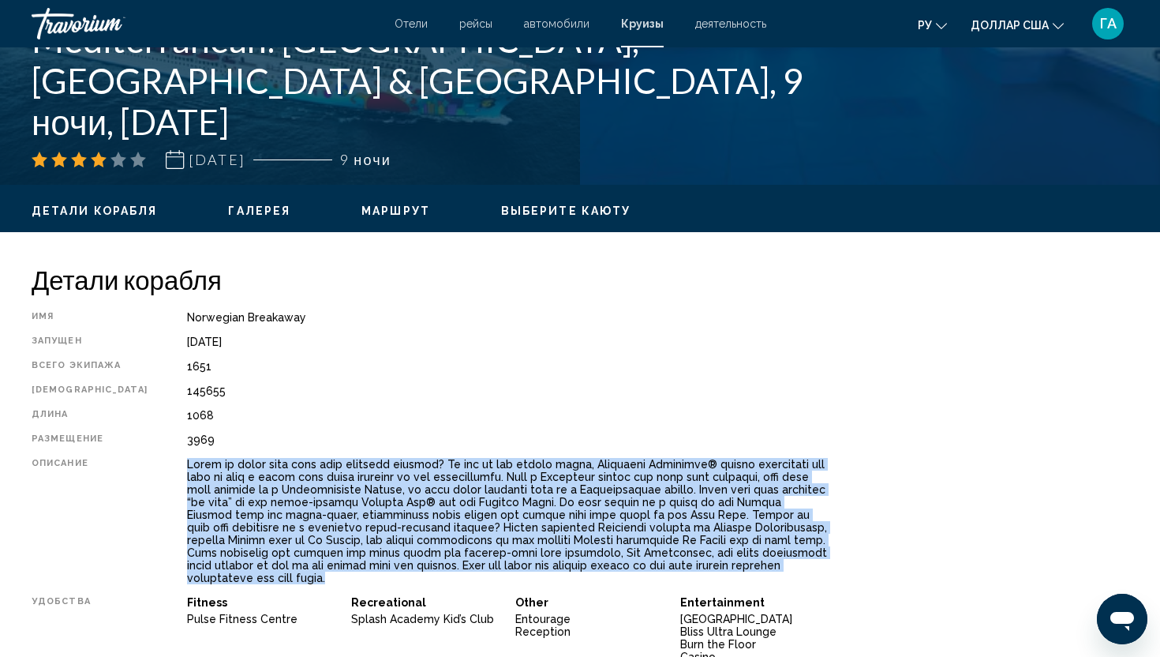
drag, startPoint x: 159, startPoint y: 462, endPoint x: 414, endPoint y: 568, distance: 276.0
click at [414, 568] on div "Основное содержание" at bounding box center [508, 521] width 642 height 126
copy div "Ready to break away from your everyday routine? As one of our larger ships, Nor…"
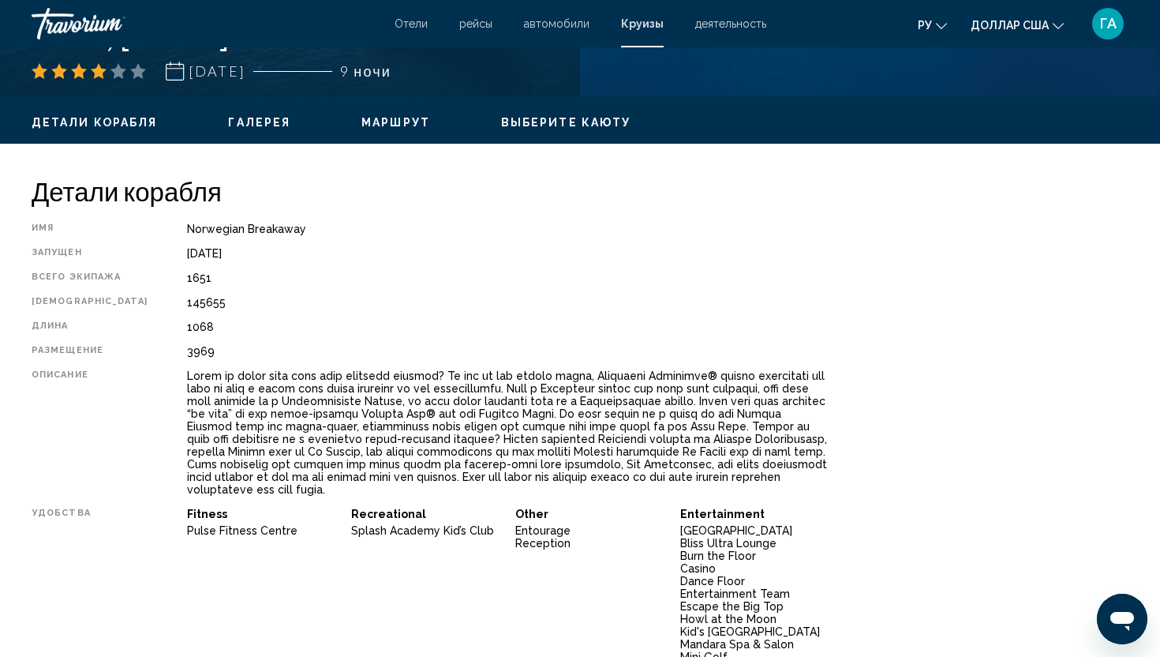
scroll to position [422, 0]
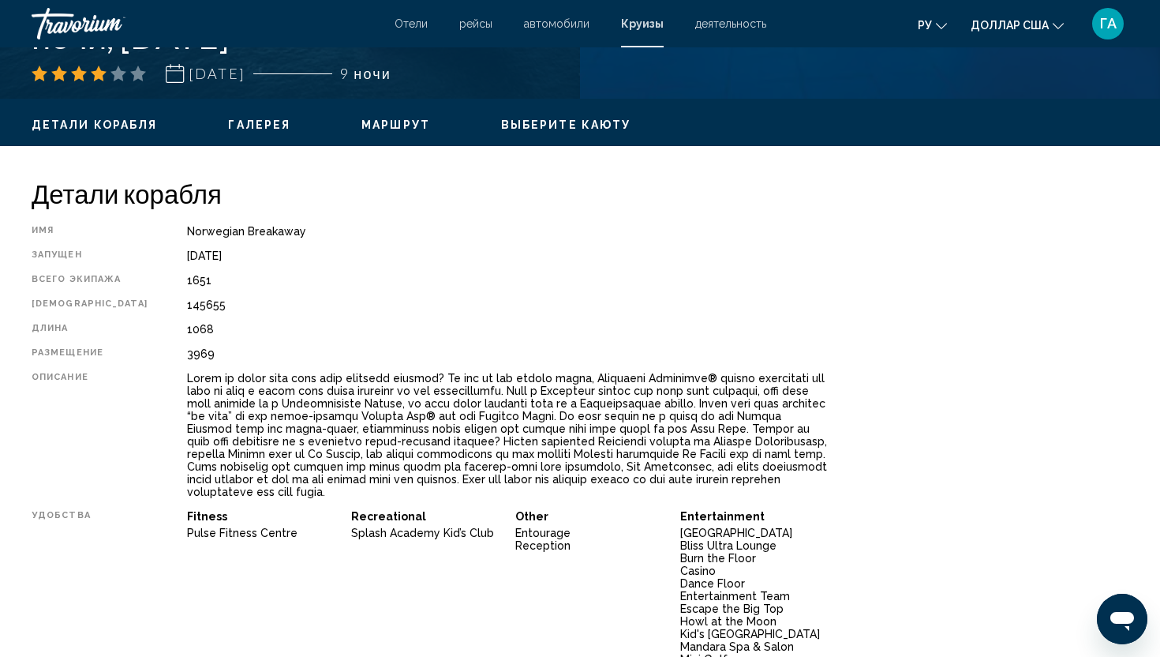
click at [393, 120] on span "Маршрут" at bounding box center [395, 124] width 69 height 13
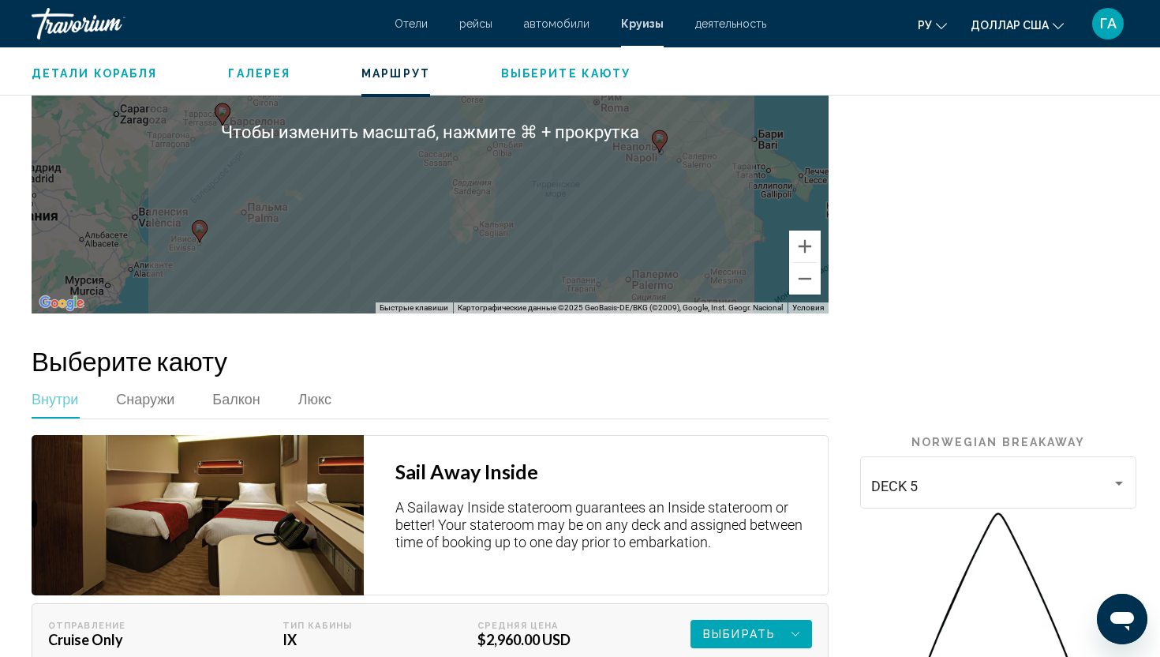
scroll to position [2873, 0]
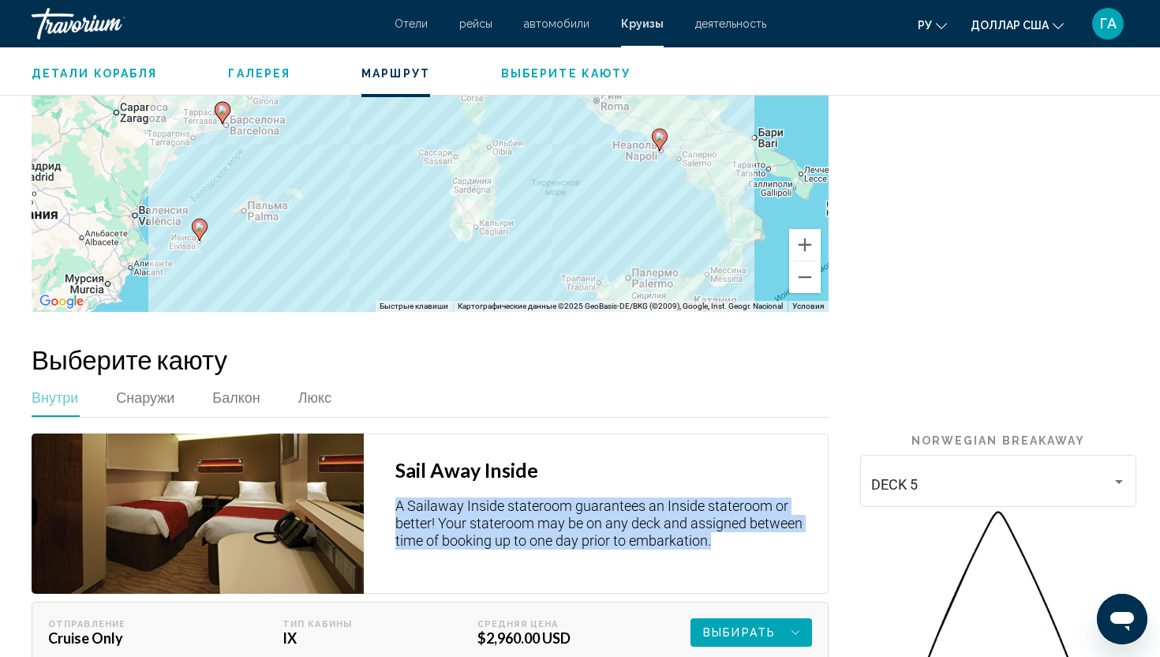
drag, startPoint x: 399, startPoint y: 397, endPoint x: 673, endPoint y: 451, distance: 280.0
click at [673, 451] on div "Sail Away Inside A Sailaway Inside stateroom guarantees an Inside stateroom or …" at bounding box center [596, 513] width 465 height 160
copy p "A Sailaway Inside stateroom guarantees an Inside stateroom or better! Your stat…"
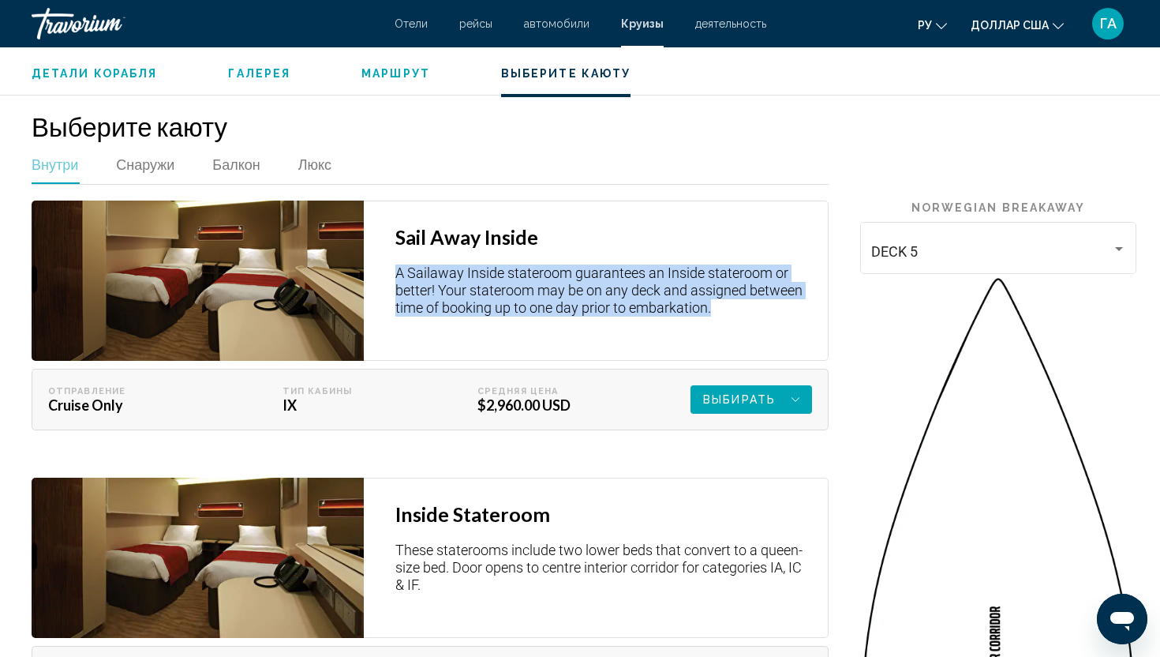
scroll to position [3108, 0]
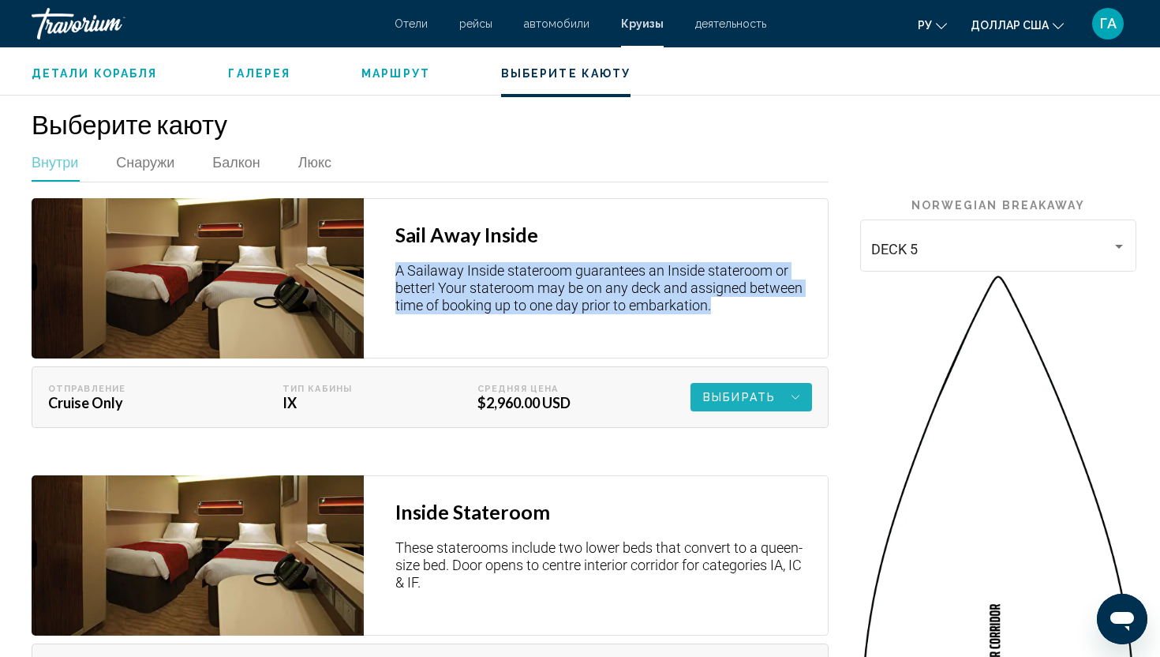
click at [794, 388] on icon "Основное содержание" at bounding box center [796, 397] width 8 height 19
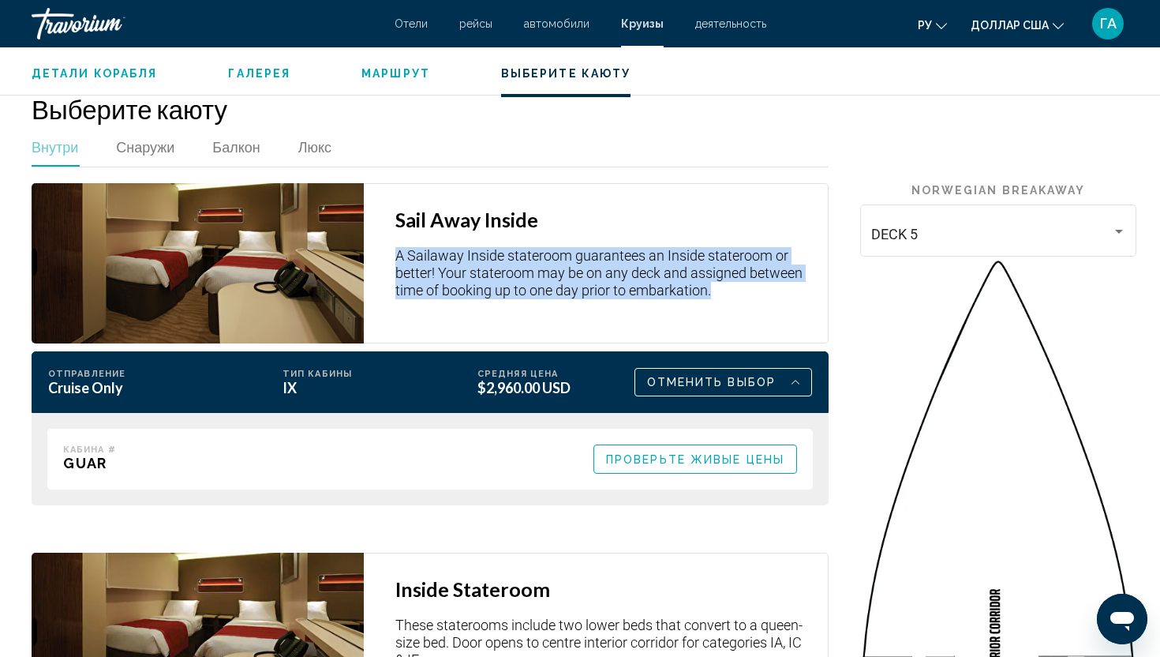
scroll to position [3125, 0]
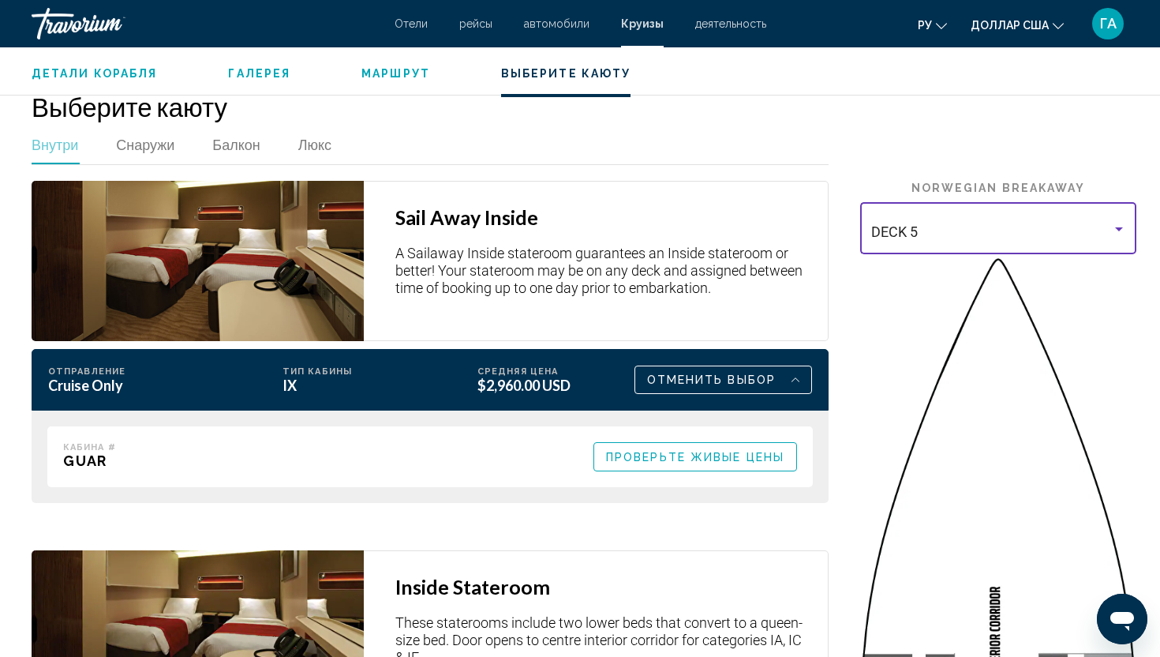
click at [1115, 227] on div "Основное содержание" at bounding box center [1119, 229] width 8 height 4
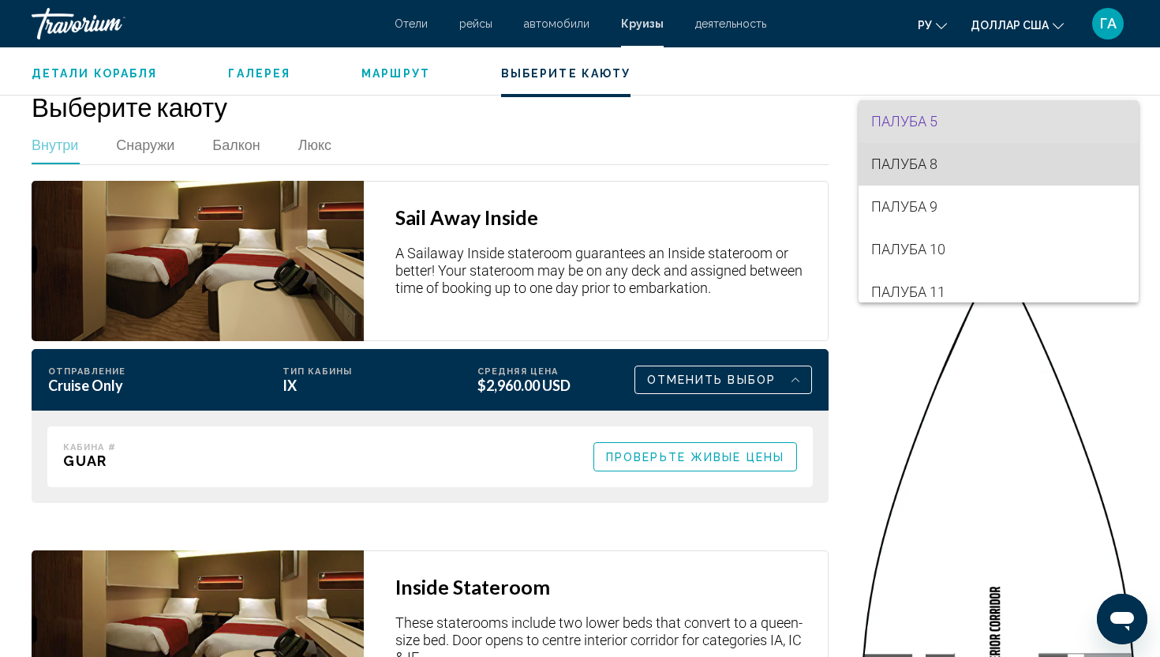
click at [1020, 162] on span "ПАЛУБА 8" at bounding box center [998, 164] width 255 height 43
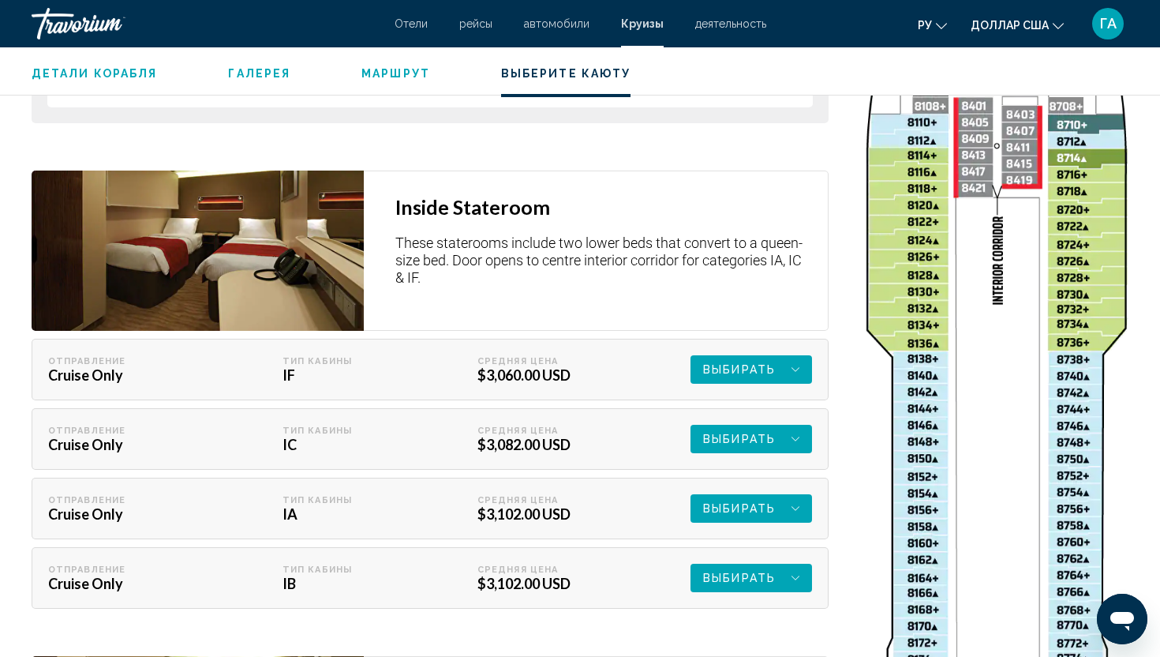
scroll to position [3504, 0]
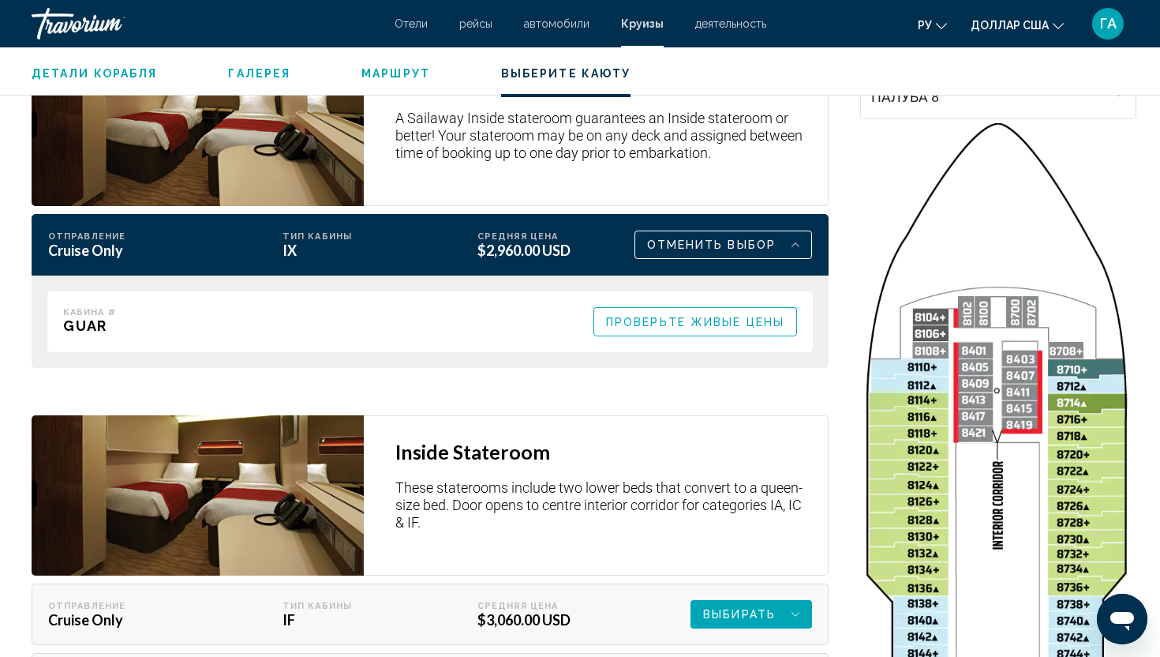
scroll to position [3261, 0]
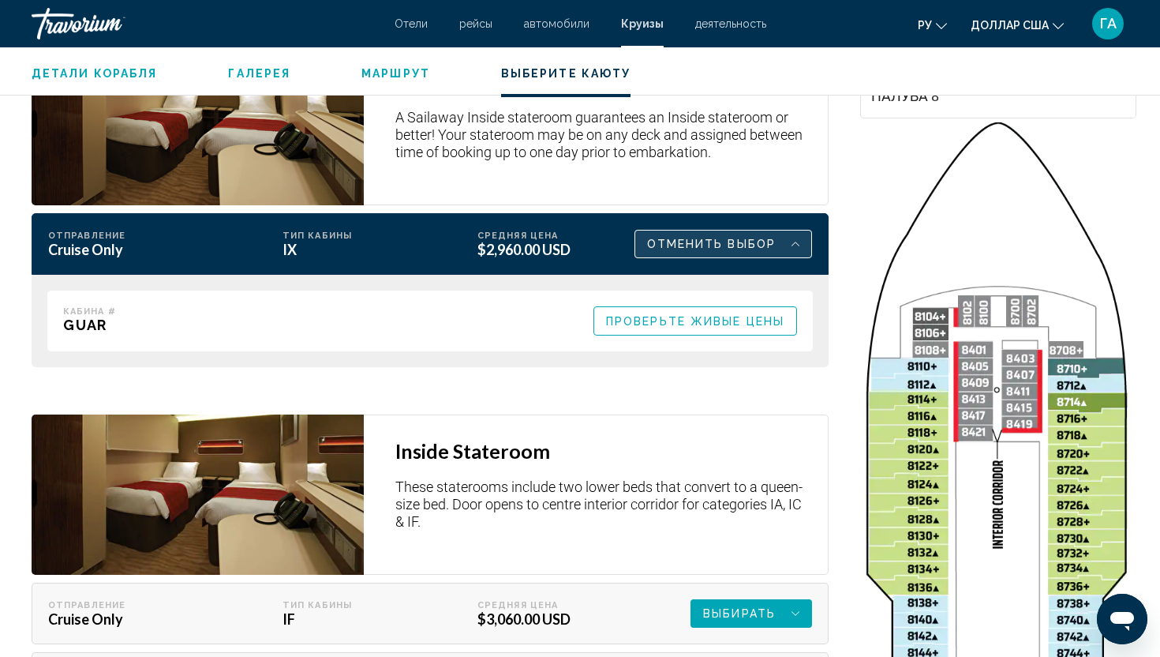
click at [777, 230] on div "Отменить выбор" at bounding box center [723, 243] width 152 height 27
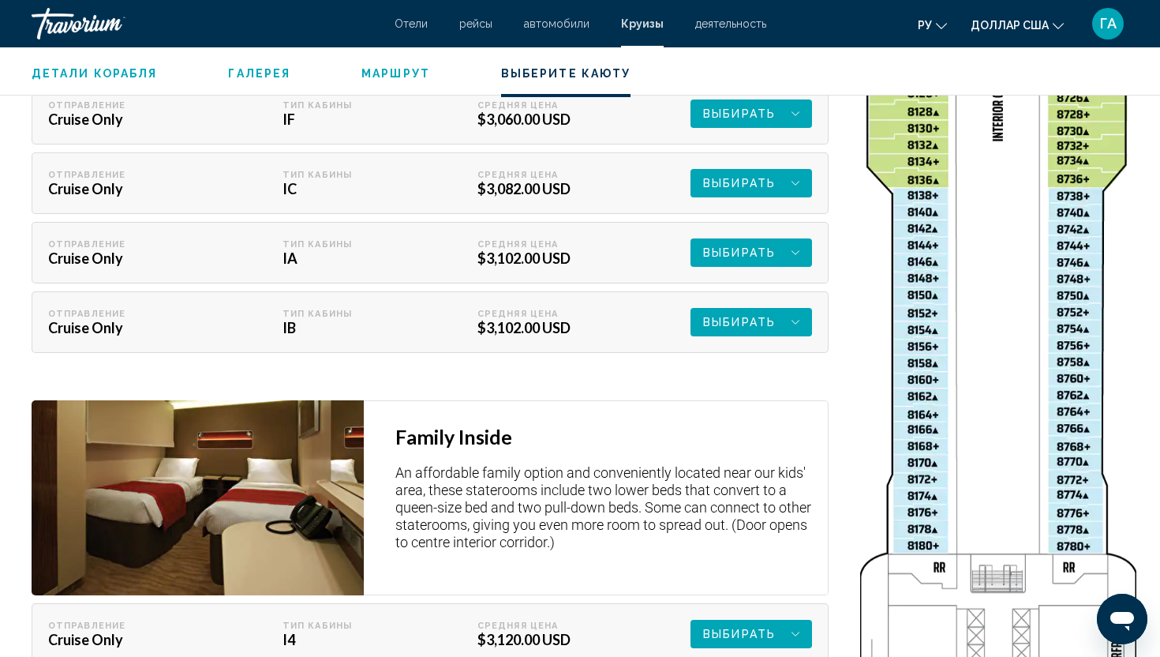
scroll to position [3674, 0]
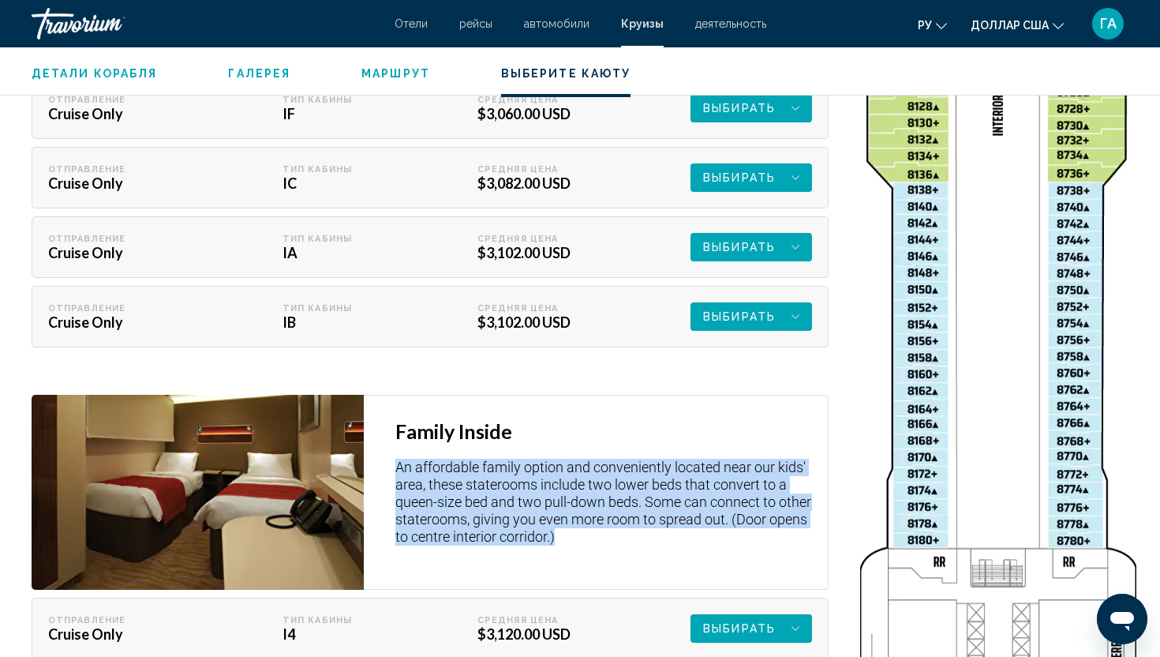
drag, startPoint x: 399, startPoint y: 353, endPoint x: 611, endPoint y: 427, distance: 224.9
copy p "An affordable family option and conveniently located near our kids' area, these…"
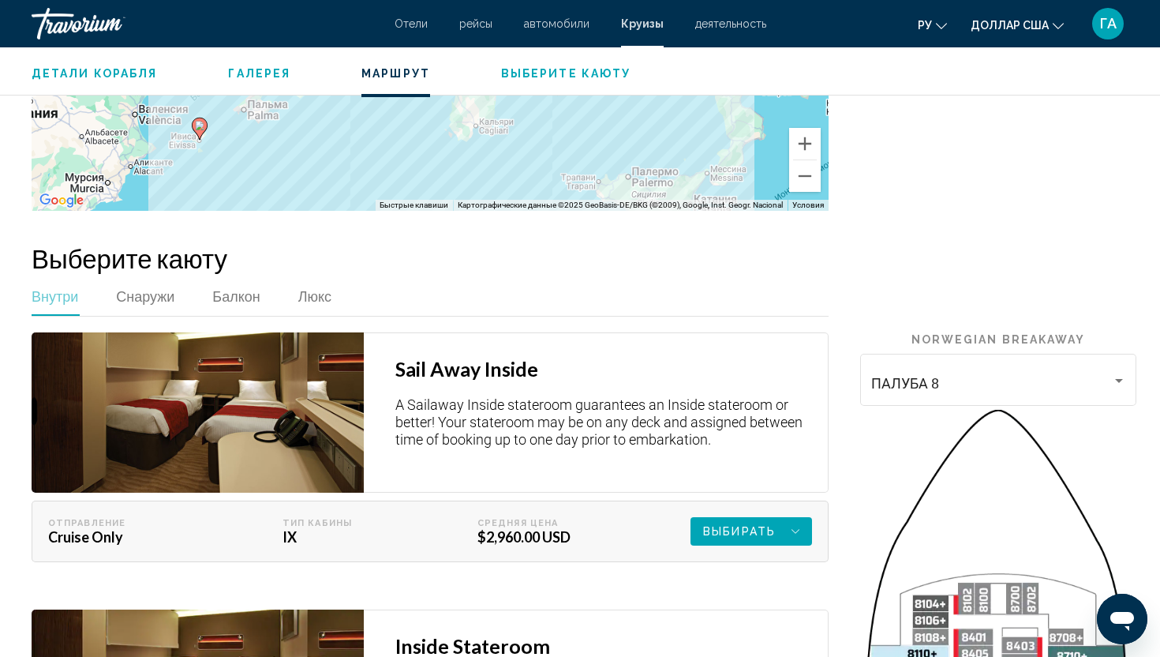
scroll to position [2865, 0]
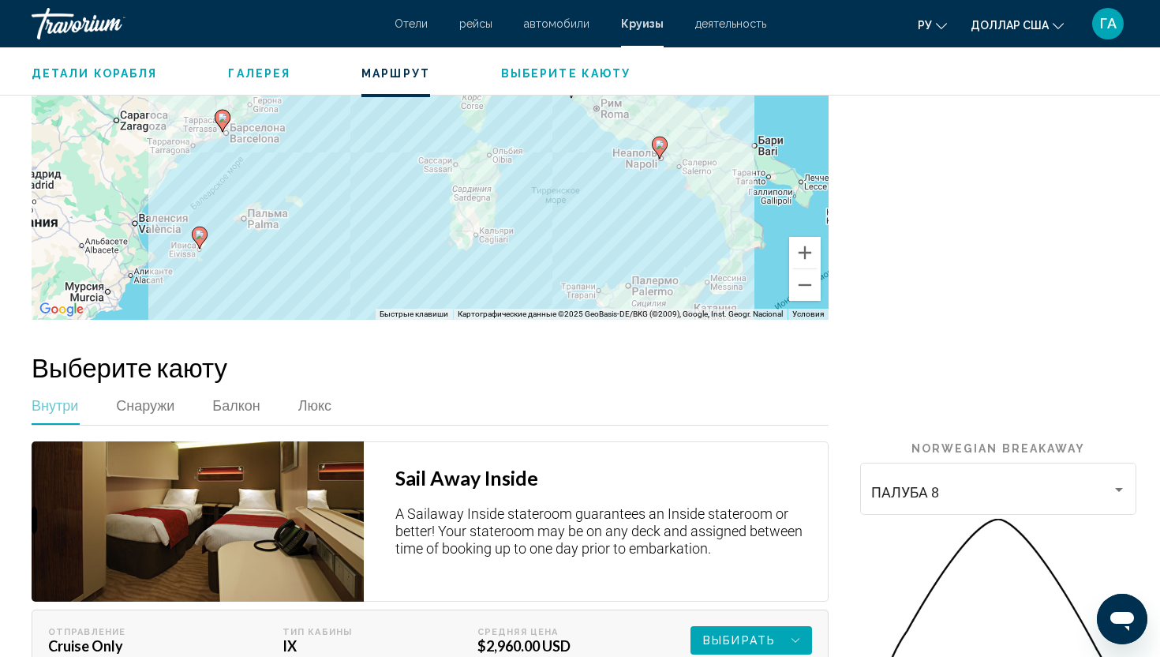
click at [246, 70] on span "Галерея" at bounding box center [259, 73] width 62 height 13
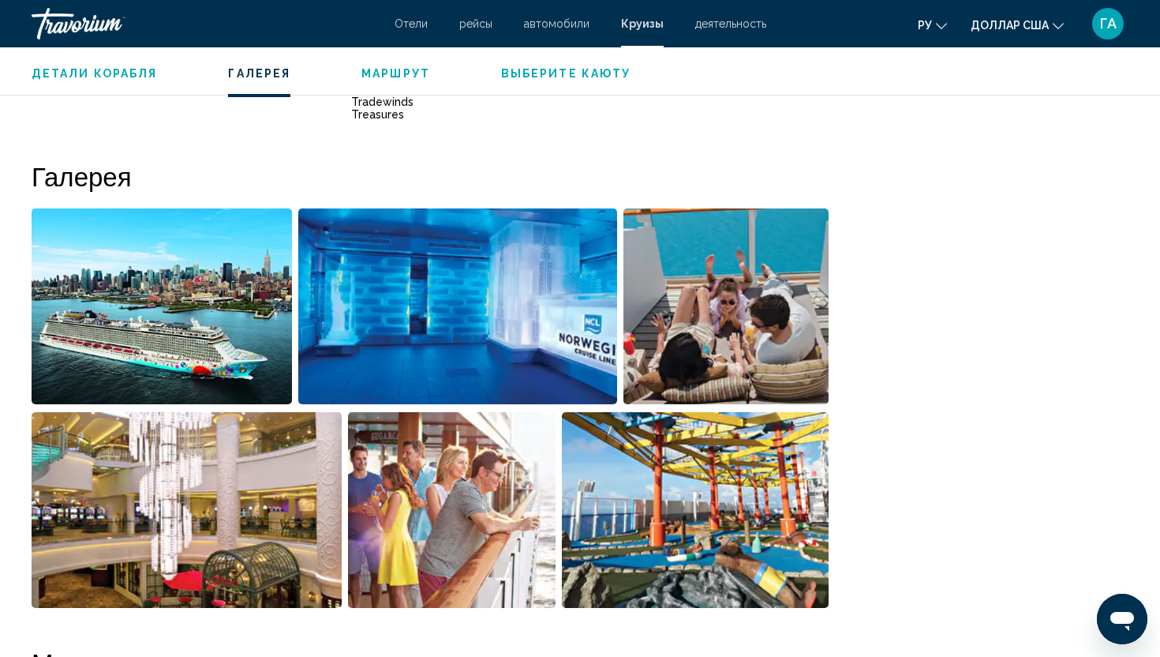
scroll to position [1777, 0]
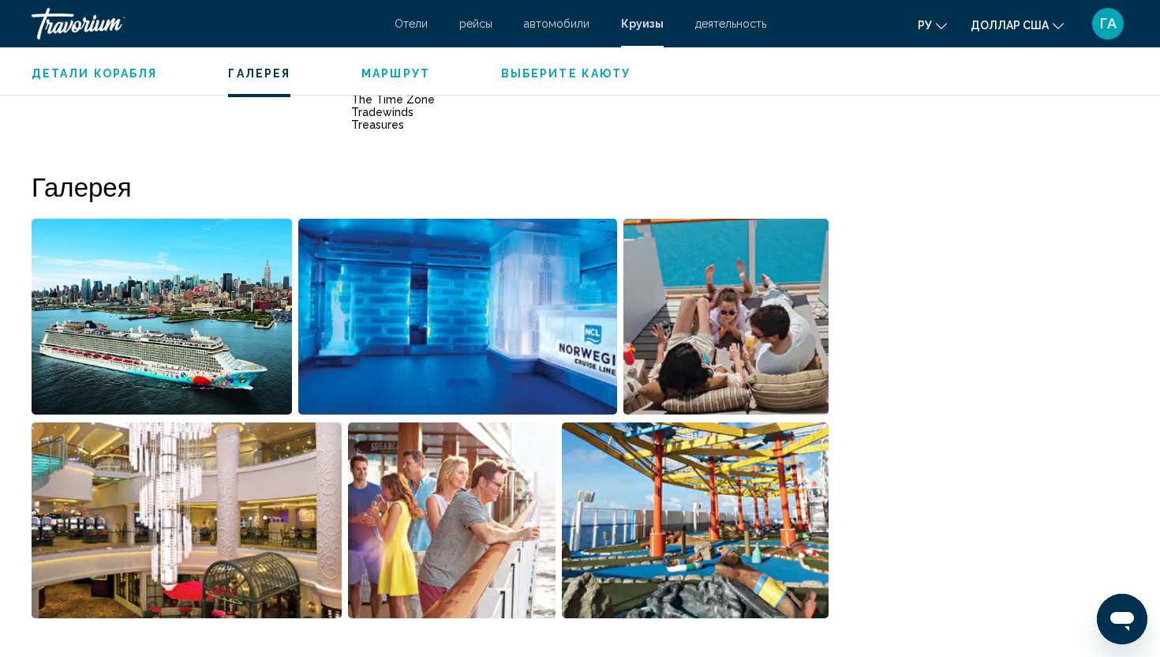
click at [185, 219] on img "Open full-screen image slider" at bounding box center [162, 317] width 260 height 196
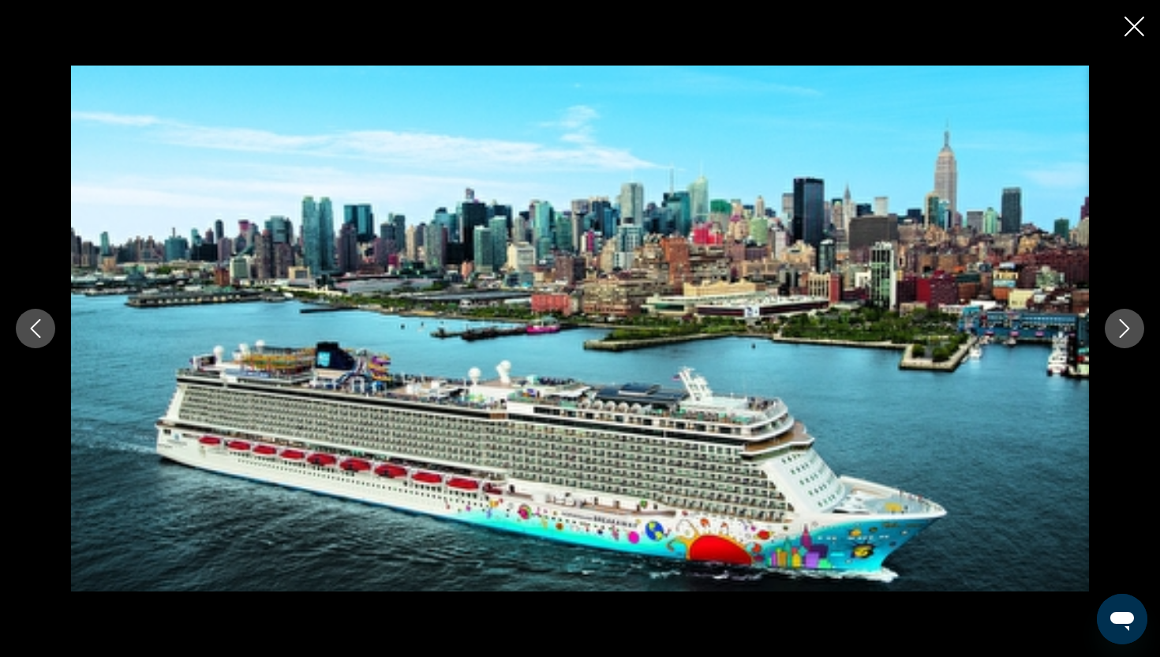
click at [1130, 327] on icon "Next image" at bounding box center [1124, 328] width 19 height 19
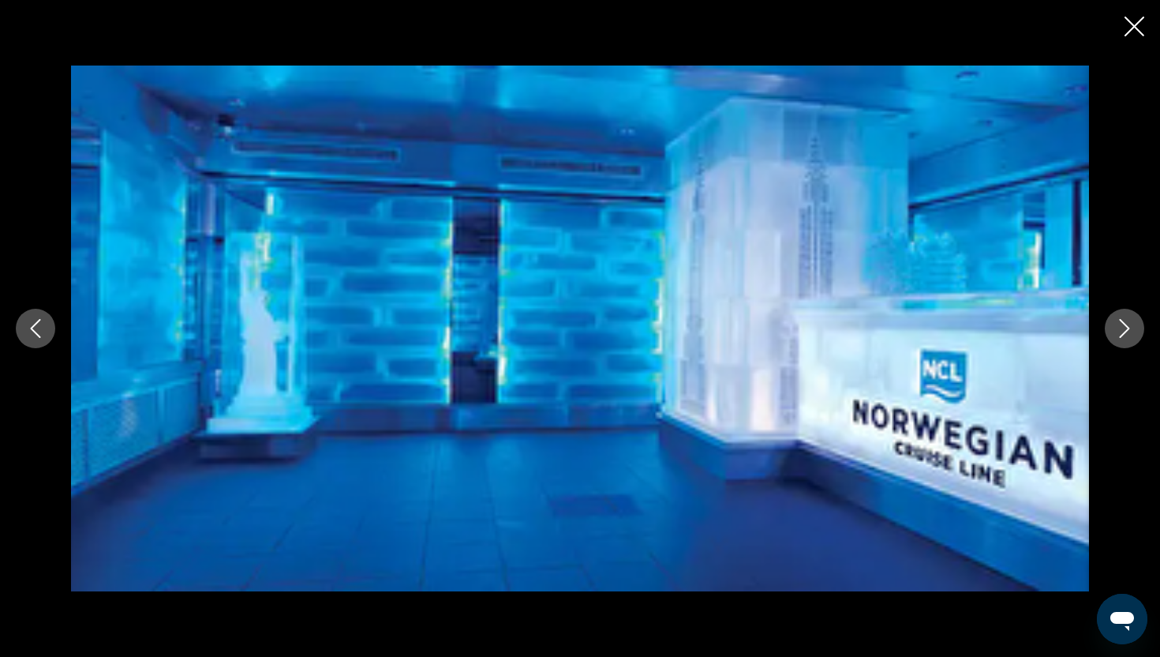
click at [1130, 327] on icon "Next image" at bounding box center [1124, 328] width 19 height 19
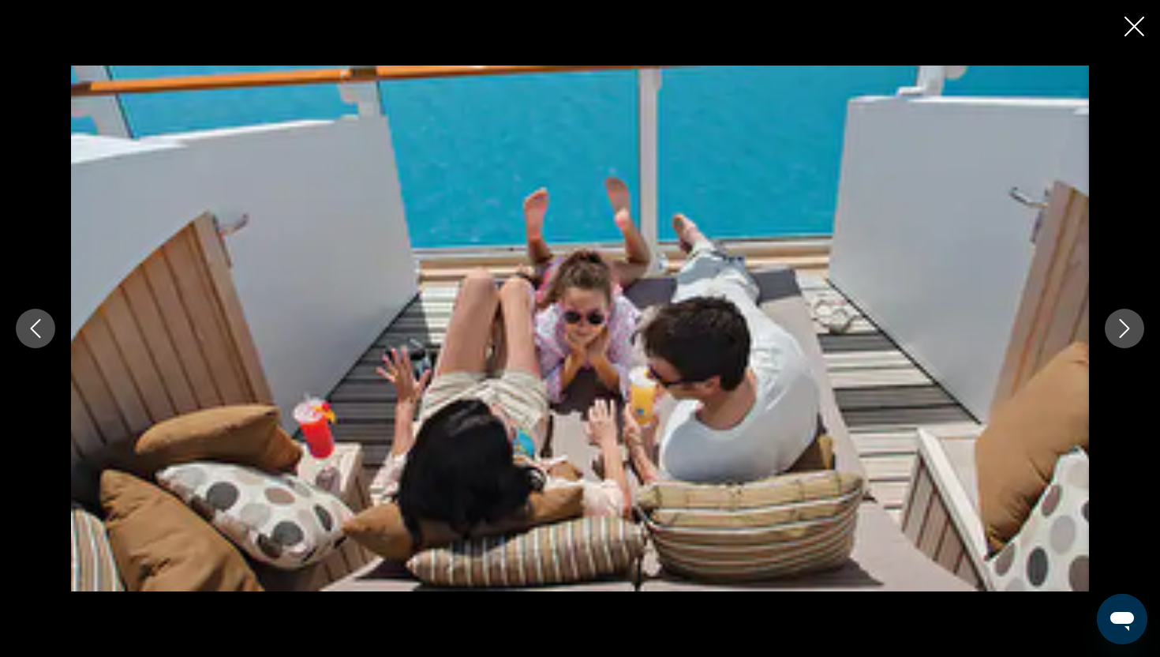
click at [1130, 327] on icon "Next image" at bounding box center [1124, 328] width 19 height 19
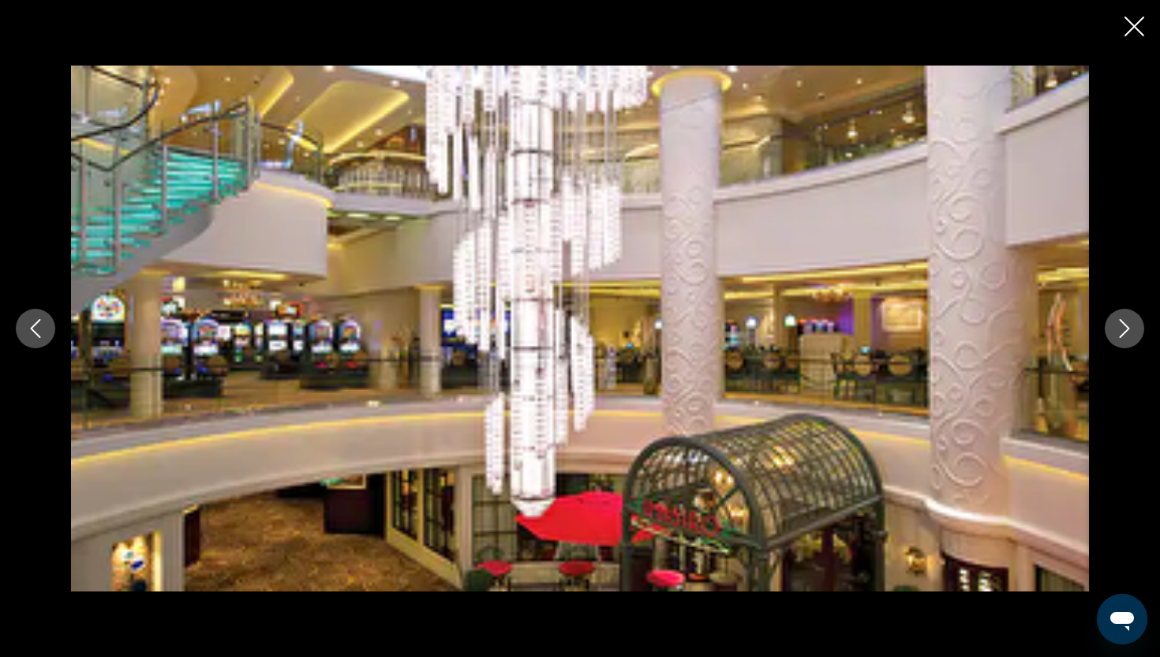
click at [1130, 327] on icon "Next image" at bounding box center [1124, 328] width 19 height 19
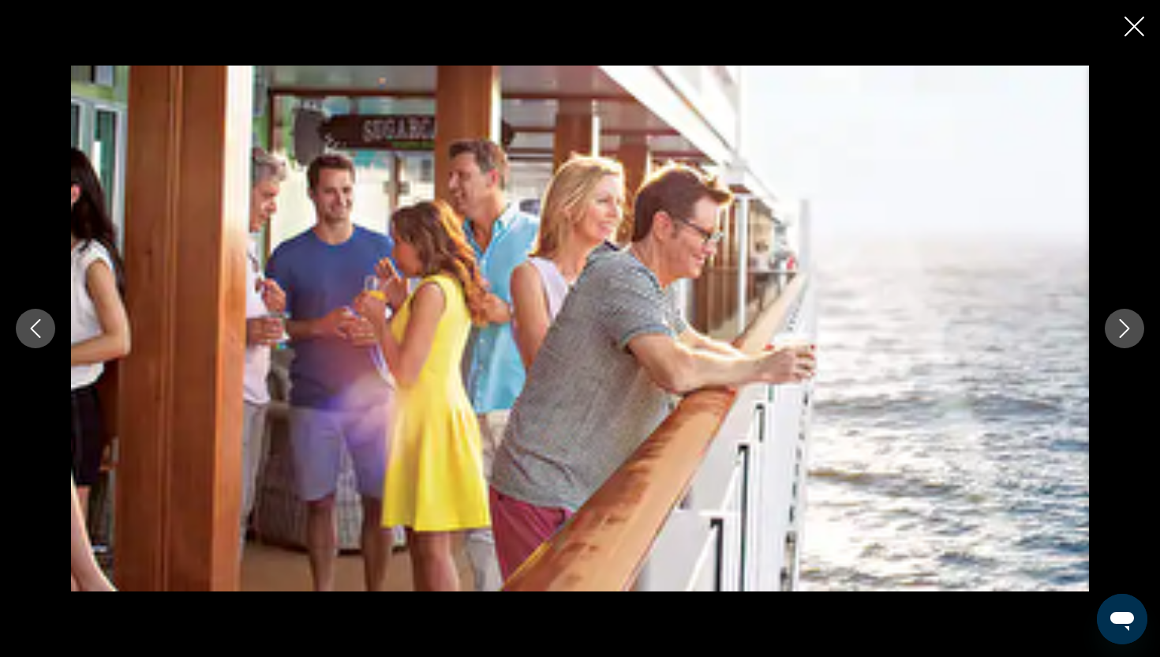
click at [1130, 327] on icon "Next image" at bounding box center [1124, 328] width 19 height 19
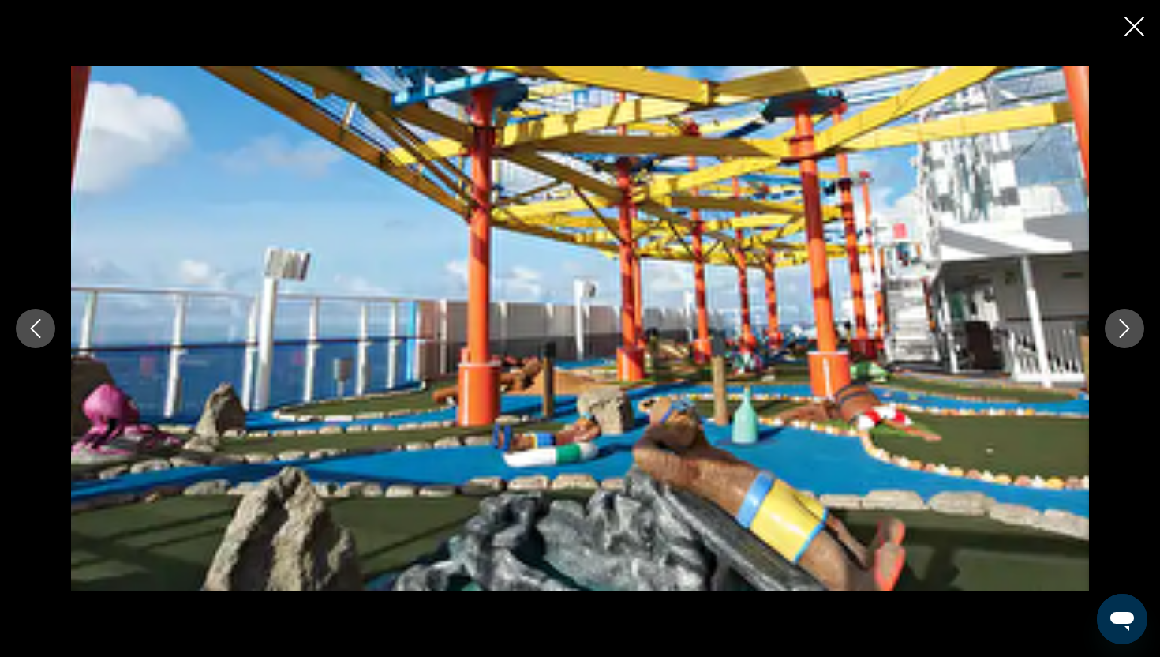
click at [1130, 327] on icon "Next image" at bounding box center [1124, 328] width 19 height 19
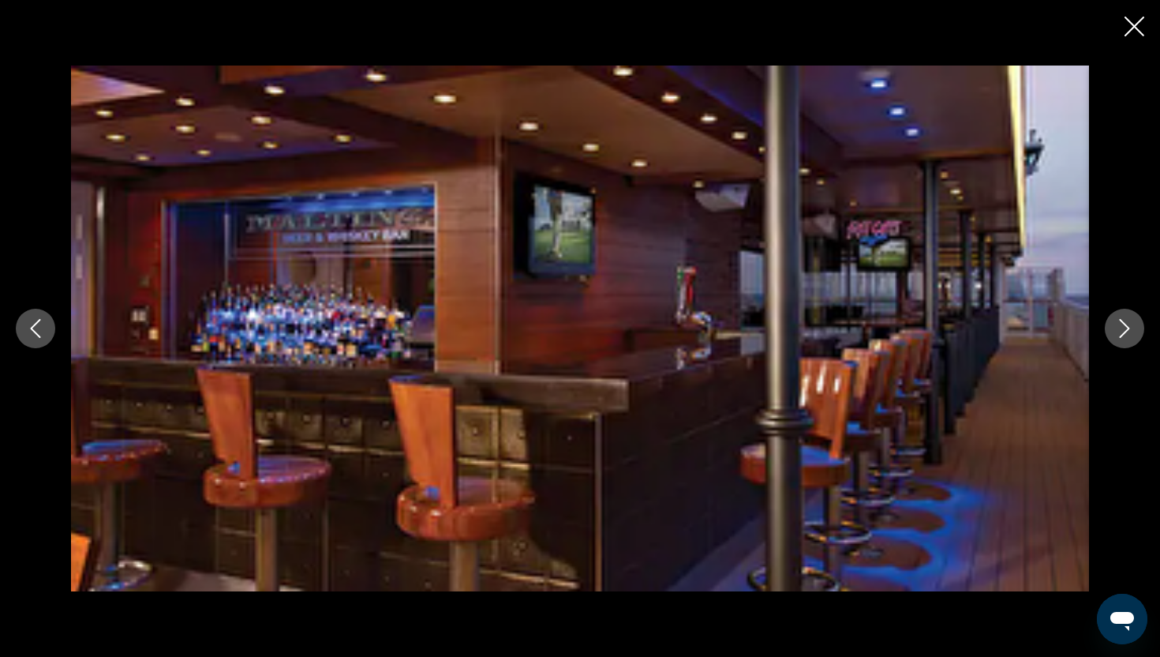
click at [1130, 327] on icon "Next image" at bounding box center [1124, 328] width 19 height 19
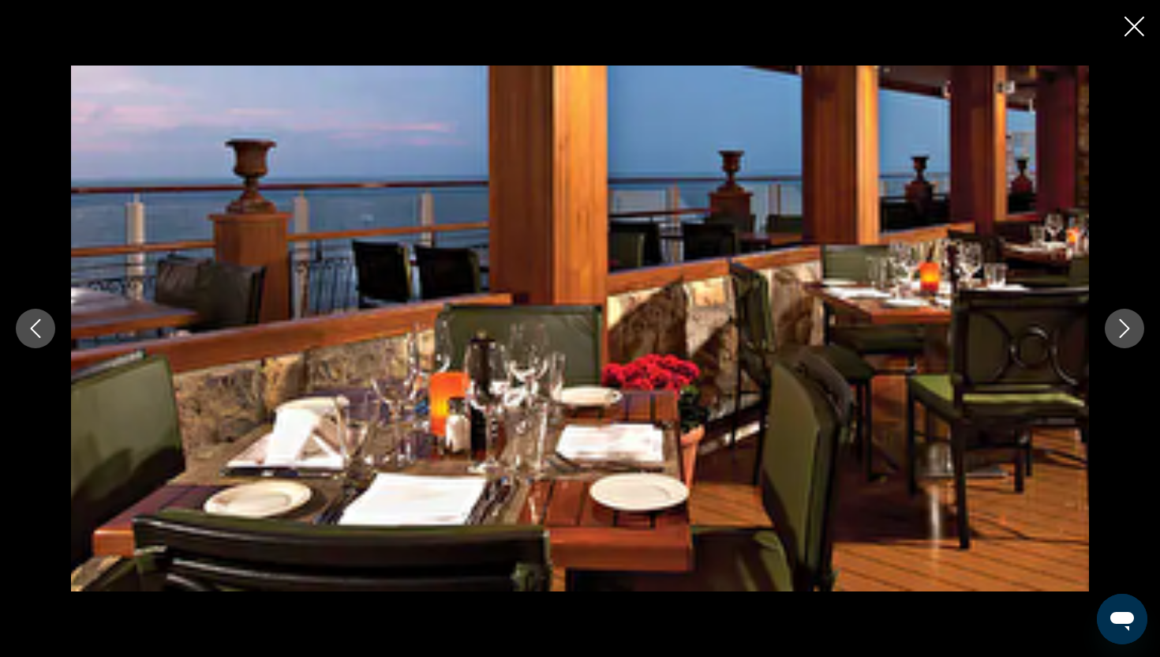
click at [1130, 327] on icon "Next image" at bounding box center [1124, 328] width 19 height 19
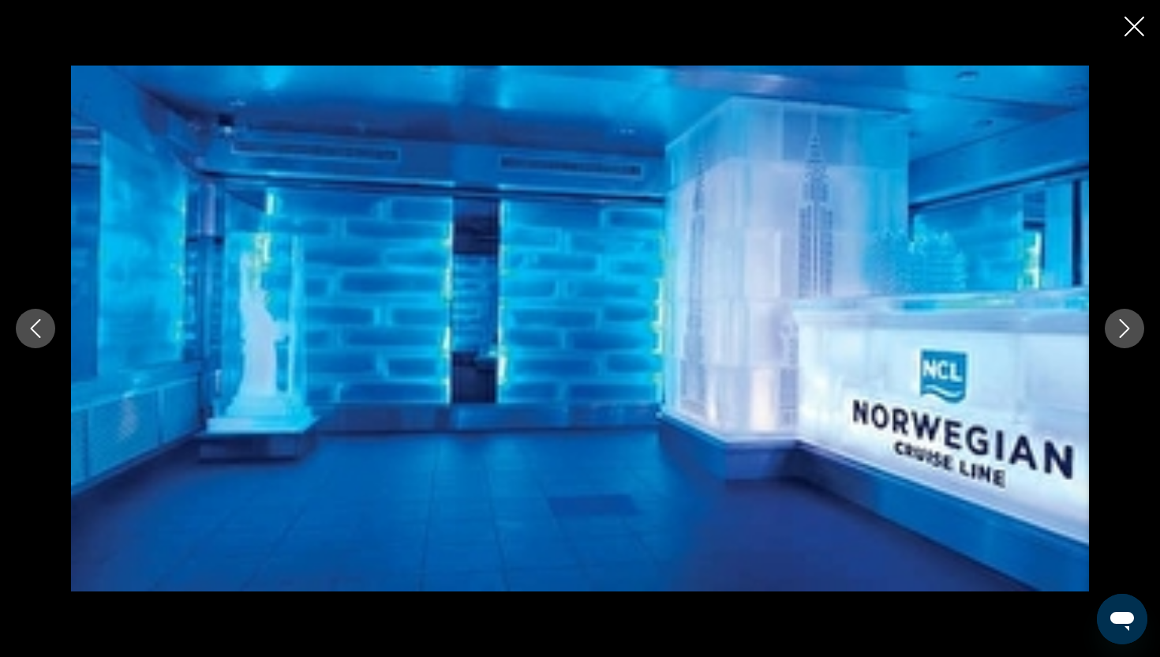
click at [1130, 327] on icon "Next image" at bounding box center [1124, 328] width 19 height 19
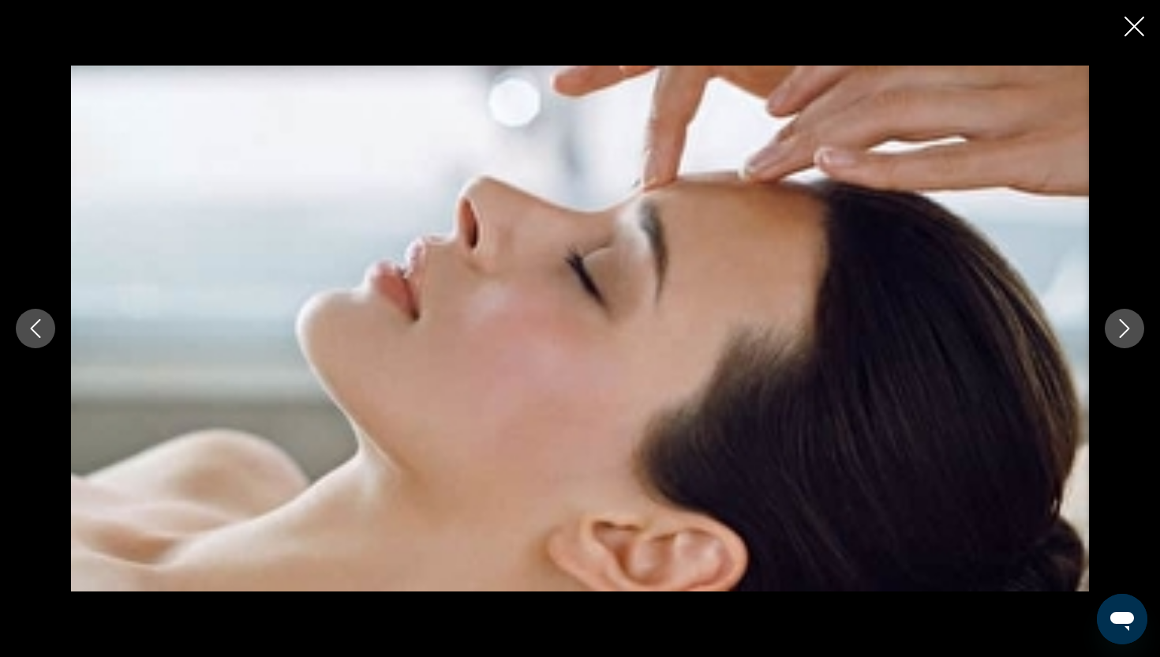
click at [1130, 327] on icon "Next image" at bounding box center [1124, 328] width 19 height 19
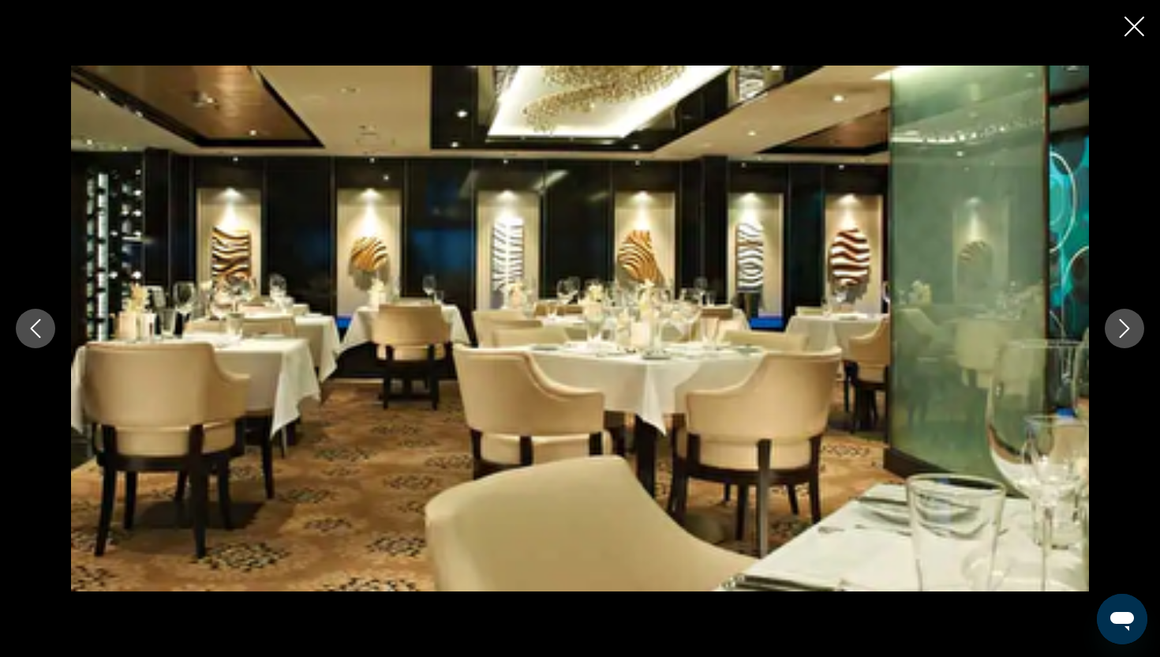
click at [1130, 327] on icon "Next image" at bounding box center [1124, 328] width 19 height 19
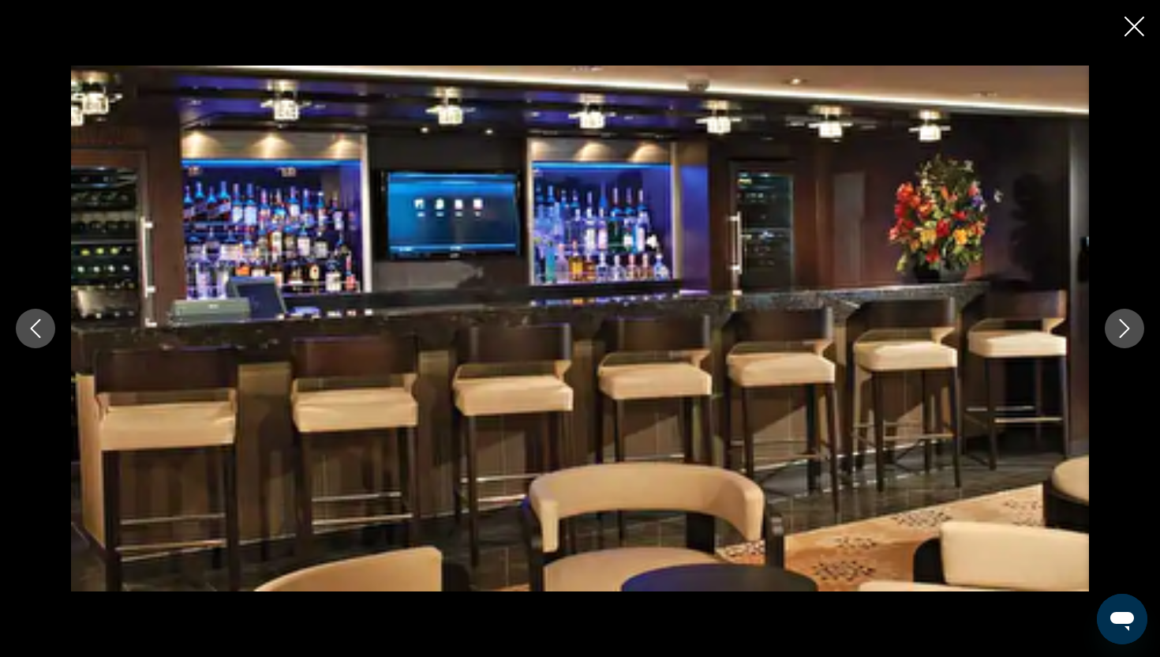
click at [1130, 327] on icon "Next image" at bounding box center [1124, 328] width 19 height 19
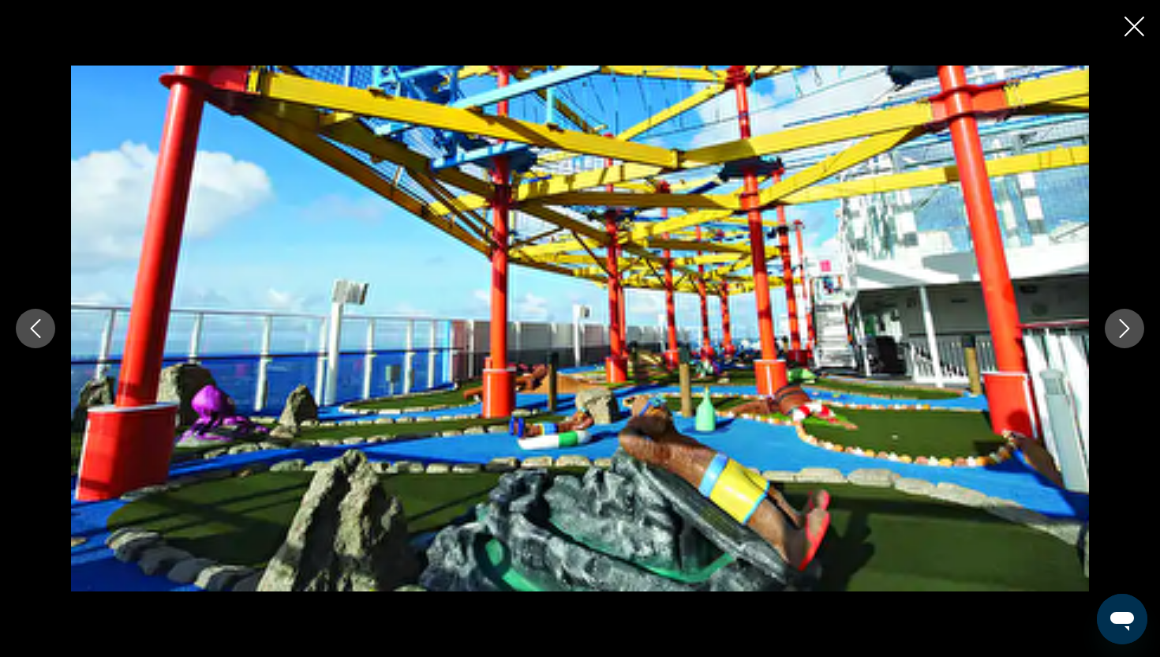
click at [1130, 327] on icon "Next image" at bounding box center [1124, 328] width 19 height 19
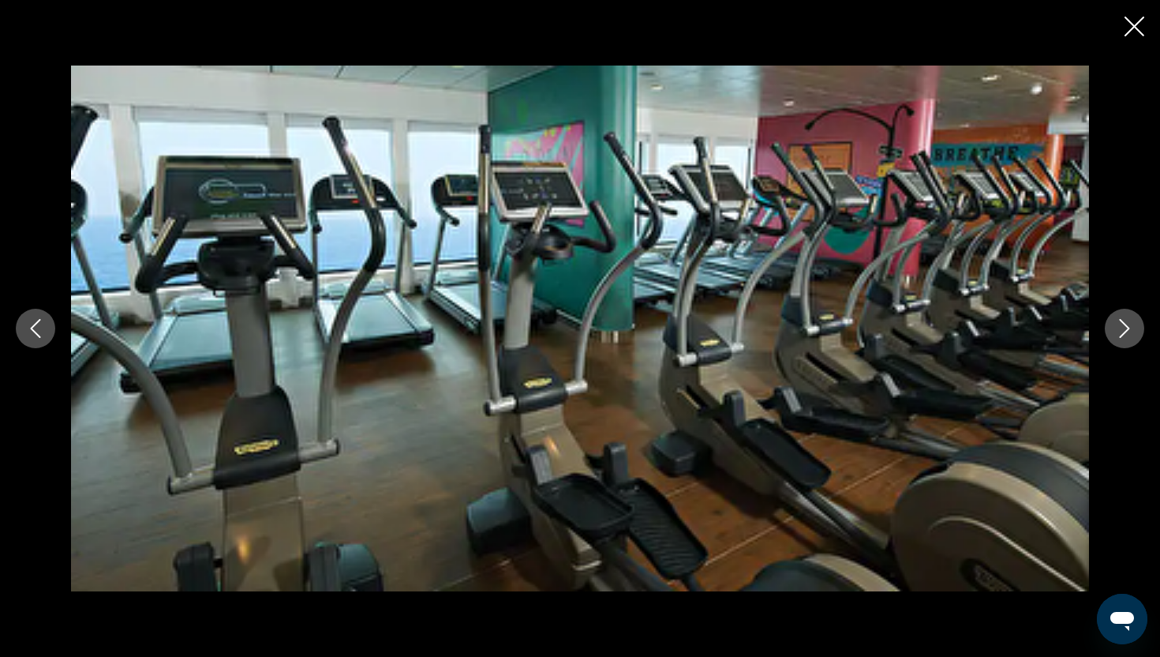
click at [1130, 327] on icon "Next image" at bounding box center [1124, 328] width 19 height 19
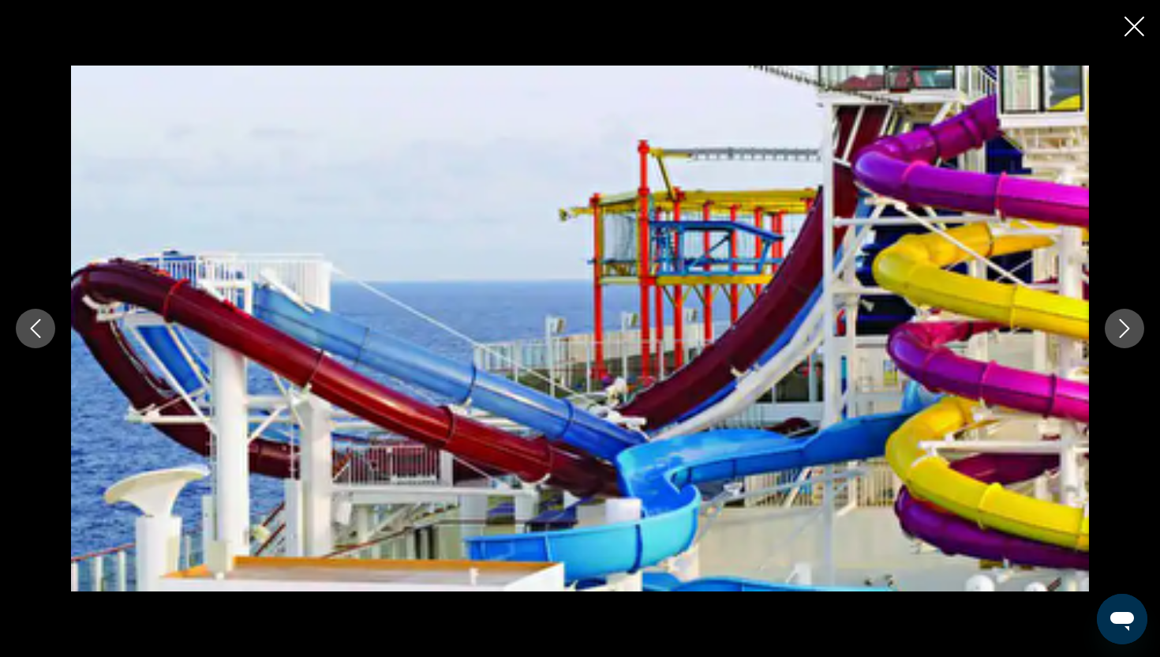
click at [1130, 327] on icon "Next image" at bounding box center [1124, 328] width 19 height 19
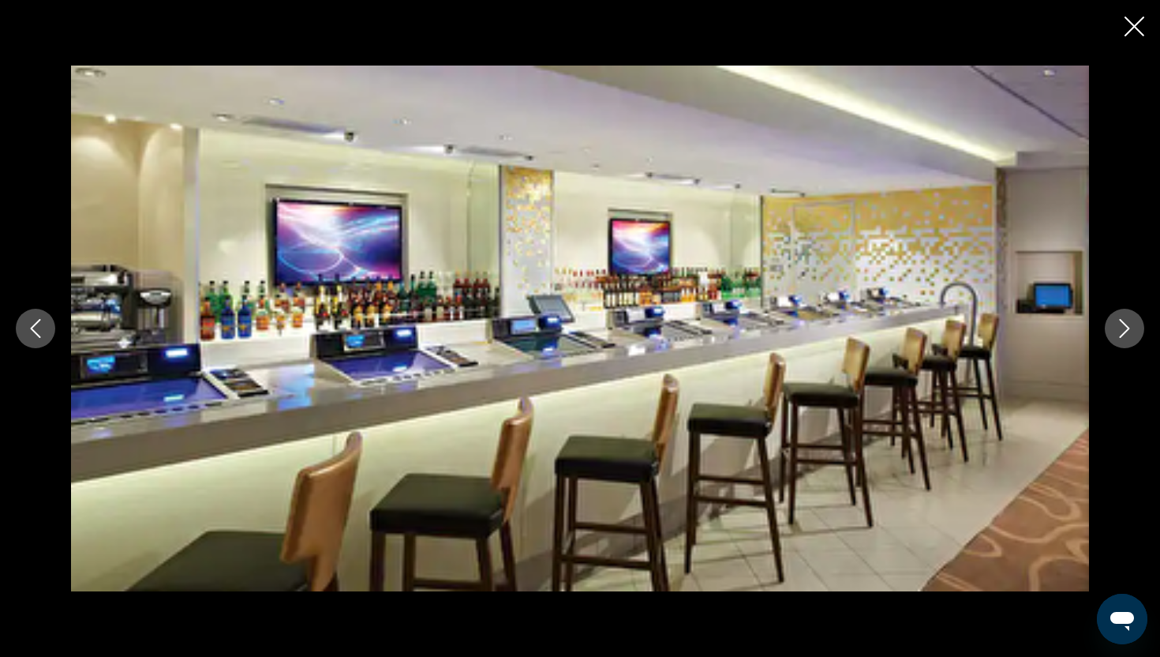
click at [1130, 327] on icon "Next image" at bounding box center [1124, 328] width 19 height 19
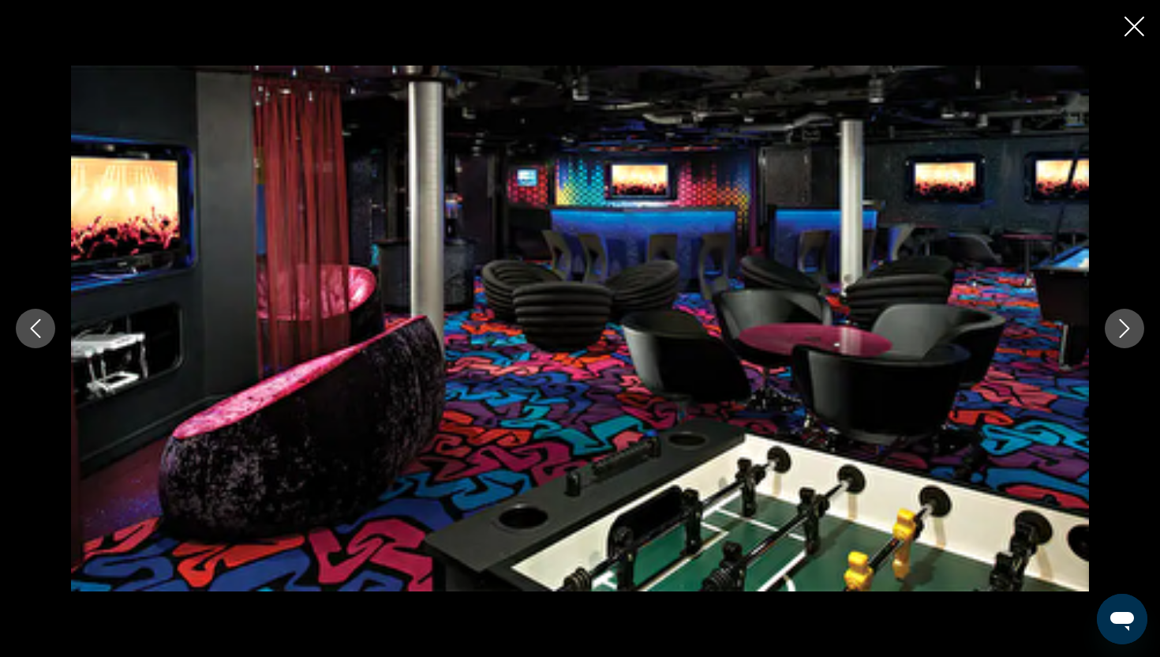
click at [1130, 327] on icon "Next image" at bounding box center [1124, 328] width 19 height 19
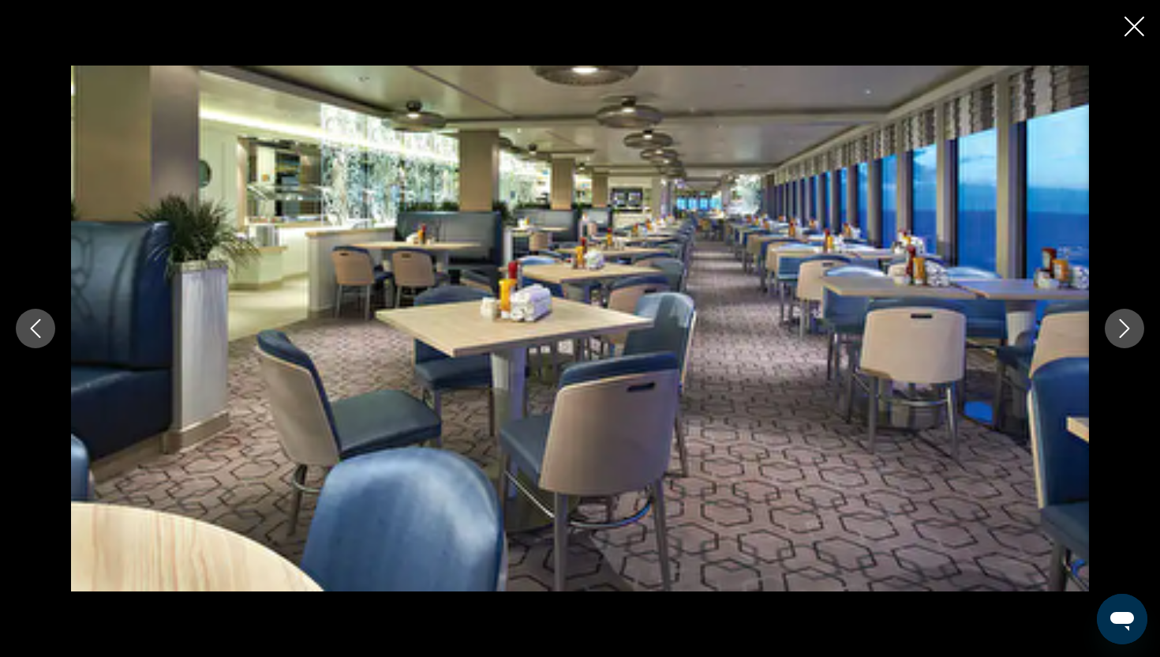
click at [1130, 327] on icon "Next image" at bounding box center [1124, 328] width 19 height 19
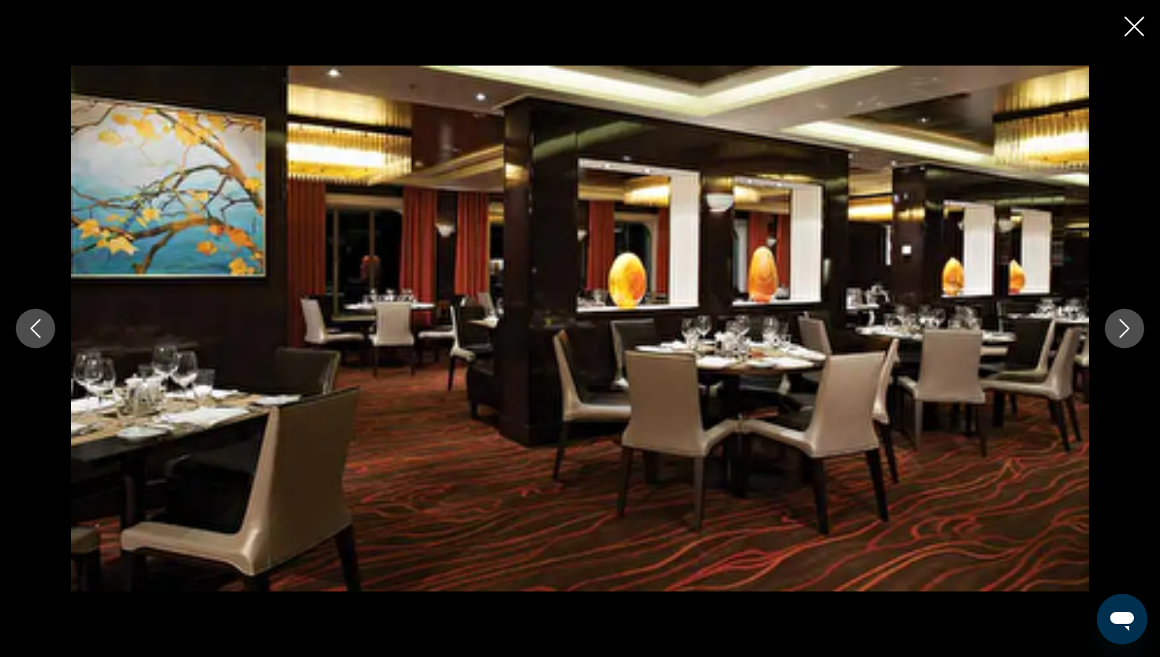
click at [1130, 327] on icon "Next image" at bounding box center [1124, 328] width 19 height 19
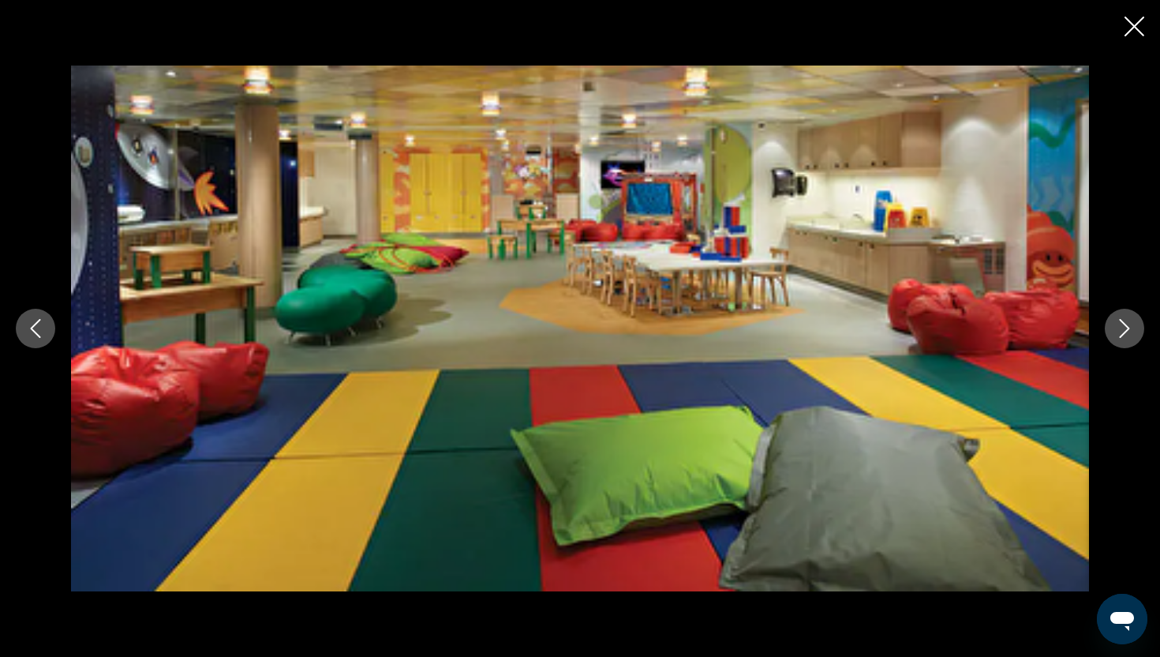
click at [1129, 327] on icon "Next image" at bounding box center [1124, 328] width 19 height 19
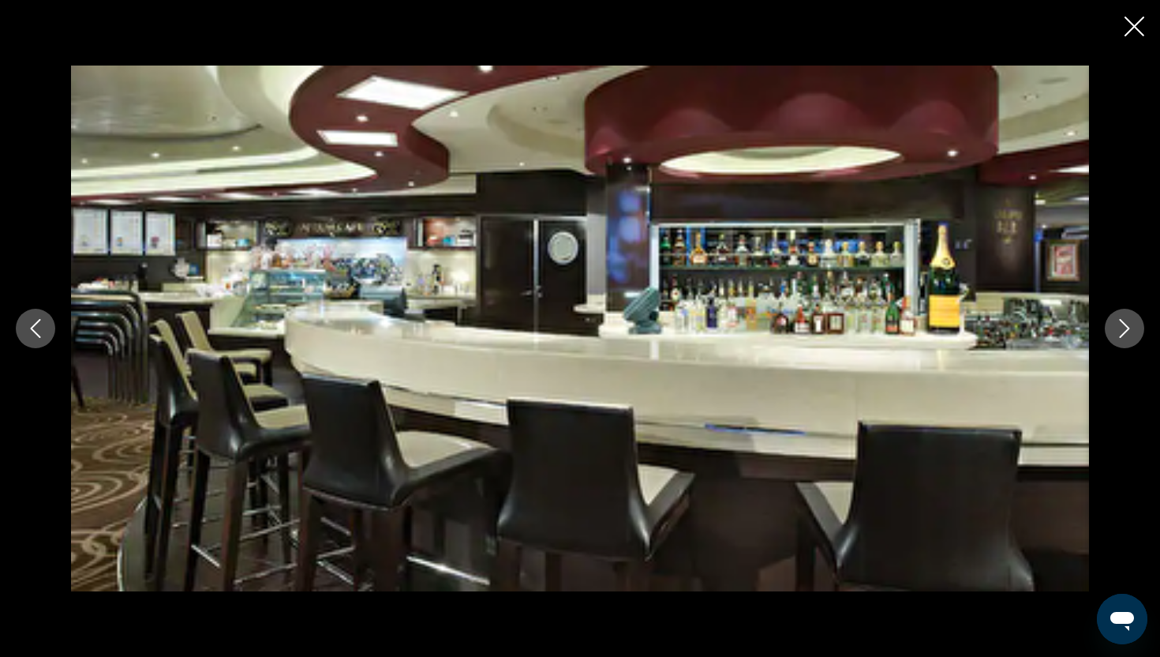
click at [1129, 327] on icon "Next image" at bounding box center [1124, 328] width 19 height 19
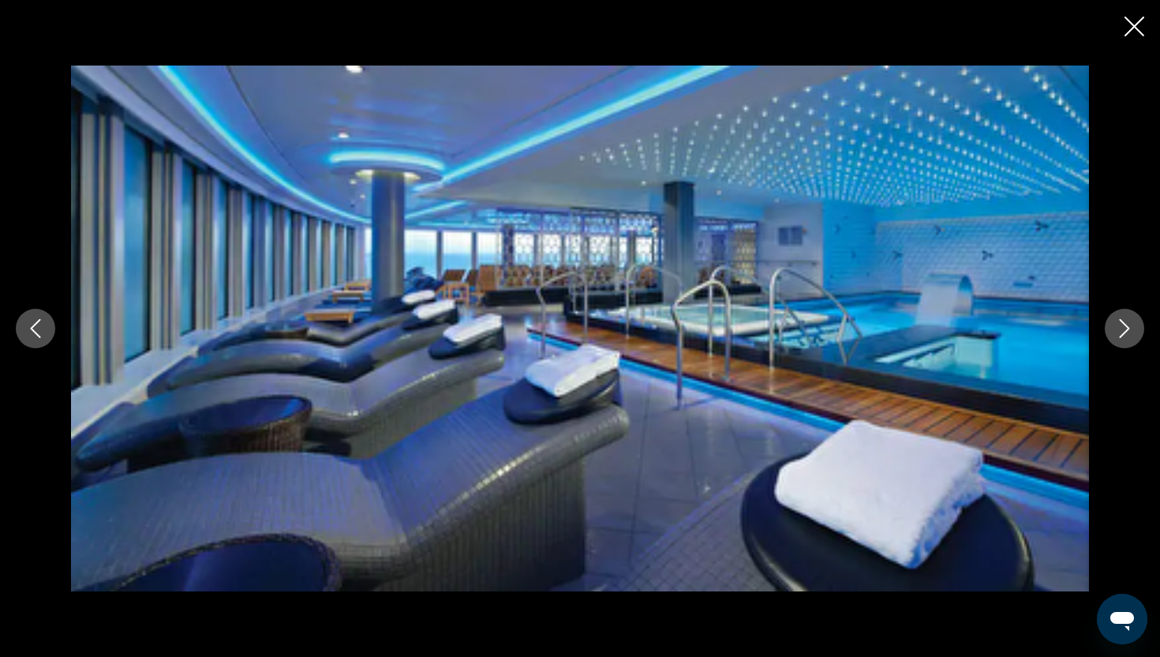
click at [1129, 327] on icon "Next image" at bounding box center [1124, 328] width 19 height 19
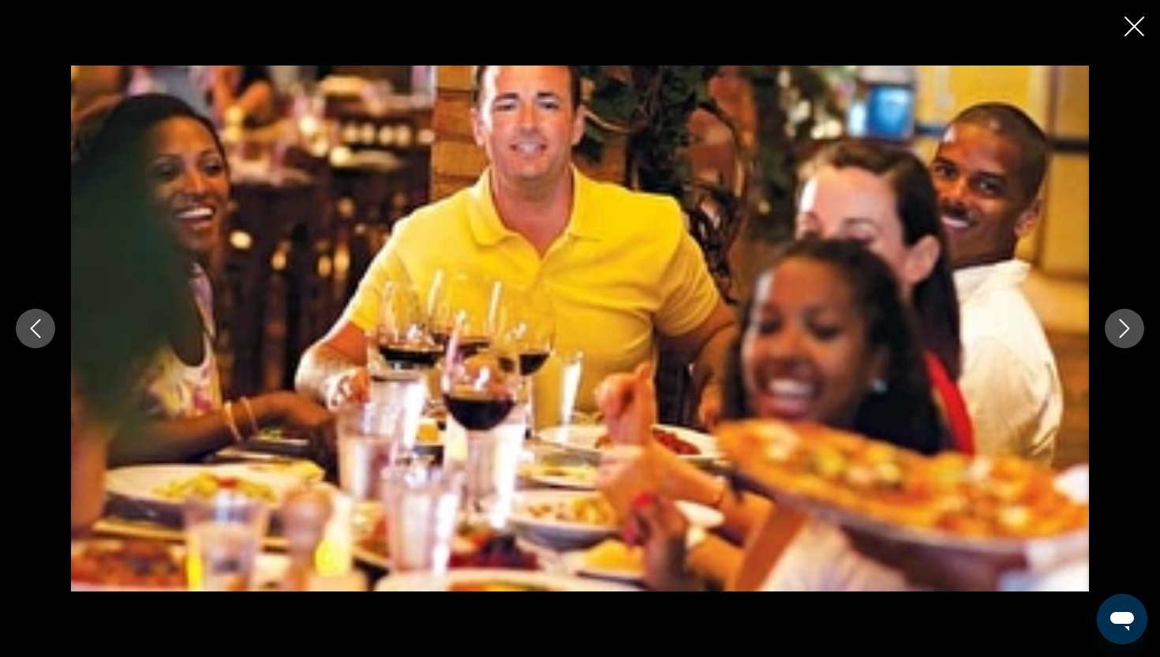
click at [1118, 326] on icon "Next image" at bounding box center [1124, 328] width 19 height 19
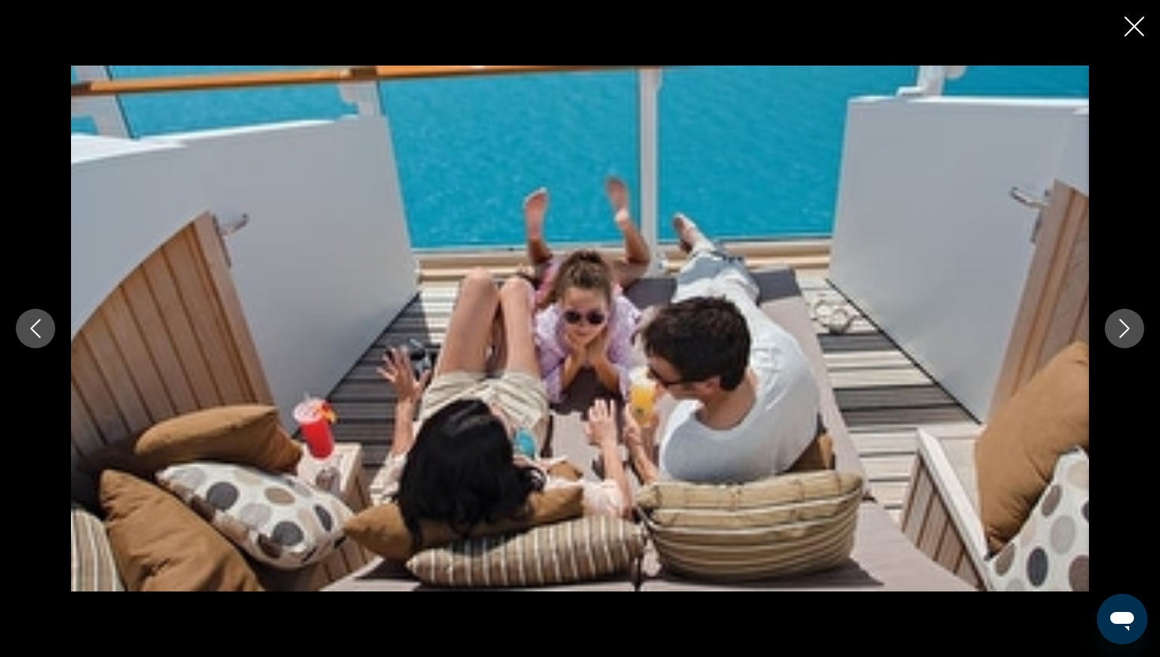
click at [1115, 325] on icon "Next image" at bounding box center [1124, 328] width 19 height 19
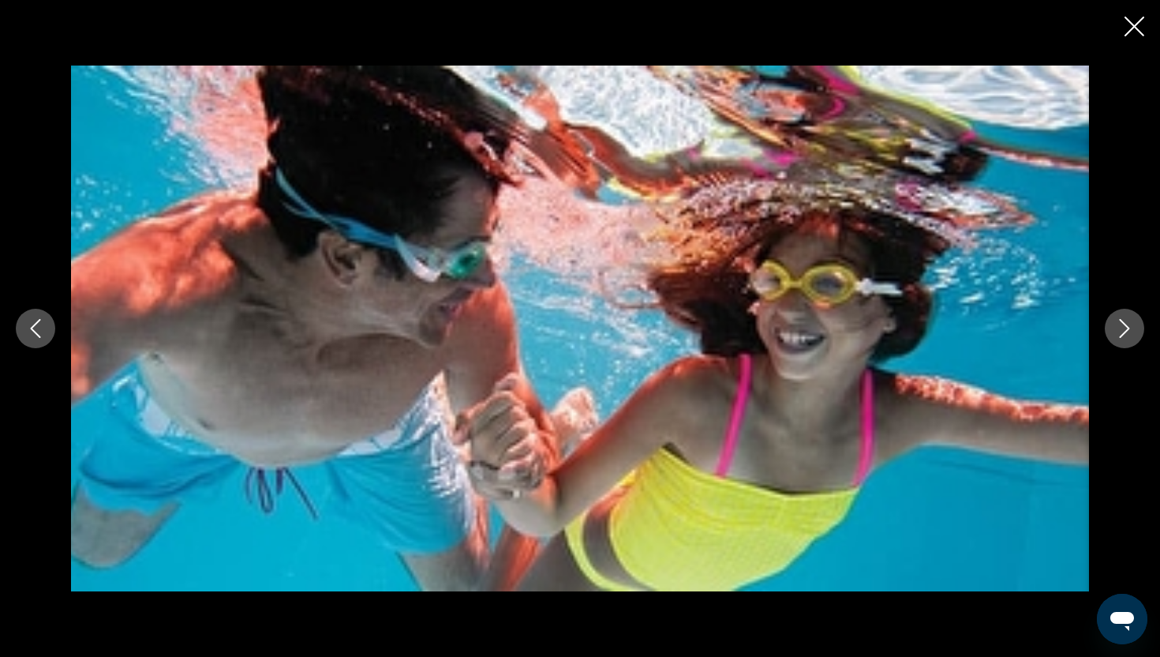
click at [1115, 328] on icon "Next image" at bounding box center [1124, 328] width 19 height 19
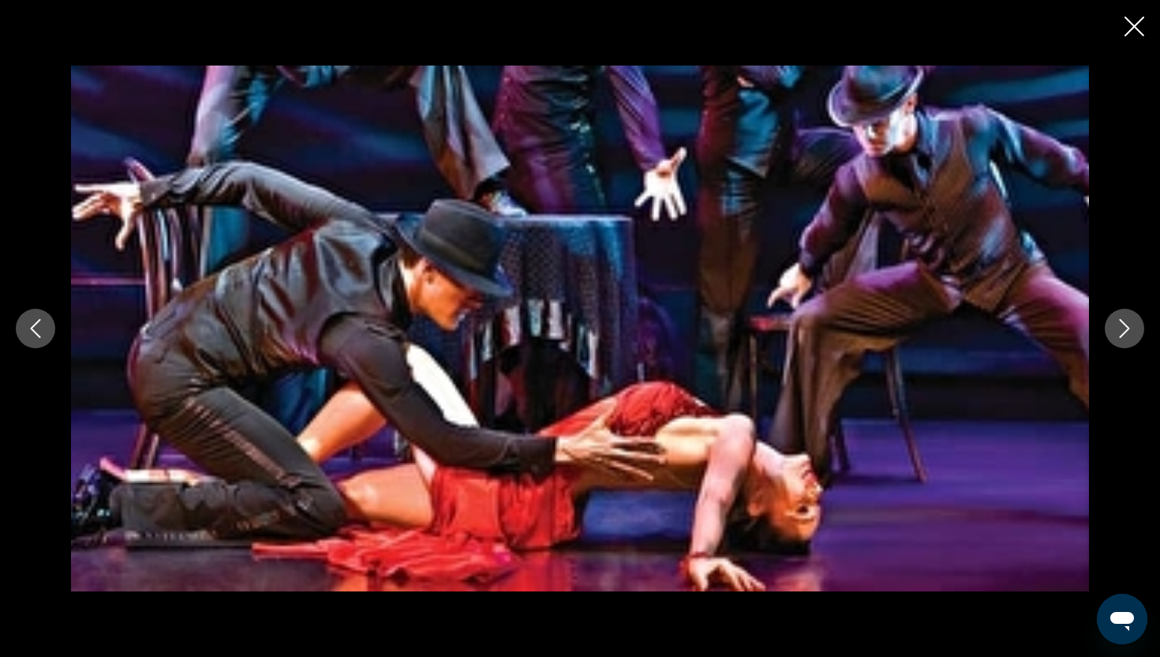
click at [1115, 329] on icon "Next image" at bounding box center [1124, 328] width 19 height 19
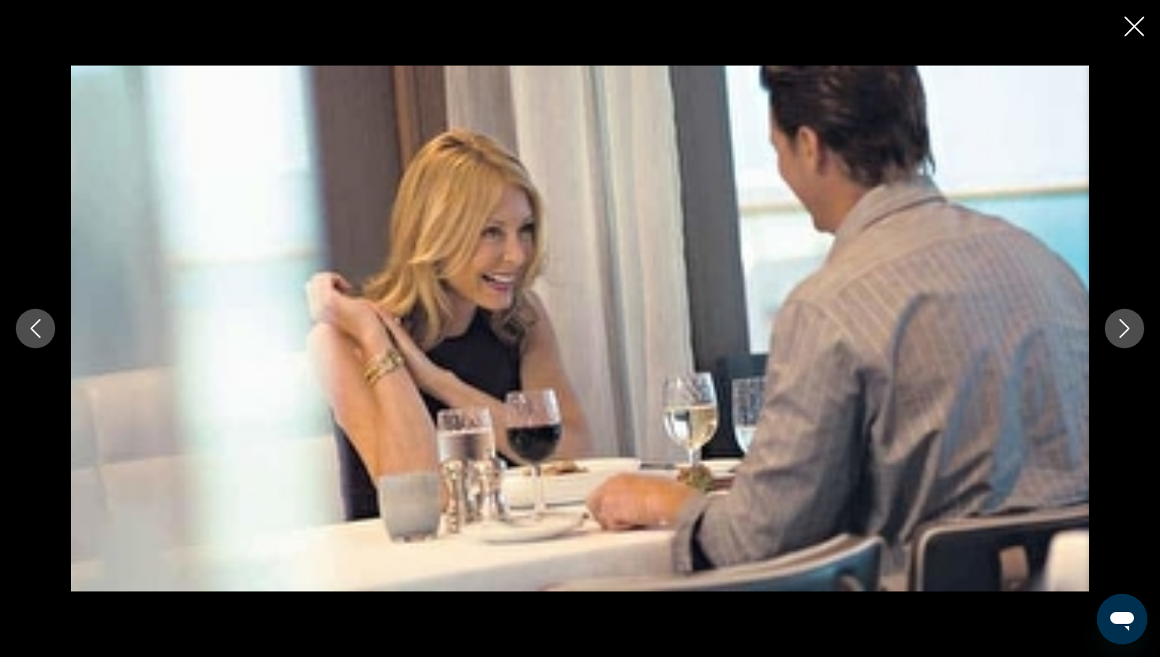
click at [1115, 330] on icon "Next image" at bounding box center [1124, 328] width 19 height 19
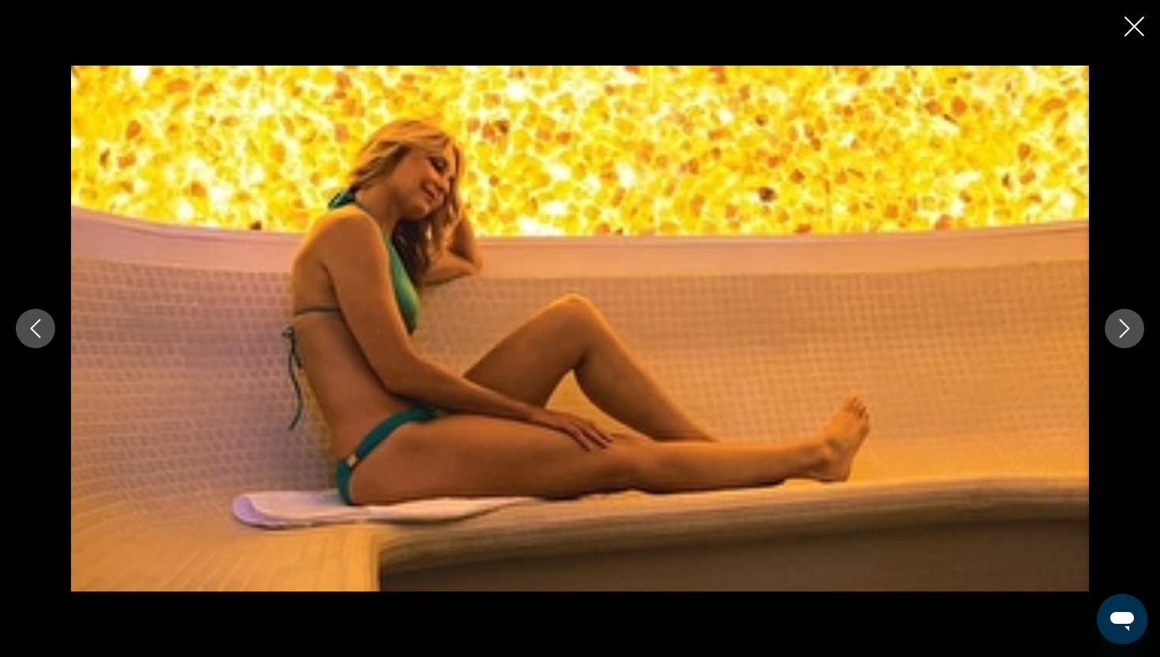
click at [1115, 331] on icon "Next image" at bounding box center [1124, 328] width 19 height 19
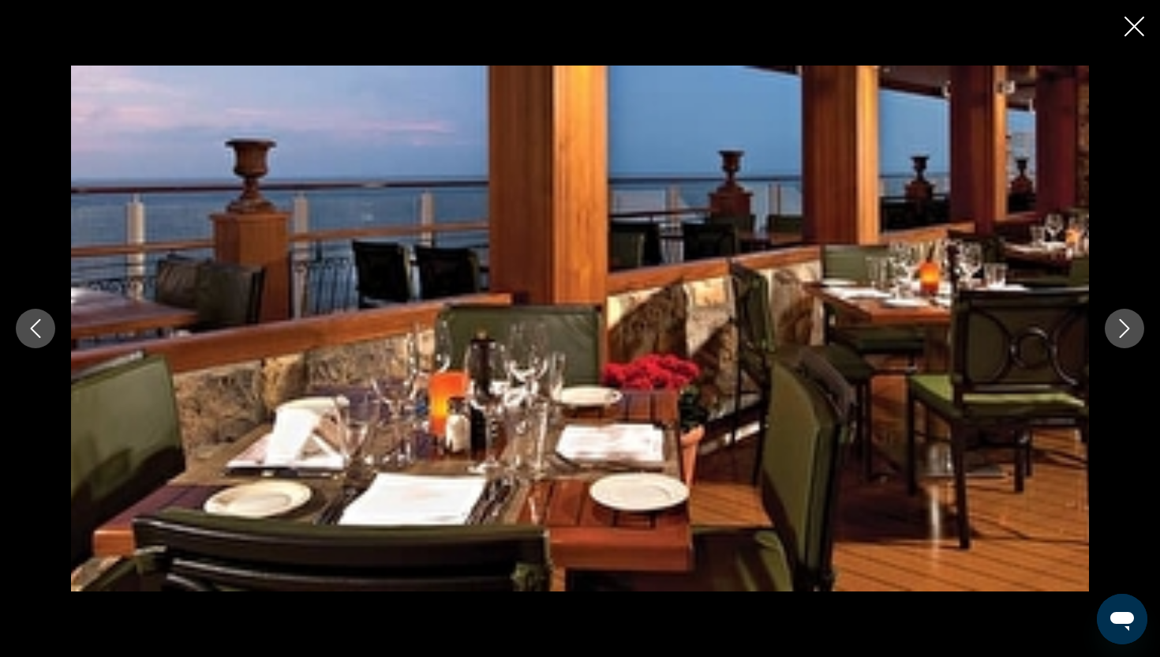
click at [1129, 321] on icon "Next image" at bounding box center [1124, 328] width 19 height 19
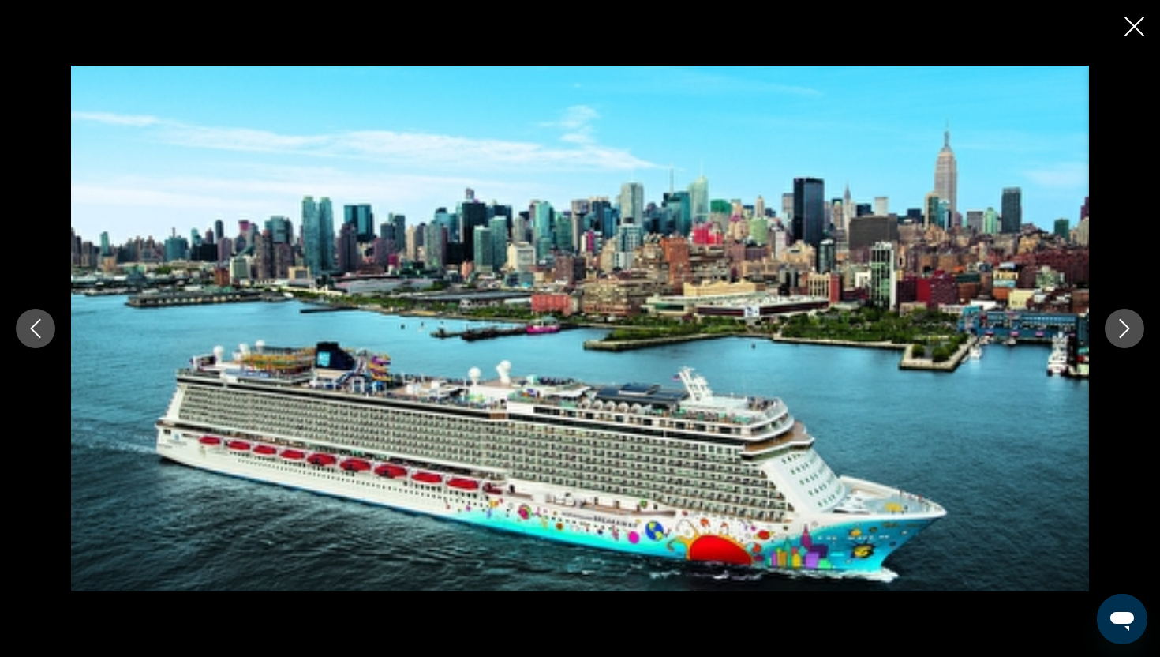
click at [1129, 321] on icon "Next image" at bounding box center [1124, 328] width 19 height 19
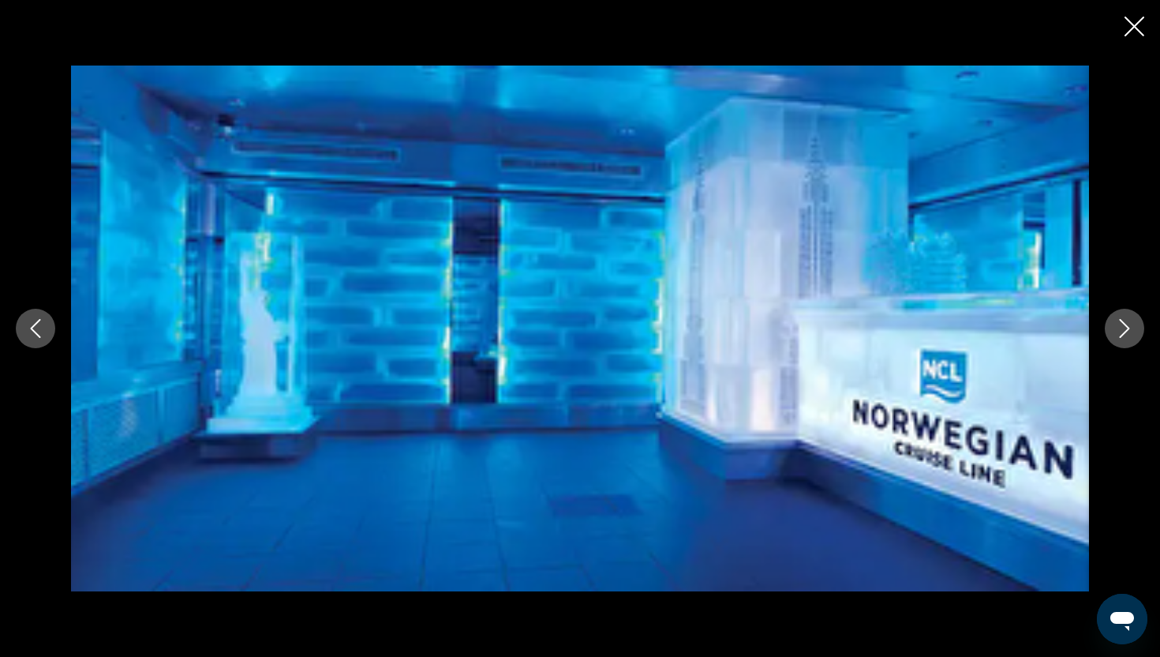
click at [1129, 323] on icon "Next image" at bounding box center [1124, 328] width 19 height 19
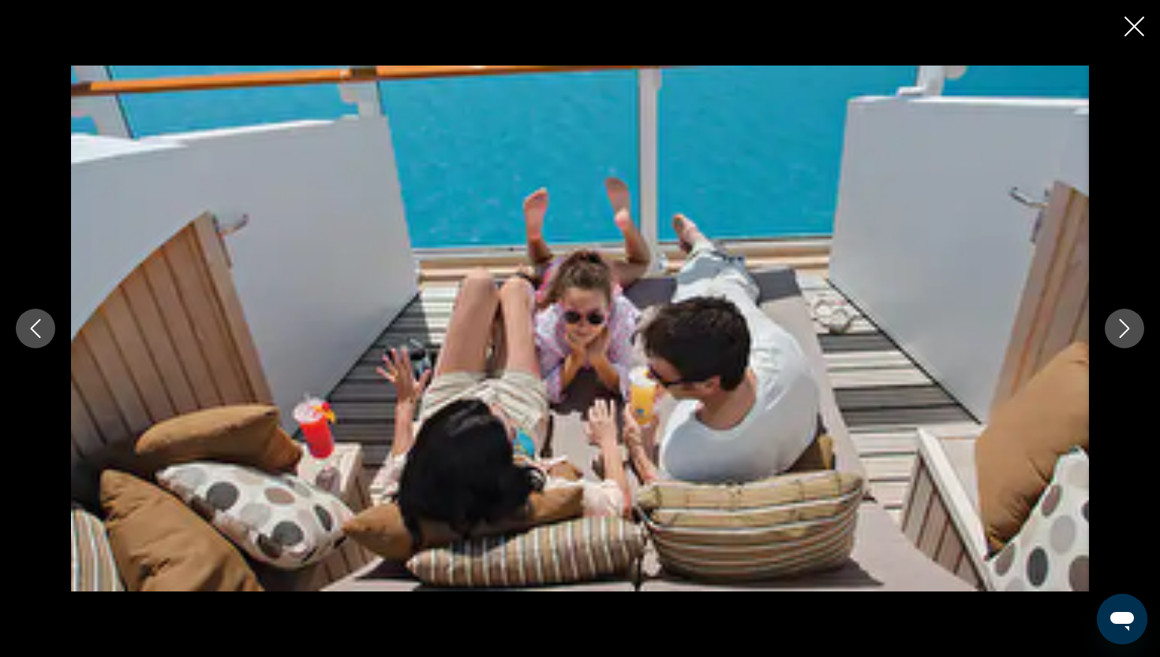
click at [1116, 330] on icon "Next image" at bounding box center [1124, 328] width 19 height 19
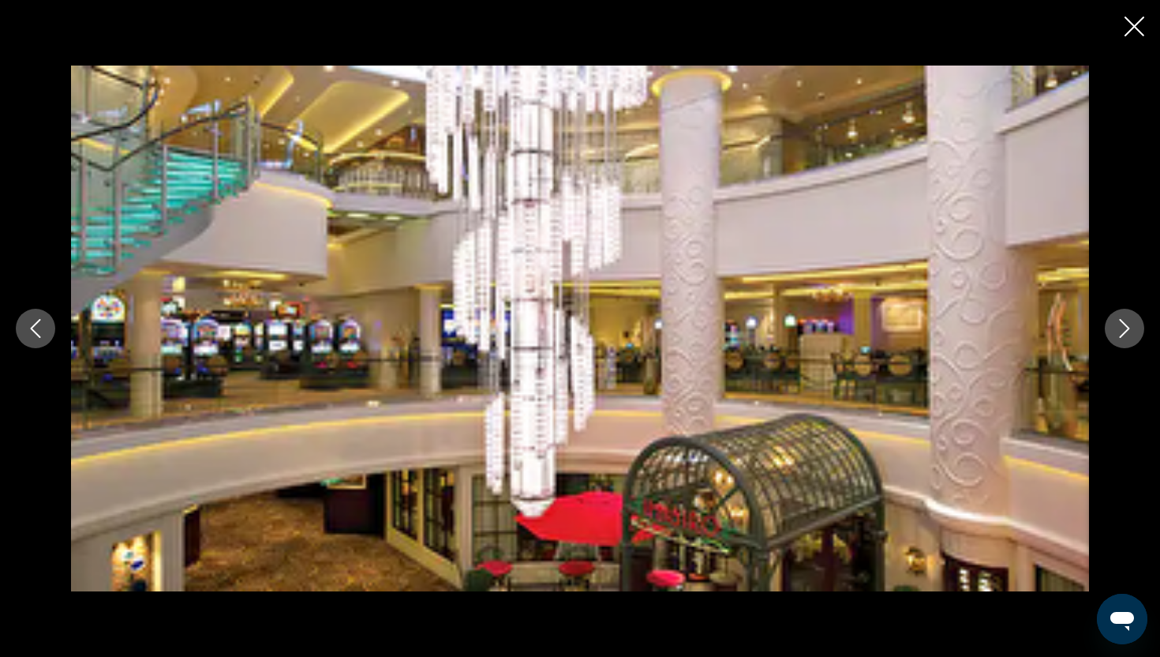
click at [1145, 30] on div "Основное содержание" at bounding box center [580, 328] width 1160 height 657
click at [1130, 28] on icon "Close slideshow" at bounding box center [1135, 27] width 20 height 20
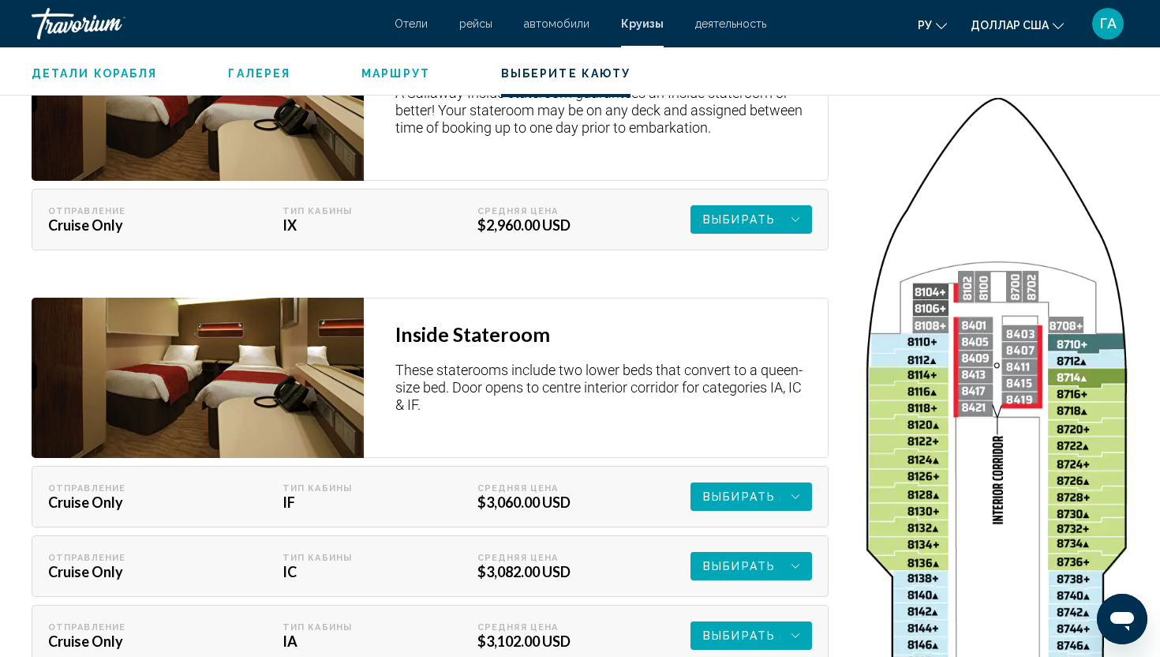
scroll to position [3284, 0]
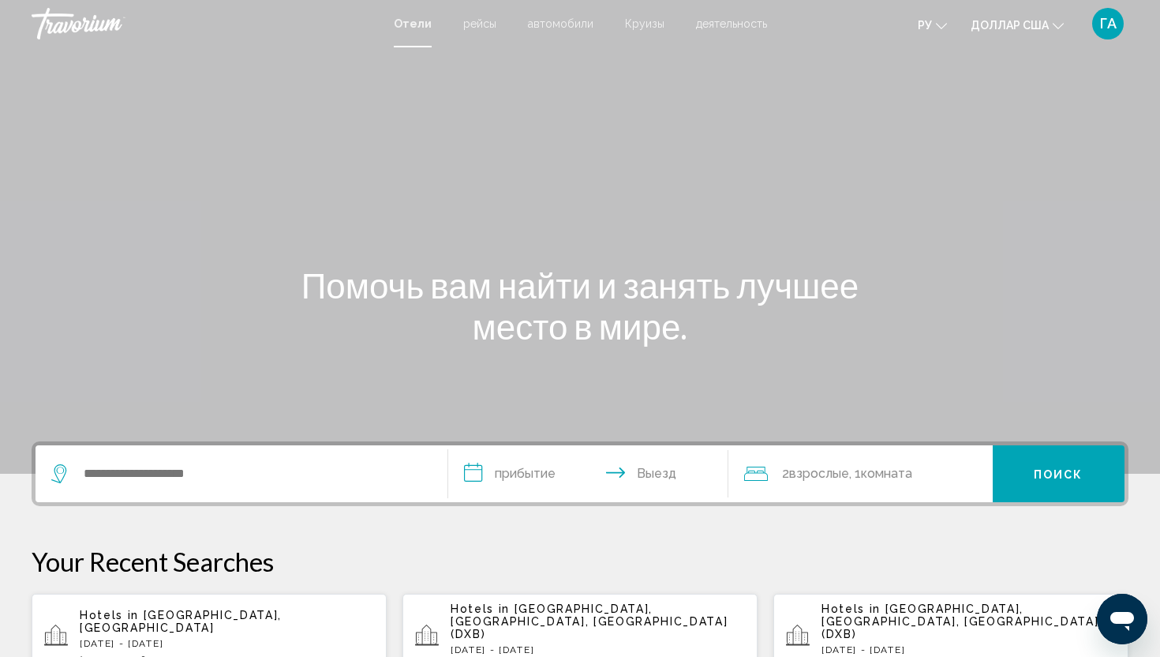
click at [541, 129] on div "Основное содержание" at bounding box center [580, 237] width 1160 height 474
click at [638, 24] on font "Круизы" at bounding box center [644, 23] width 39 height 13
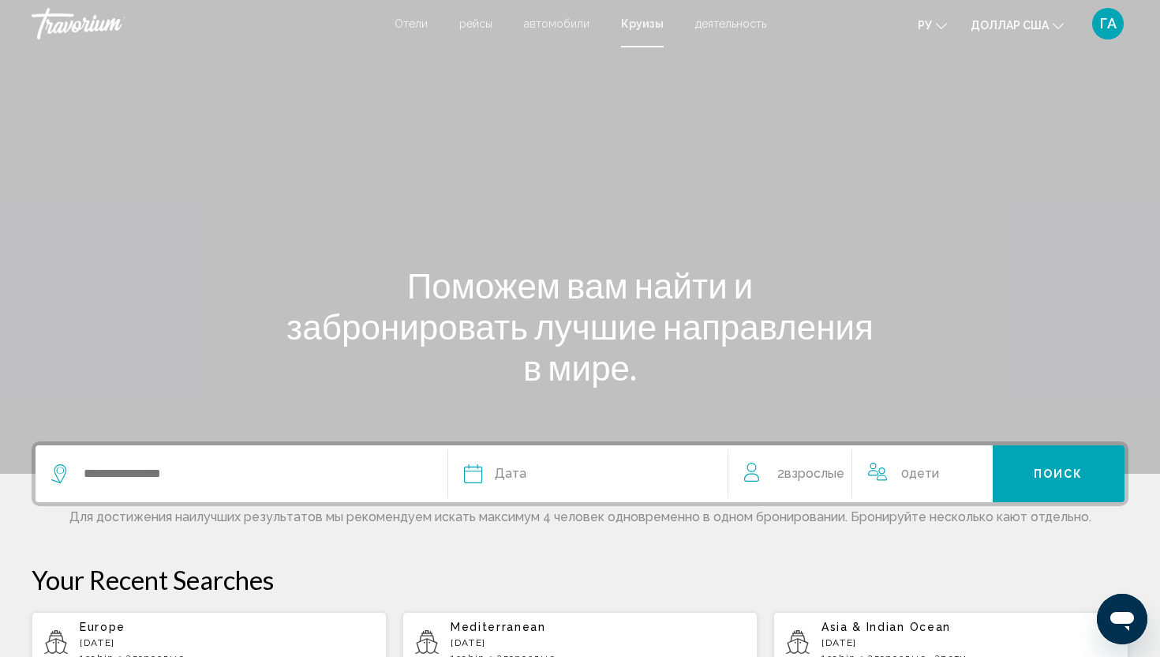
click at [234, 492] on div "Search widget" at bounding box center [241, 473] width 380 height 57
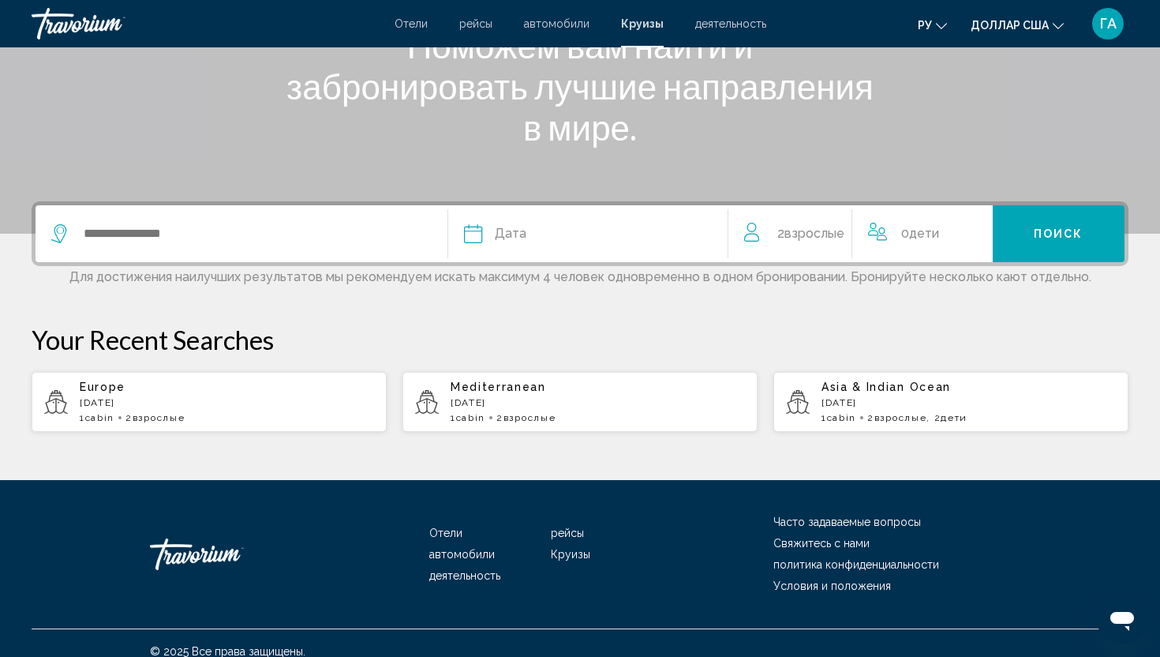
scroll to position [256, 0]
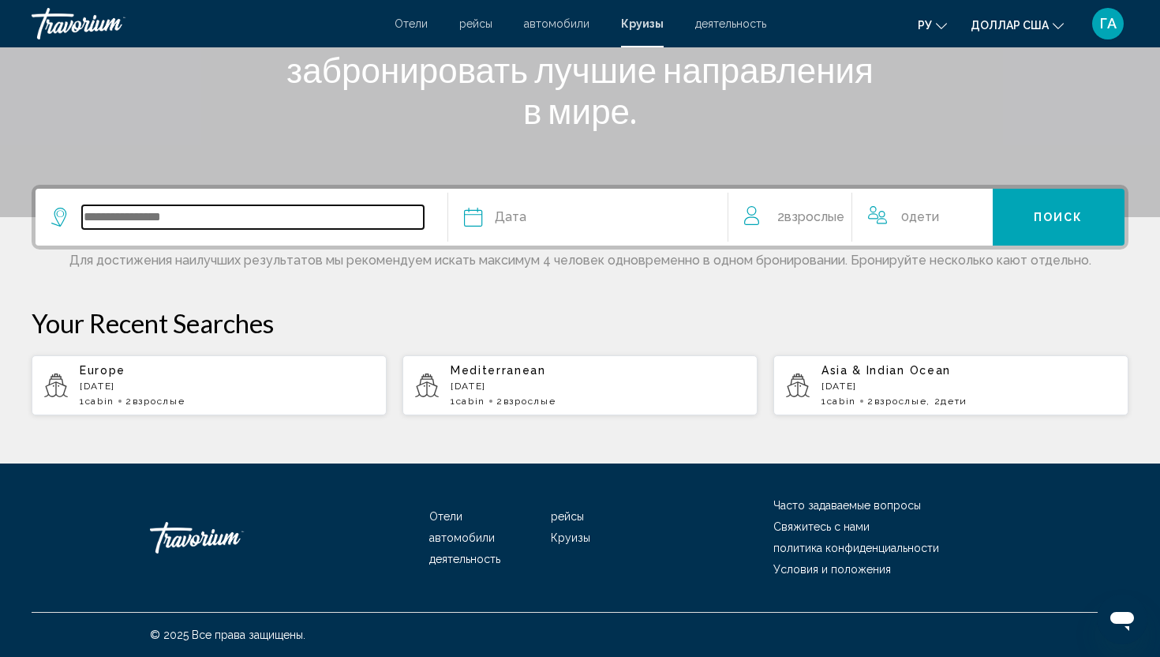
click at [221, 228] on input "Search widget" at bounding box center [253, 217] width 342 height 24
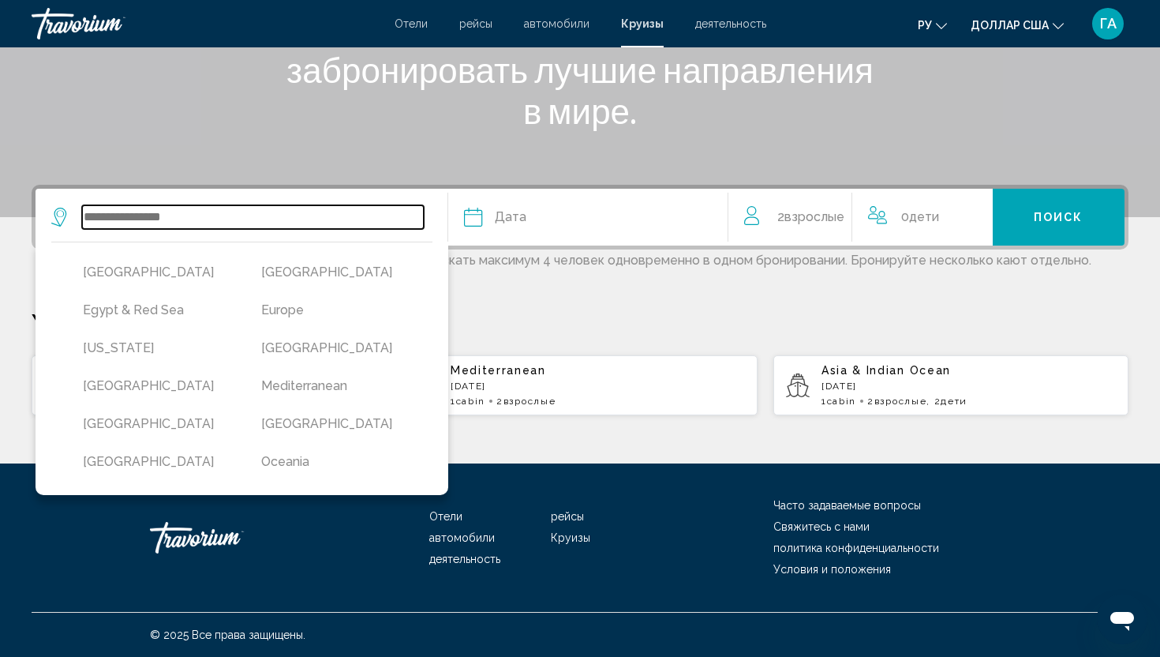
scroll to position [407, 0]
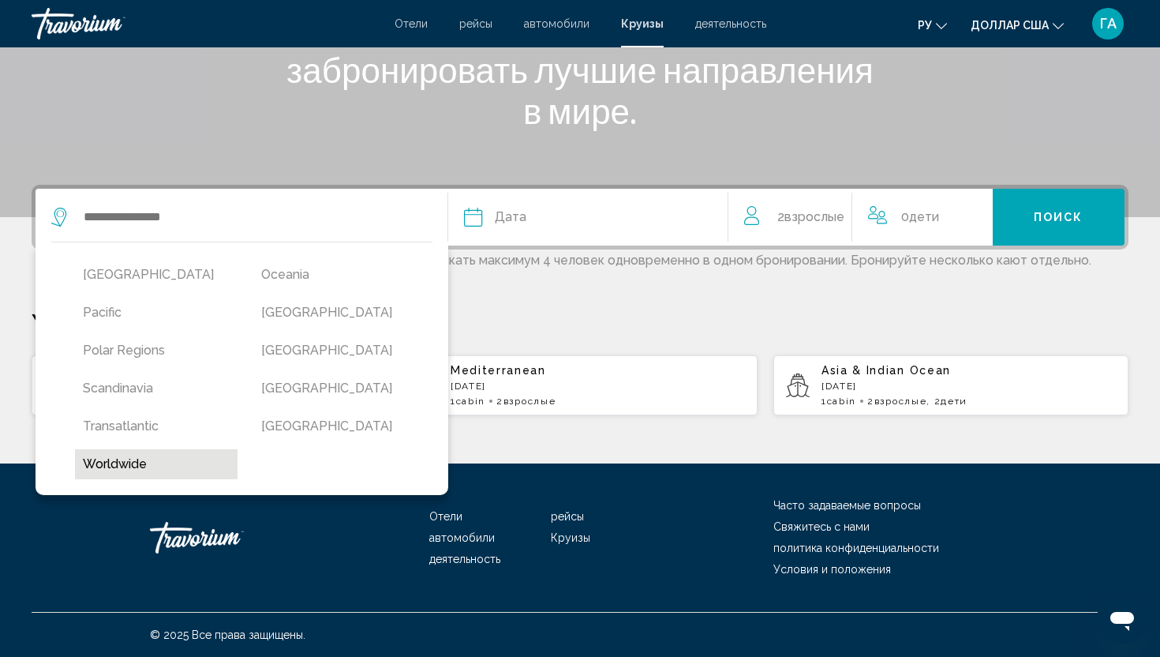
click at [115, 462] on button "Worldwide" at bounding box center [156, 464] width 163 height 30
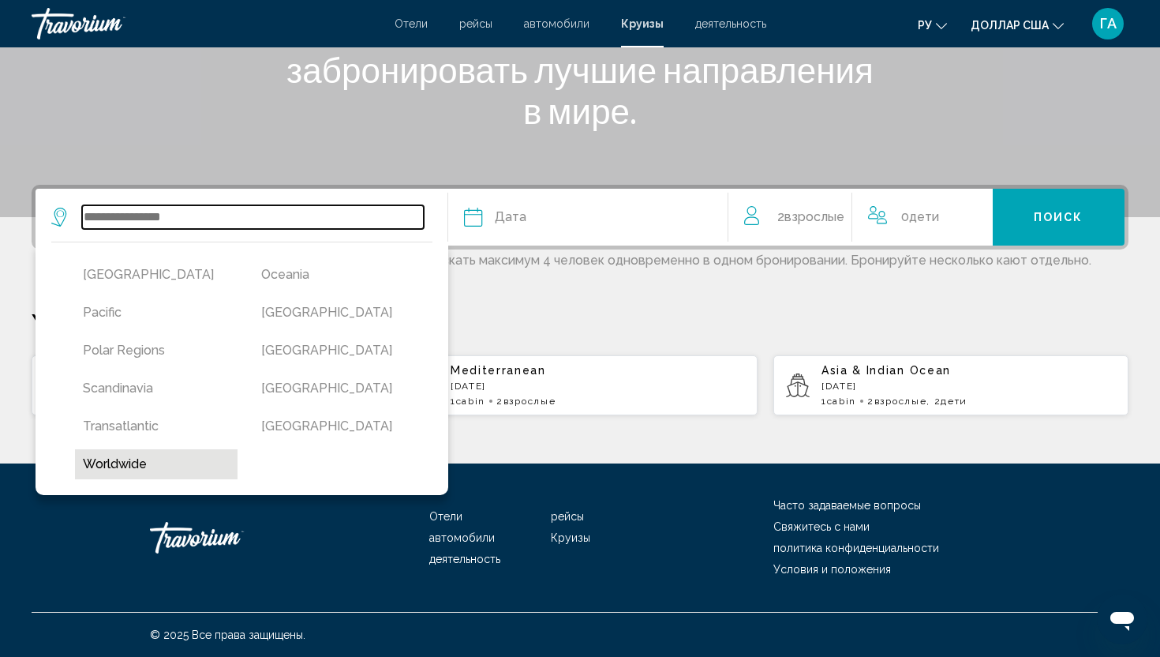
type input "*********"
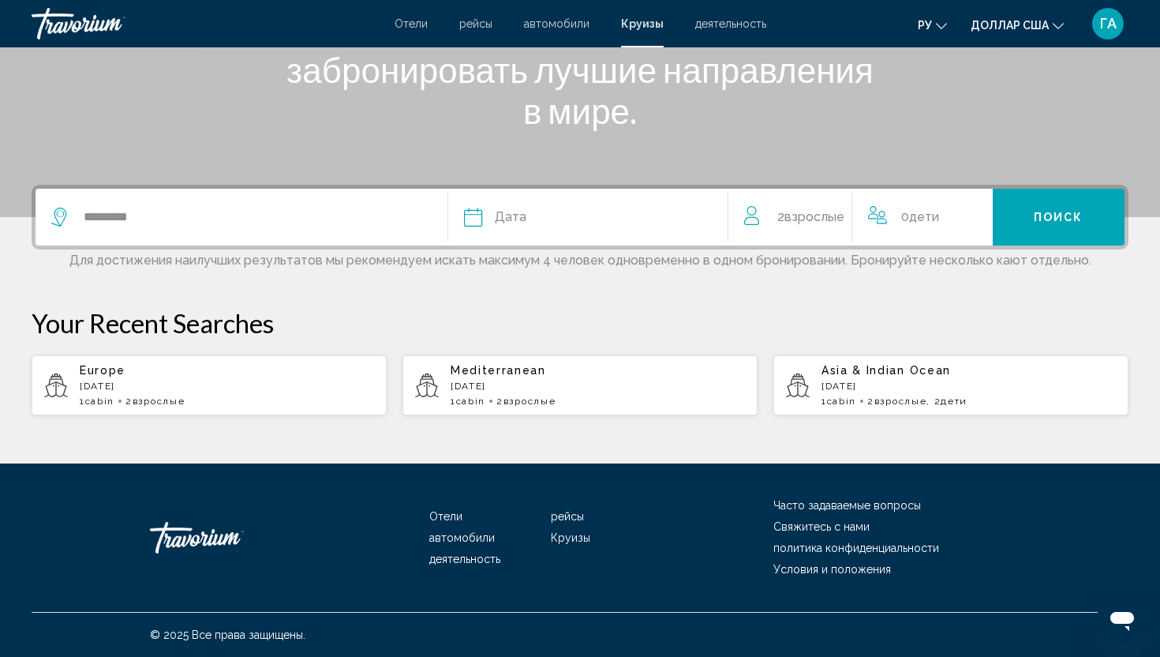
click at [612, 193] on button "Дата январь февраль Маршировать апрель Может Июнь Июль Август Сентябрь Октябрь …" at bounding box center [588, 217] width 248 height 57
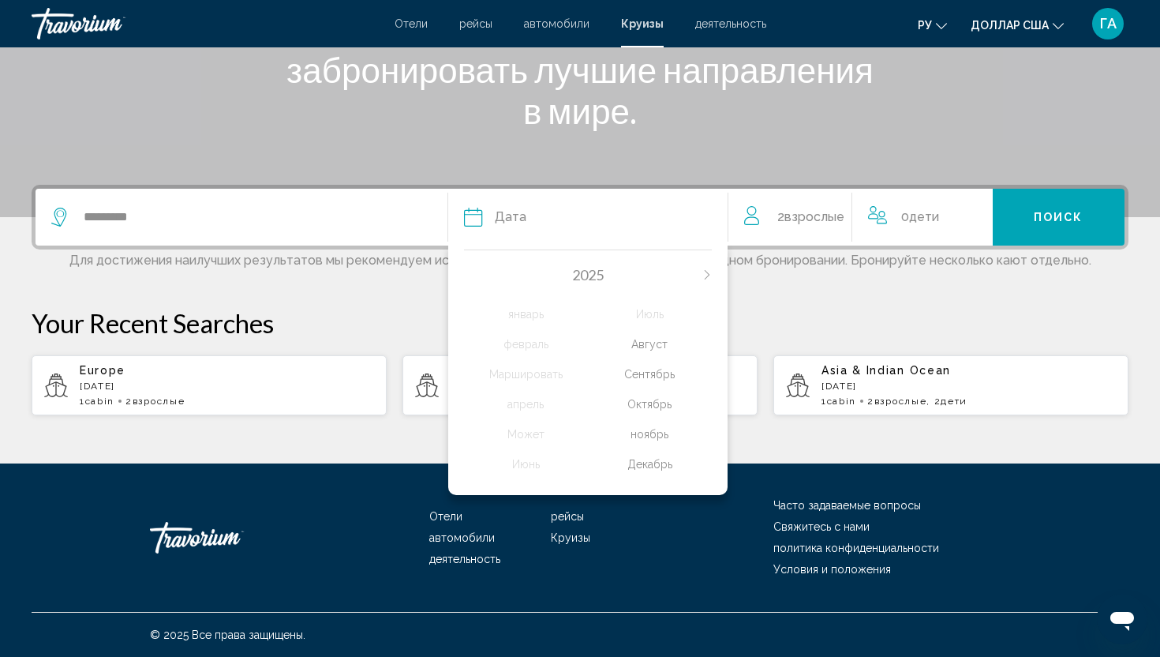
click at [704, 260] on div "[DATE] февраль Маршировать апрель Может Июнь Июль Август Сентябрь Октябрь ноябр…" at bounding box center [587, 368] width 279 height 253
click at [711, 269] on div "[DATE] февраль Маршировать апрель Может Июнь Июль Август Сентябрь Октябрь ноябр…" at bounding box center [587, 368] width 279 height 253
click at [711, 270] on div "[DATE] февраль Маршировать апрель Может Июнь Июль Август Сентябрь Октябрь ноябр…" at bounding box center [587, 368] width 279 height 253
click at [711, 269] on div "[DATE] февраль Маршировать апрель Может Июнь Июль Август Сентябрь Октябрь ноябр…" at bounding box center [587, 368] width 279 height 253
click at [650, 464] on div "Декабрь" at bounding box center [650, 464] width 124 height 28
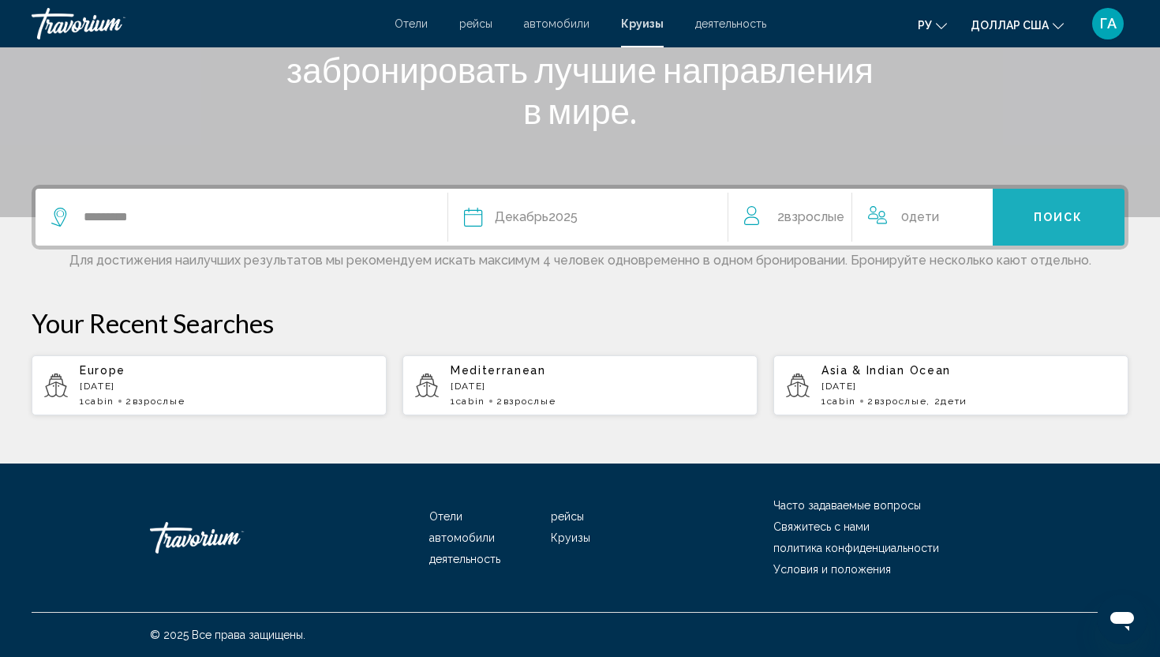
click at [1058, 228] on button "Поиск" at bounding box center [1059, 217] width 133 height 57
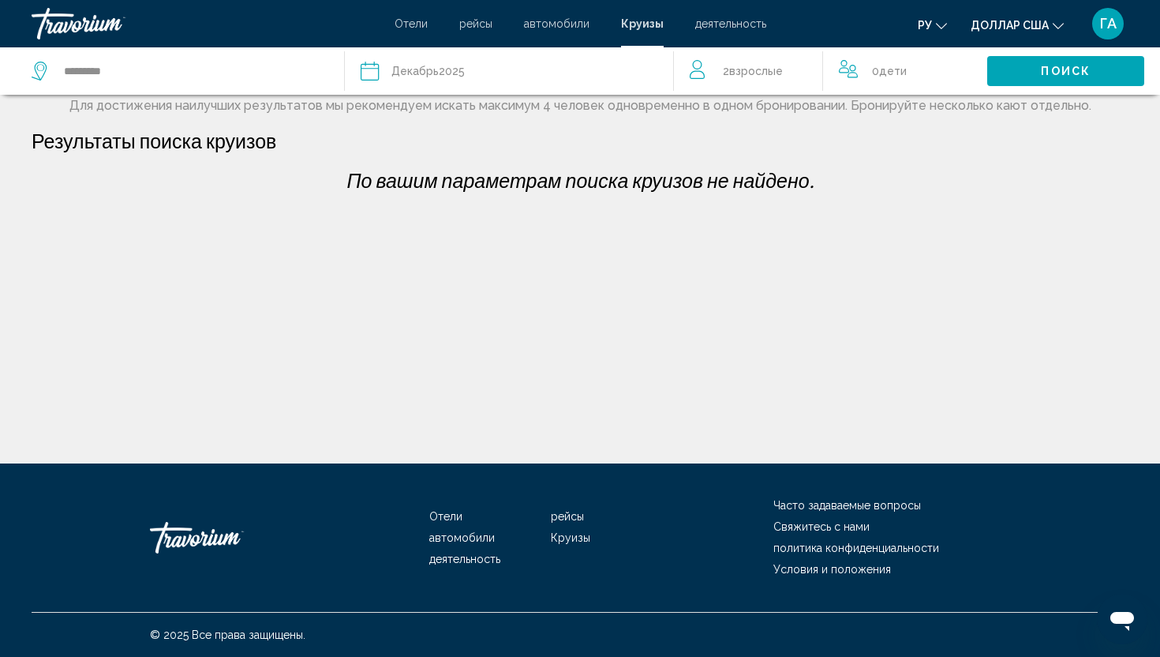
click at [405, 75] on span "Декабрь" at bounding box center [414, 71] width 47 height 13
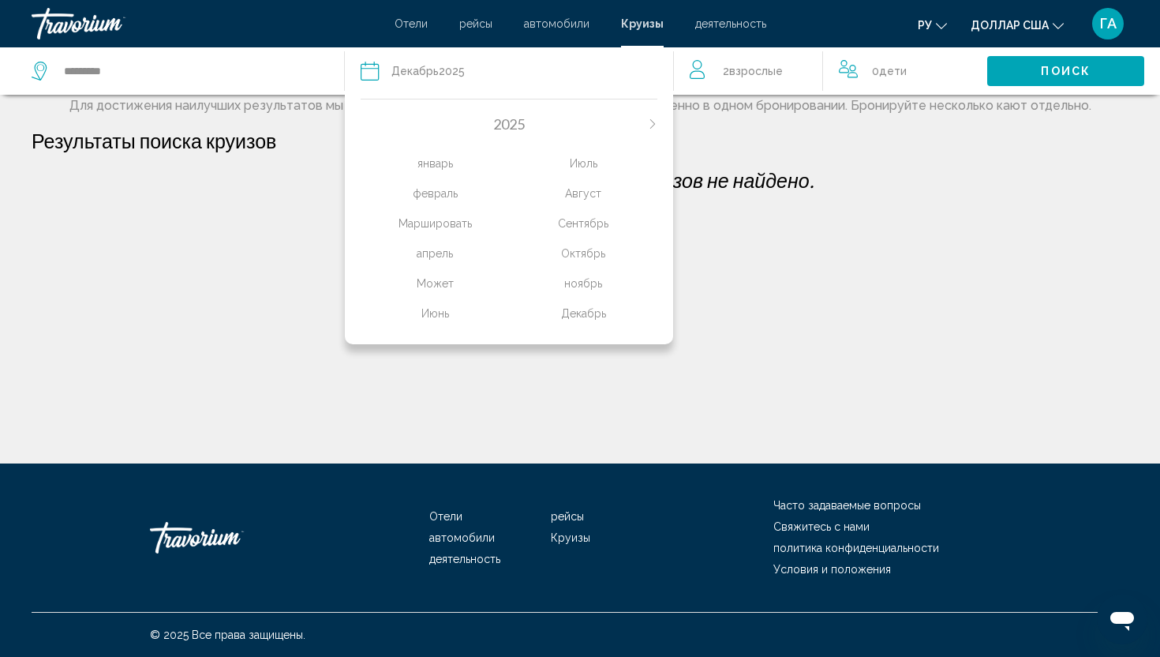
click at [576, 282] on div "ноябрь" at bounding box center [583, 283] width 148 height 28
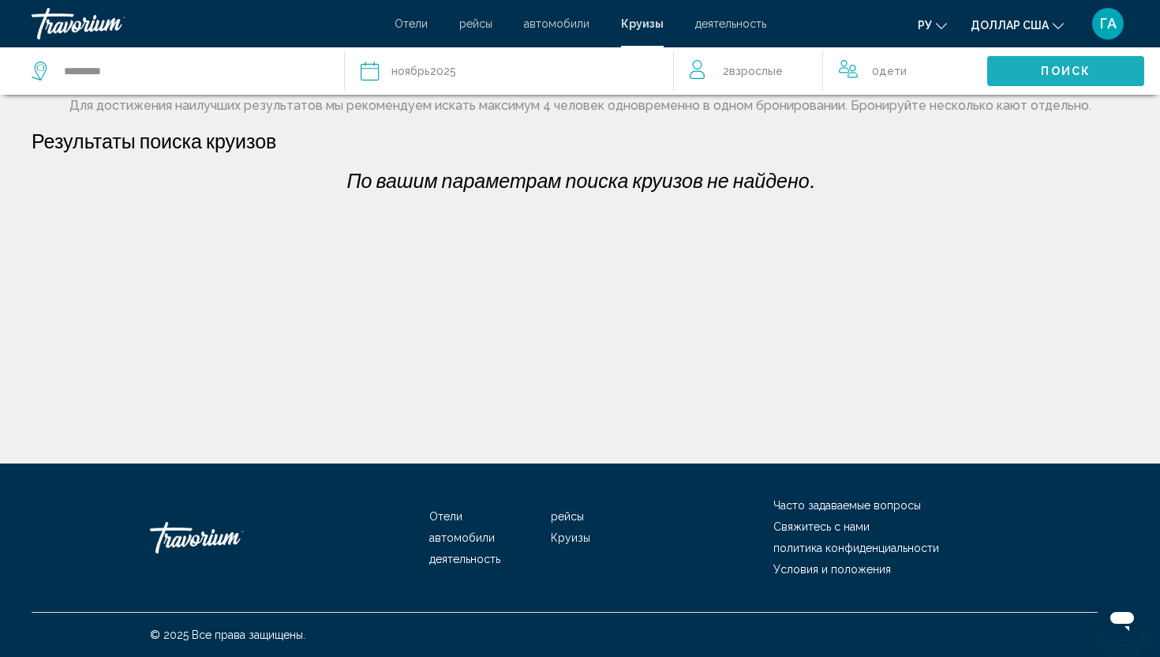
click at [1104, 77] on button "Поиск" at bounding box center [1065, 70] width 157 height 29
click at [47, 70] on icon "Search widget" at bounding box center [41, 71] width 19 height 19
click at [44, 76] on icon "Search widget" at bounding box center [41, 71] width 19 height 19
click at [35, 70] on icon "Search widget" at bounding box center [39, 71] width 15 height 19
click at [415, 18] on font "Отели" at bounding box center [411, 23] width 33 height 13
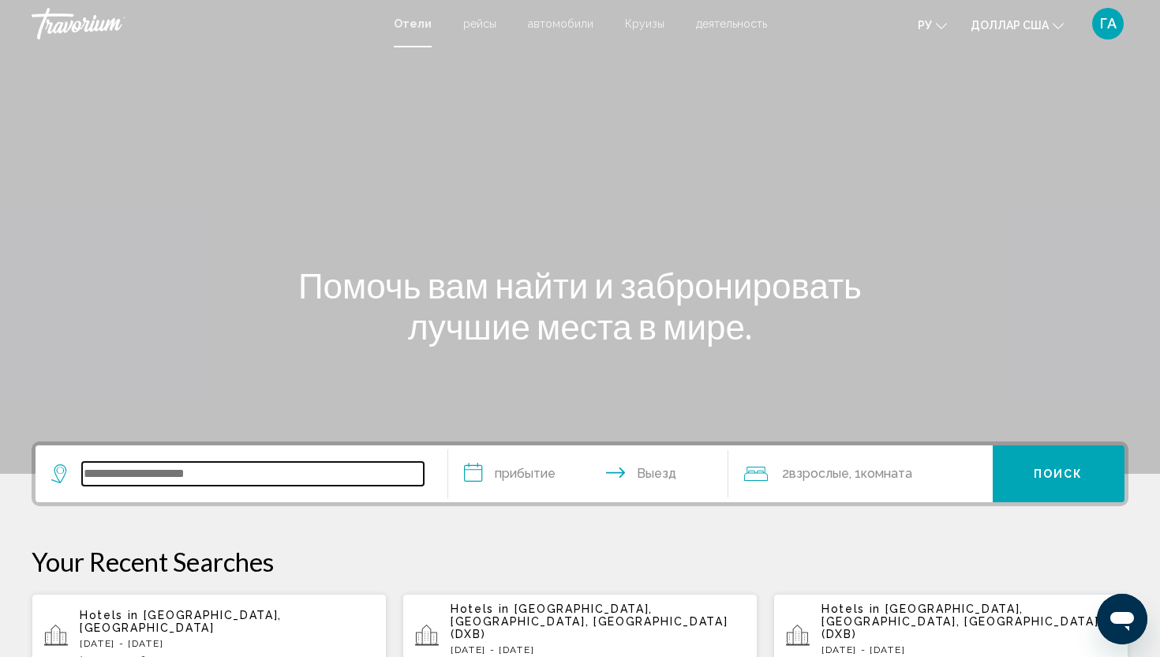
click at [125, 475] on input "Search widget" at bounding box center [253, 474] width 342 height 24
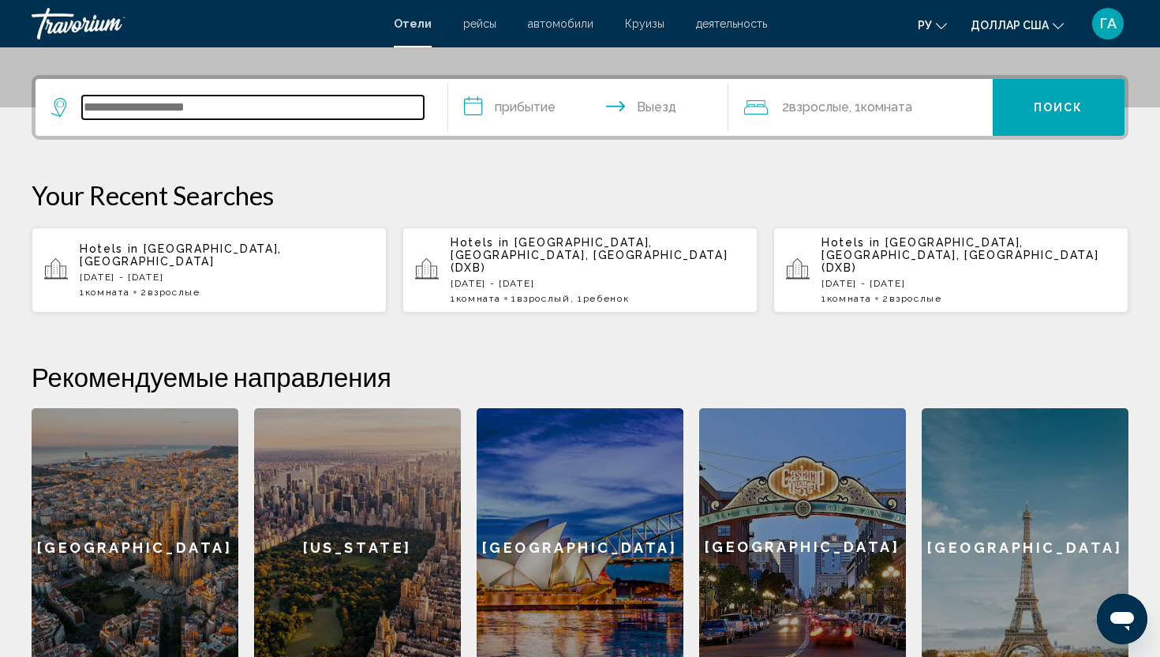
scroll to position [390, 0]
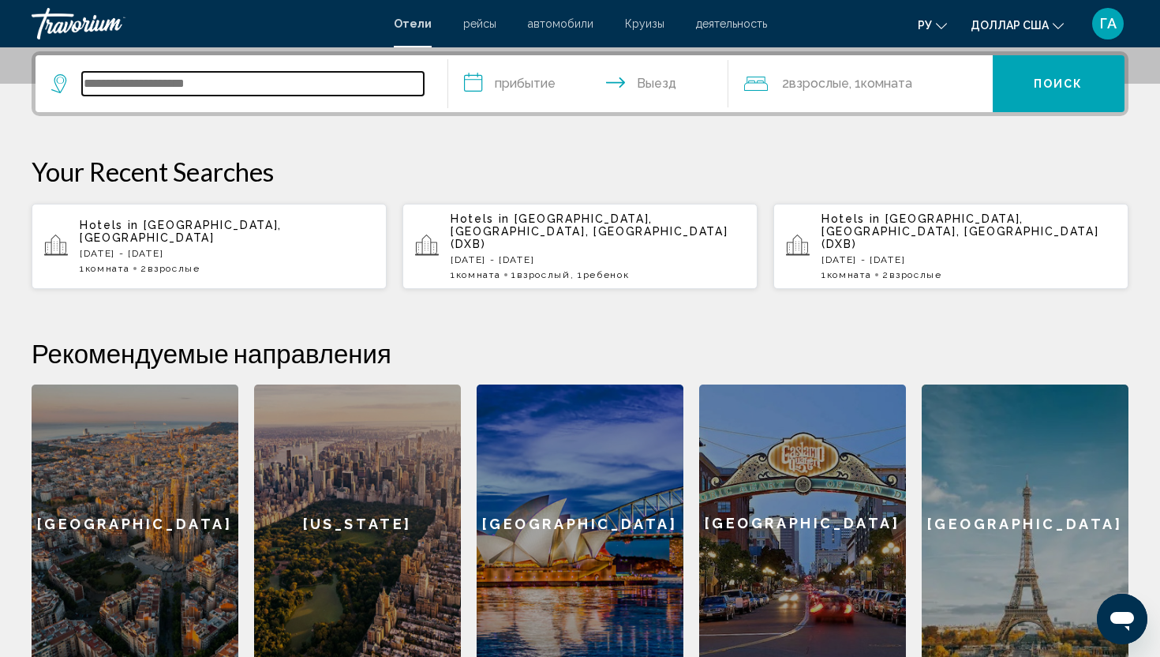
click at [253, 91] on input "Search widget" at bounding box center [253, 84] width 342 height 24
type input "*"
click at [305, 73] on input "Search widget" at bounding box center [253, 84] width 342 height 24
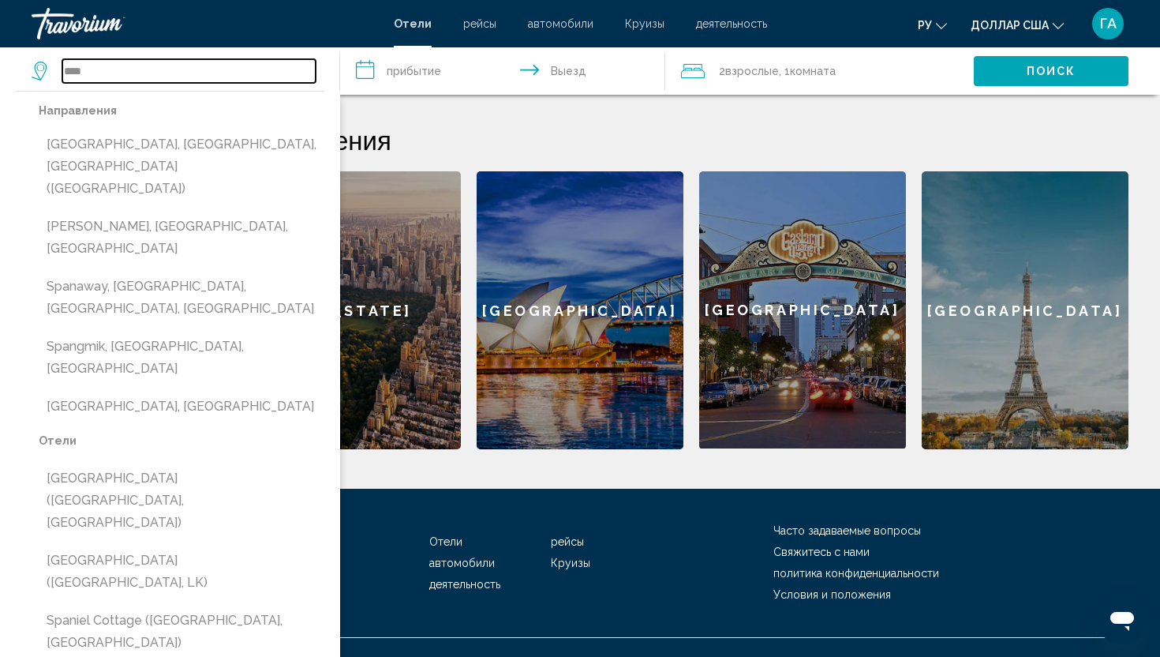
scroll to position [616, 0]
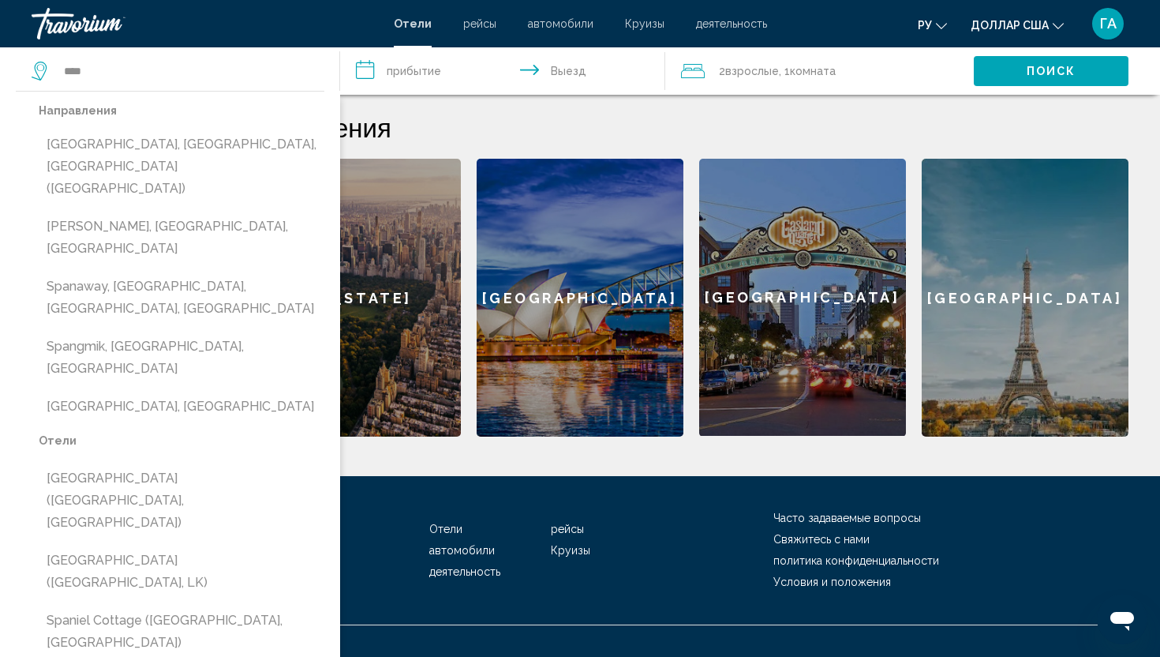
click at [180, 91] on mat-divider "Search widget" at bounding box center [170, 91] width 309 height 1
click at [159, 76] on input "****" at bounding box center [188, 71] width 253 height 24
type input "*"
click at [183, 62] on input "Search widget" at bounding box center [188, 71] width 253 height 24
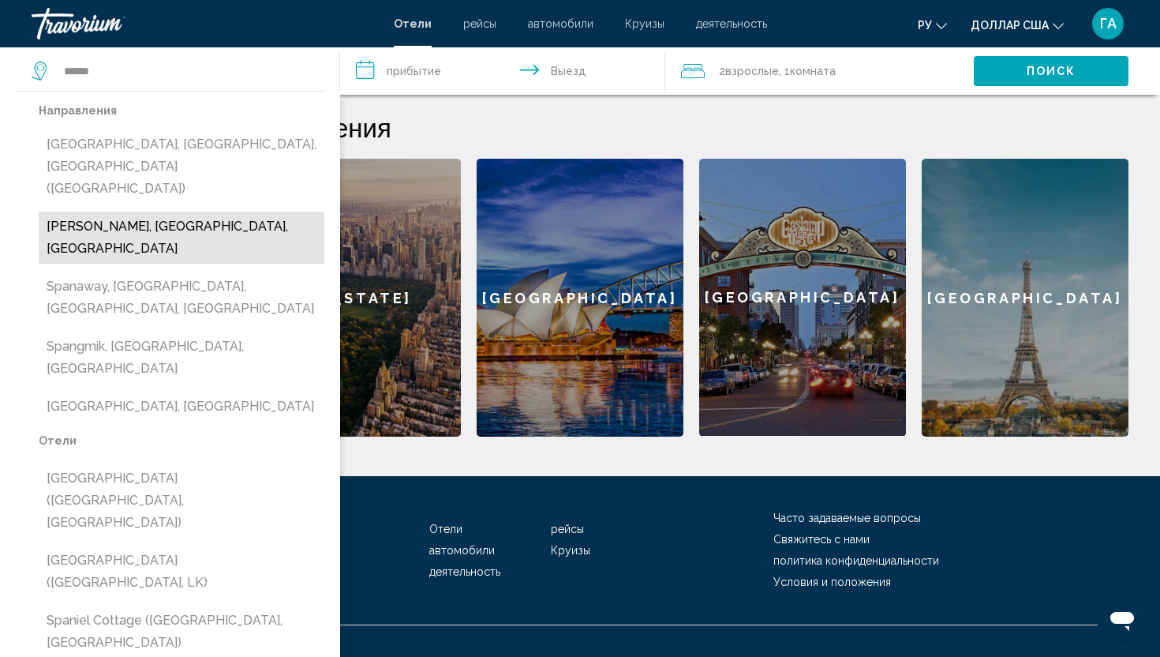
click at [110, 212] on button "[PERSON_NAME], [GEOGRAPHIC_DATA], [GEOGRAPHIC_DATA]" at bounding box center [182, 238] width 286 height 52
type input "**********"
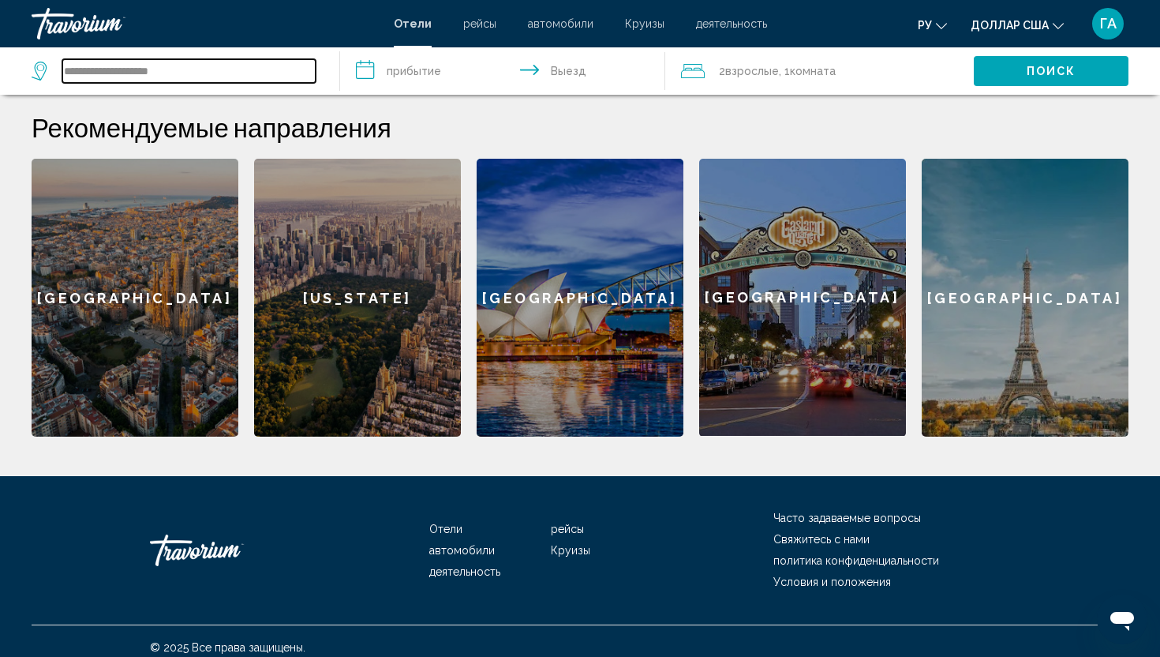
click at [168, 73] on input "**********" at bounding box center [188, 71] width 253 height 24
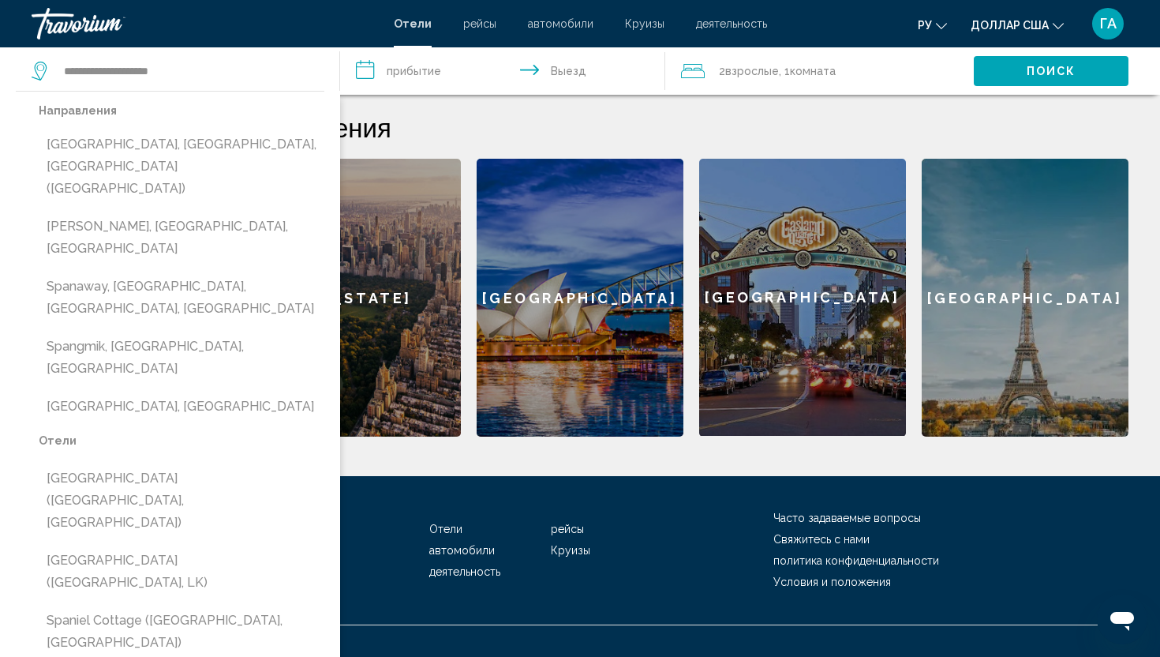
click at [444, 76] on input "**********" at bounding box center [505, 73] width 331 height 52
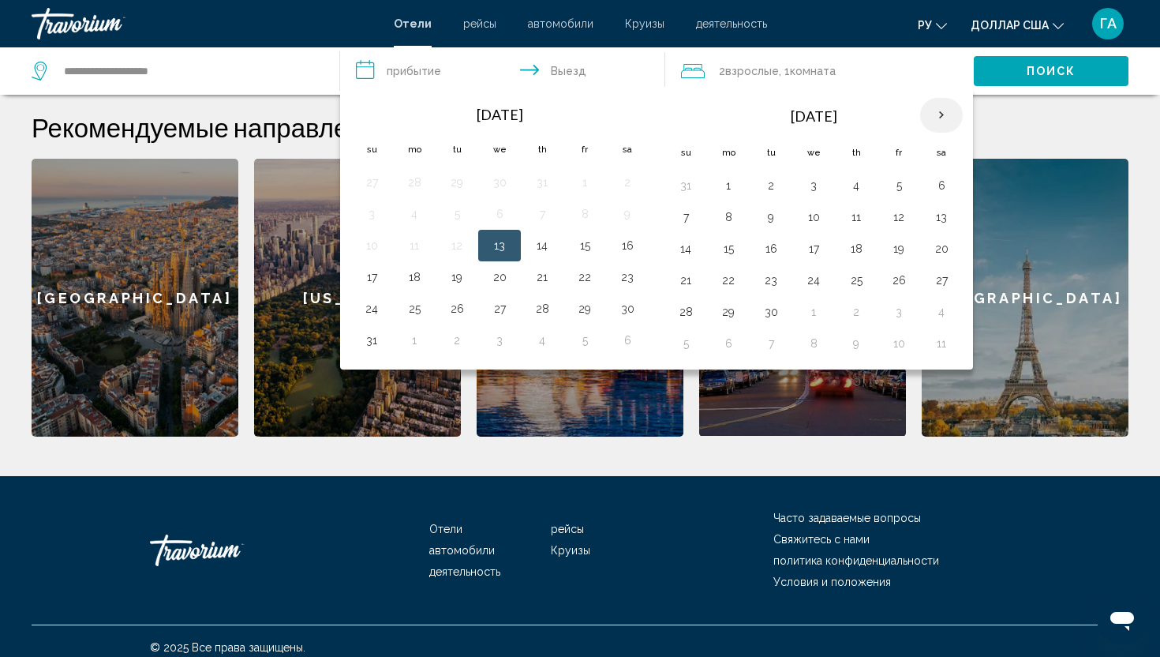
click at [933, 118] on th "Next month" at bounding box center [941, 115] width 43 height 35
click at [773, 309] on button "28" at bounding box center [770, 312] width 25 height 22
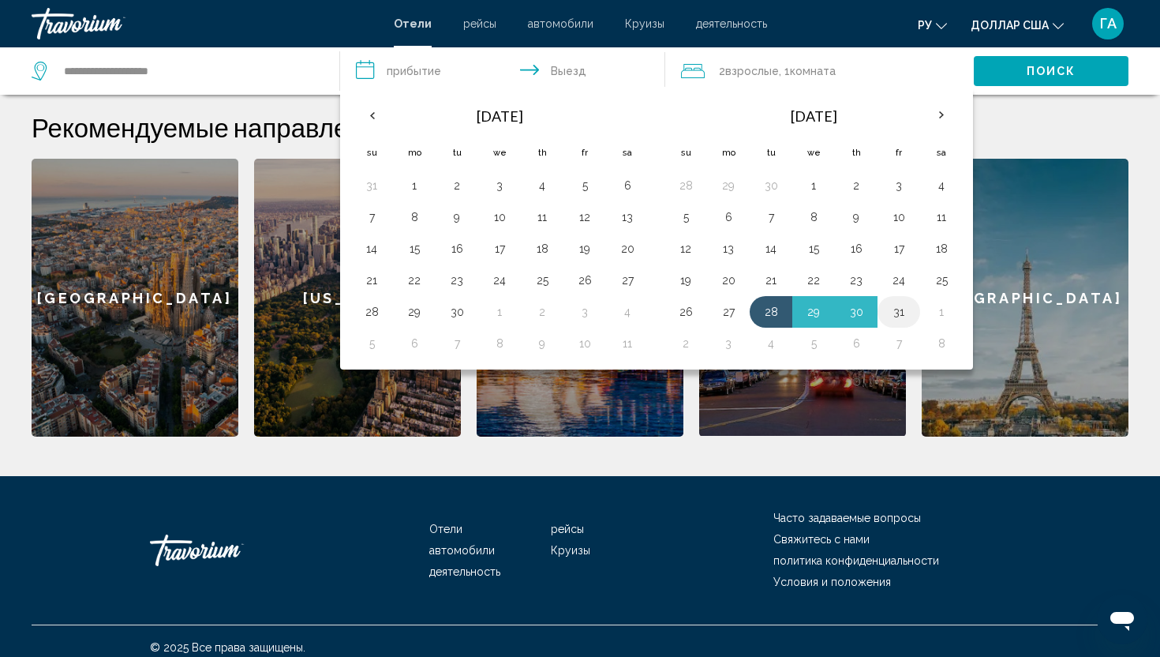
click at [900, 309] on button "31" at bounding box center [898, 312] width 25 height 22
type input "**********"
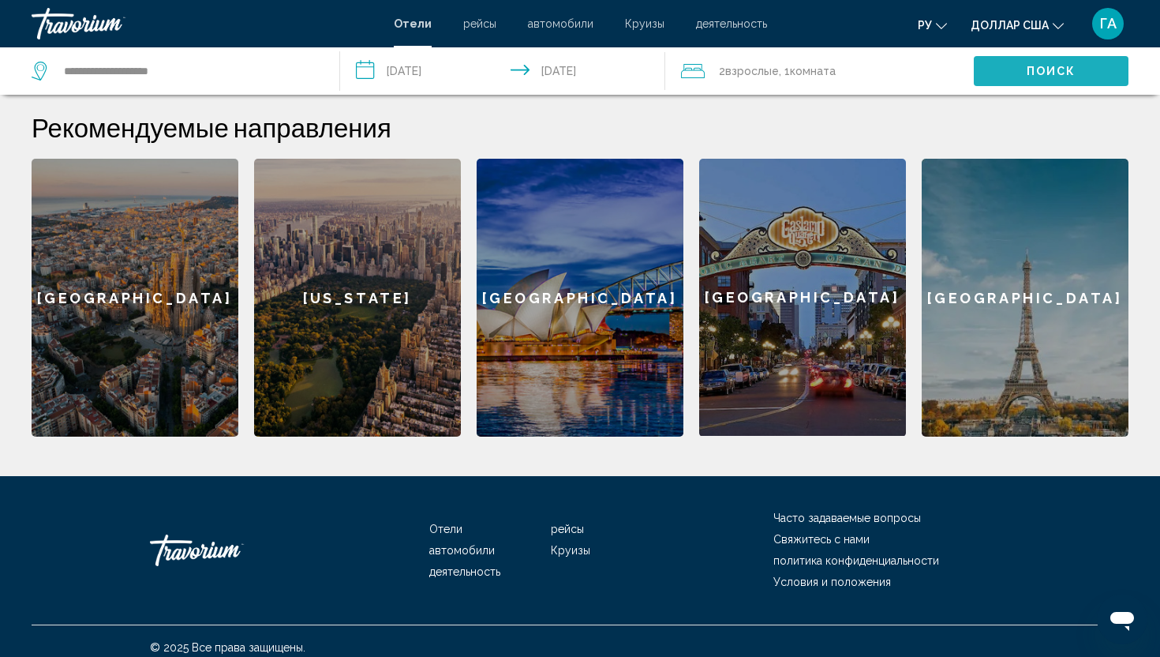
click at [1020, 64] on button "Поиск" at bounding box center [1051, 70] width 155 height 29
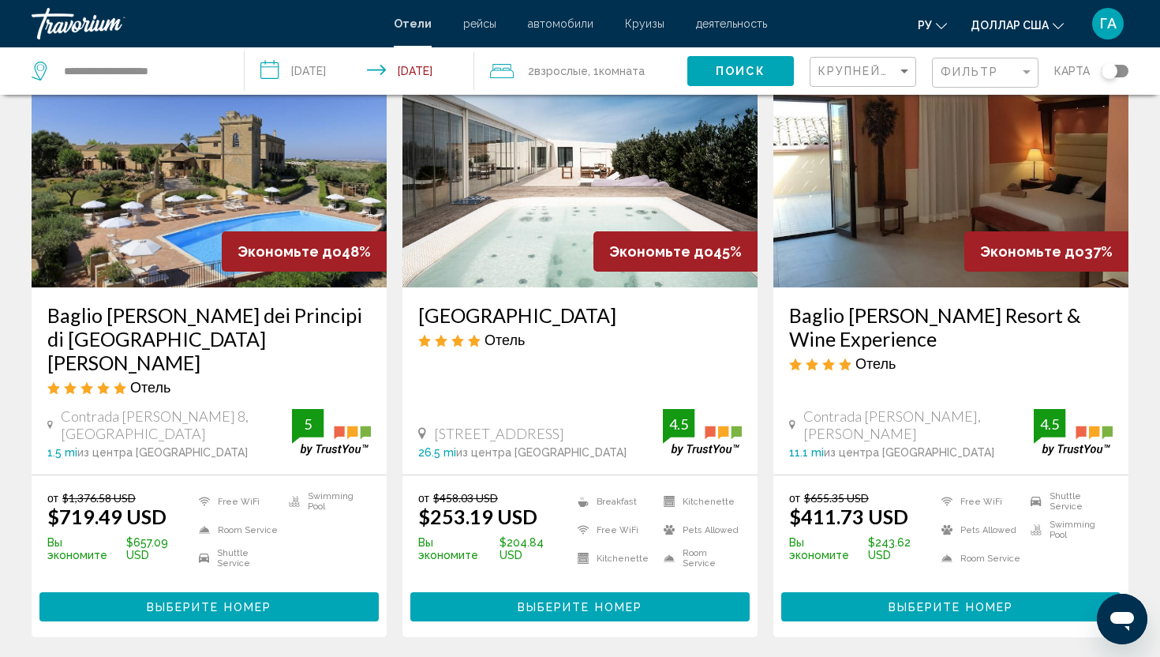
scroll to position [114, 0]
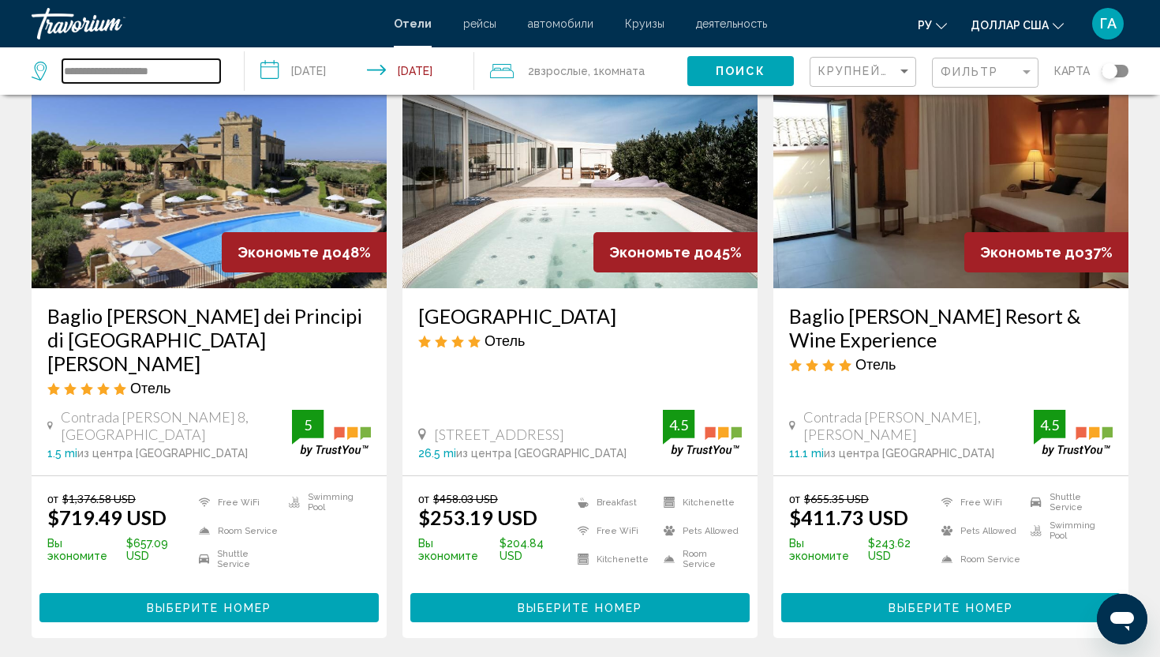
click at [200, 69] on input "**********" at bounding box center [141, 71] width 158 height 24
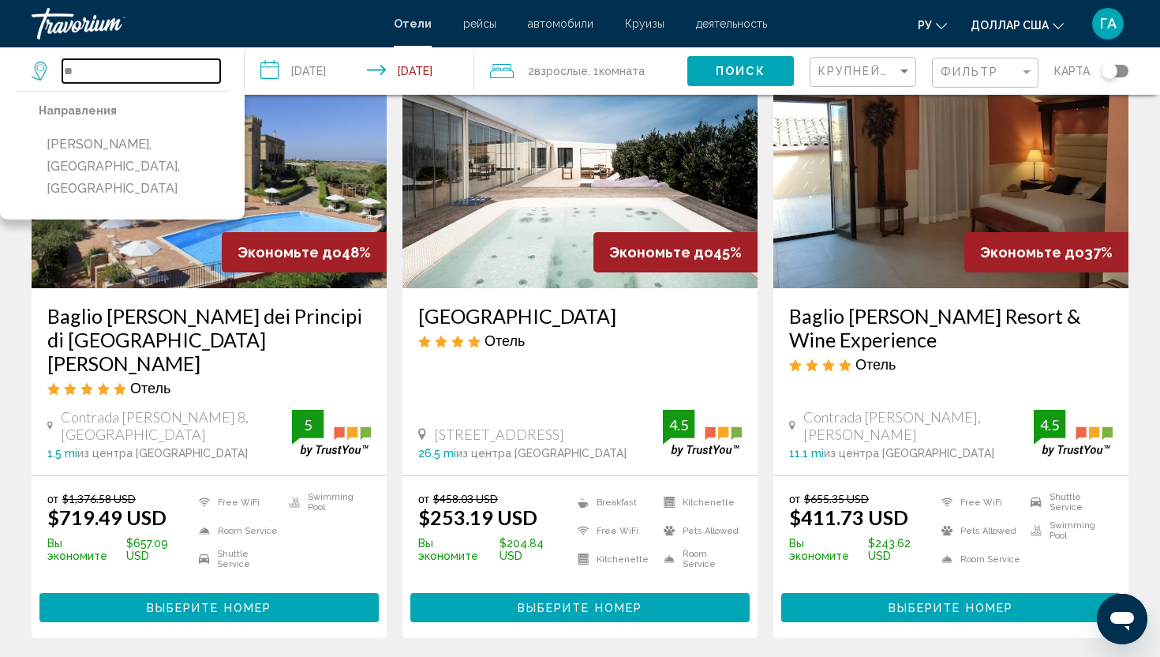
type input "*"
click at [146, 67] on input "Search widget" at bounding box center [141, 71] width 158 height 24
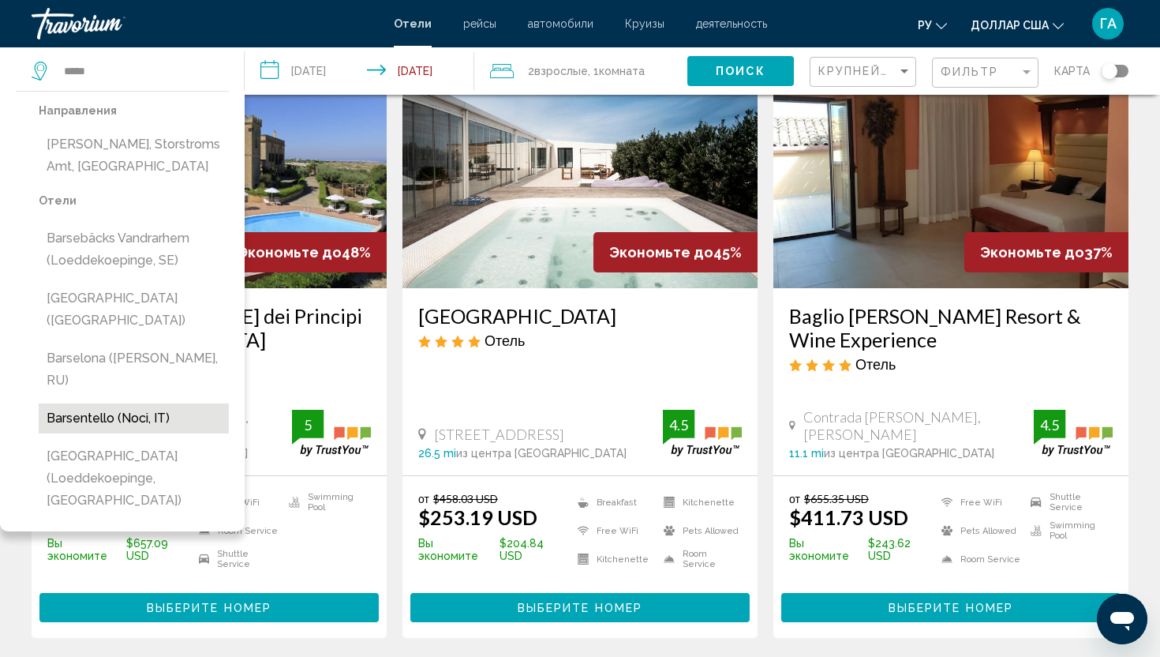
click at [144, 403] on button "Barsentello (Noci, IT)" at bounding box center [134, 418] width 190 height 30
type input "**********"
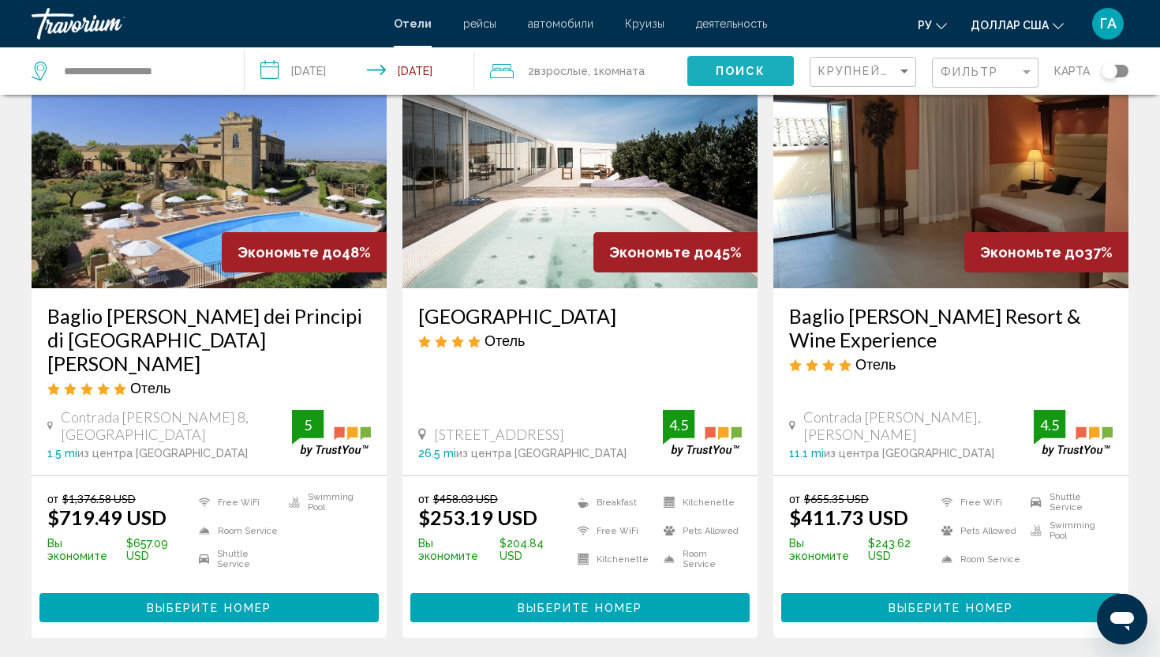
click at [773, 66] on button "Поиск" at bounding box center [740, 70] width 107 height 29
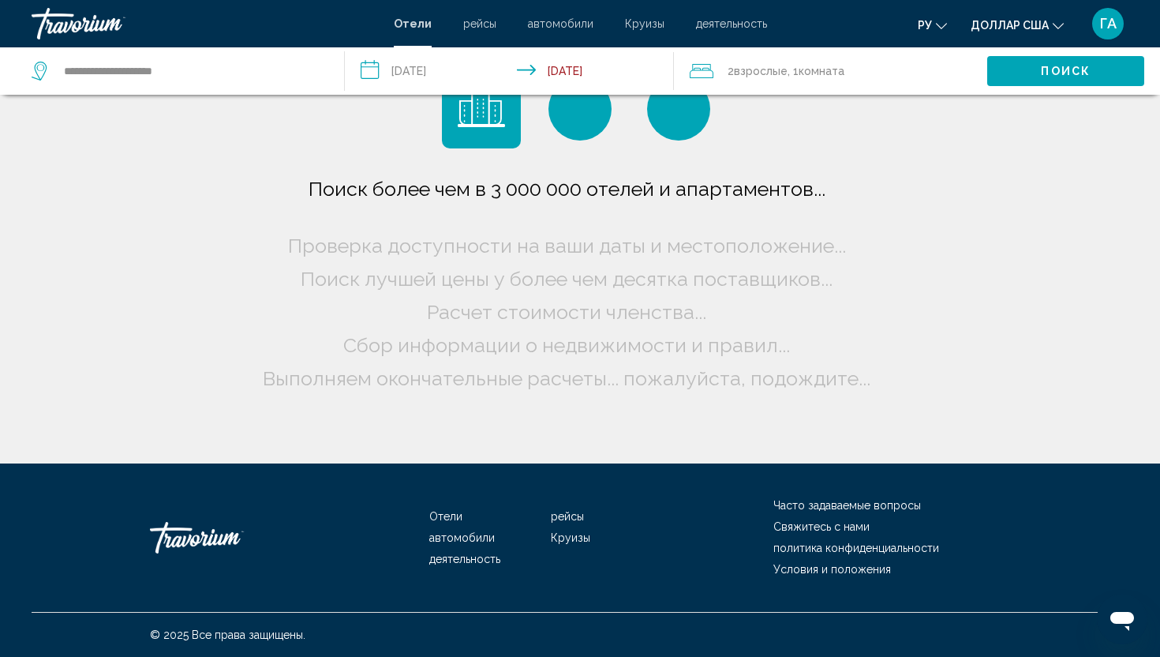
scroll to position [0, 0]
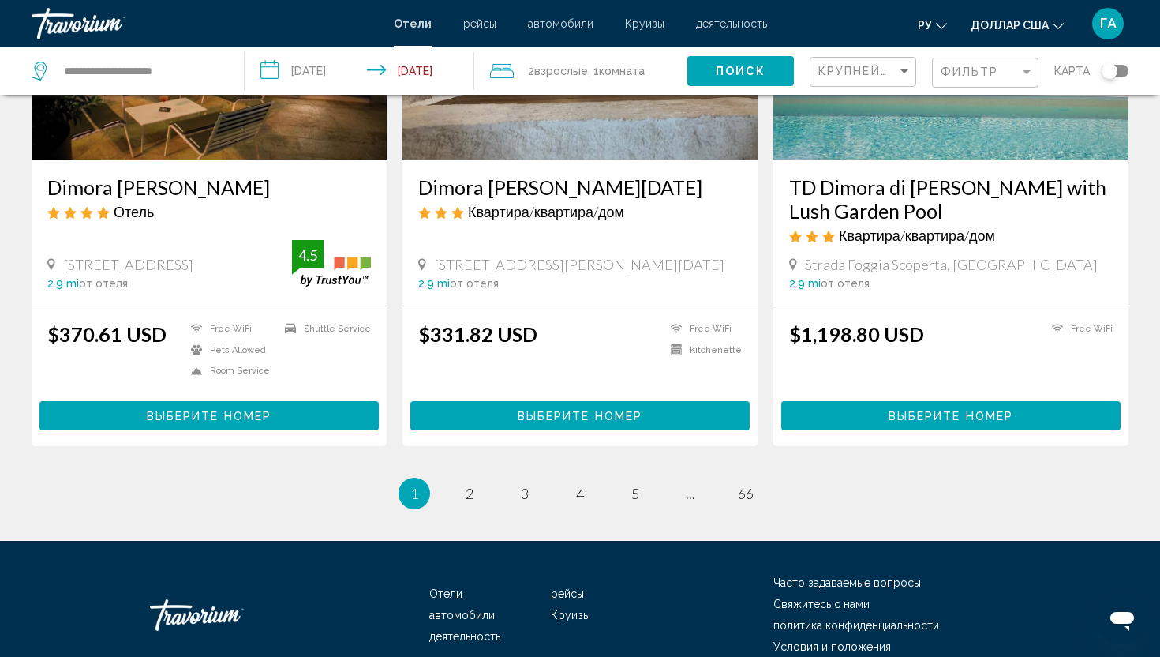
scroll to position [2018, 0]
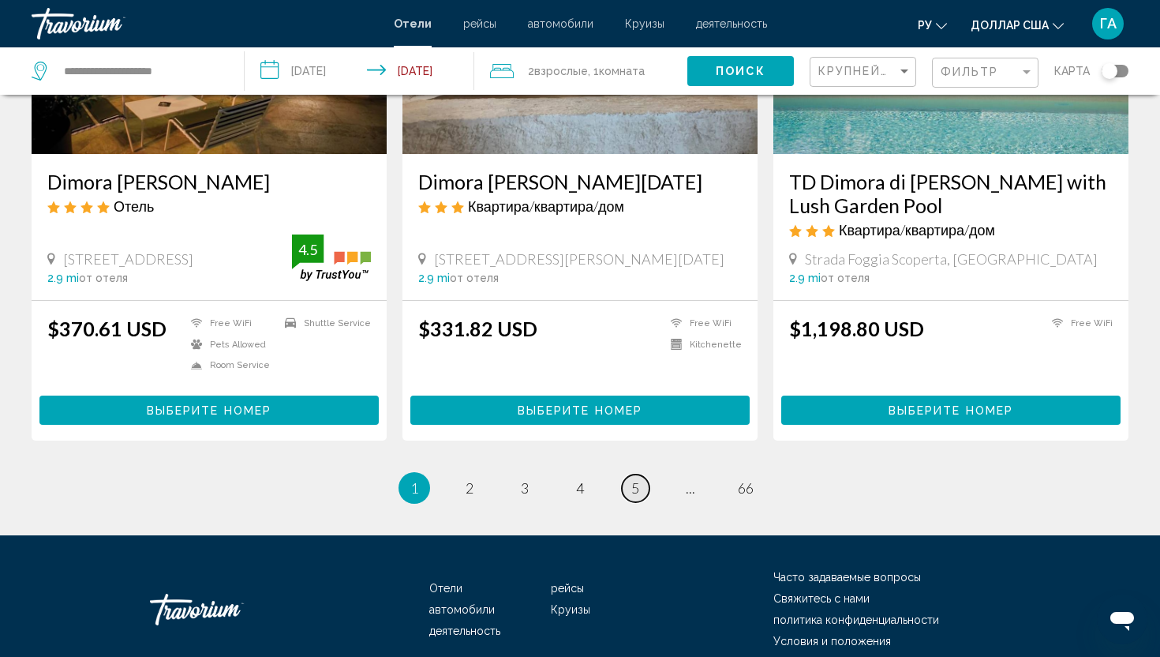
click at [637, 474] on link "page 5" at bounding box center [636, 488] width 28 height 28
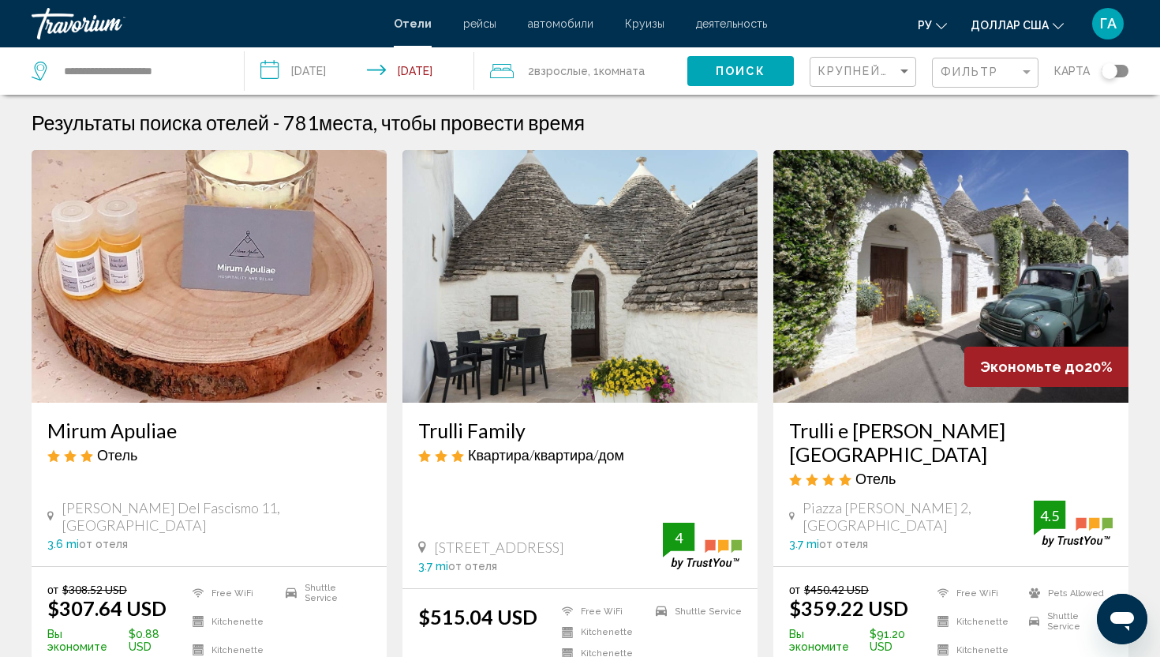
click at [640, 19] on font "Круизы" at bounding box center [644, 23] width 39 height 13
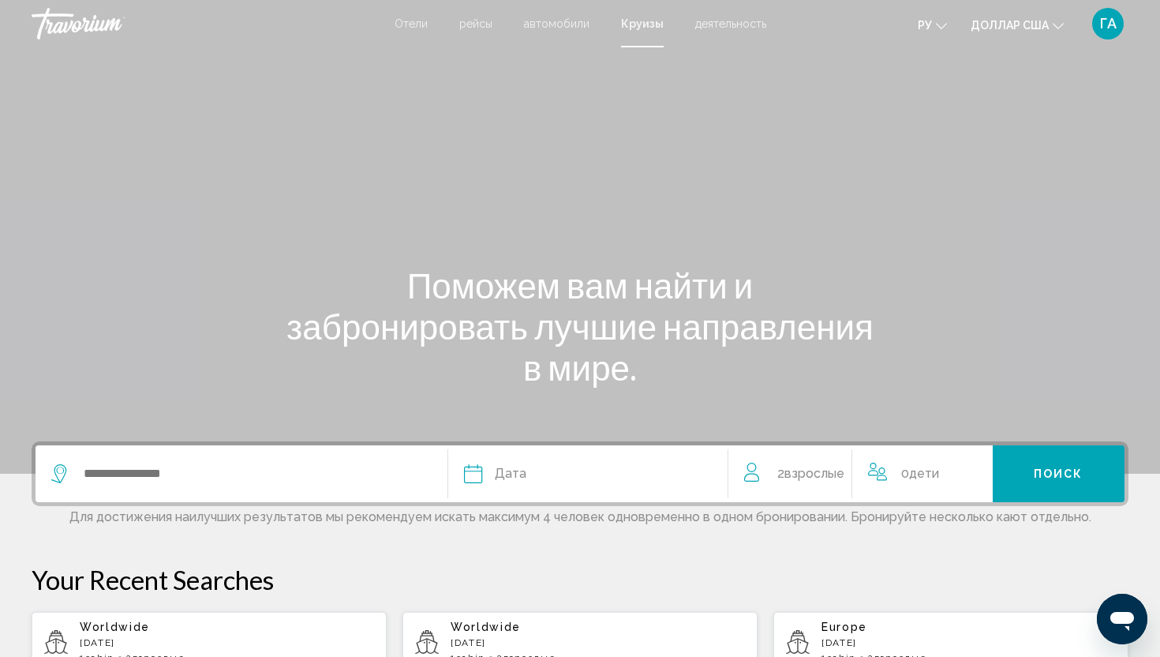
click at [550, 17] on font "автомобили" at bounding box center [557, 23] width 66 height 13
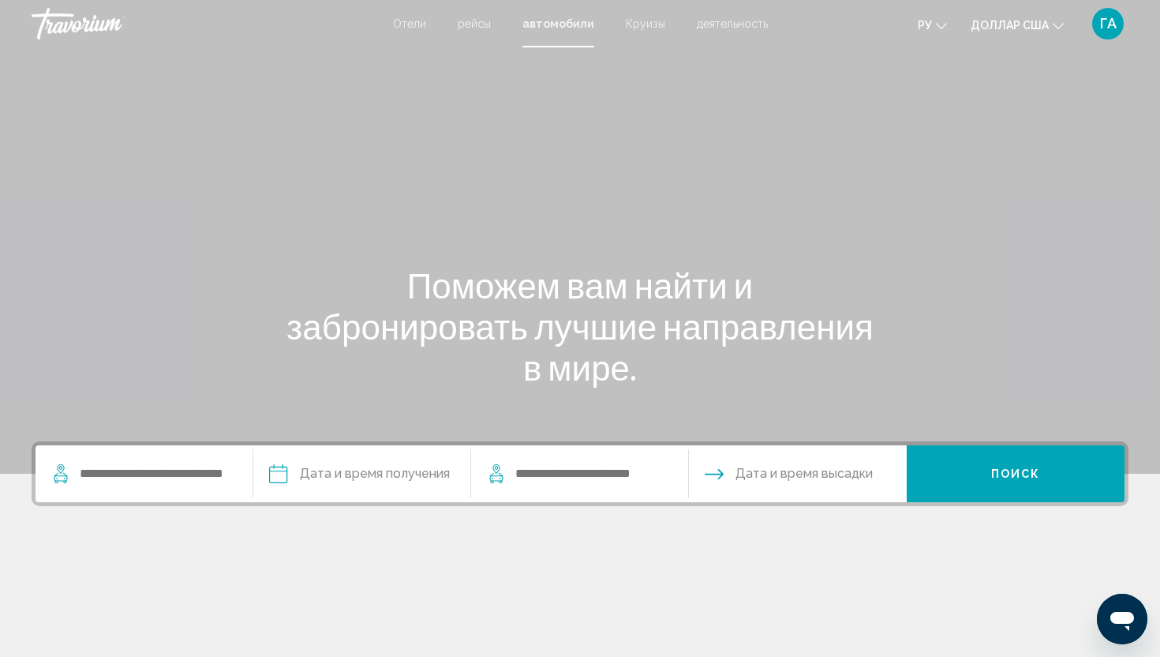
click at [413, 24] on font "Отели" at bounding box center [409, 23] width 33 height 13
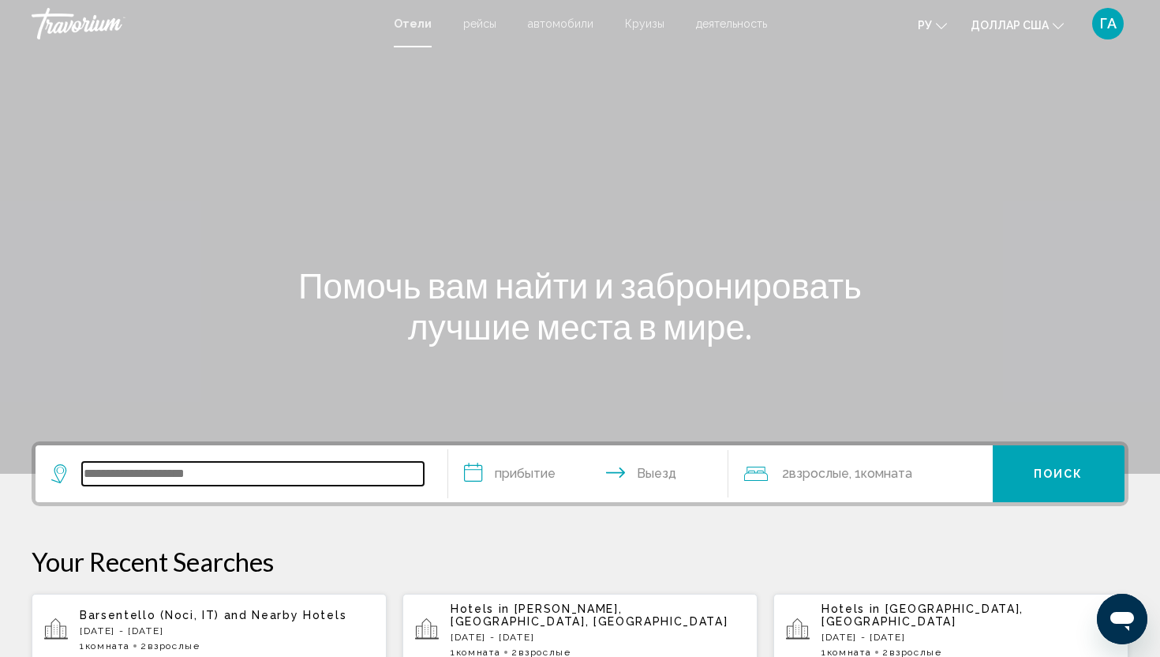
click at [232, 471] on input "Search widget" at bounding box center [253, 474] width 342 height 24
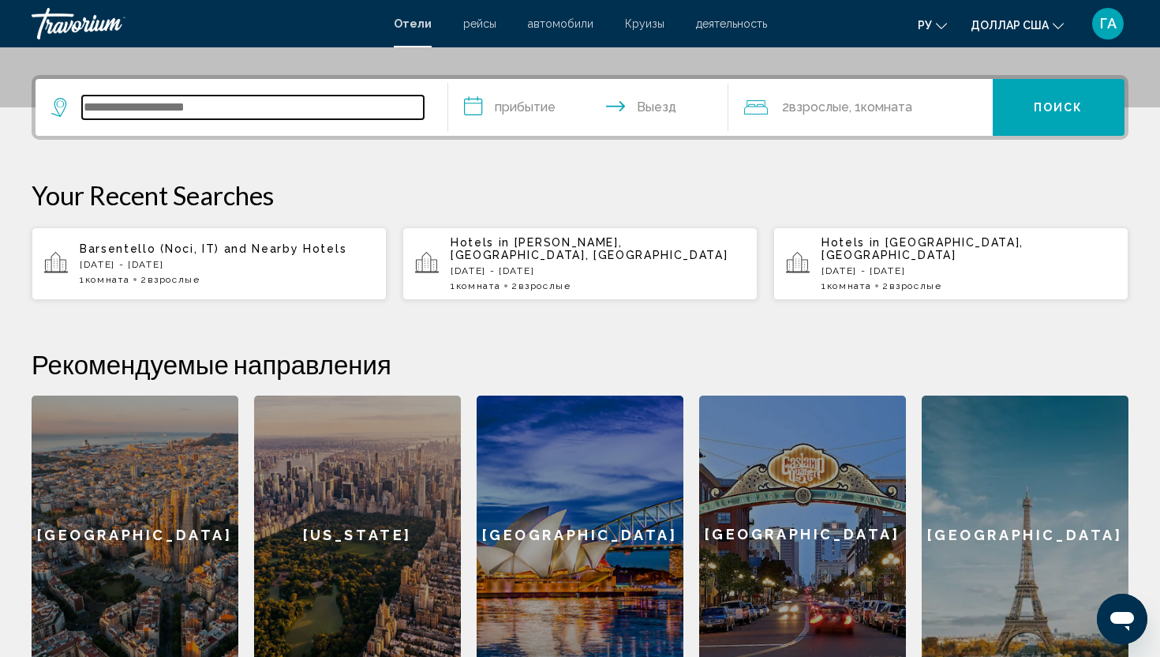
scroll to position [390, 0]
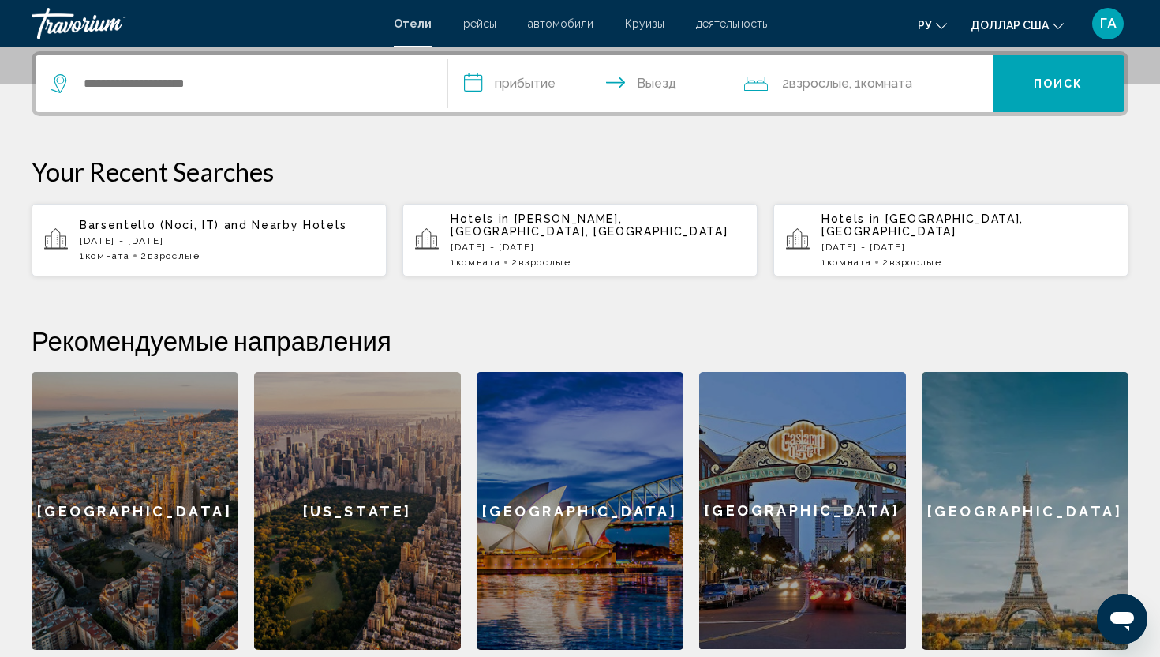
click at [183, 462] on div "[GEOGRAPHIC_DATA]" at bounding box center [135, 511] width 207 height 278
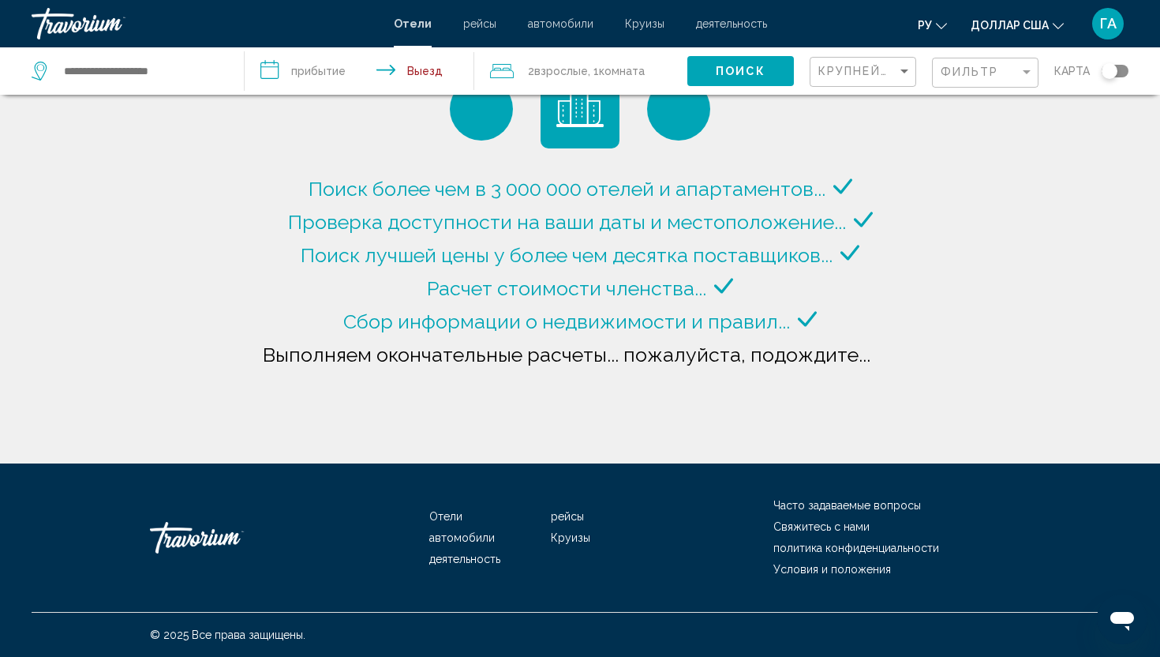
type input "**********"
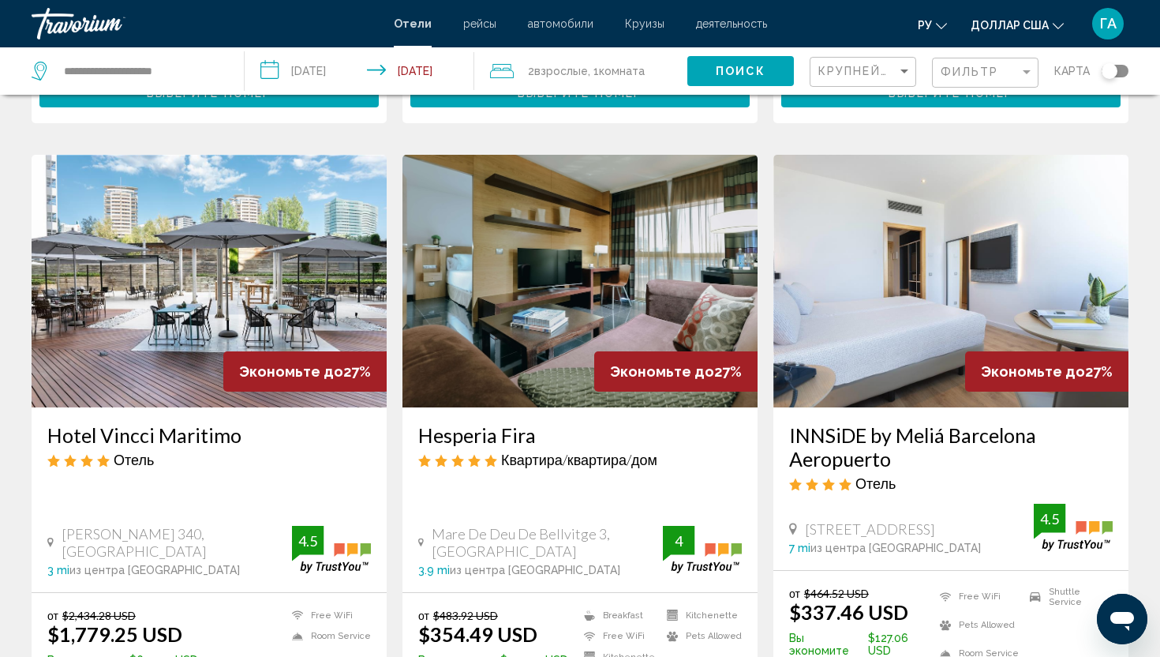
scroll to position [585, 0]
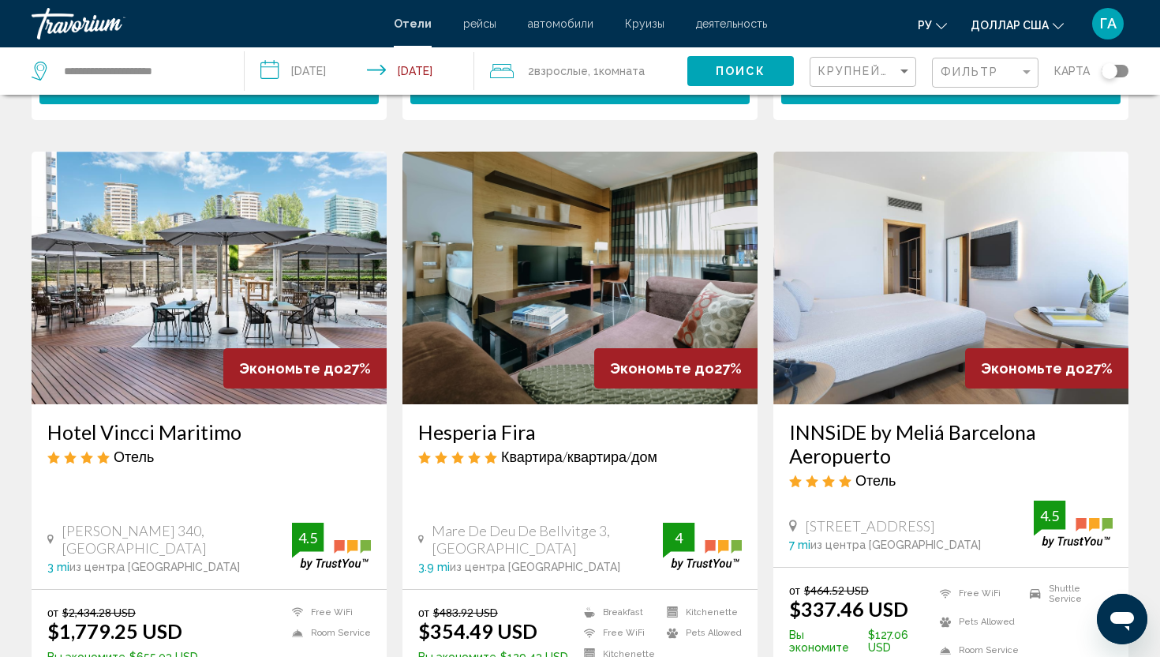
click at [440, 560] on span "3.9 mi" at bounding box center [434, 566] width 32 height 13
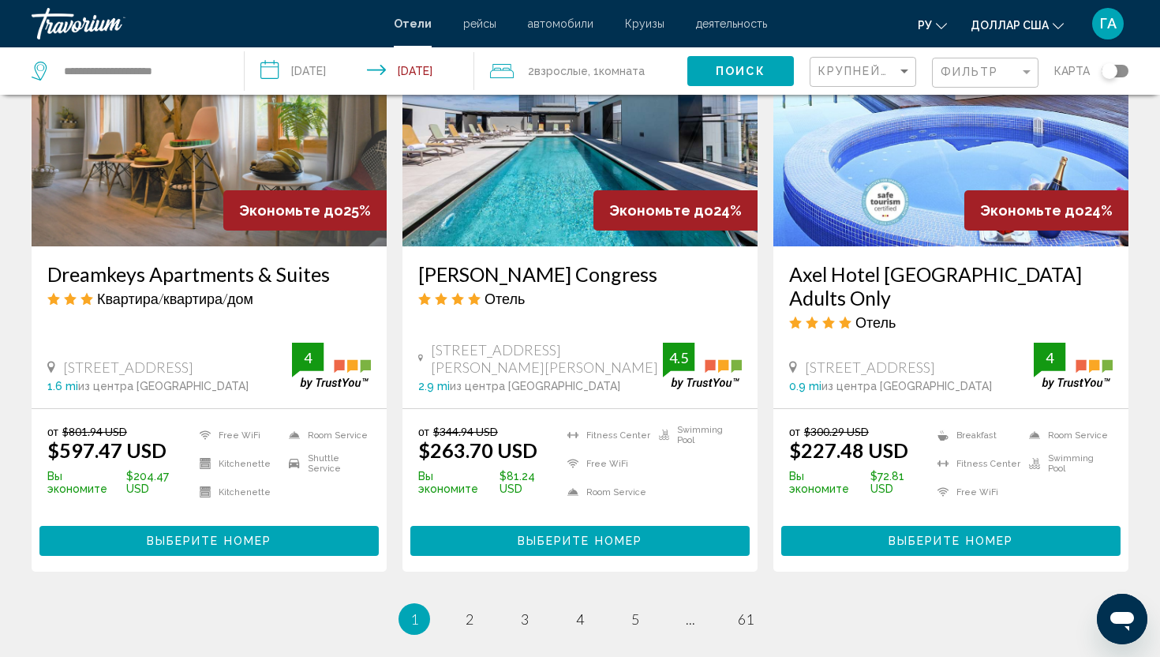
scroll to position [1941, 0]
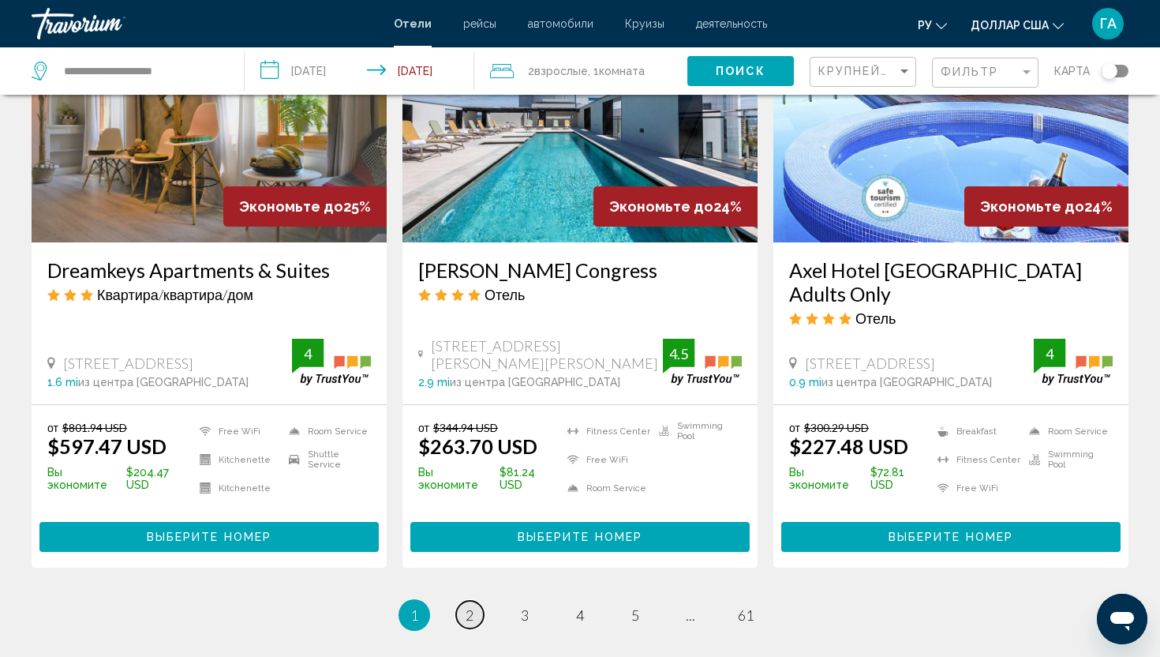
click at [469, 606] on span "2" at bounding box center [470, 614] width 8 height 17
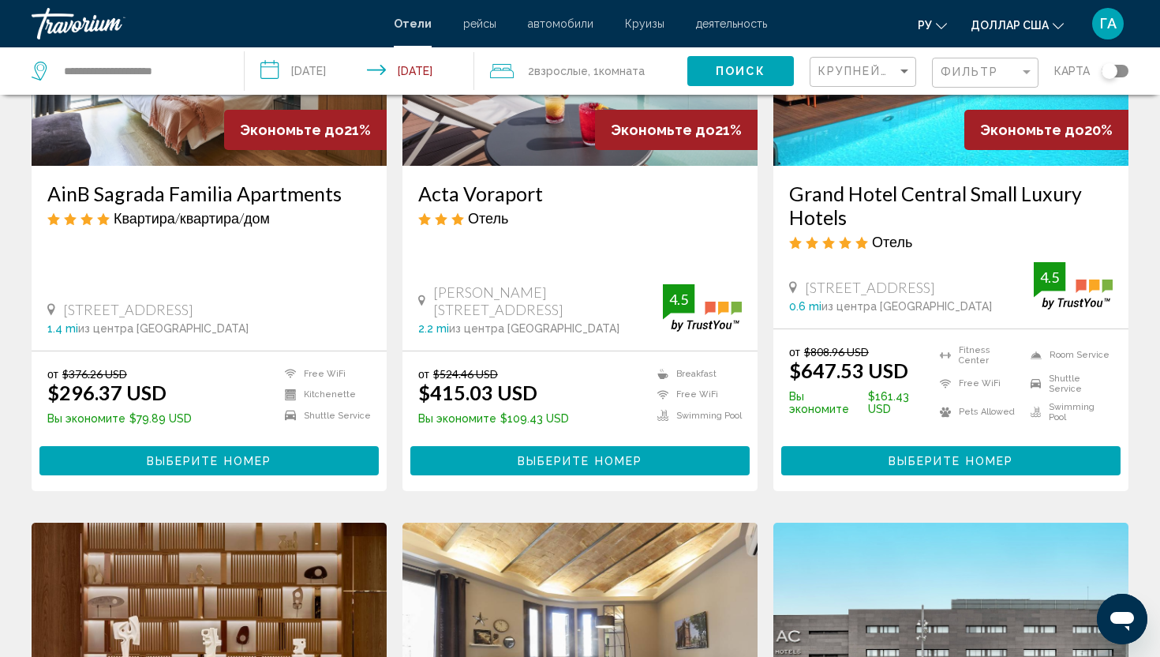
scroll to position [763, 0]
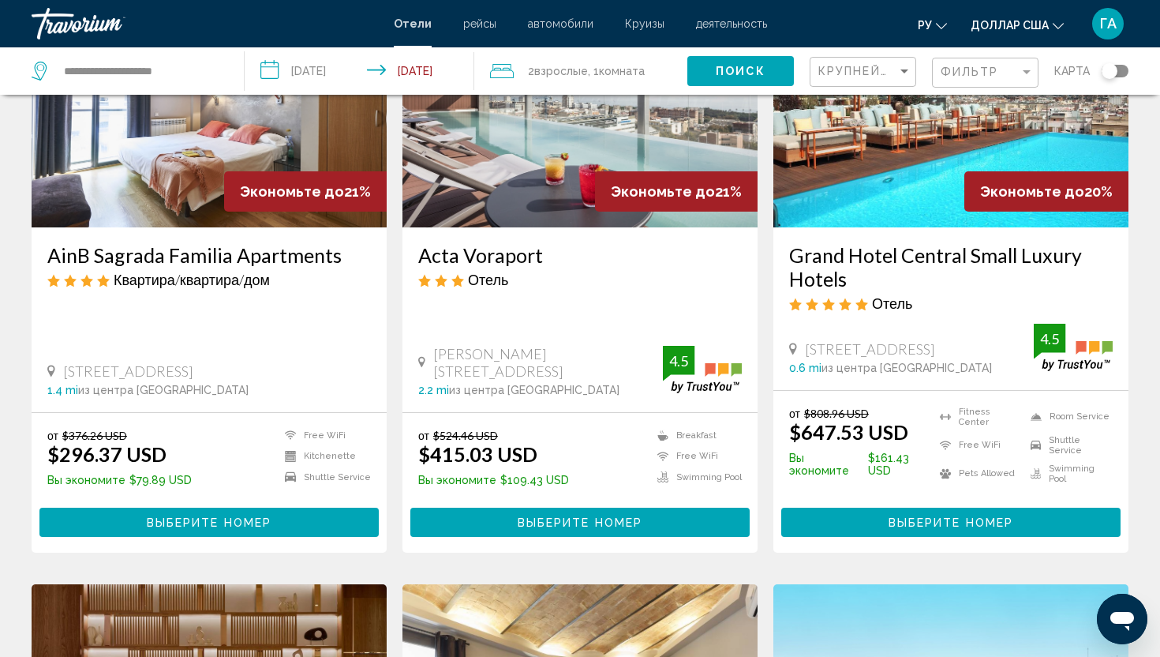
click at [328, 71] on input "**********" at bounding box center [362, 73] width 235 height 52
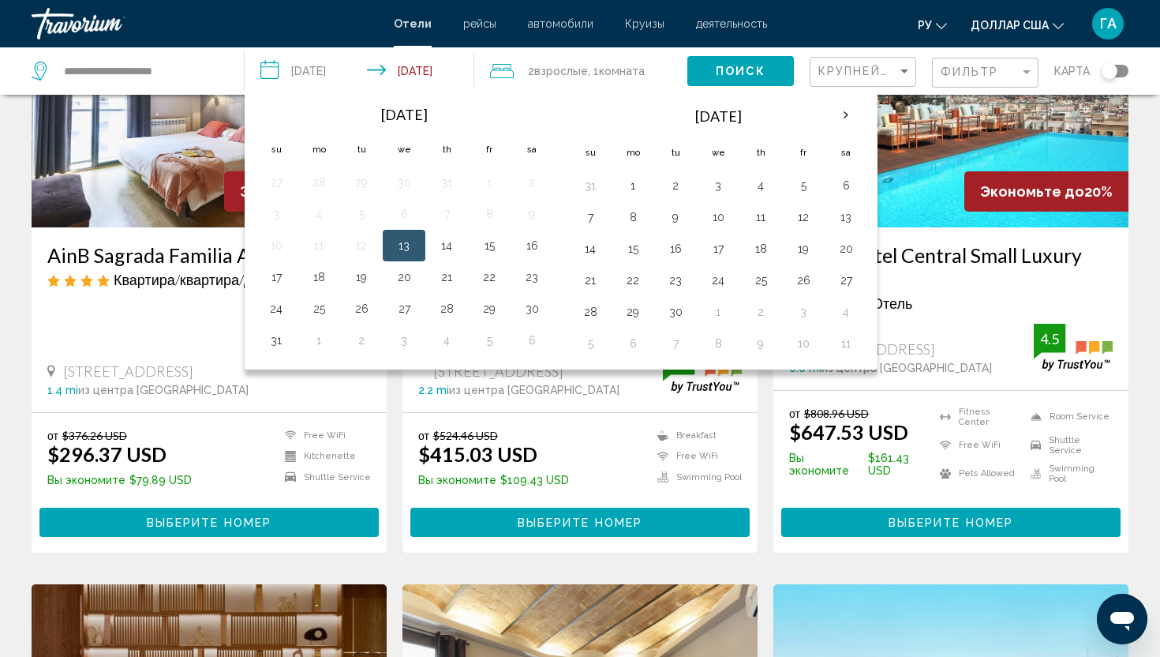
click at [347, 210] on td "5" at bounding box center [361, 214] width 43 height 32
click at [453, 306] on button "28" at bounding box center [446, 309] width 25 height 22
click at [492, 307] on button "29" at bounding box center [489, 309] width 25 height 22
type input "**********"
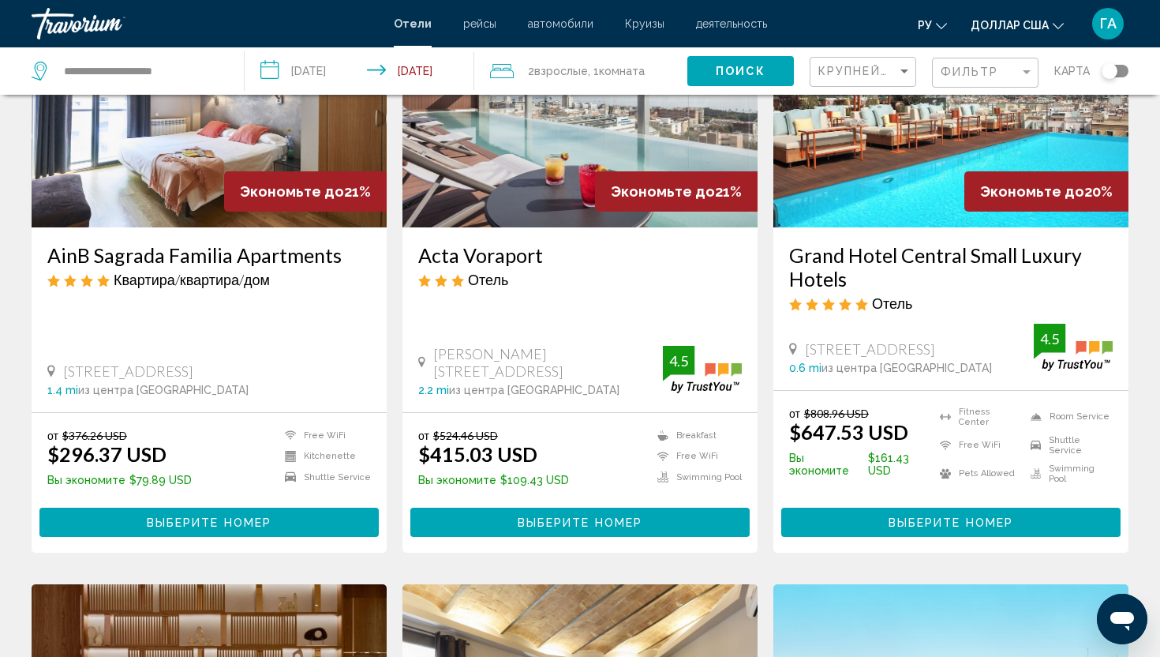
click at [413, 78] on input "**********" at bounding box center [362, 73] width 235 height 52
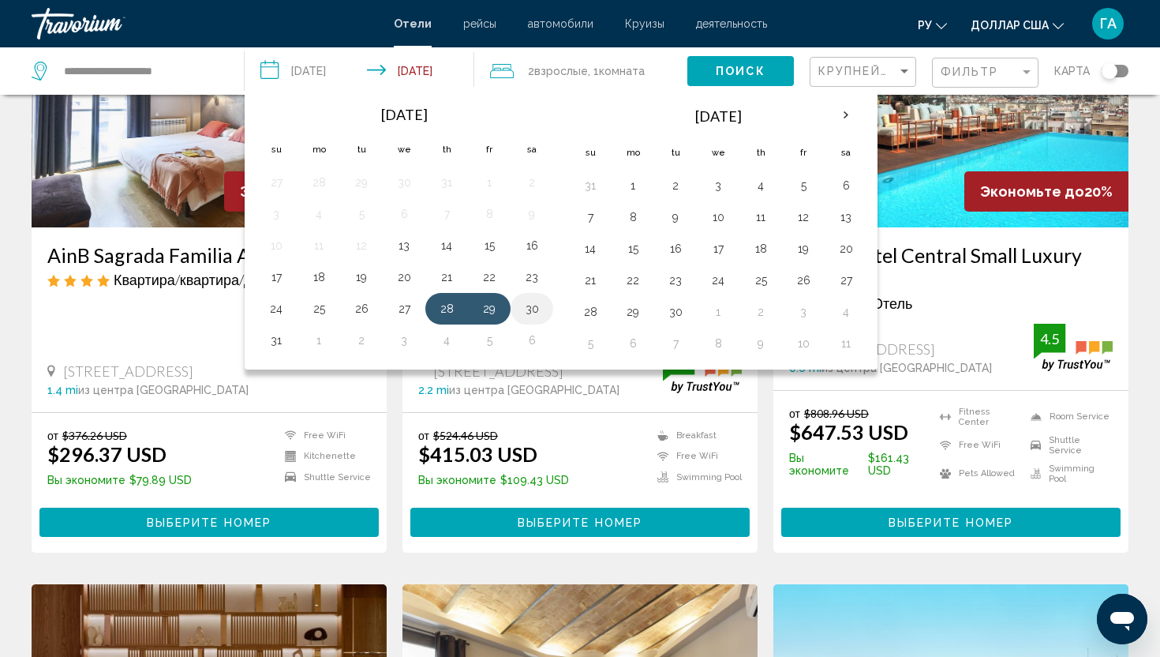
click at [531, 315] on button "30" at bounding box center [531, 309] width 25 height 22
click at [733, 77] on span "Поиск" at bounding box center [741, 72] width 50 height 13
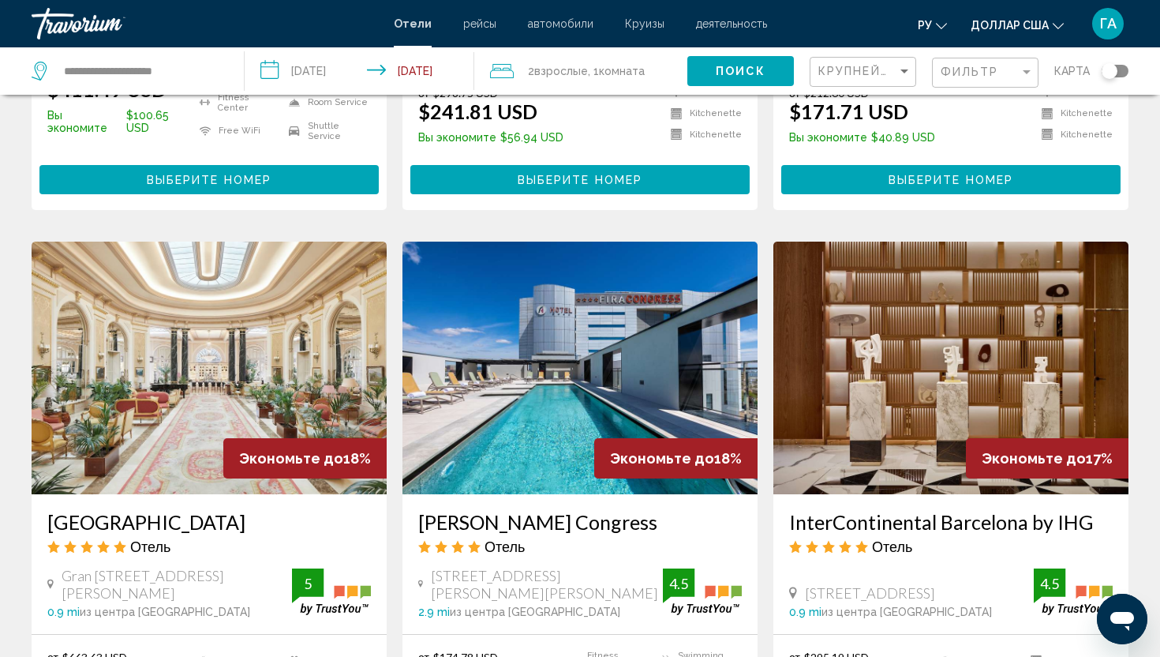
scroll to position [1762, 0]
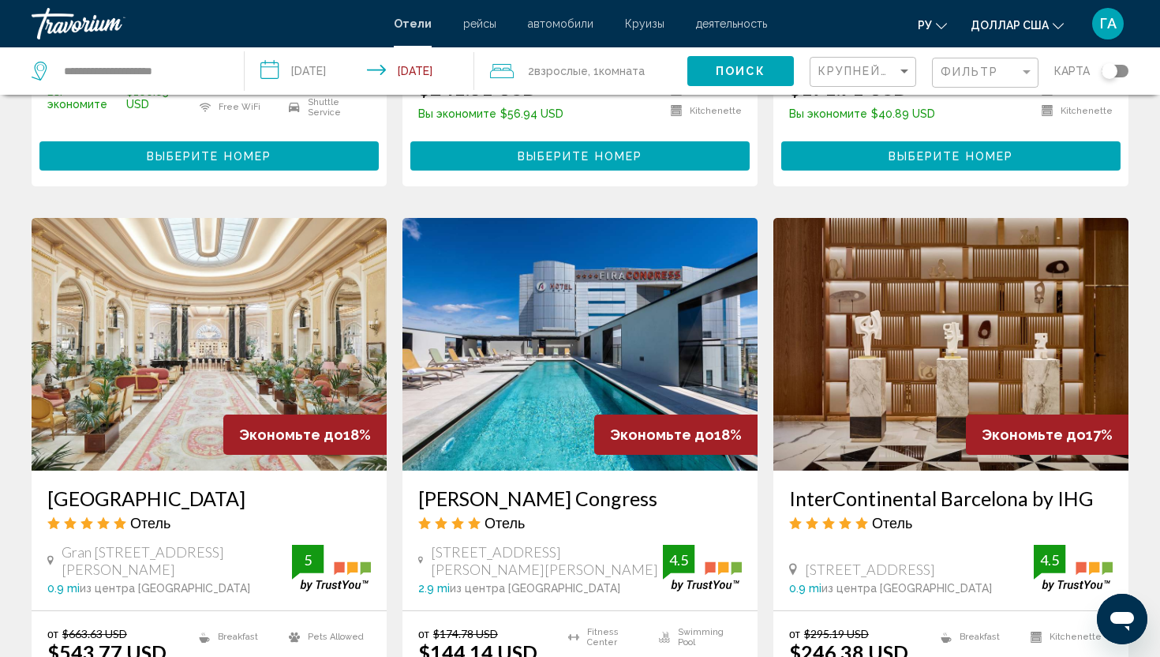
click at [960, 337] on img "Основное содержание" at bounding box center [950, 344] width 355 height 253
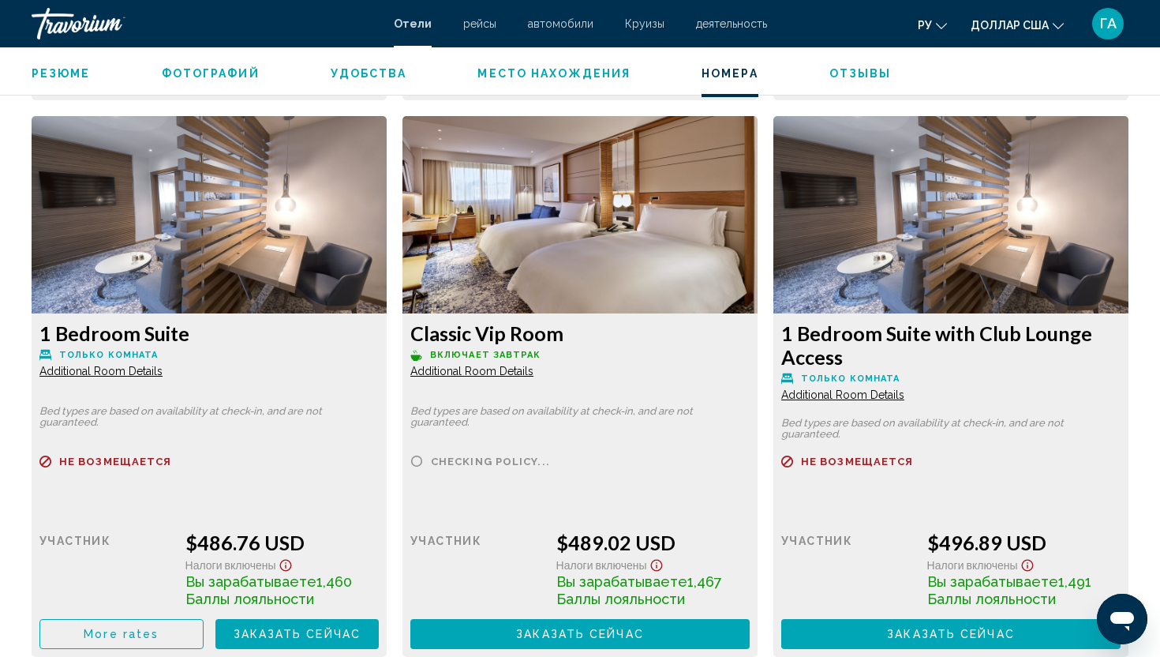
scroll to position [5717, 0]
